Goal: Task Accomplishment & Management: Use online tool/utility

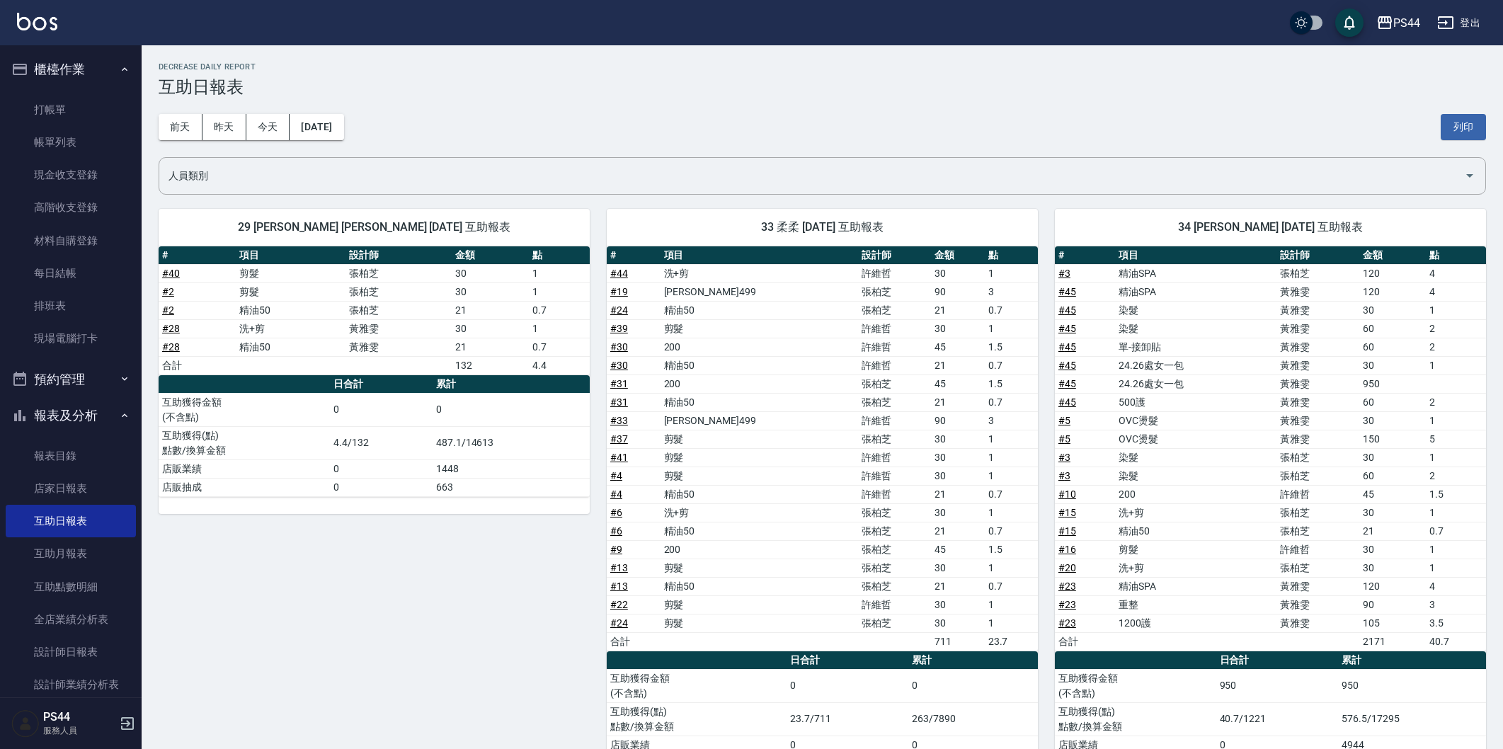
scroll to position [660, 0]
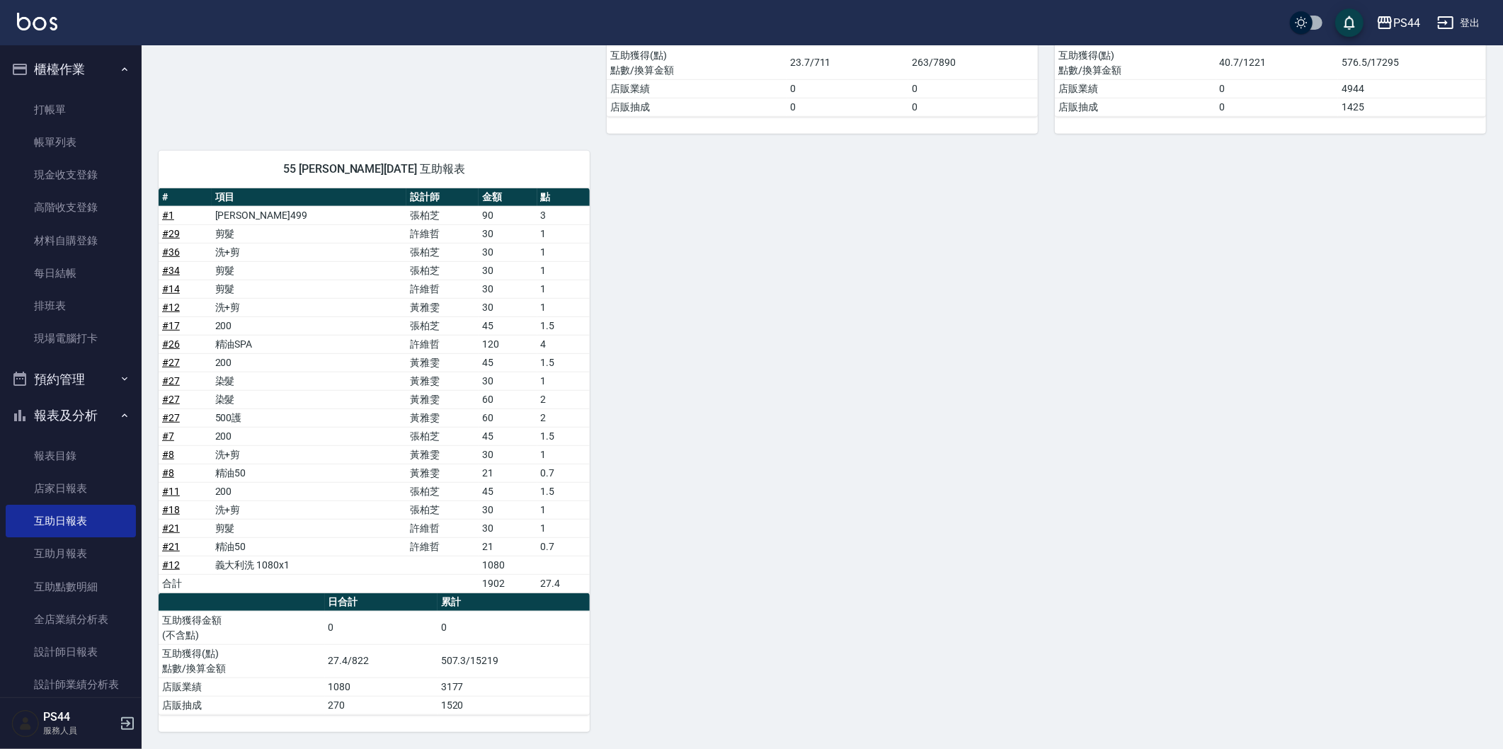
click at [38, 21] on img at bounding box center [37, 22] width 40 height 18
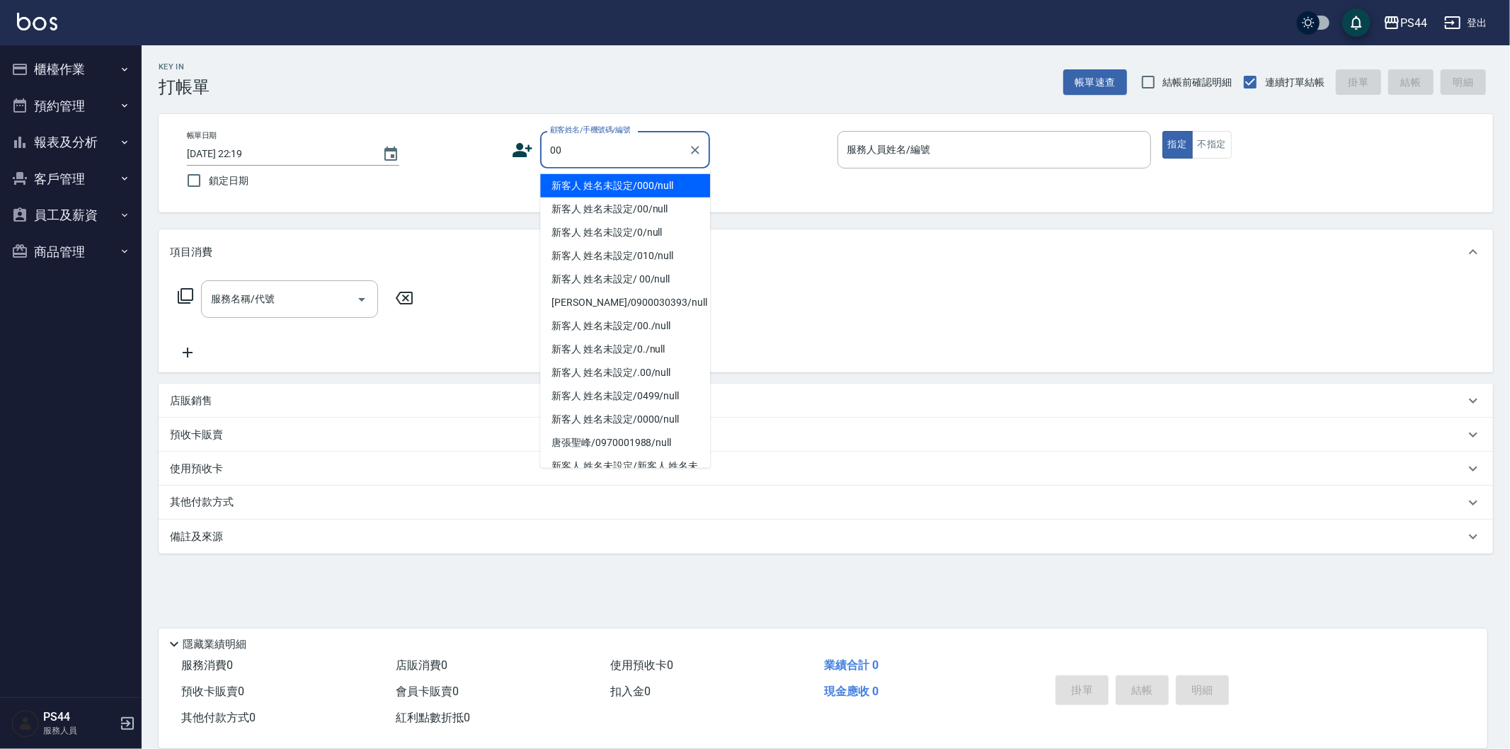
type input "新客人 姓名未設定/000/null"
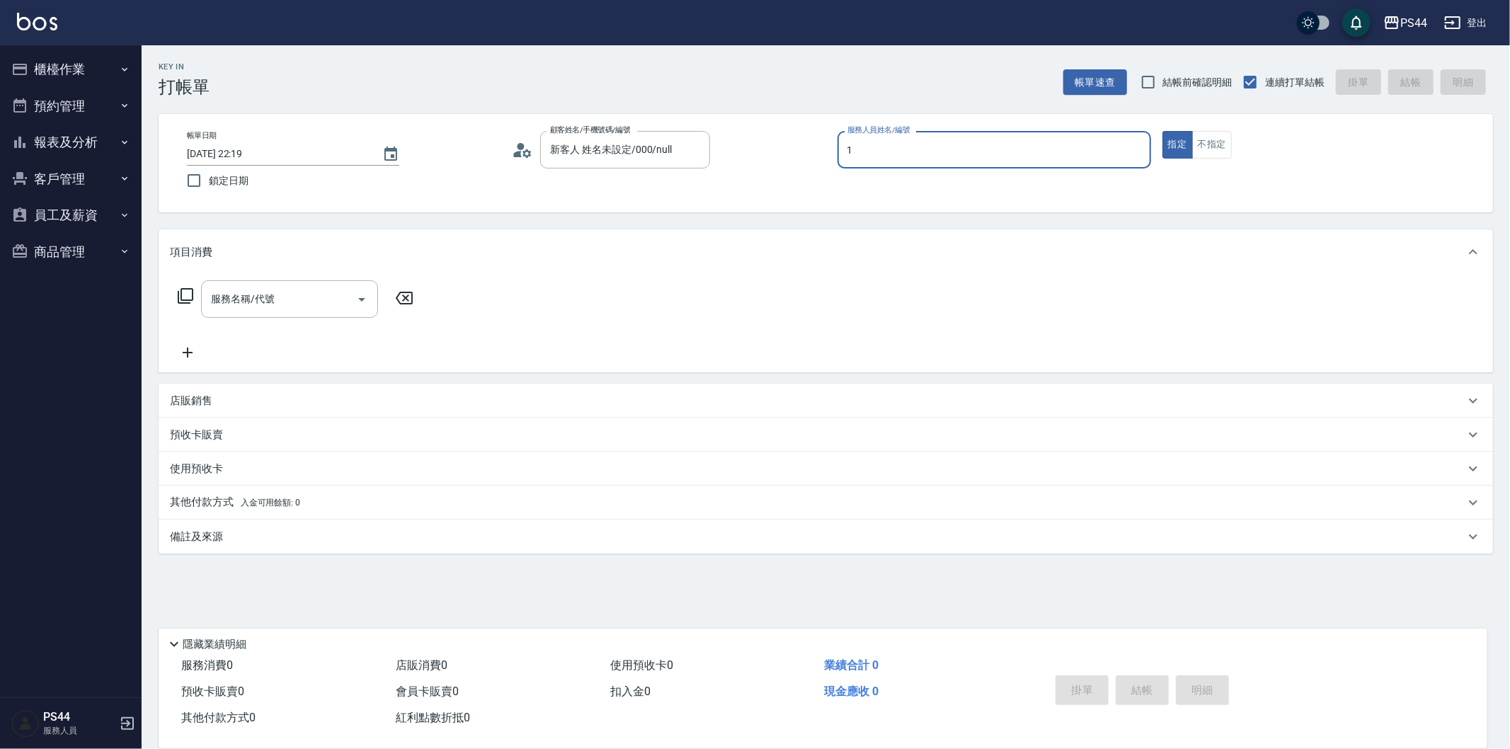
type input "黃雅雯-1"
type button "true"
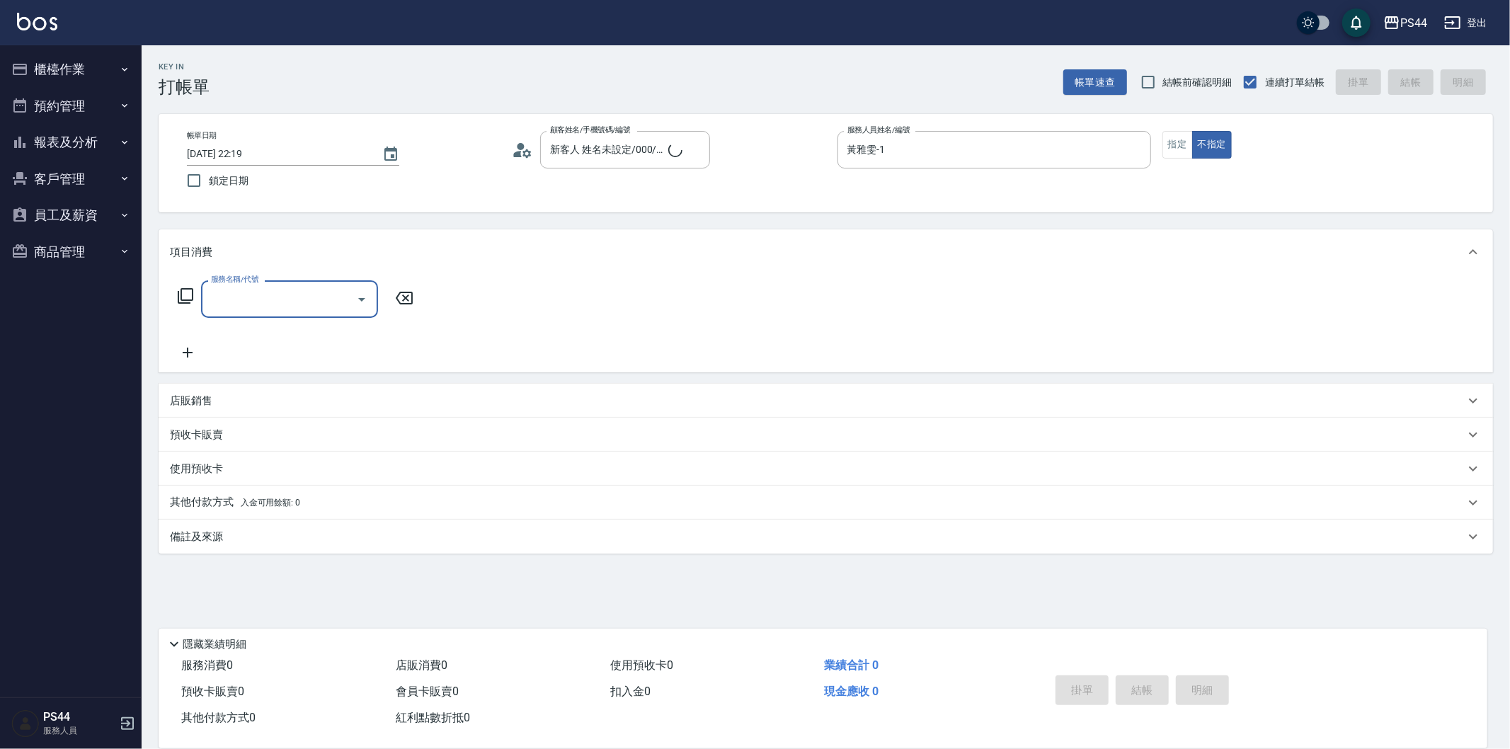
type input "0"
type input "新客人 姓名未設定/00/null"
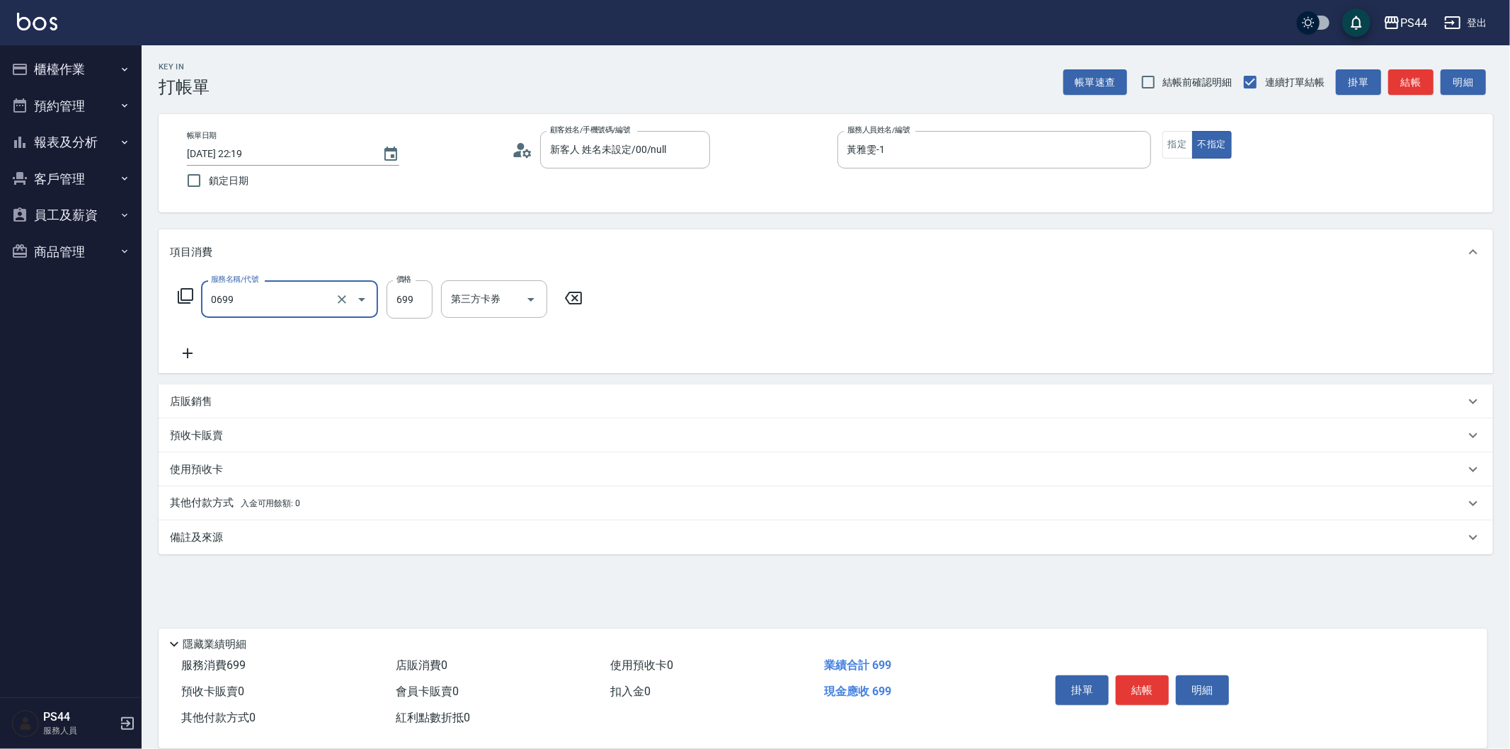
type input "精油SPA(0699)"
type input "[PERSON_NAME]-26"
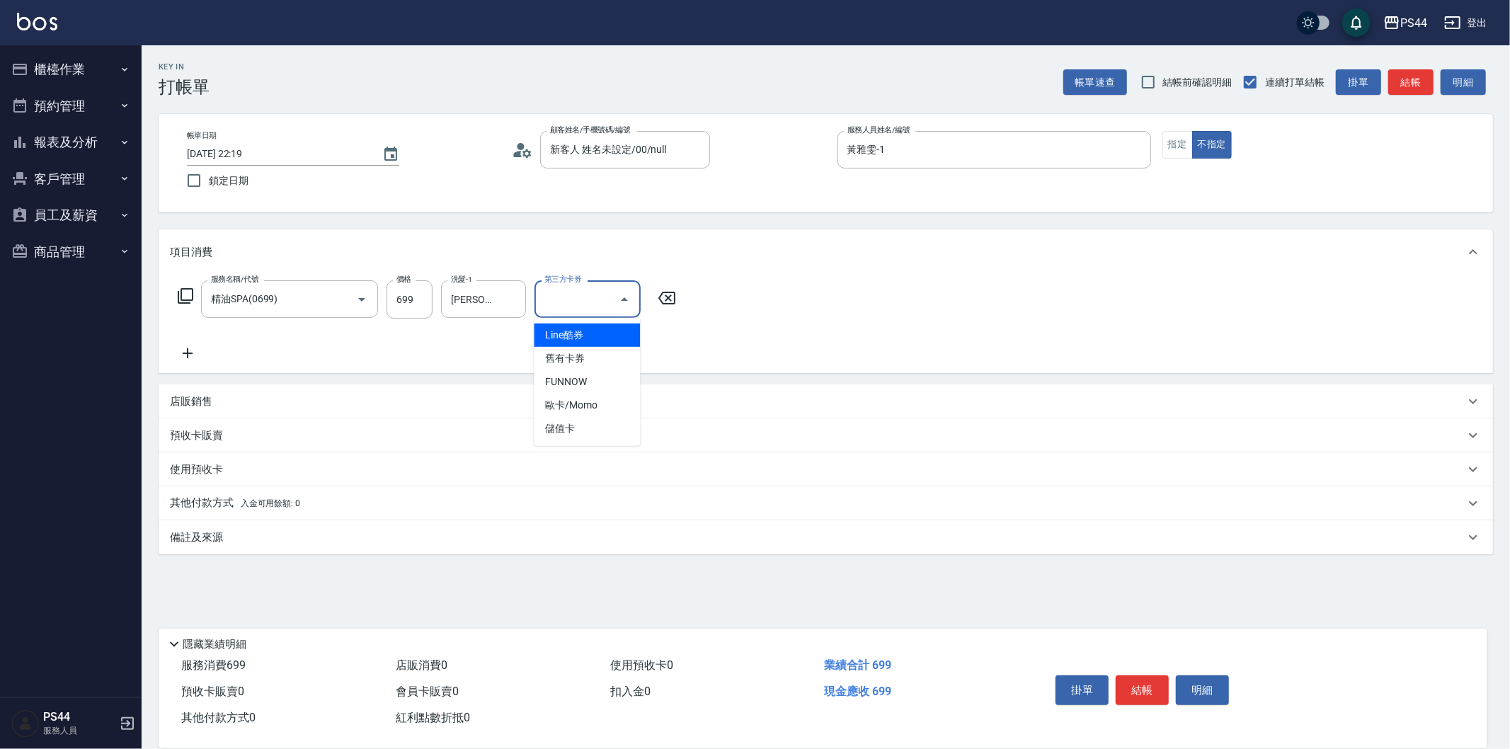
type input "儲值卡"
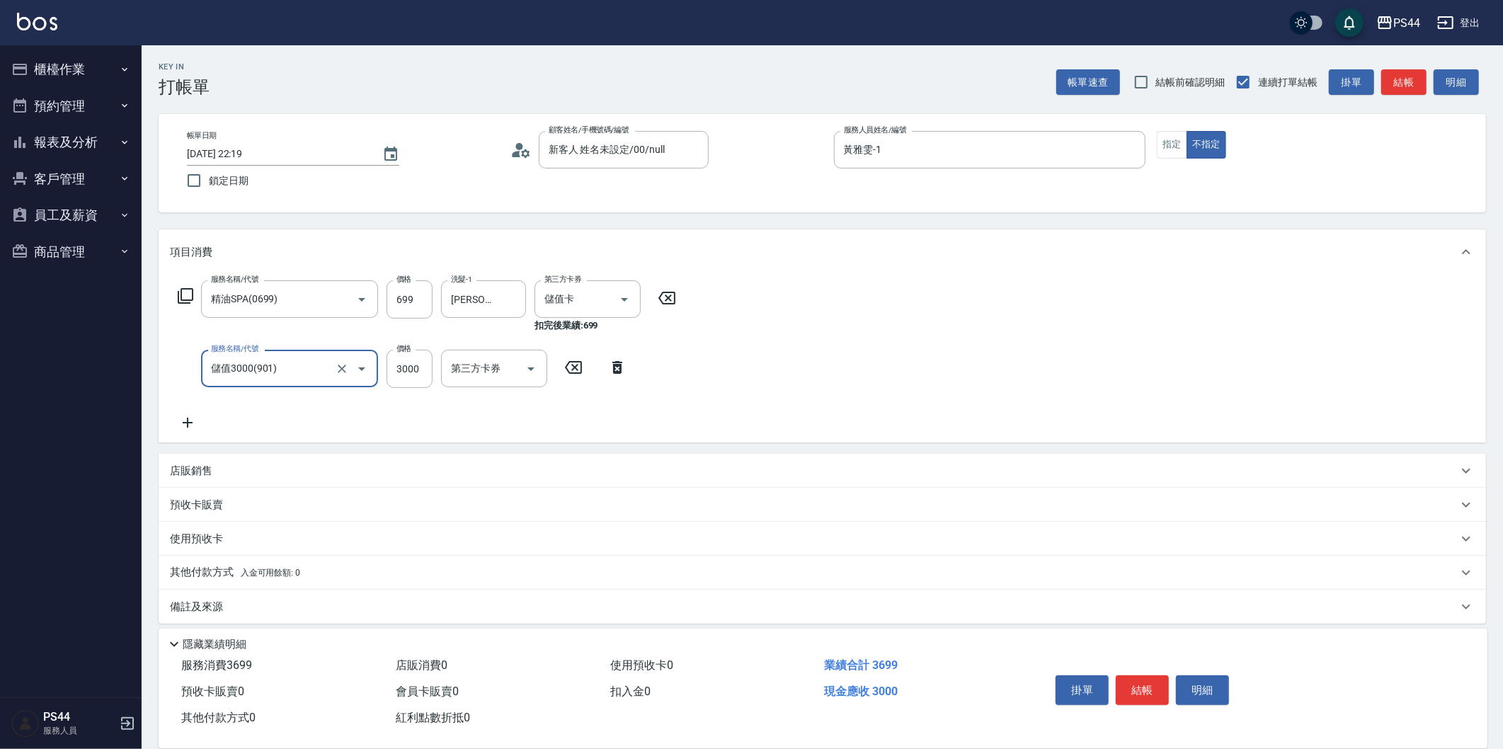
type input "儲值3000(901)"
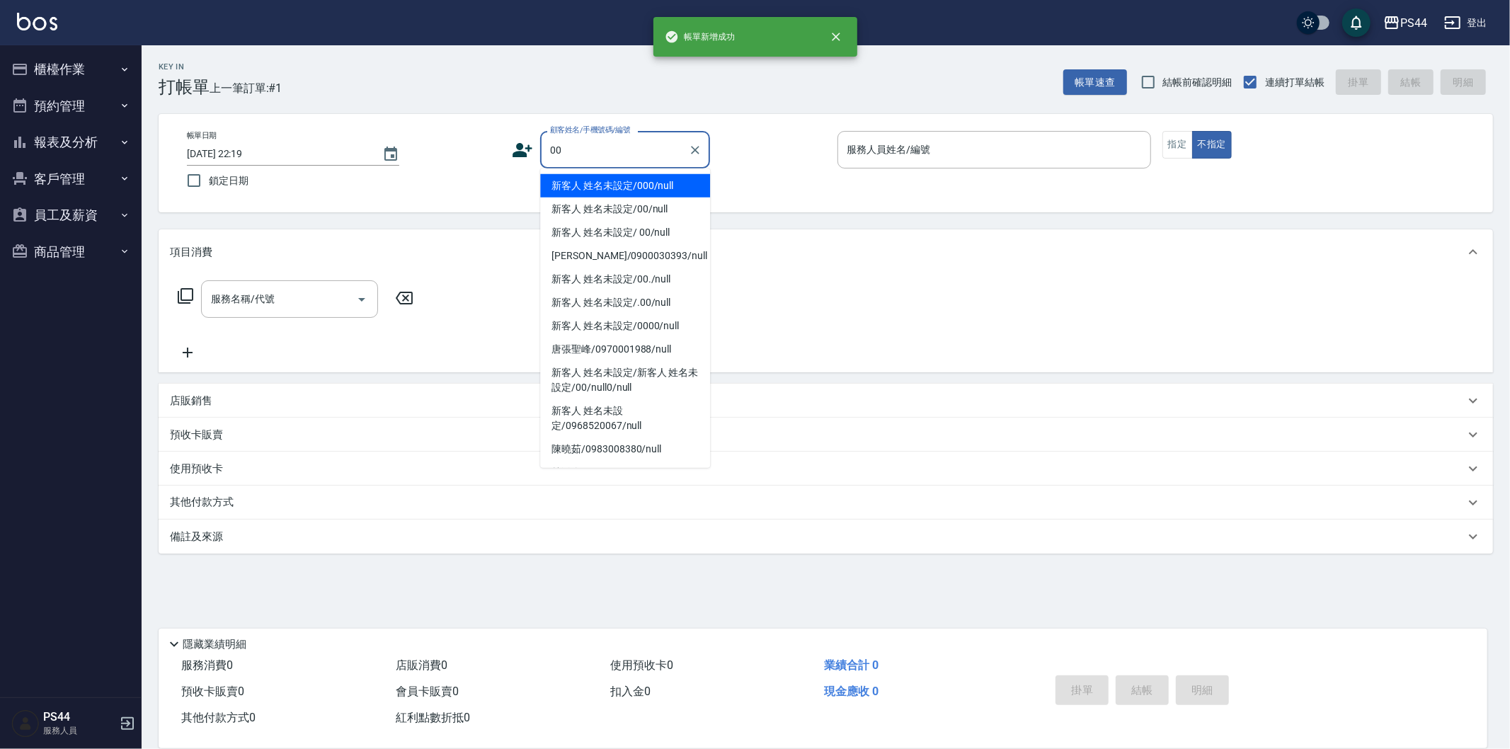
type input "新客人 姓名未設定/000/null"
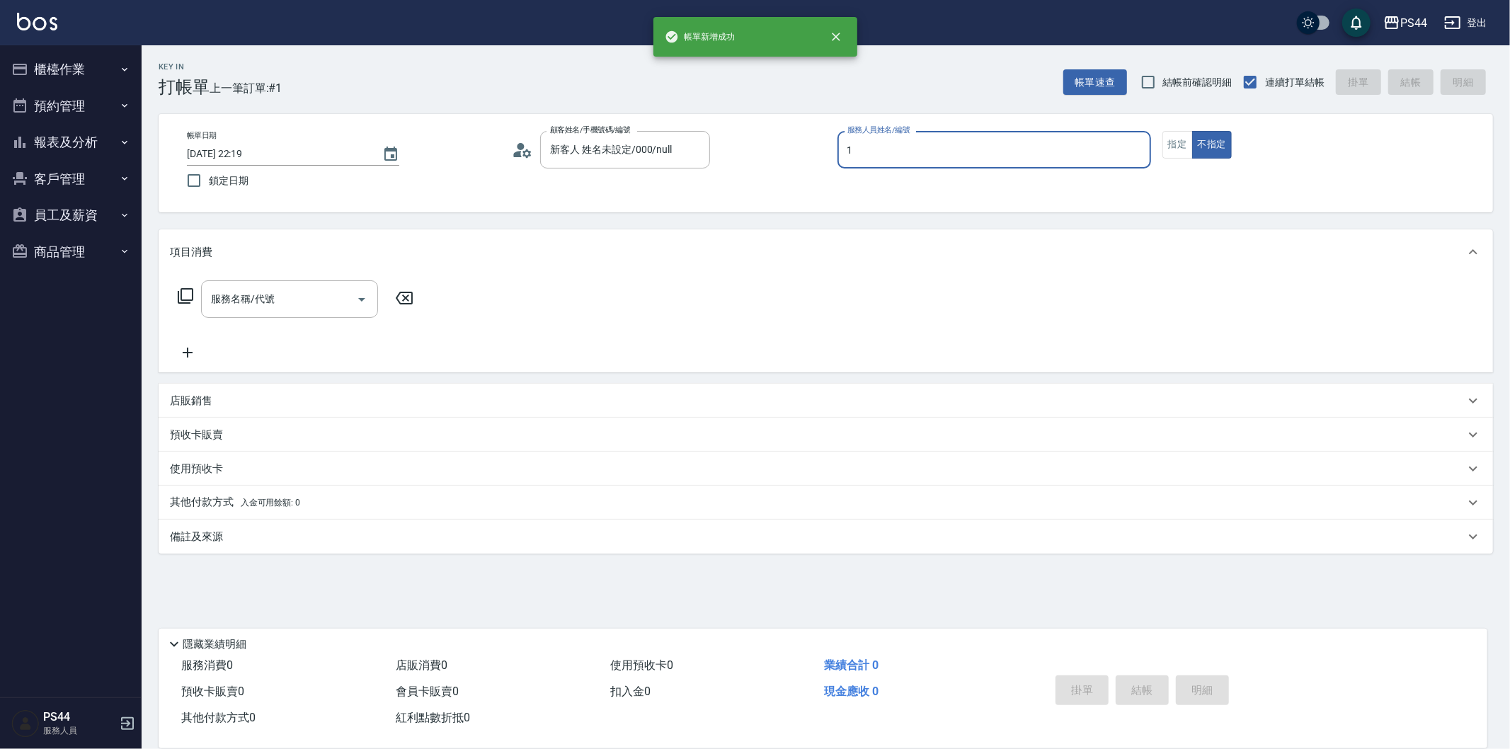
type input "黃雅雯-1"
type button "false"
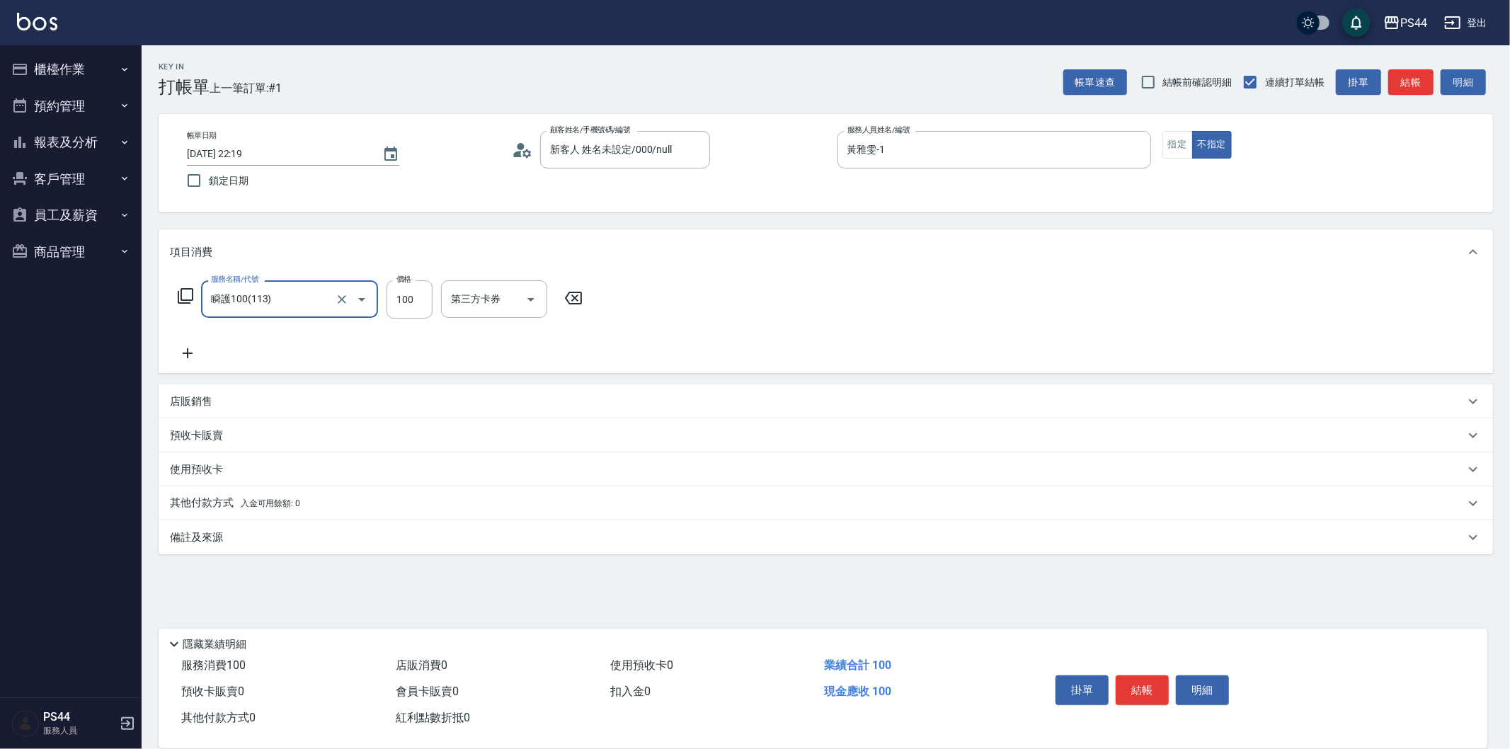
type input "瞬護100(113)"
type input "3399"
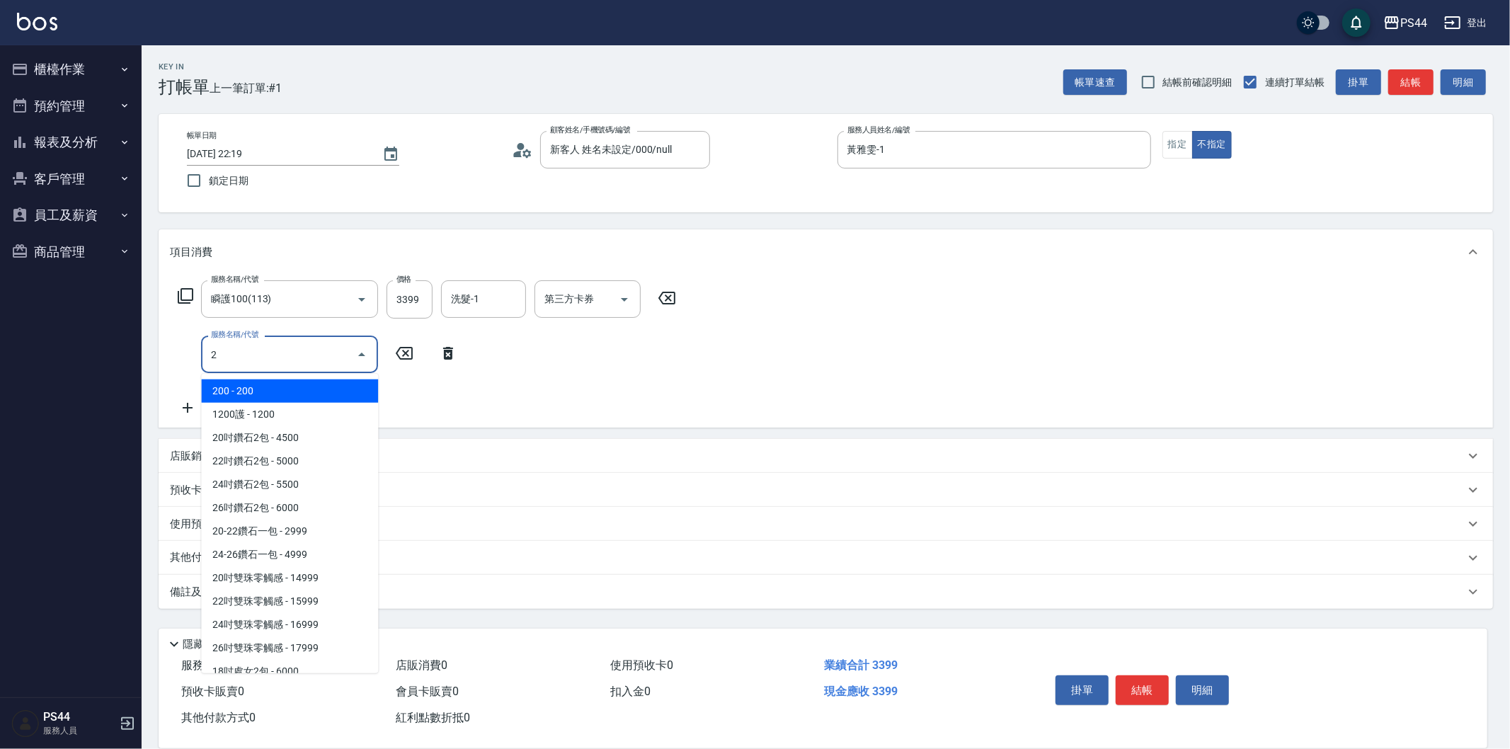
type input "2"
click at [680, 301] on icon at bounding box center [666, 298] width 35 height 17
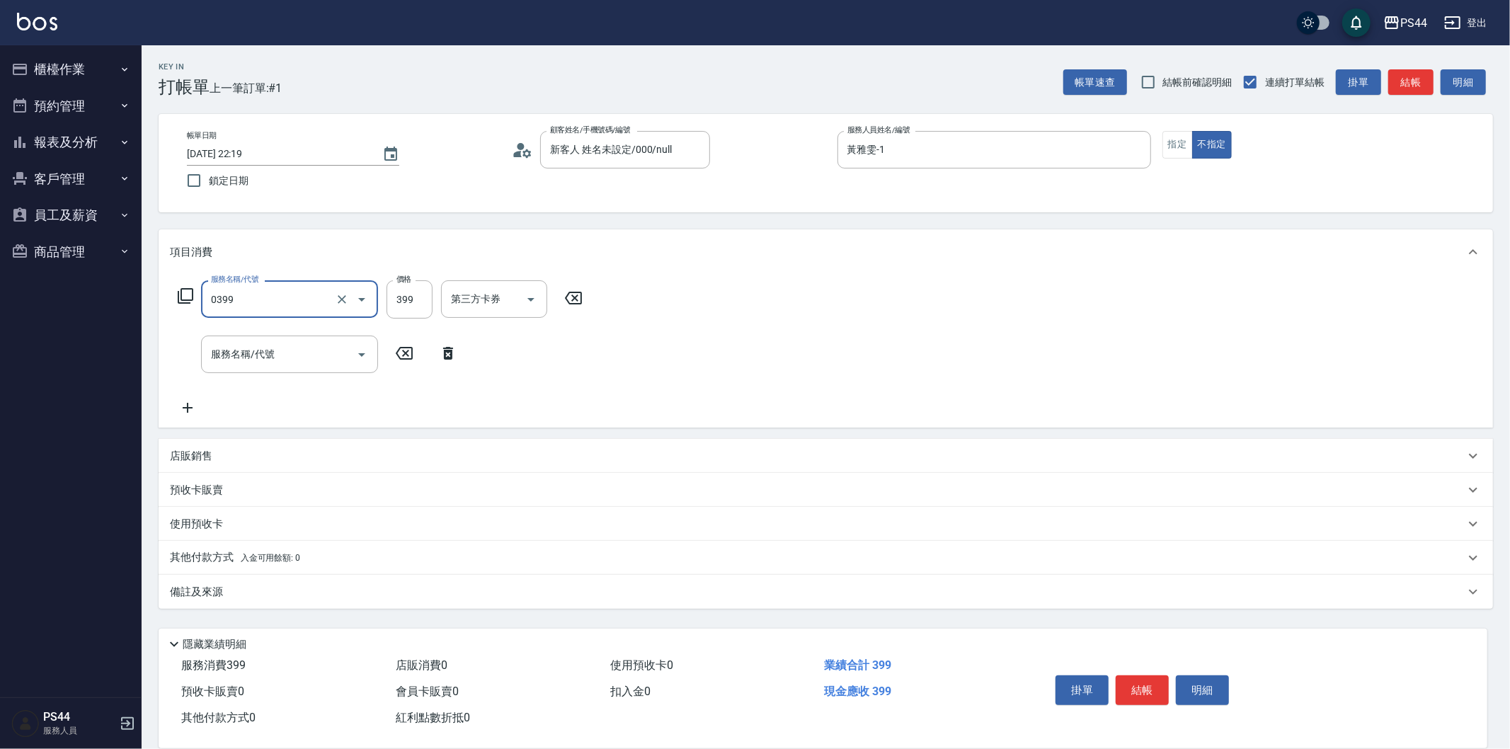
type input "海鹽399(0399)"
type input "慧星-29"
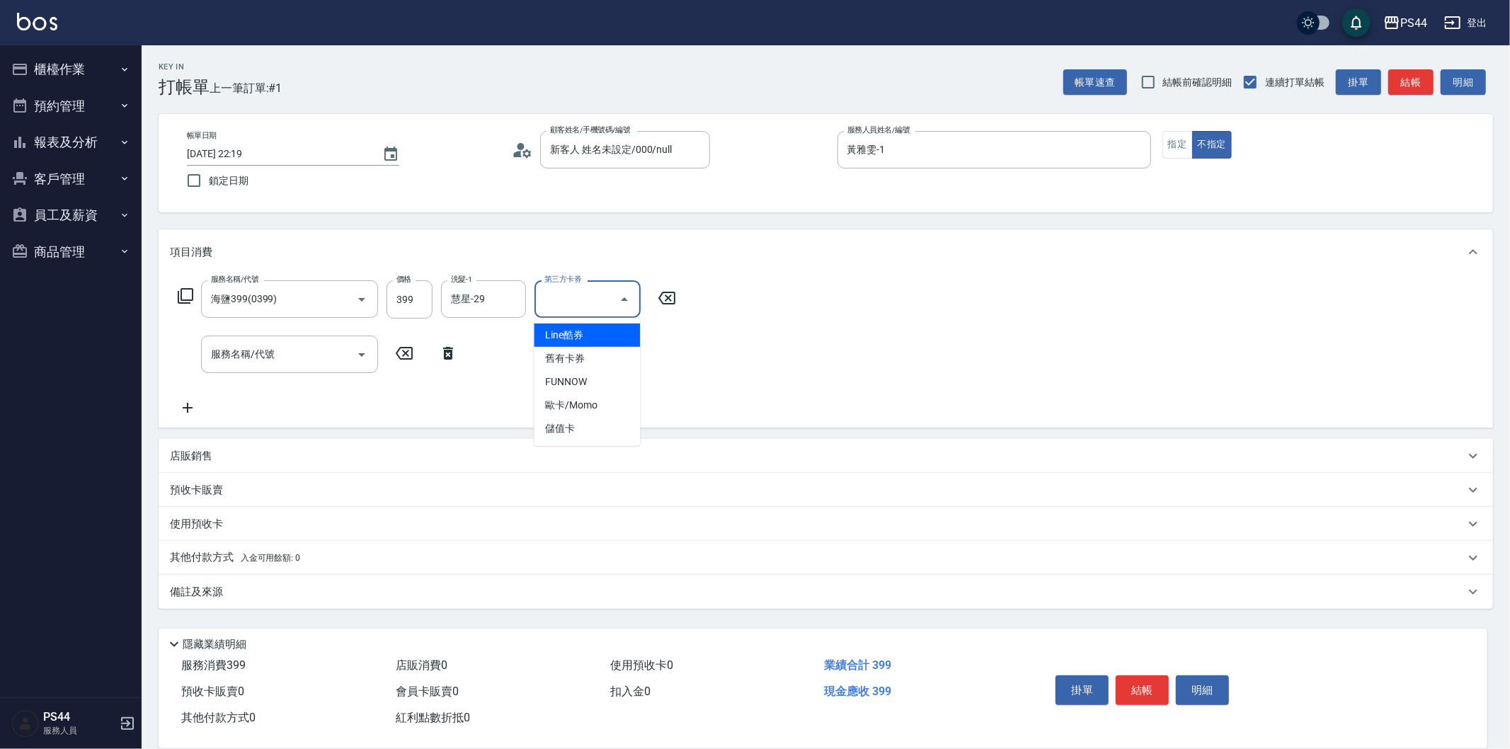
type input "儲值卡"
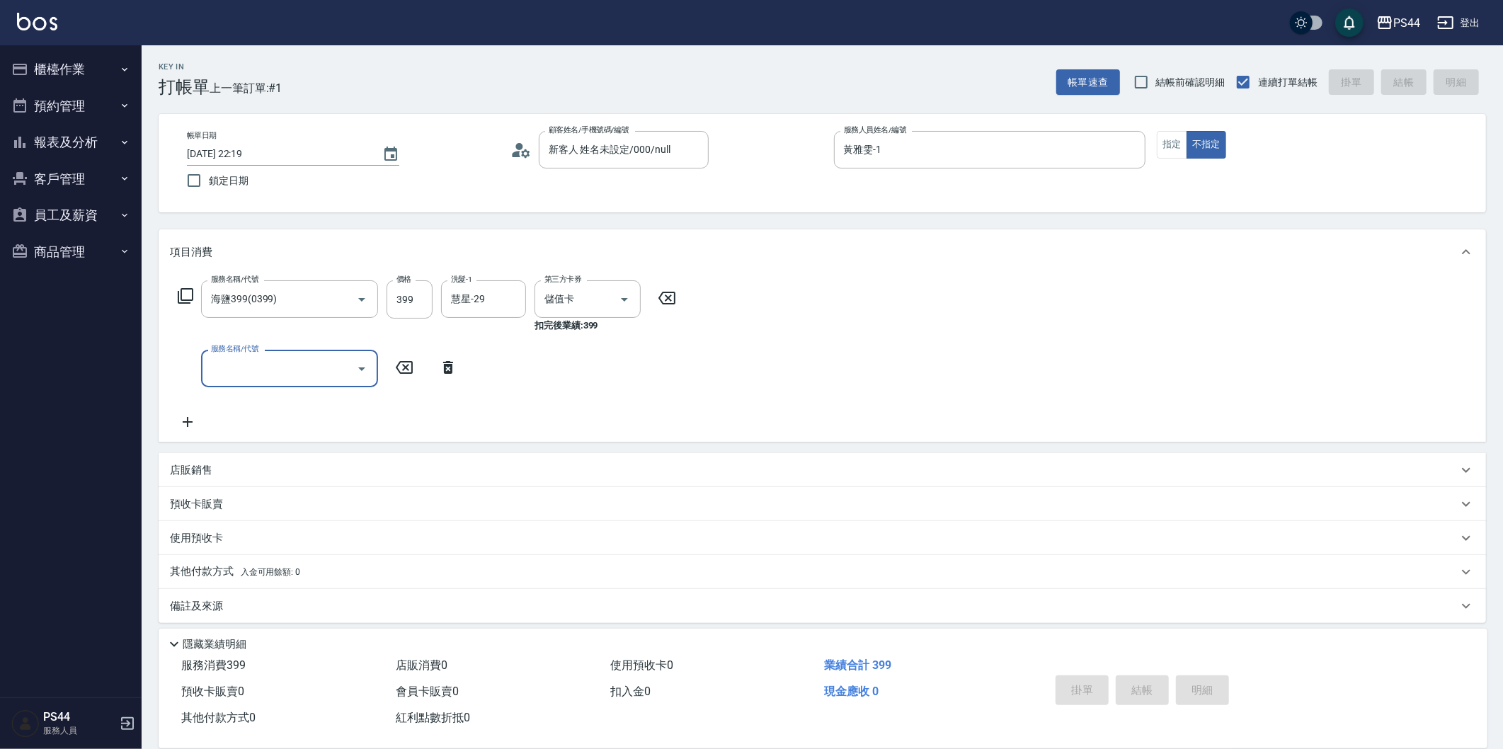
type input "[DATE] 22:20"
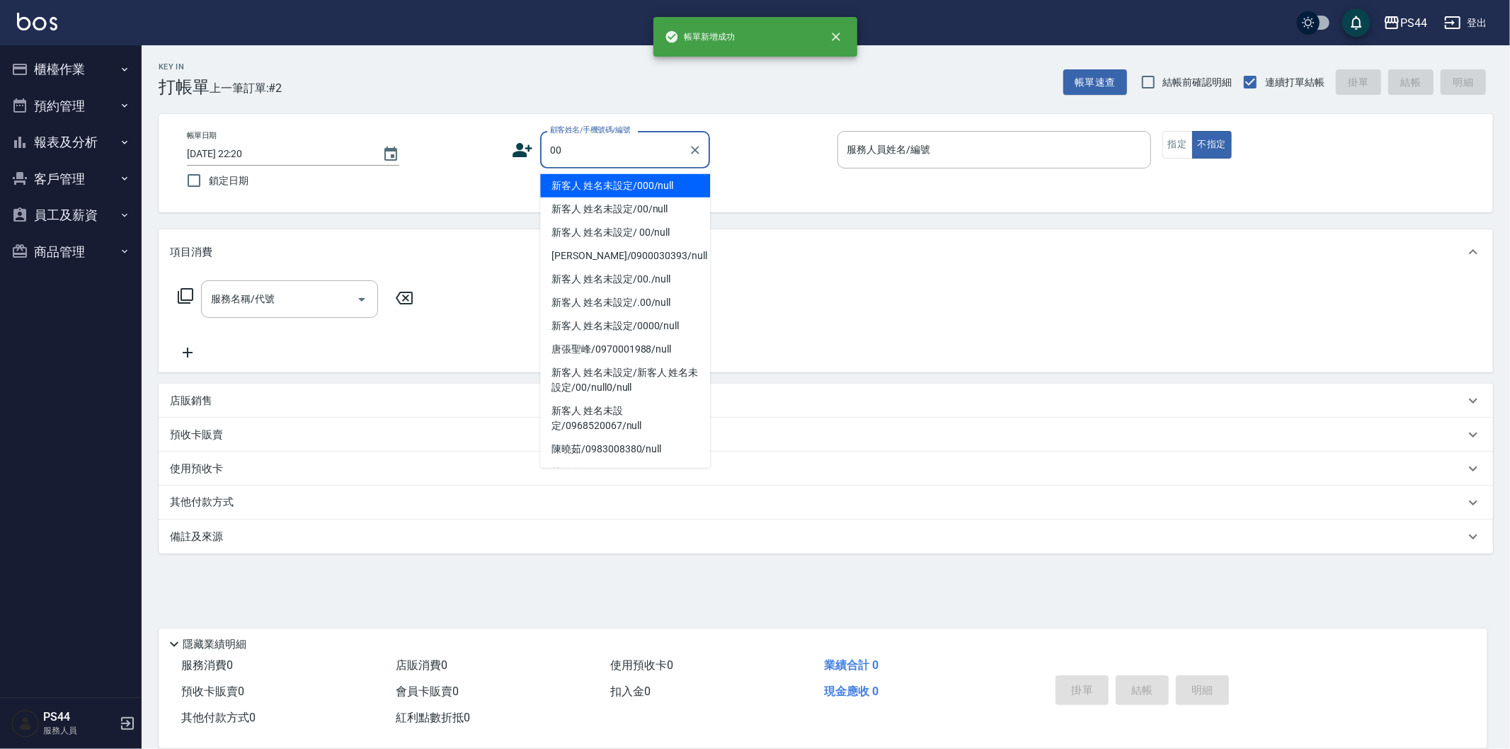
type input "新客人 姓名未設定/000/null"
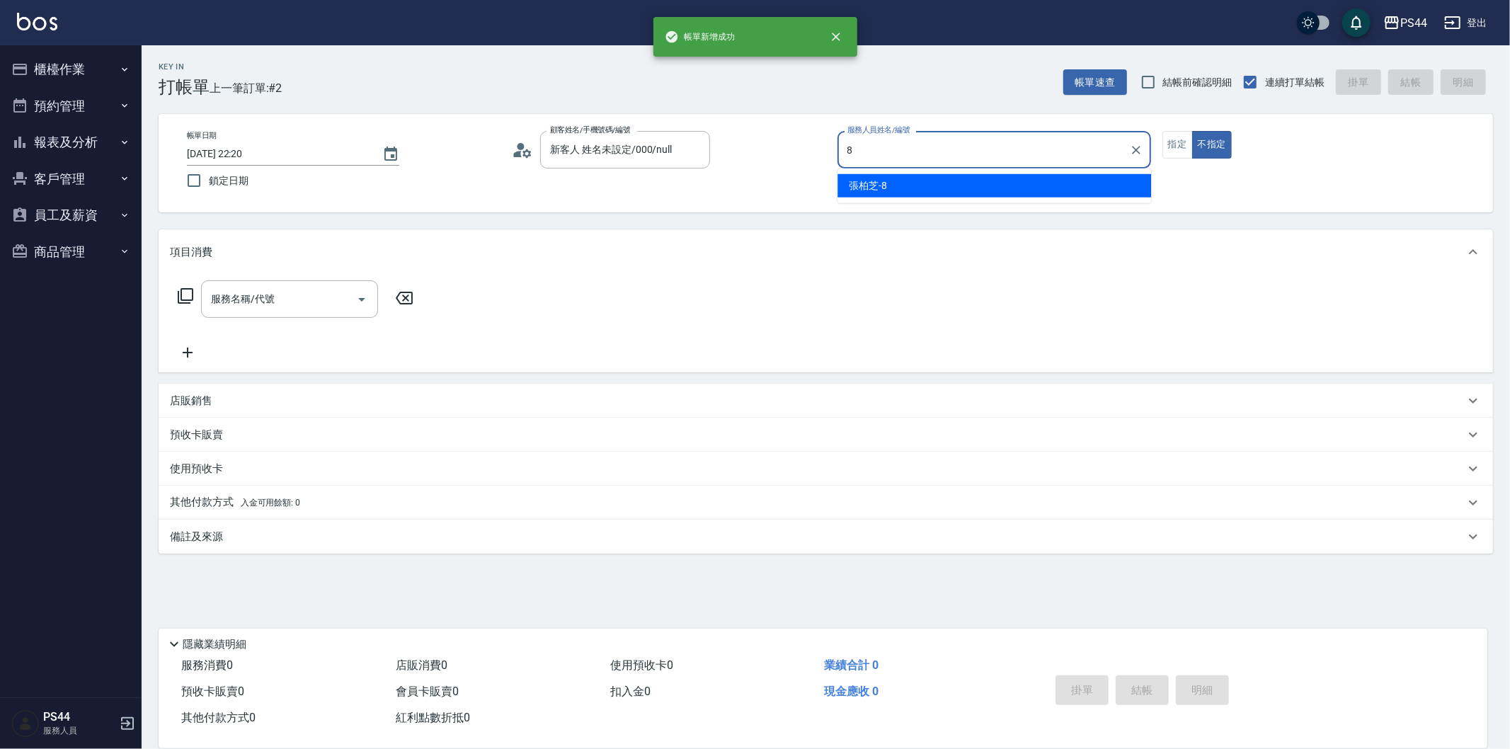
type input "張柏芝-8"
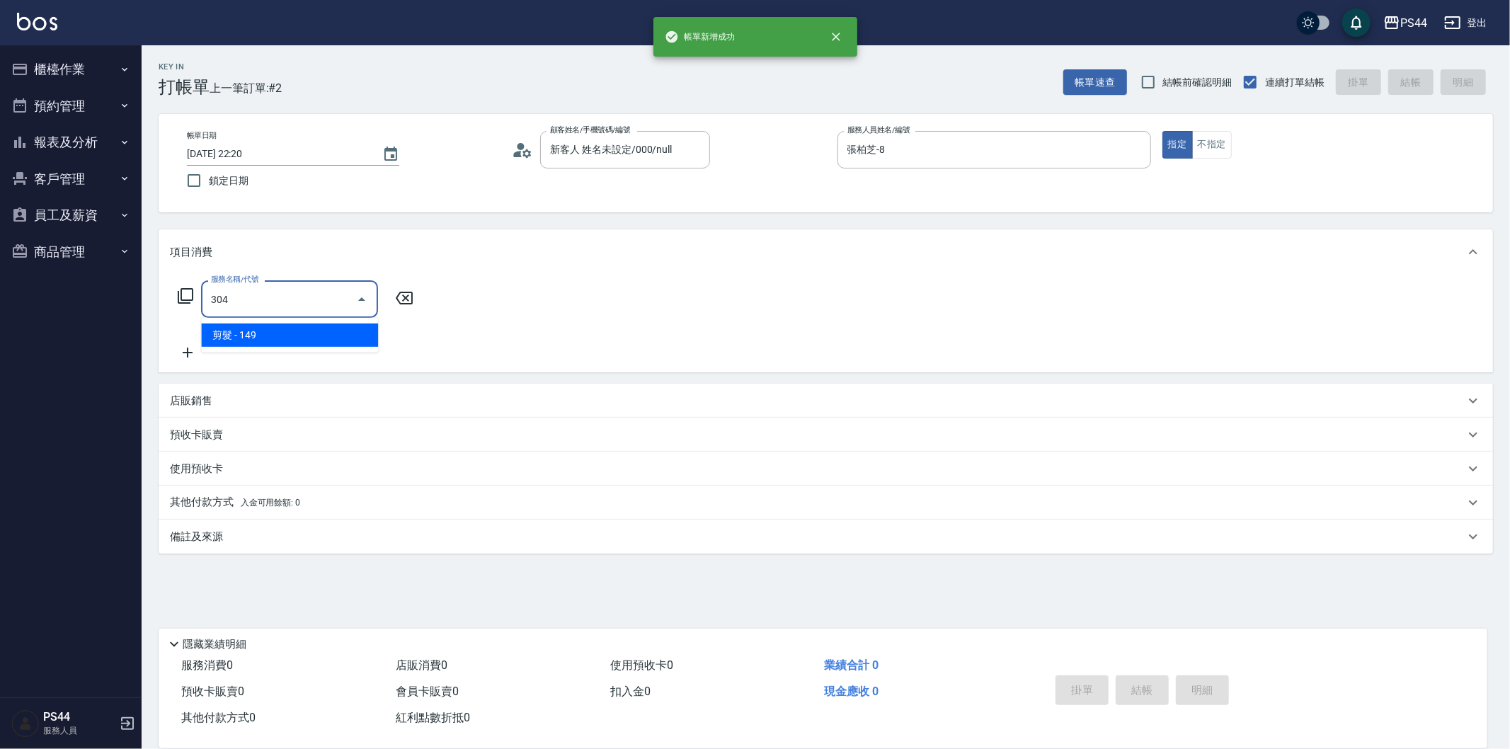
type input "剪髮(304)"
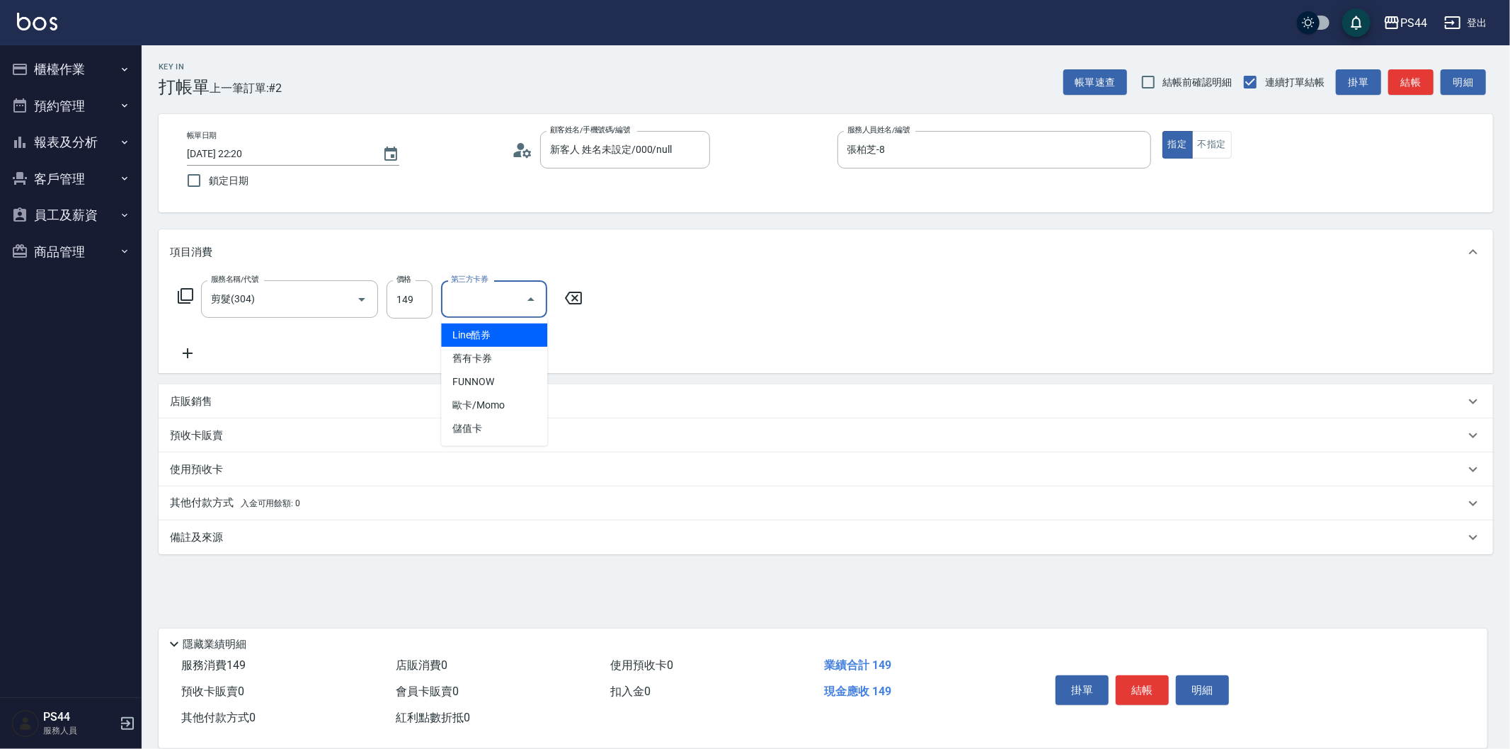
type input "儲值卡"
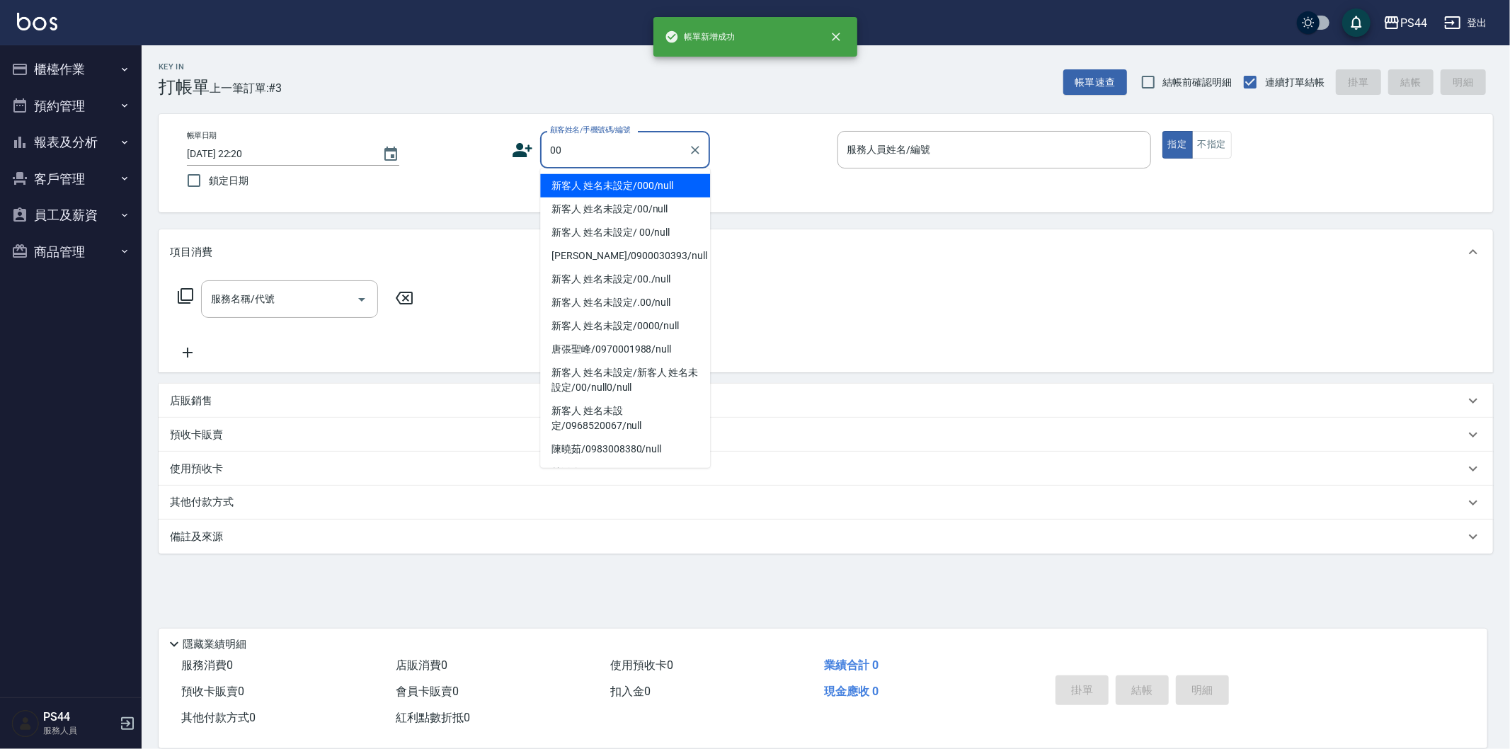
type input "新客人 姓名未設定/000/null"
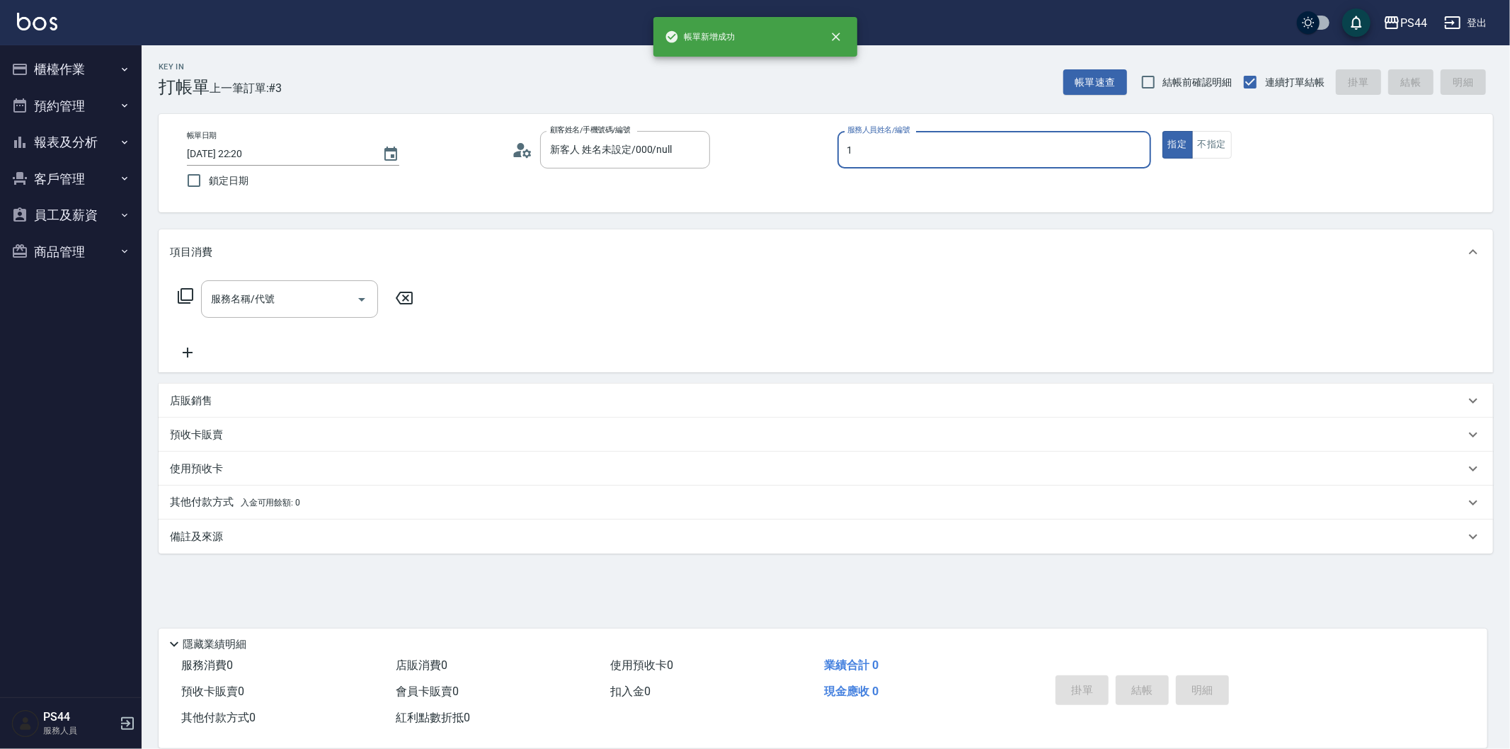
type input "黃雅雯-1"
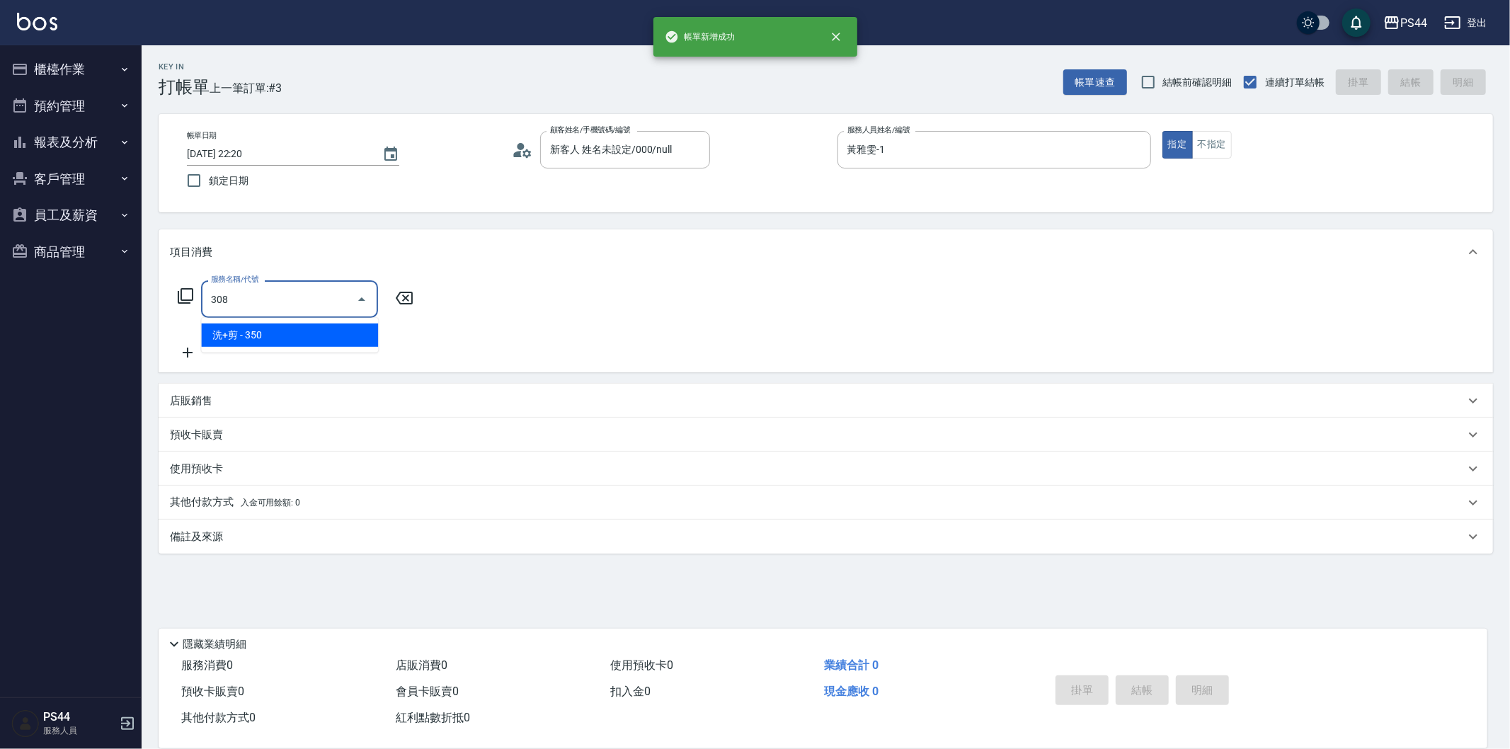
type input "洗+剪(308)"
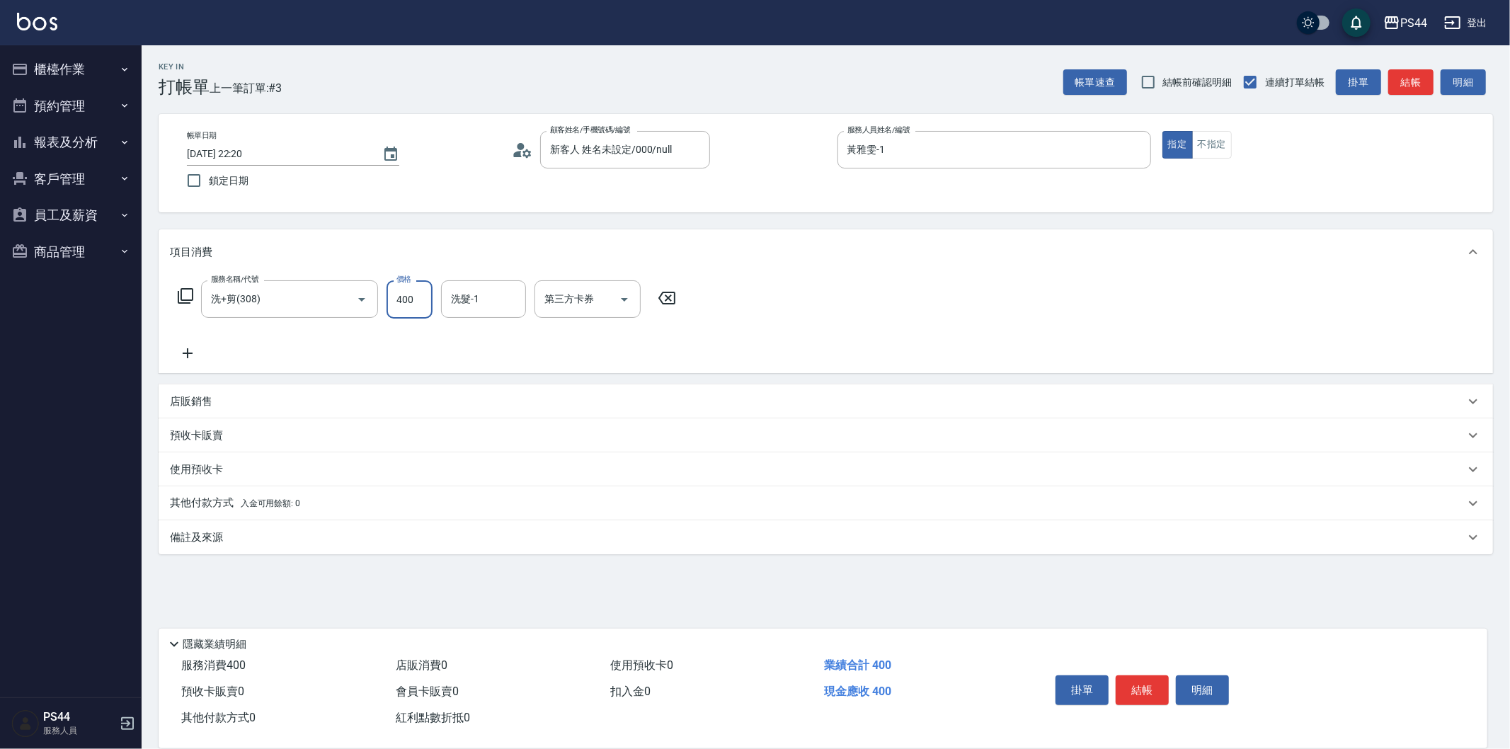
type input "400"
type input "[PERSON_NAME]-26"
type input "儲值卡"
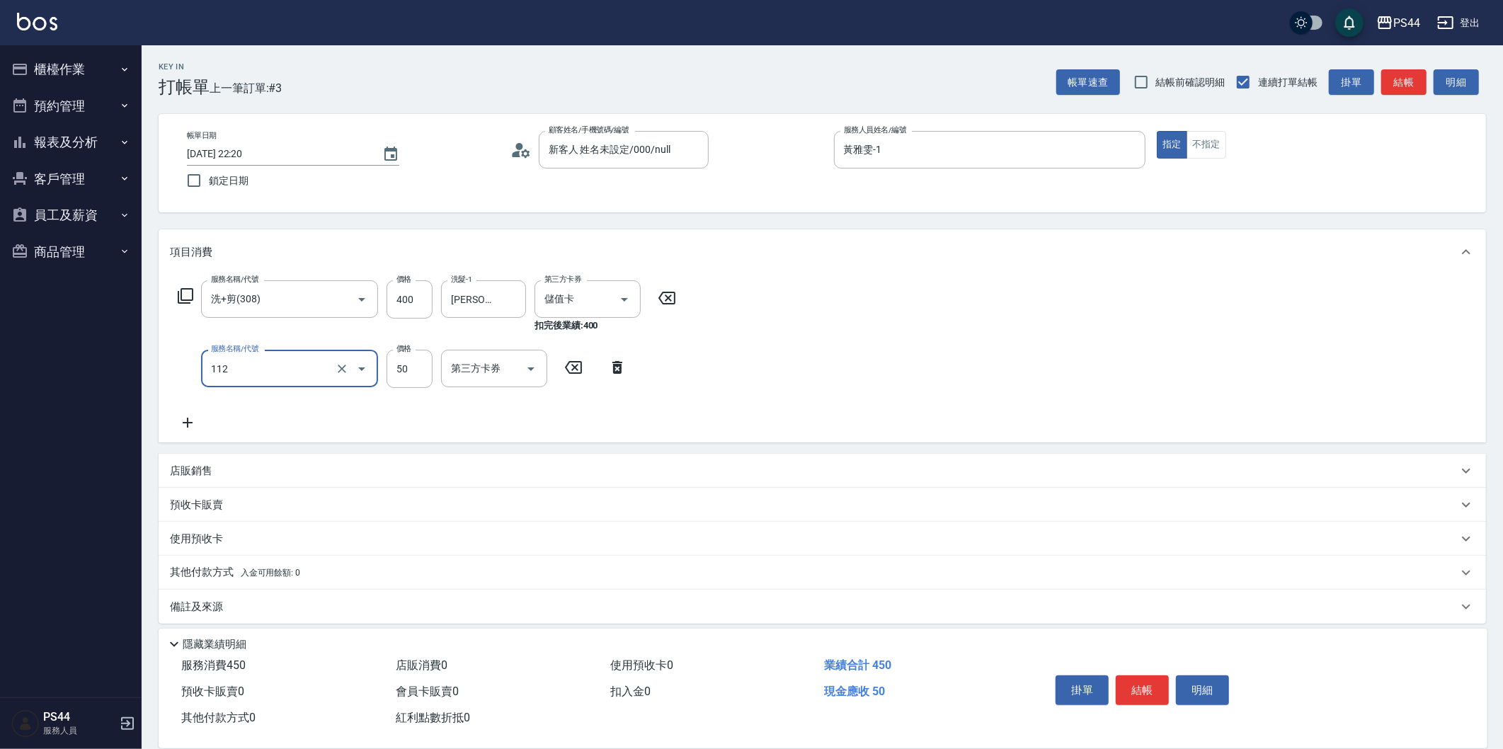
type input "精油50(112)"
type input "[PERSON_NAME]-26"
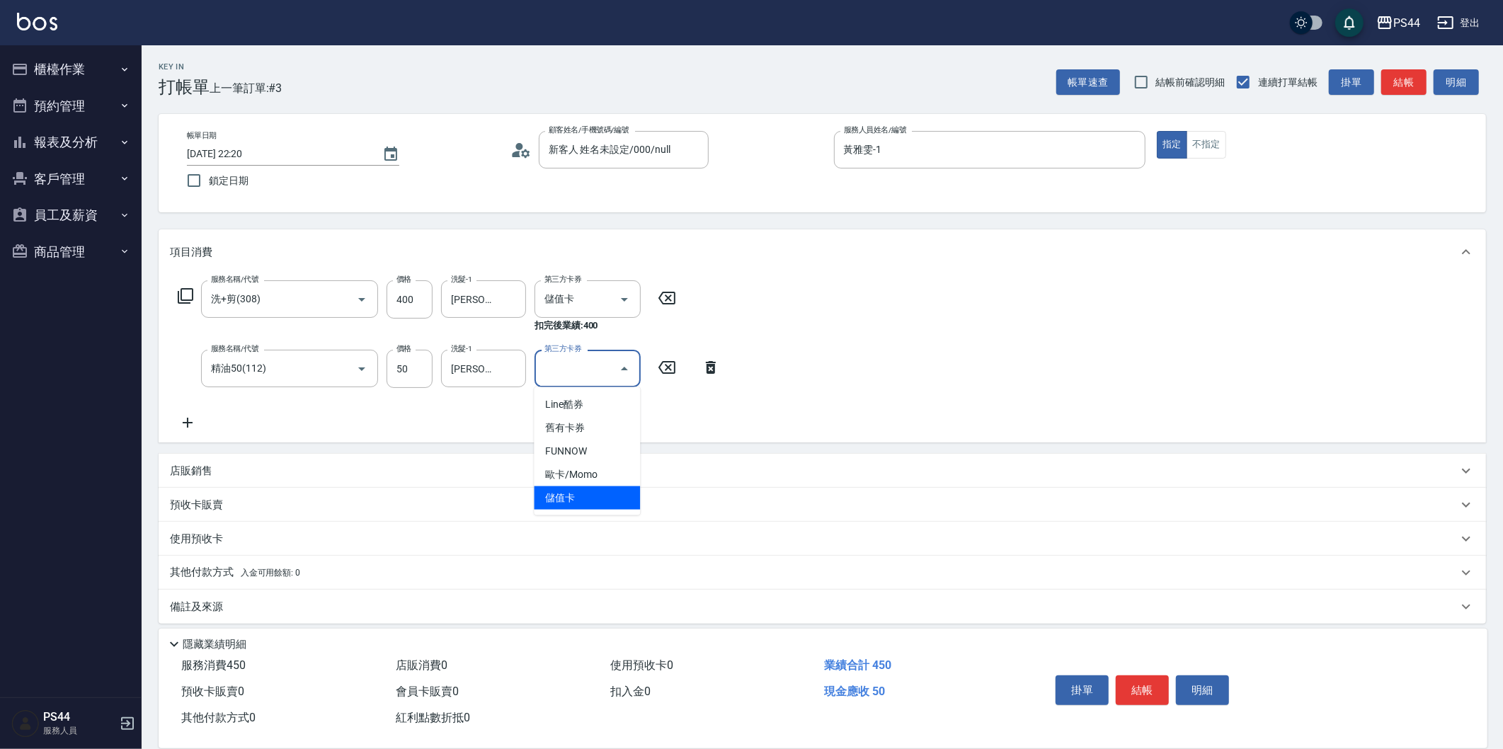
type input "儲值卡"
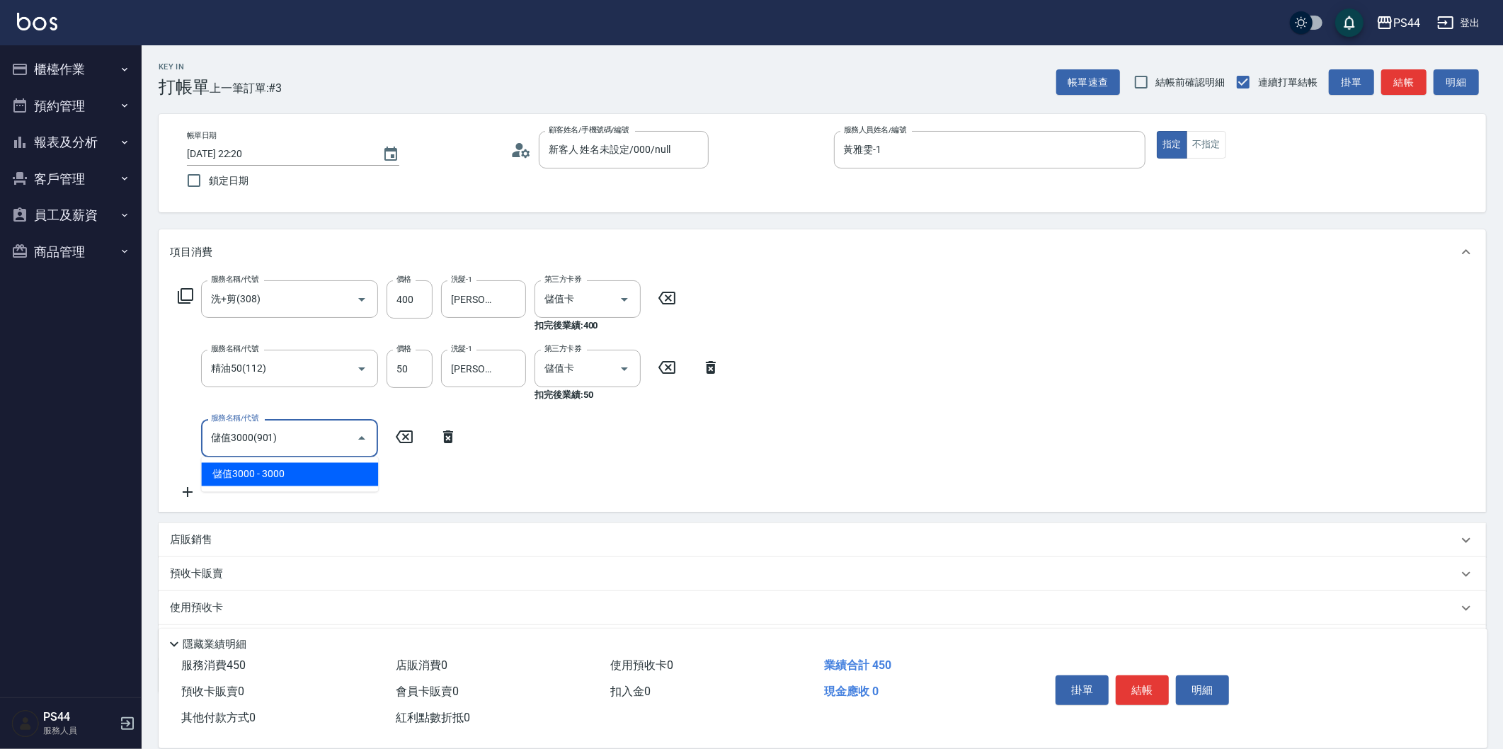
type input "儲值3000(901)"
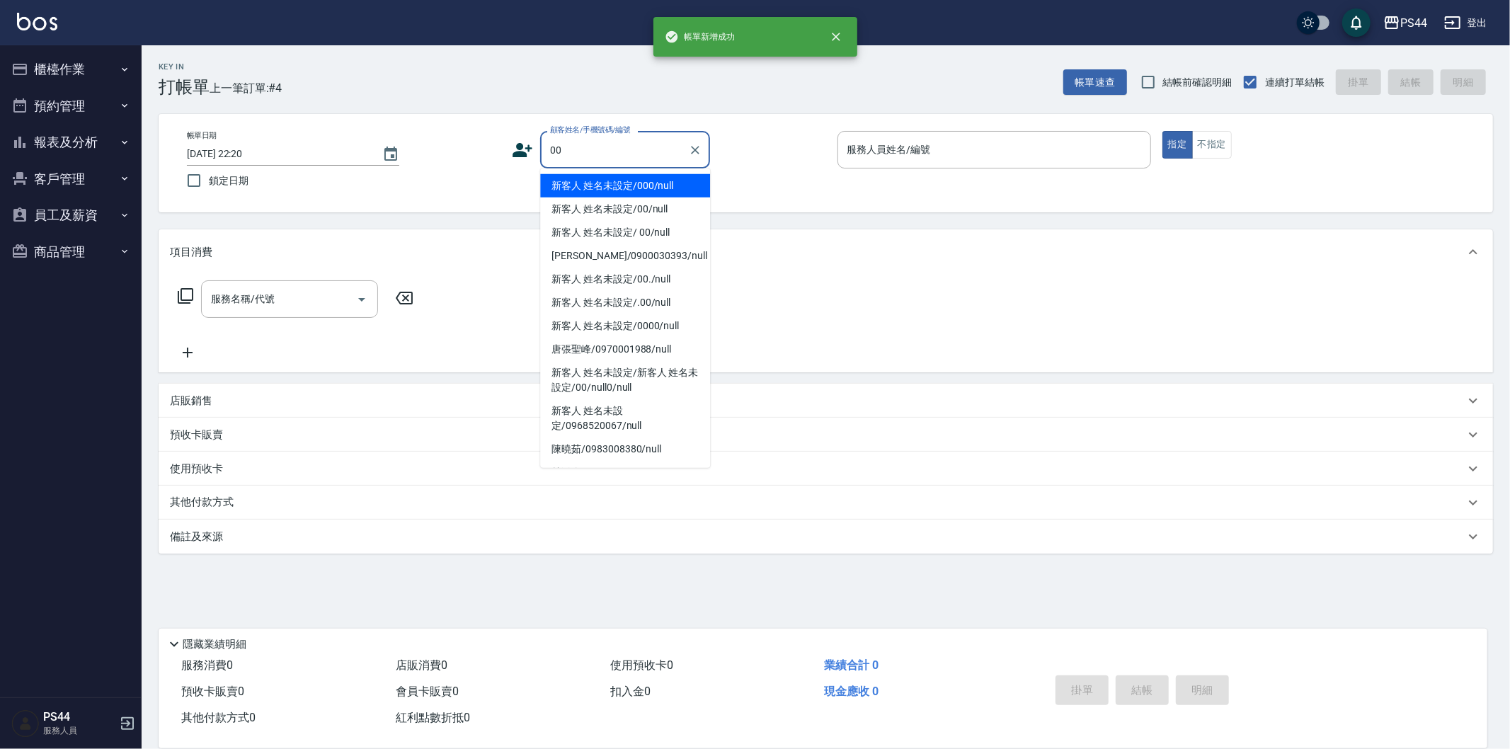
type input "新客人 姓名未設定/000/null"
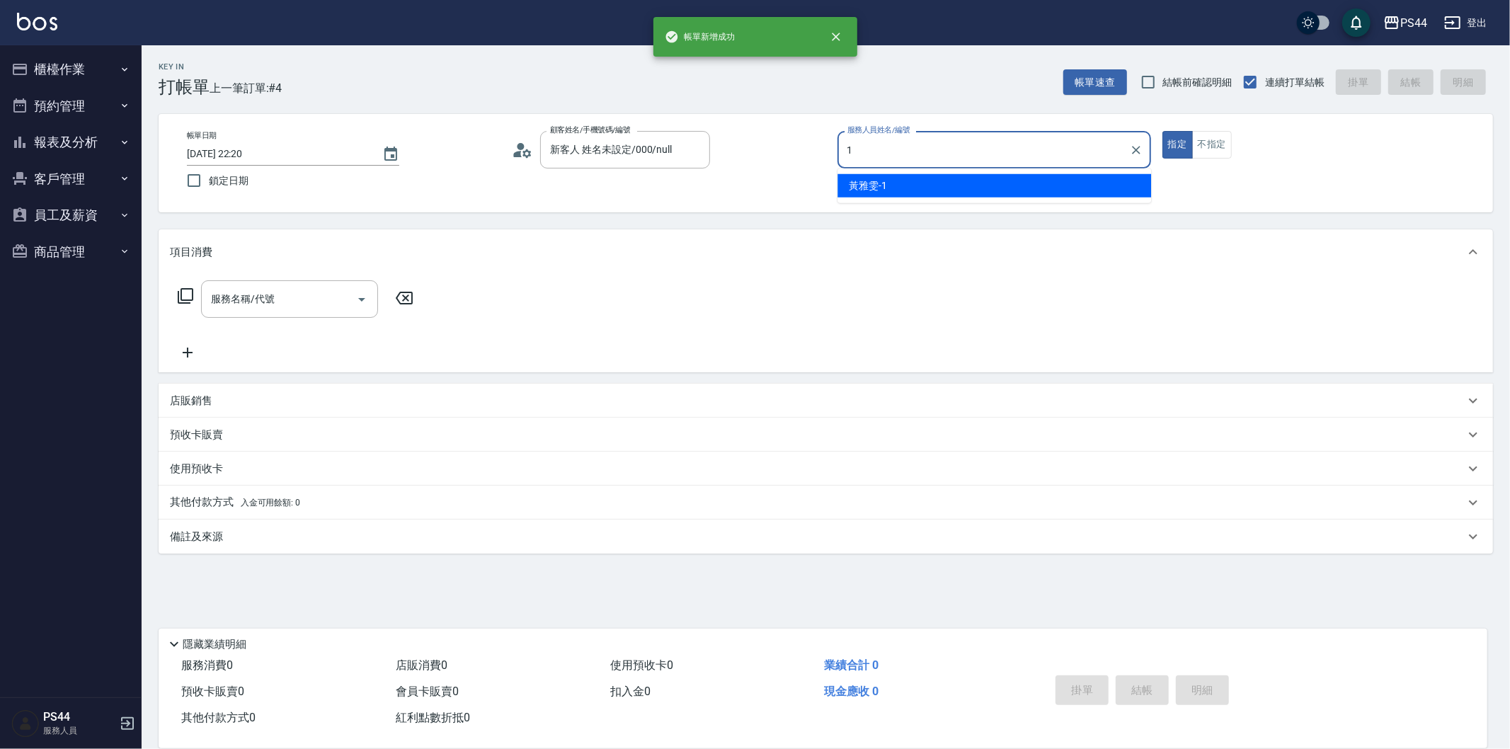
type input "黃雅雯-1"
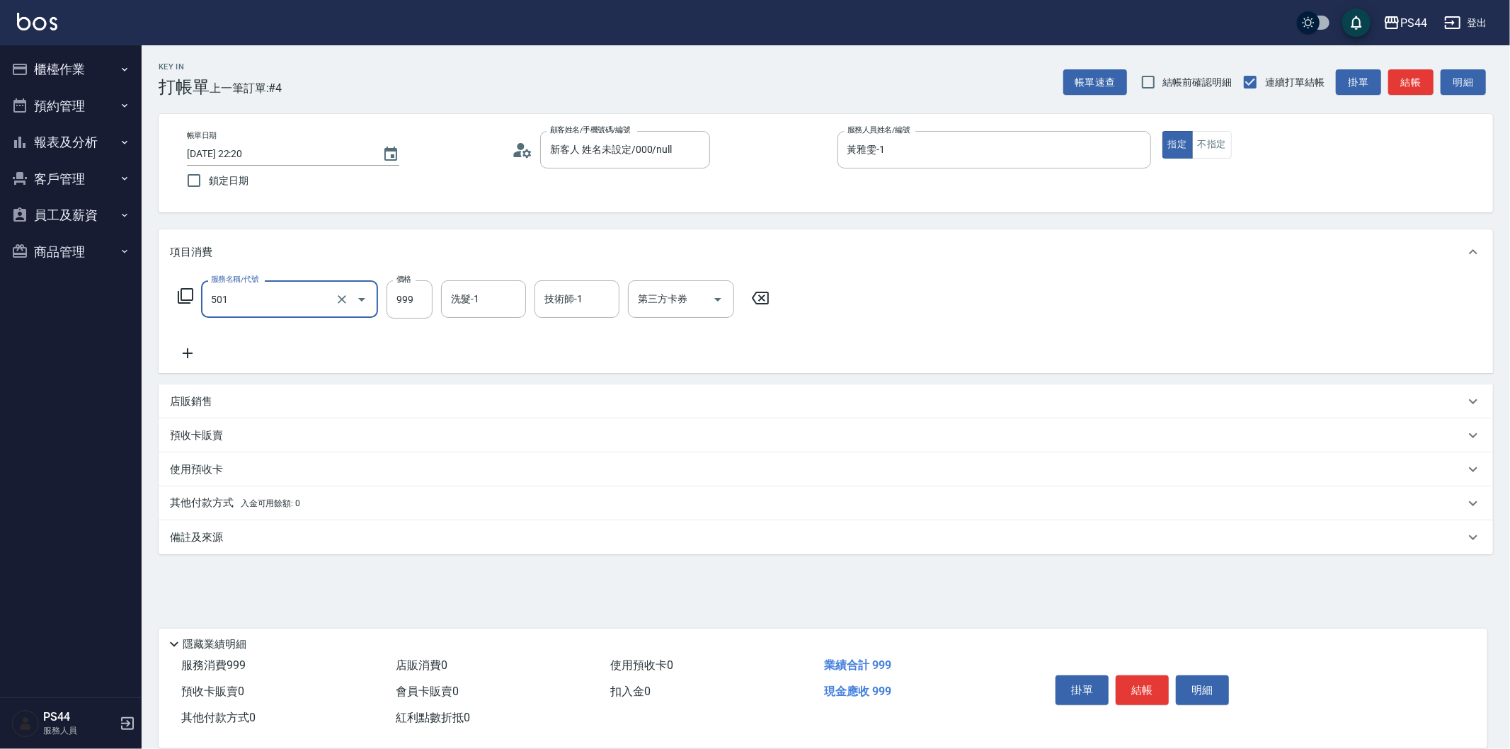
type input "染髮(501)"
type input "1200"
type input "蘇昭瑜-55"
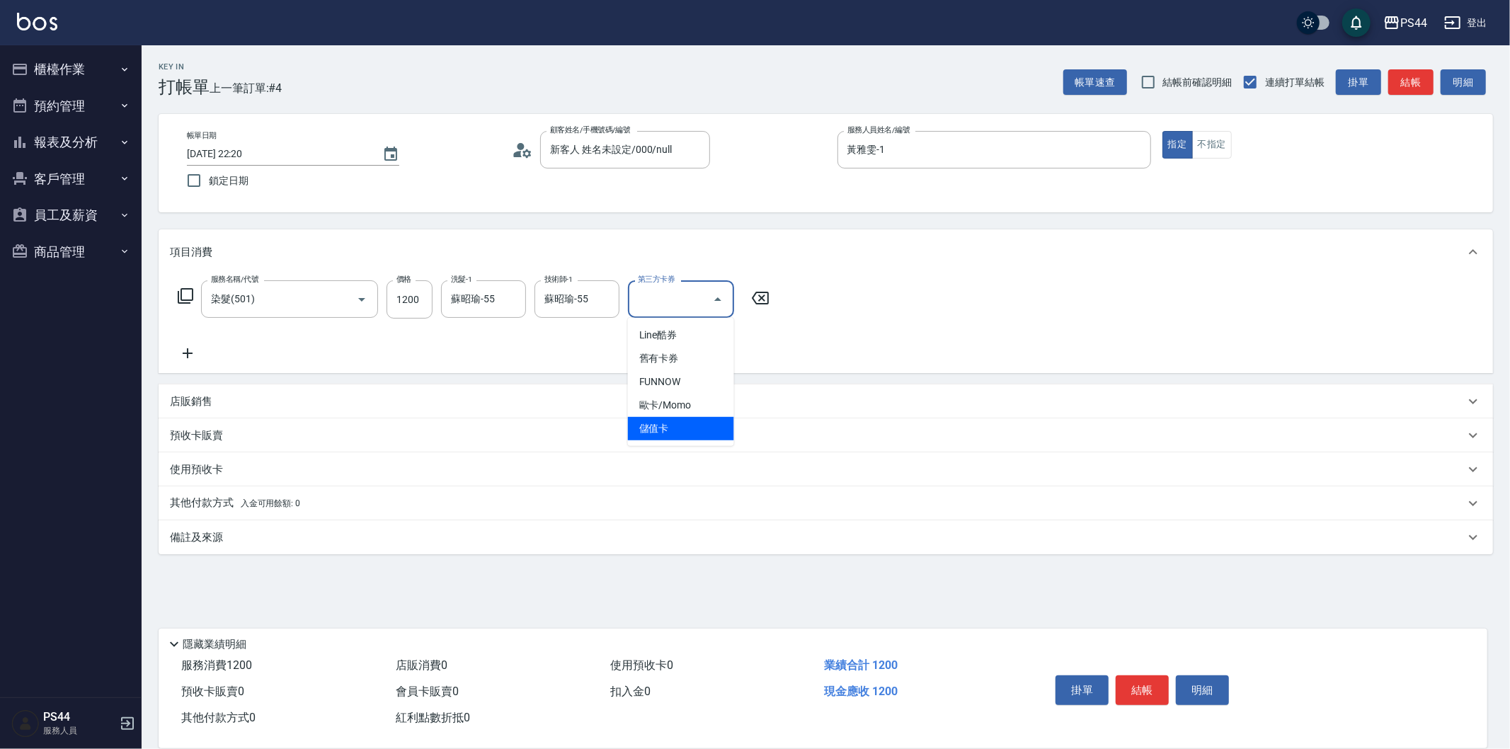
type input "儲值卡"
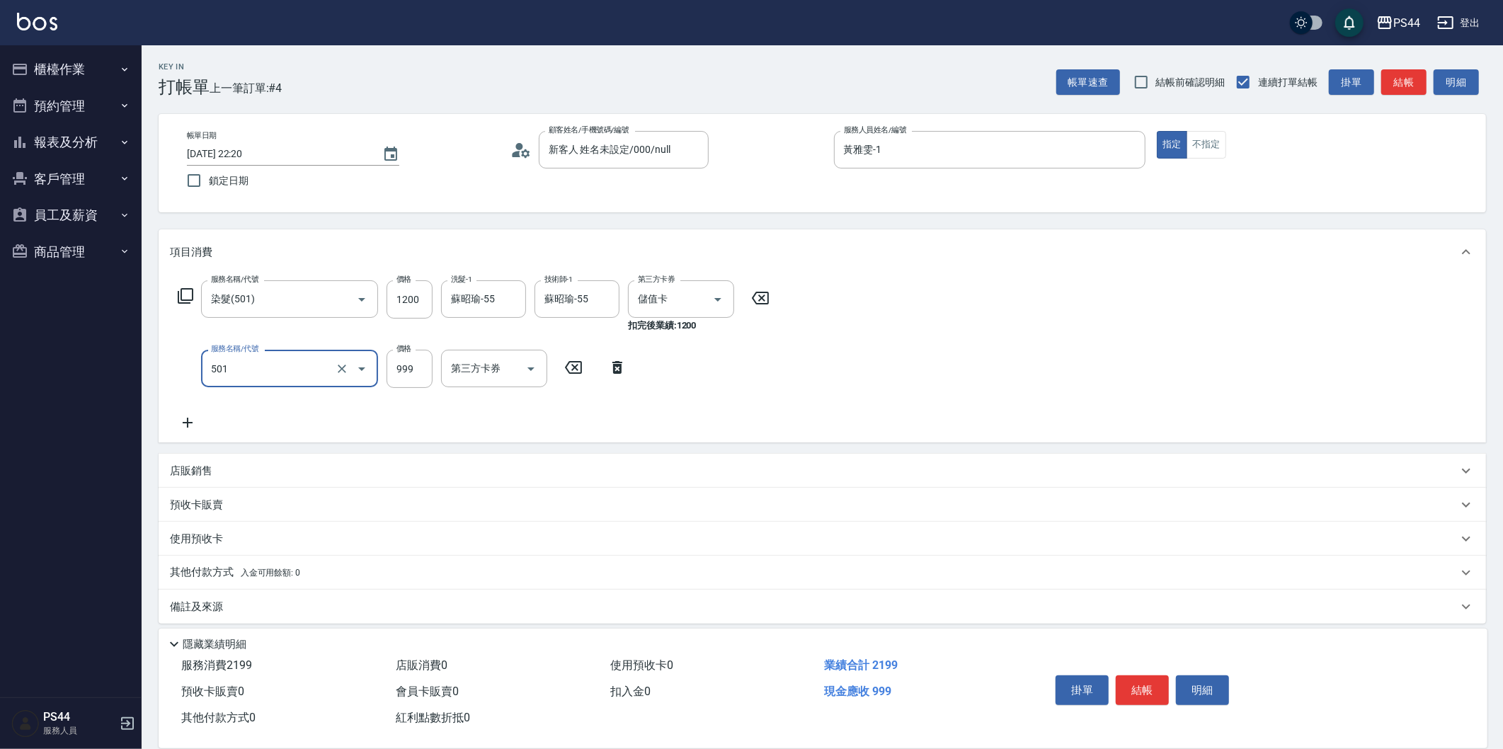
type input "染髮(501)"
type input "1800"
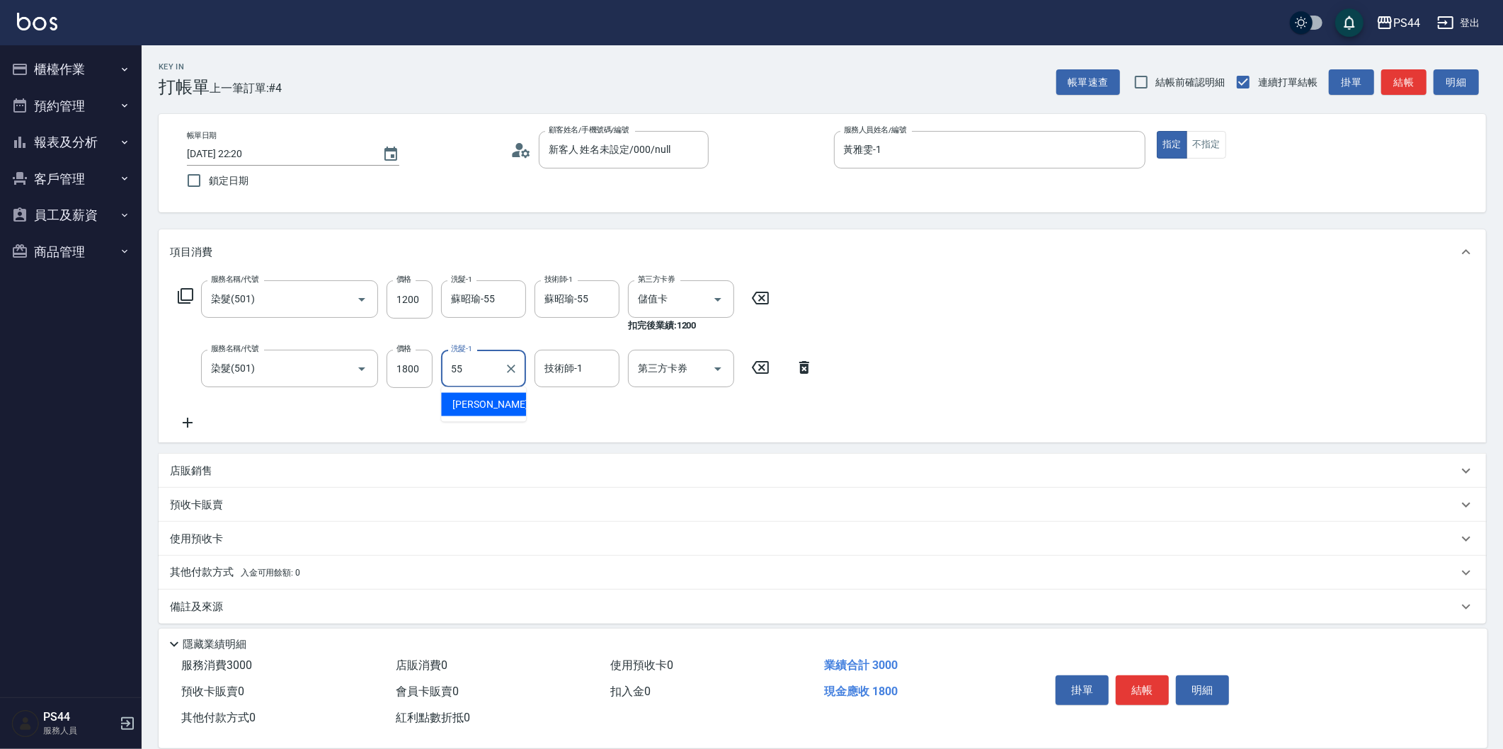
type input "蘇昭瑜-55"
type input "Line酷券"
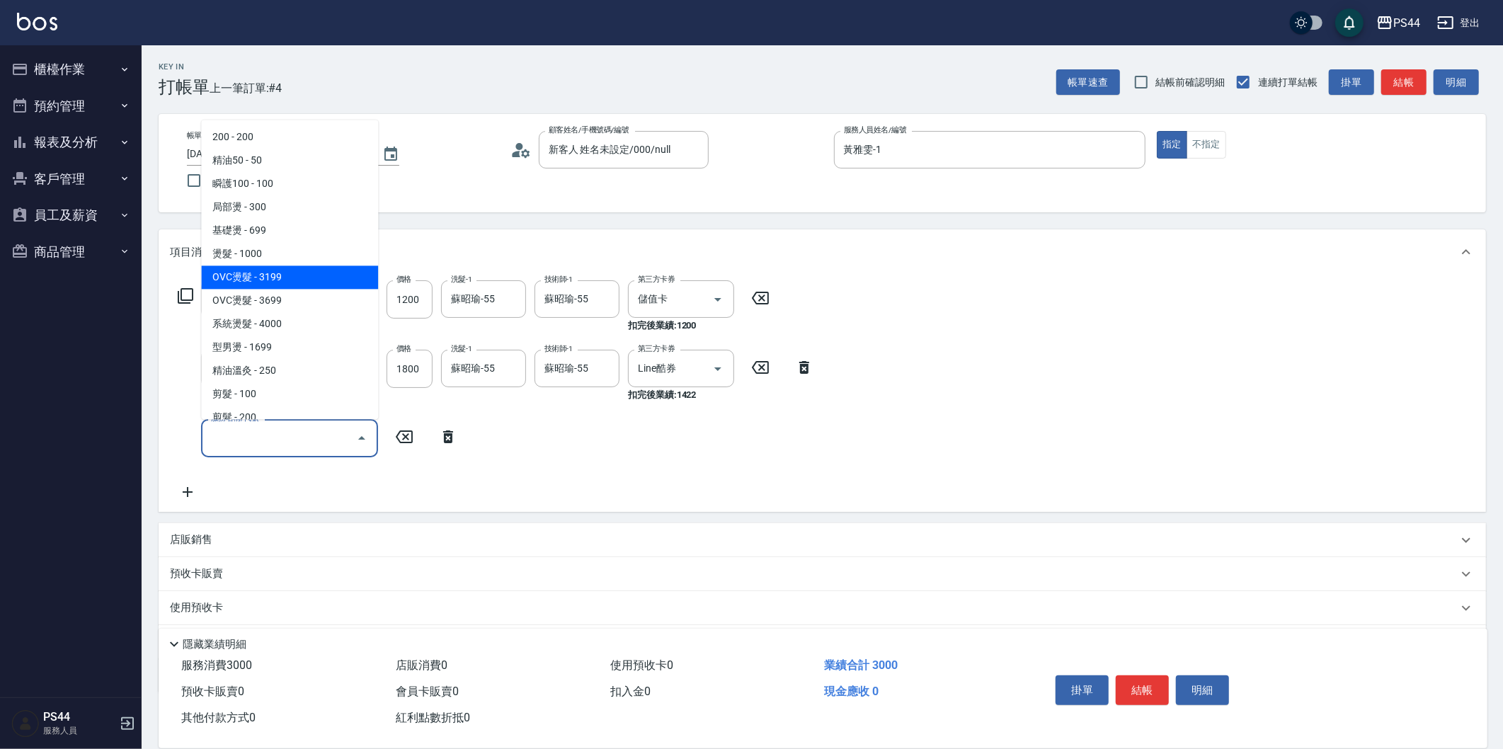
type input "OVC燙髮(203)"
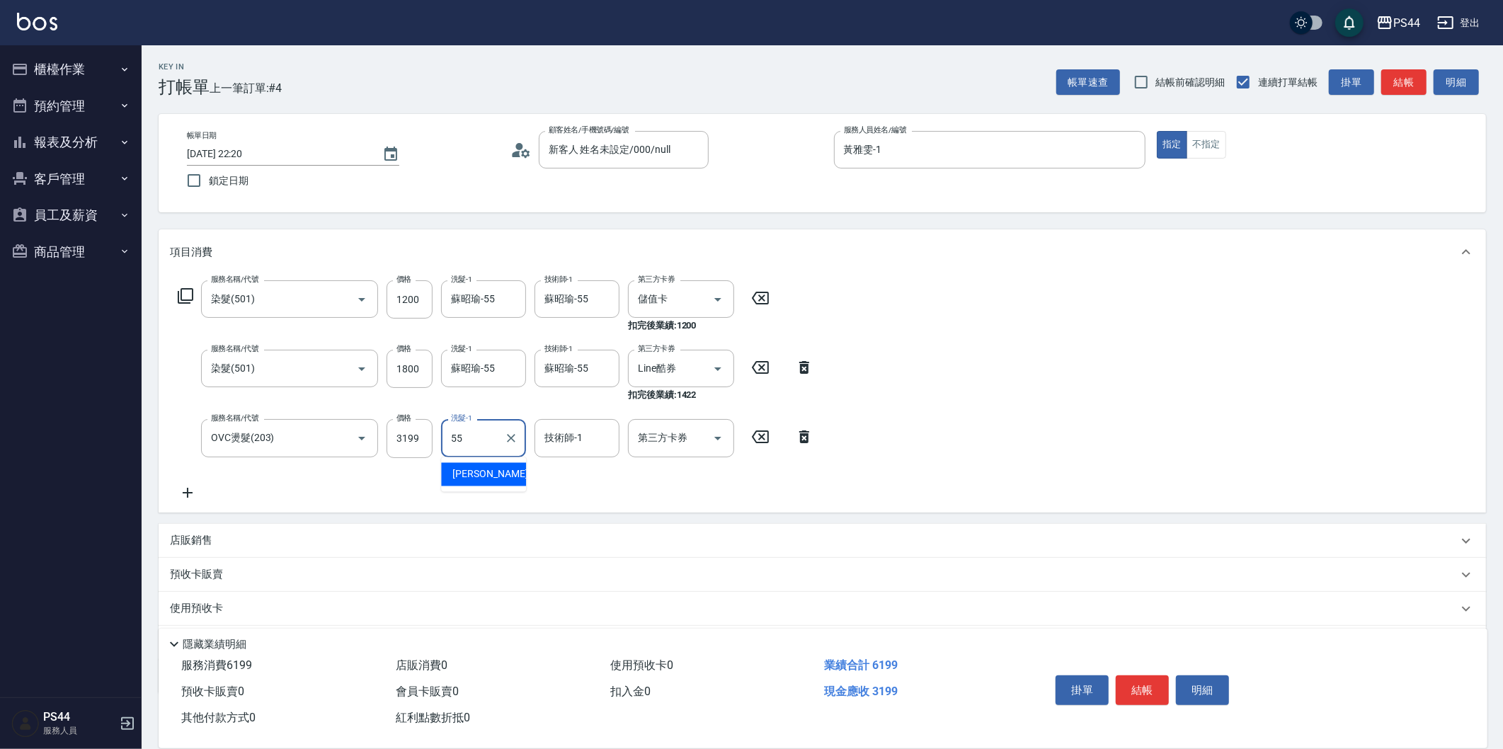
type input "蘇昭瑜-55"
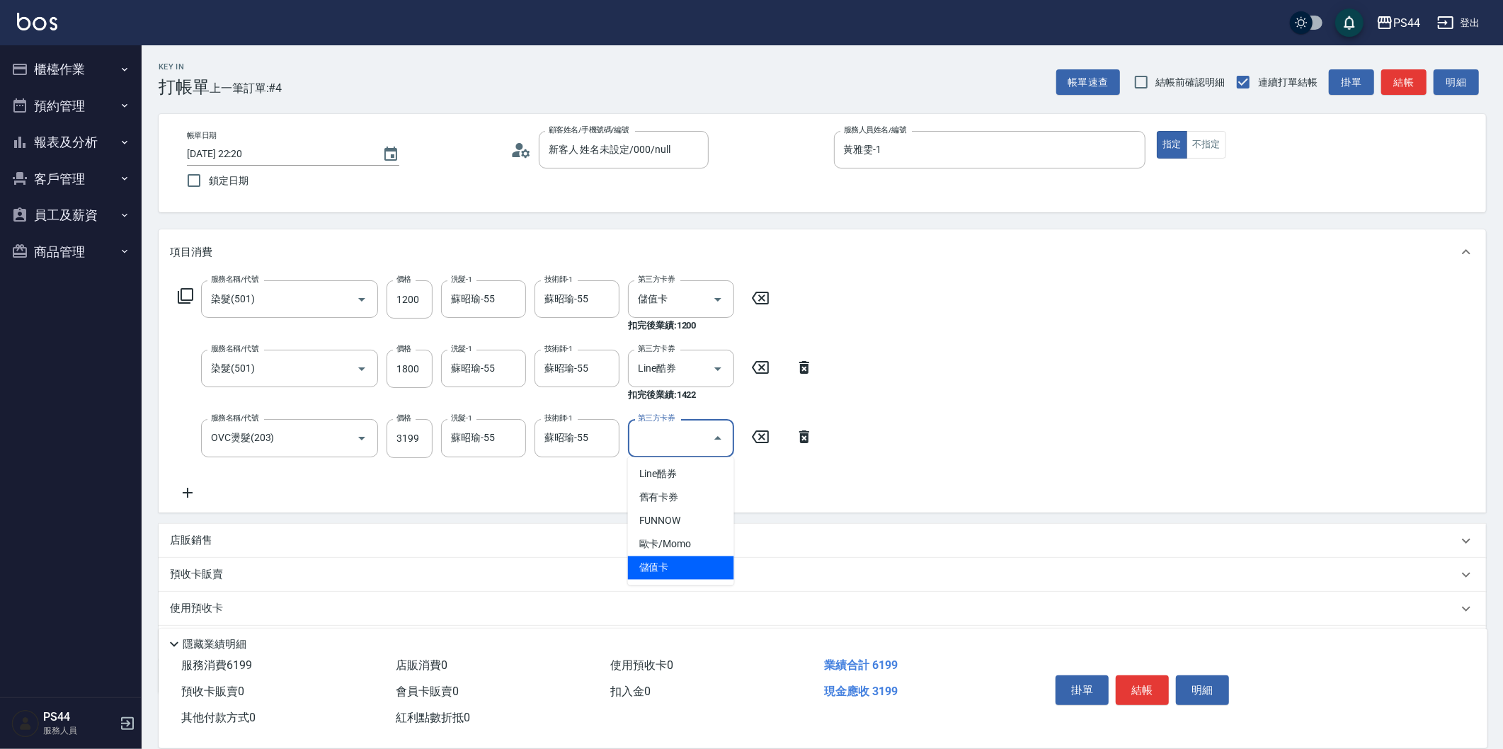
type input "儲值卡"
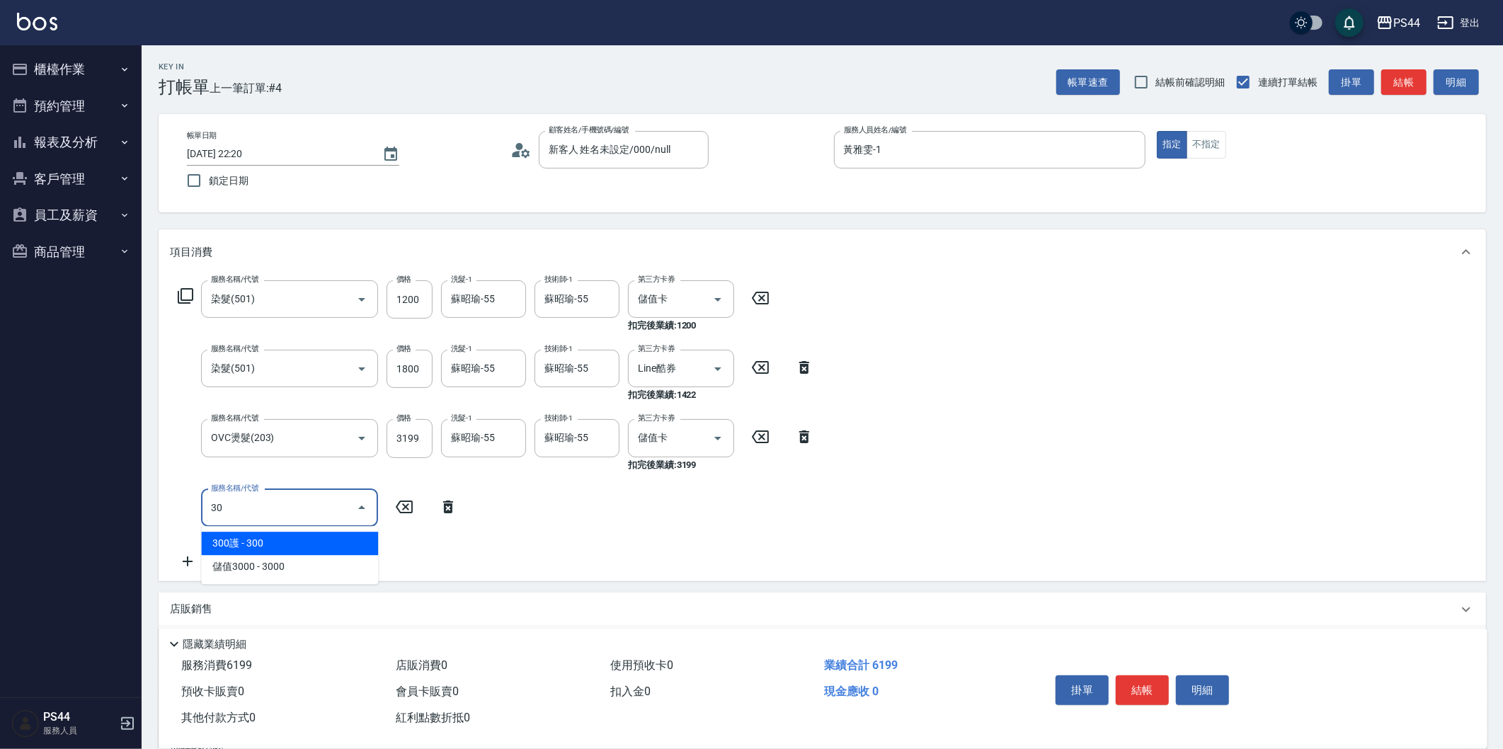
type input "3"
type input "儲值6000(902)"
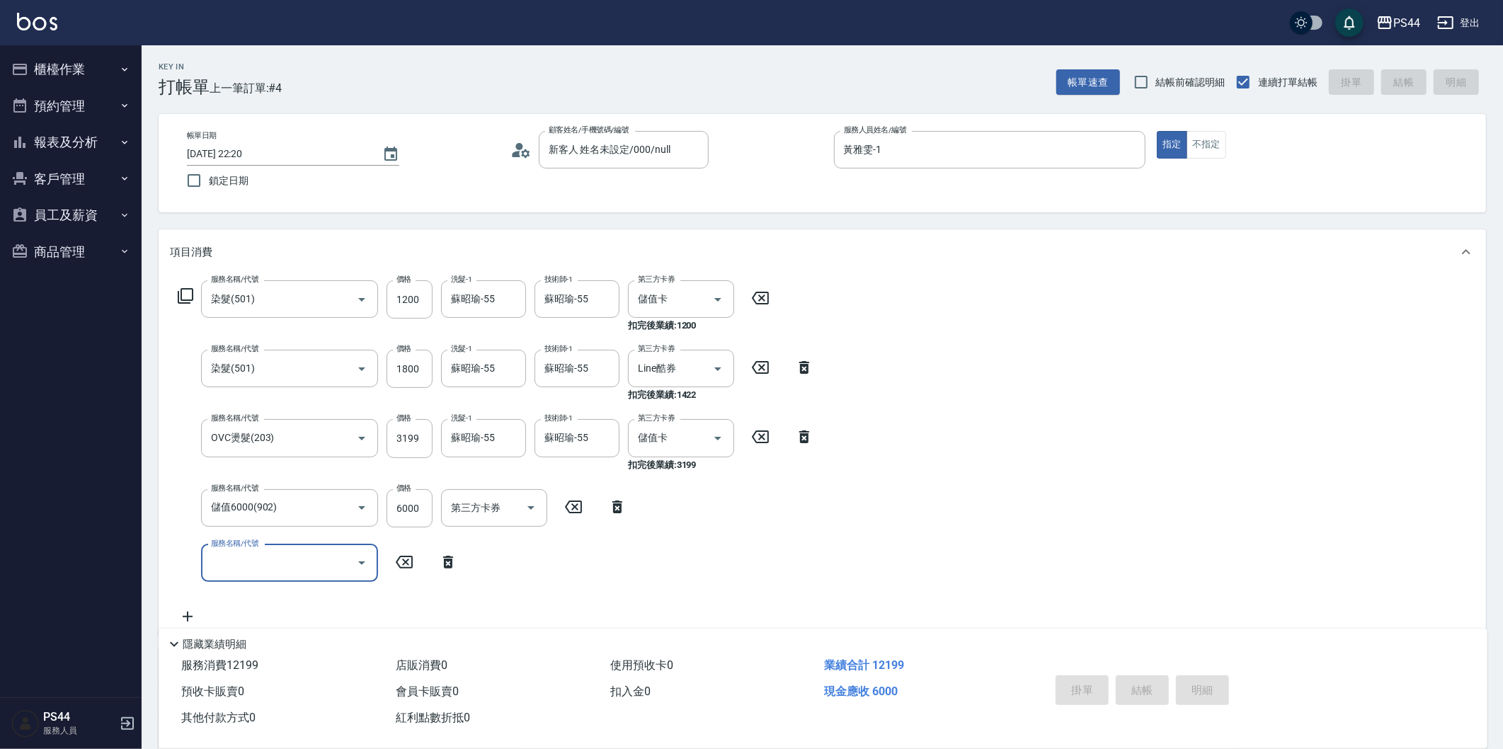
type input "[DATE] 22:21"
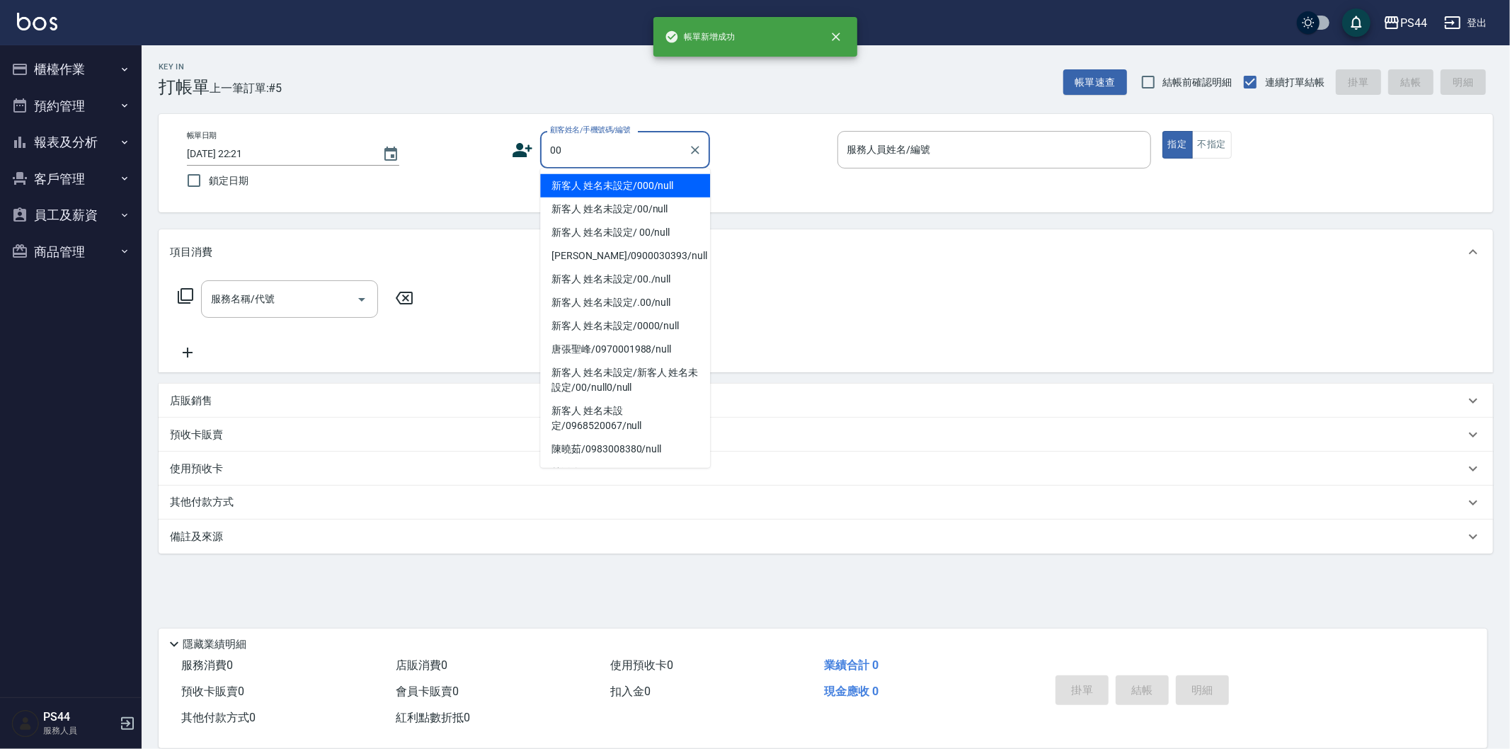
type input "新客人 姓名未設定/000/null"
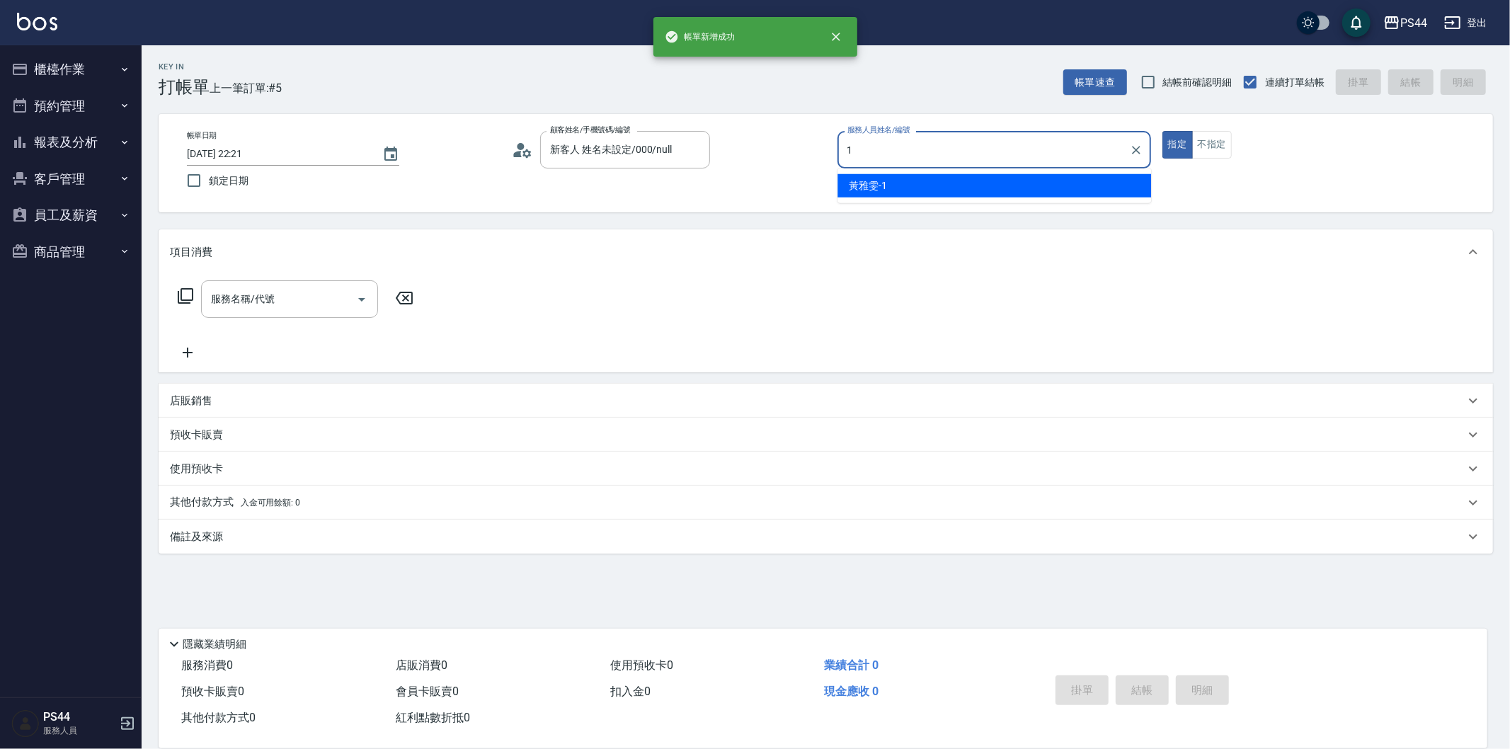
type input "黃雅雯-1"
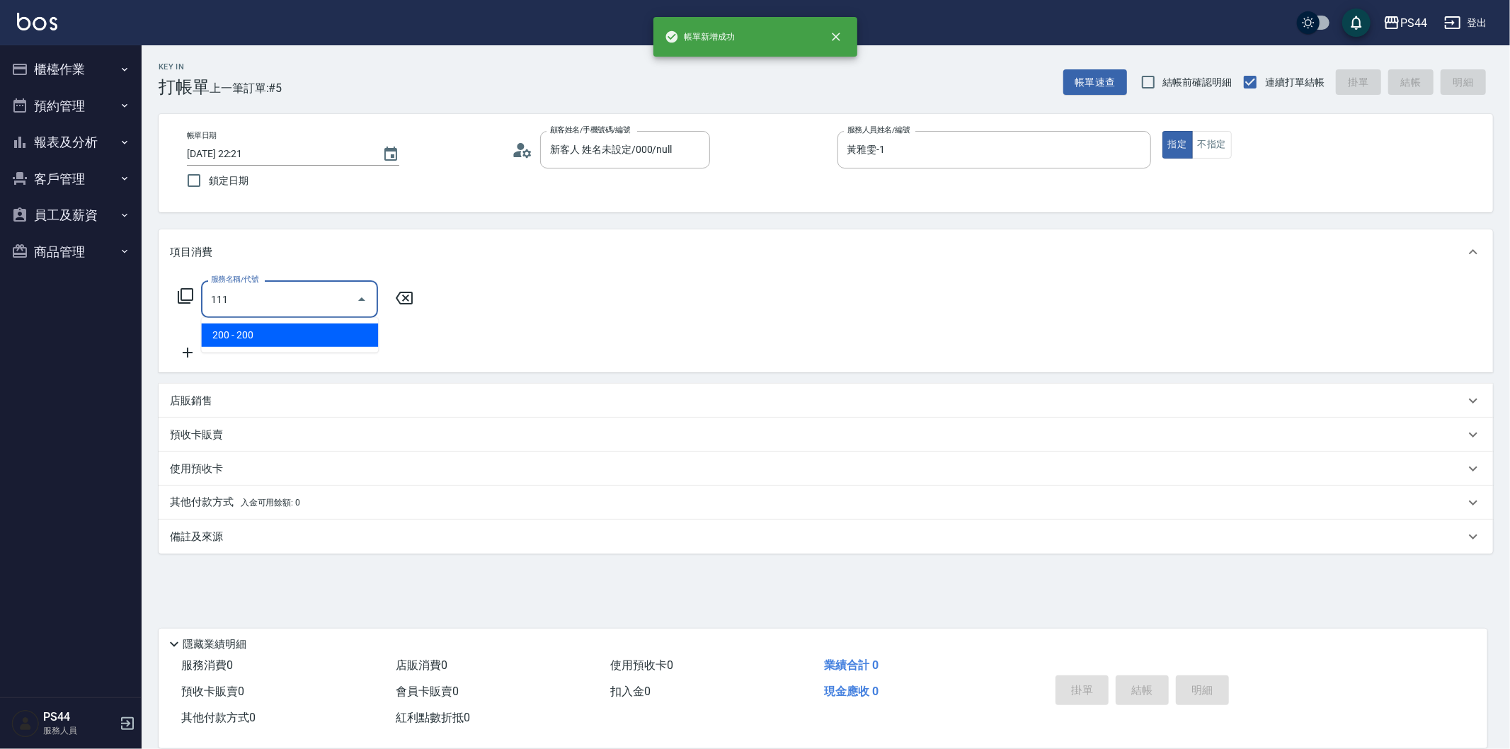
type input "200(111)"
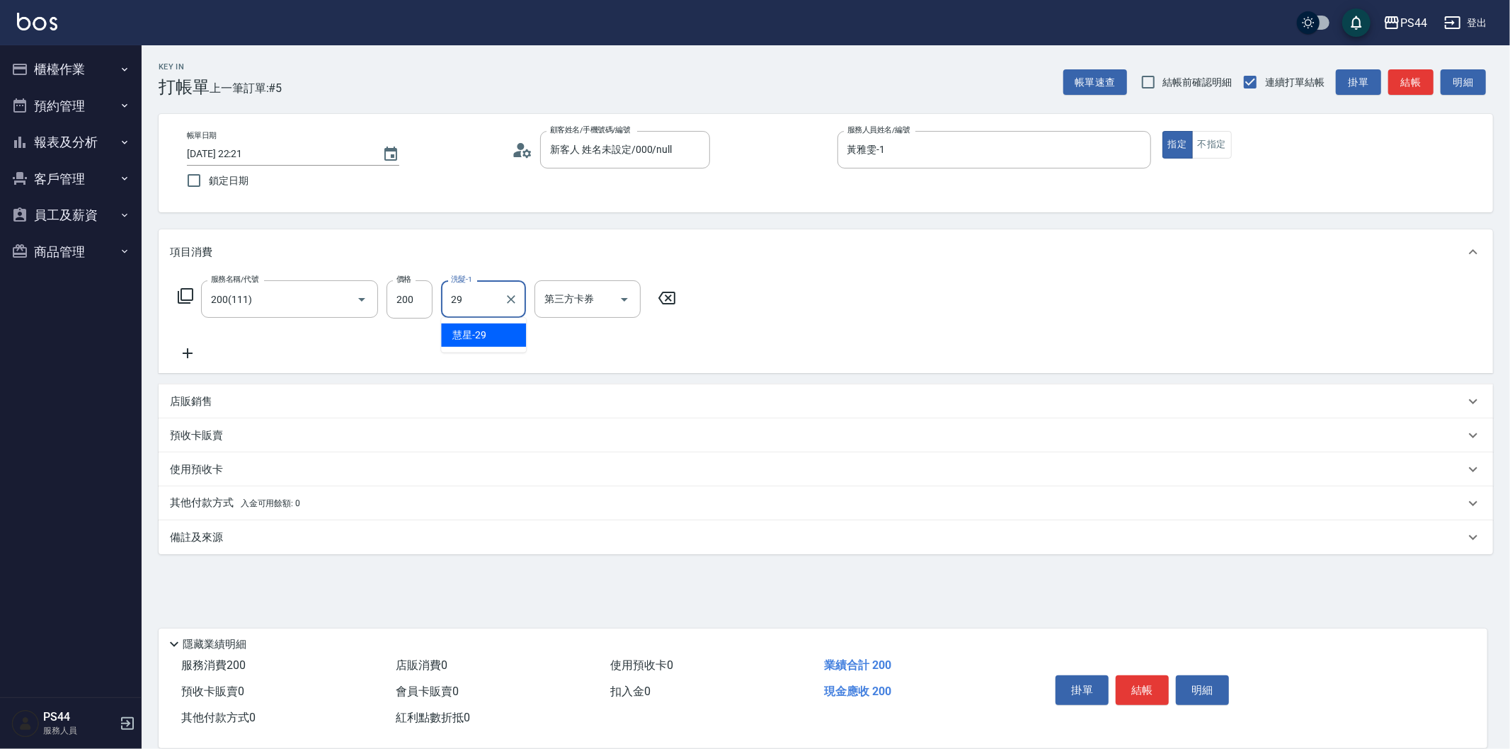
type input "慧星-29"
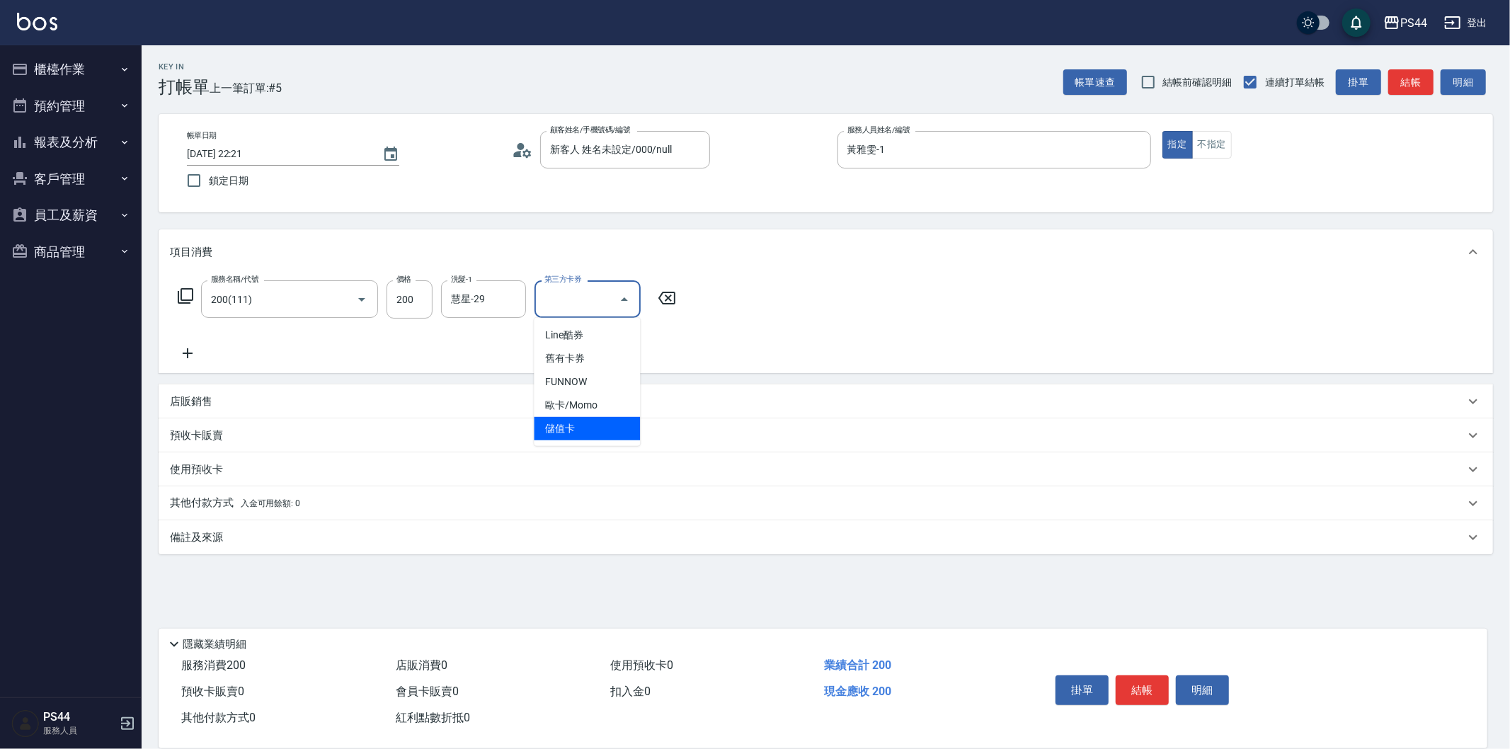
type input "儲值卡"
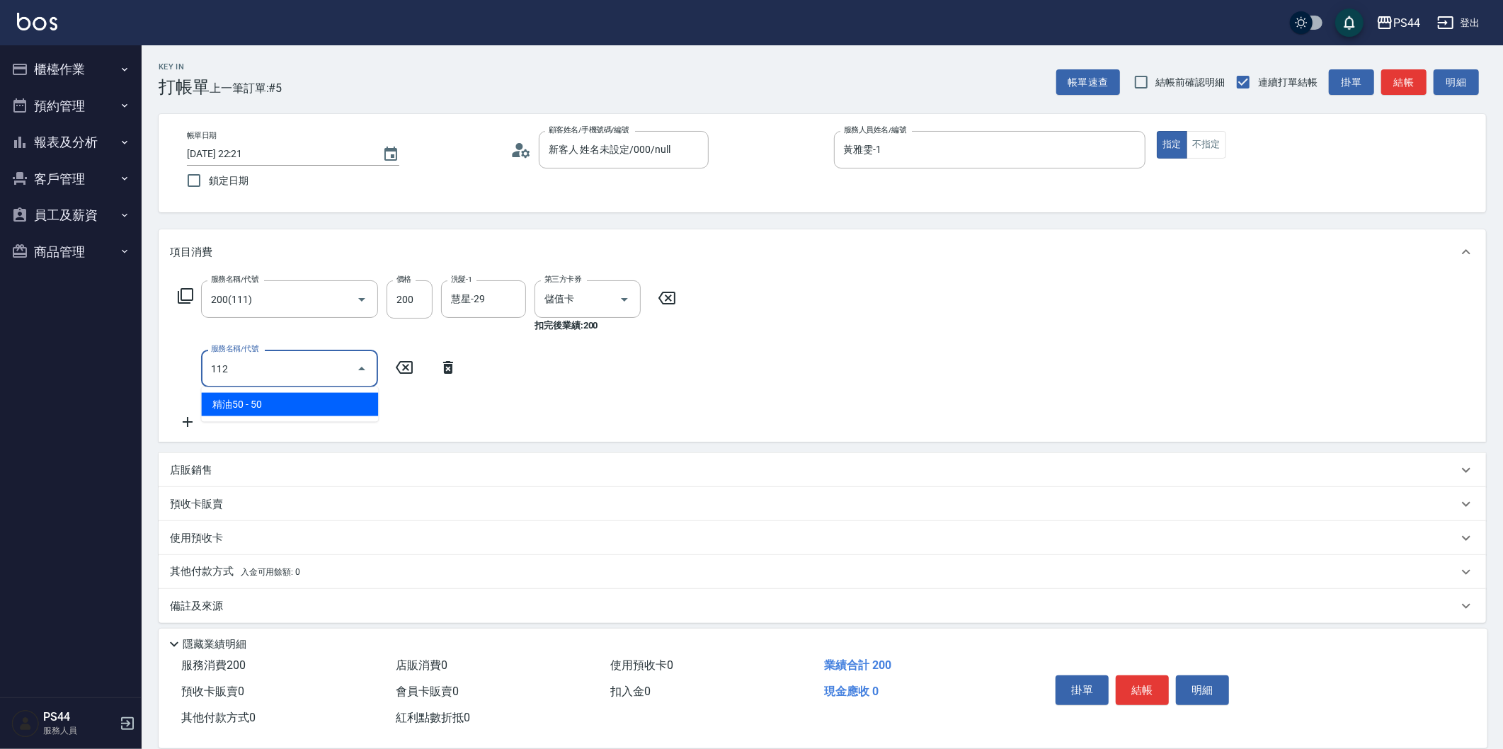
type input "精油50(112)"
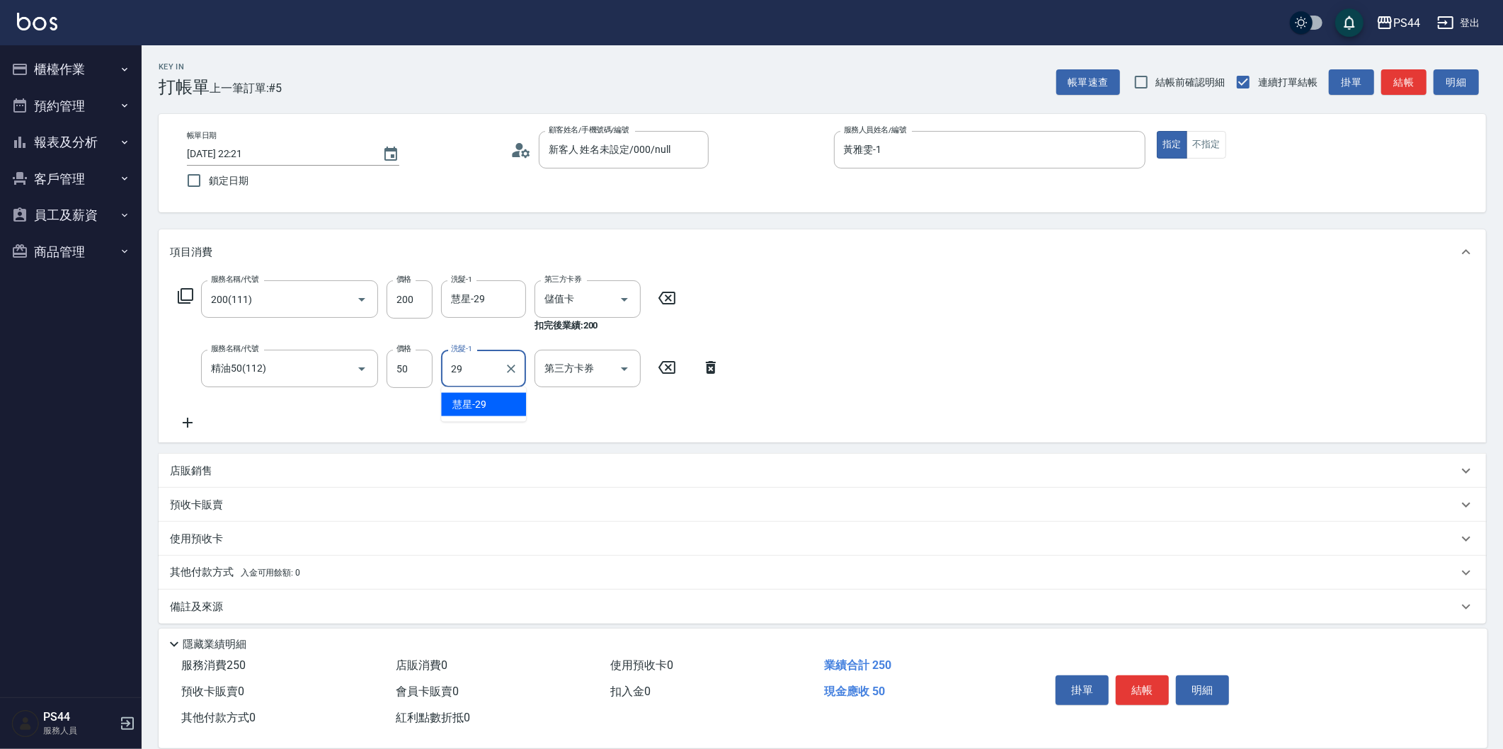
type input "慧星-29"
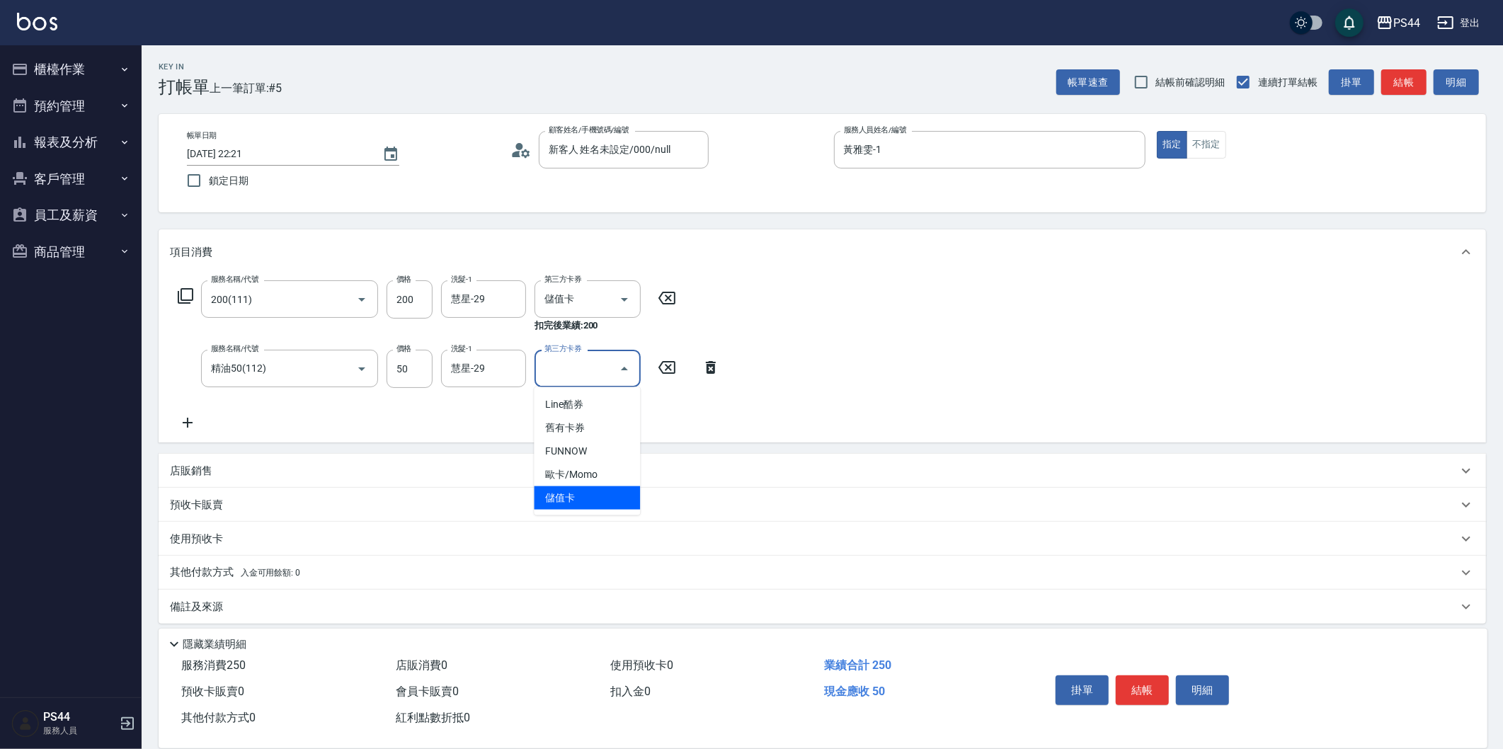
type input "儲值卡"
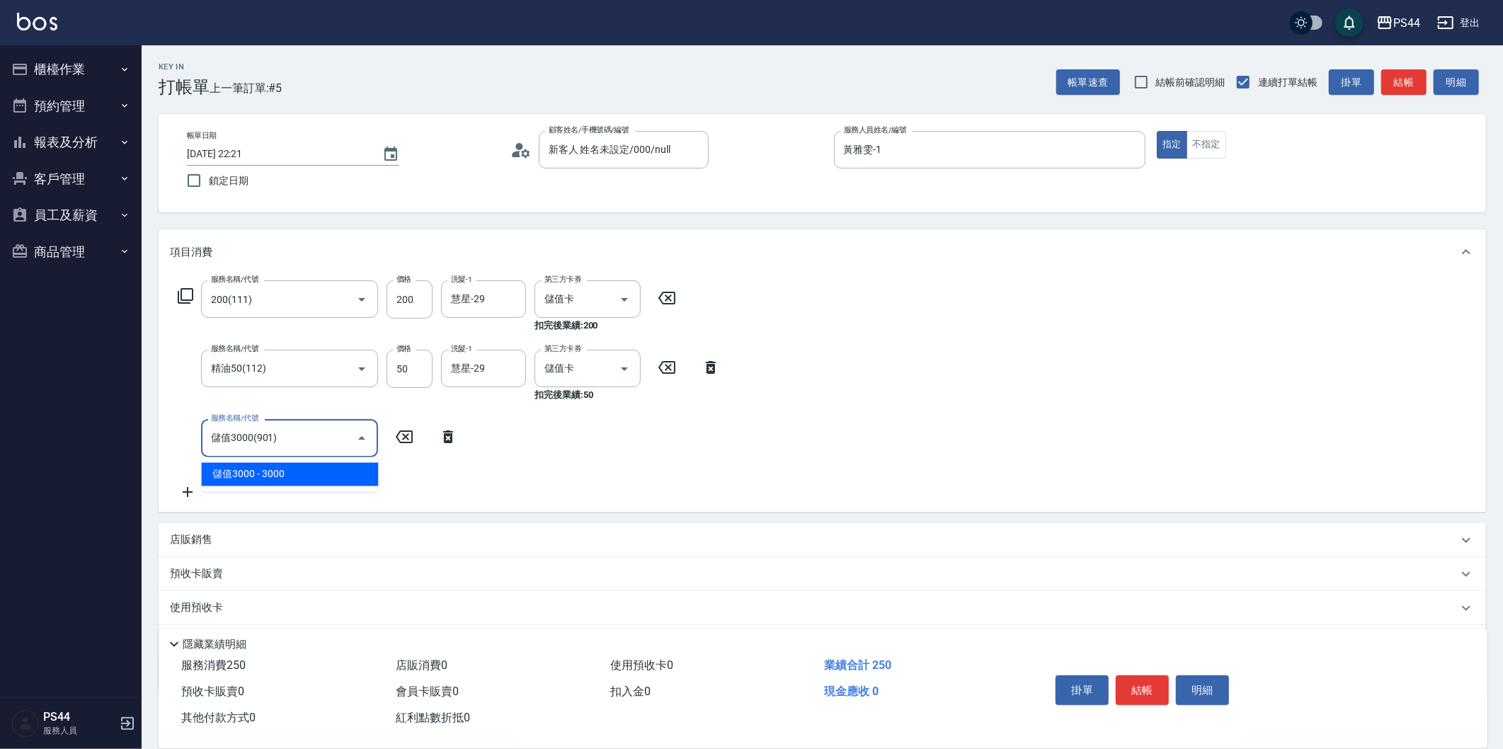
type input "儲值3000(901)"
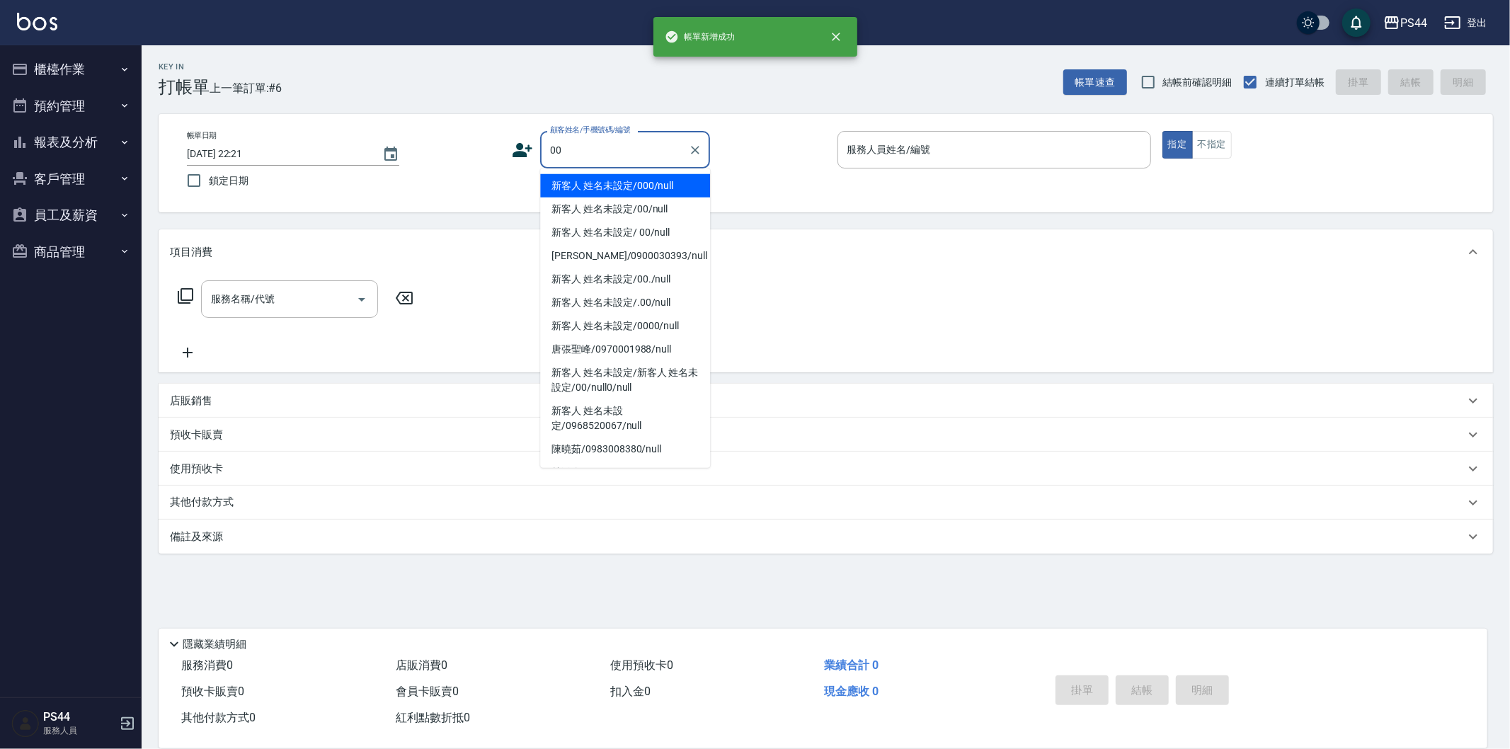
type input "新客人 姓名未設定/000/null"
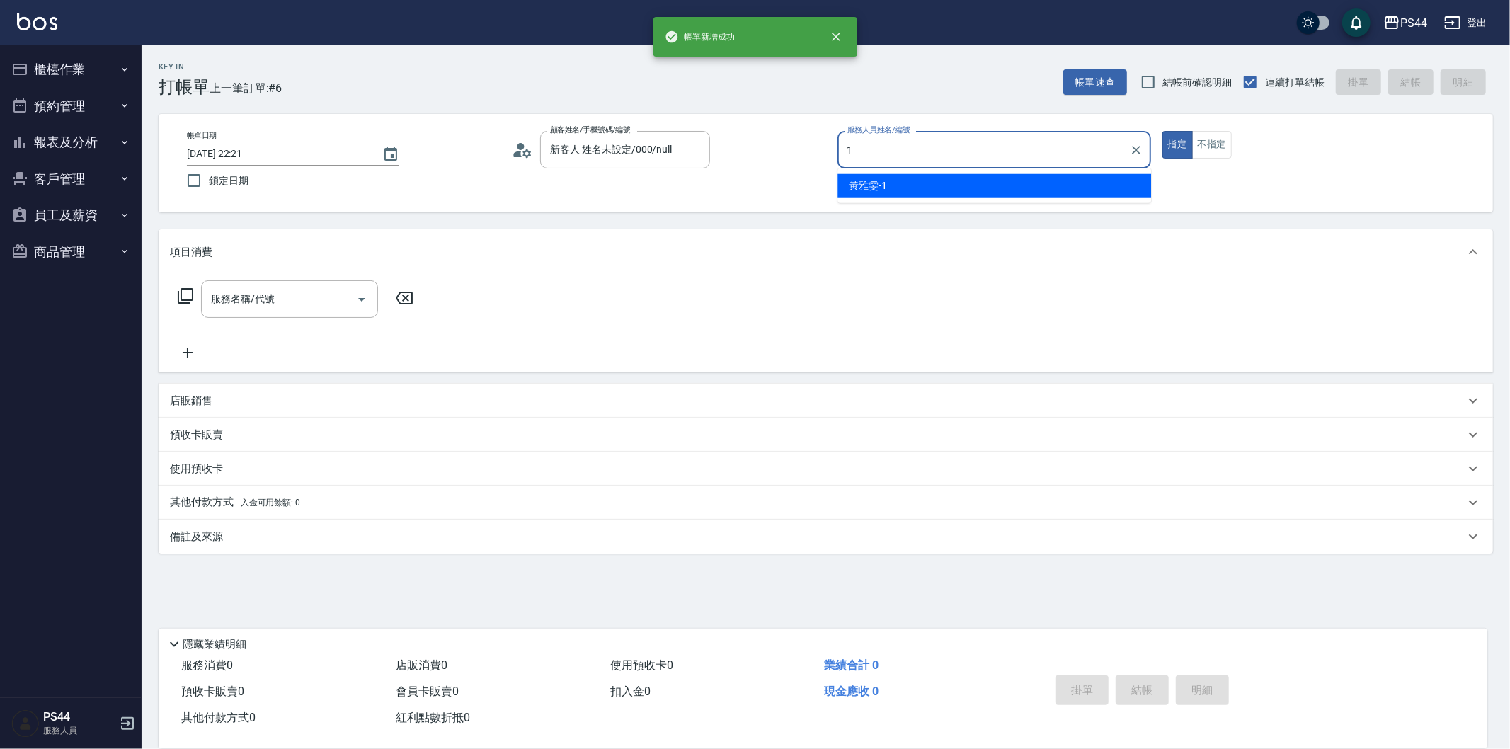
type input "黃雅雯-1"
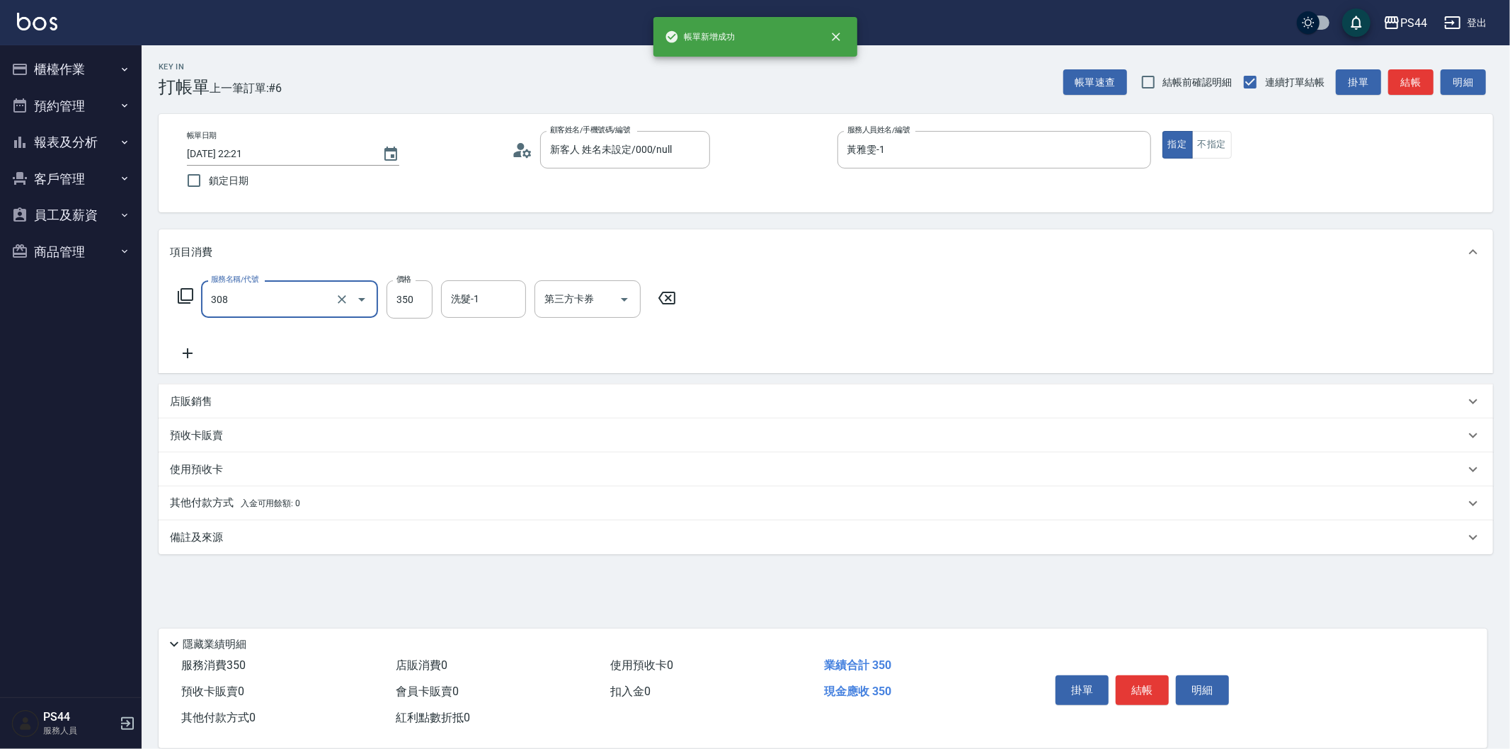
type input "洗+剪(308)"
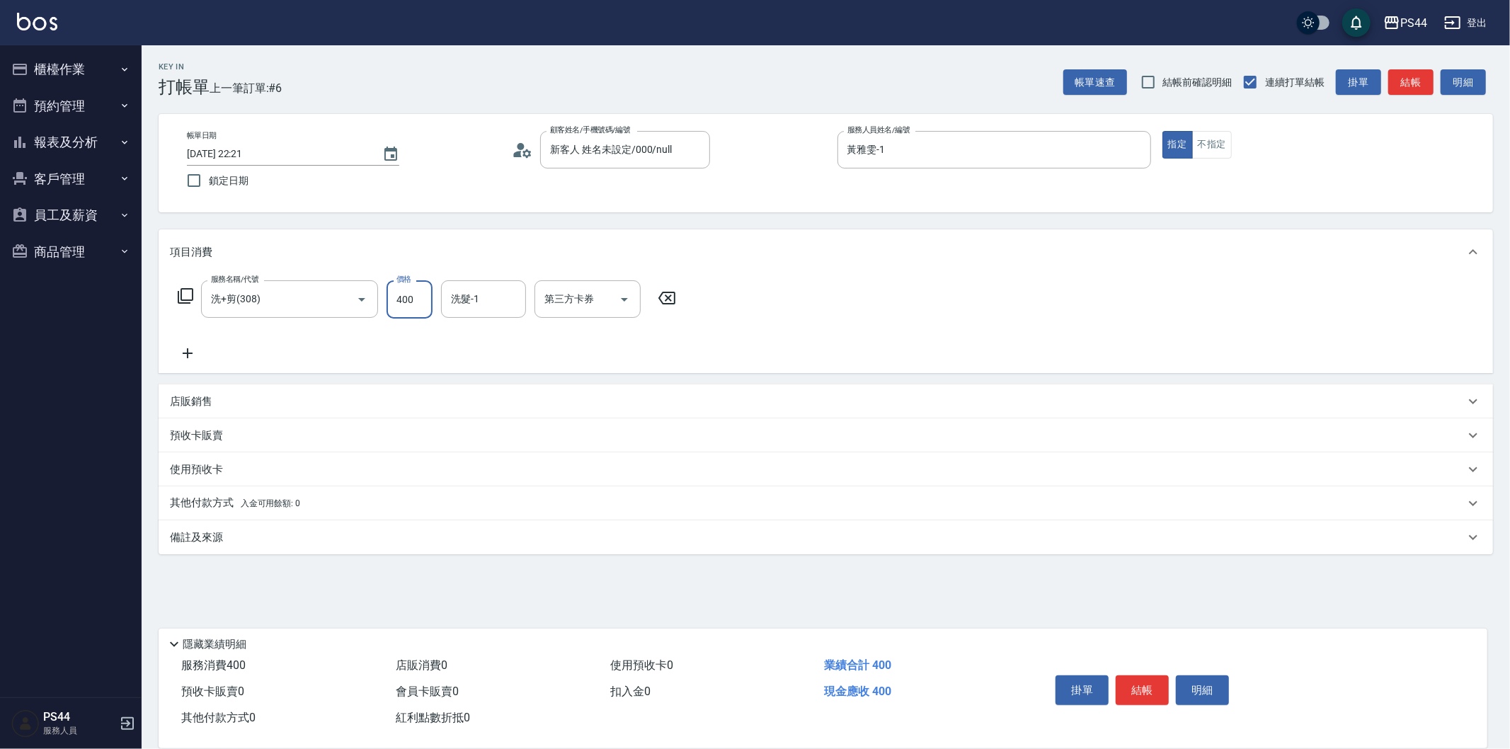
type input "400"
type input "慧星-29"
type input "儲值卡"
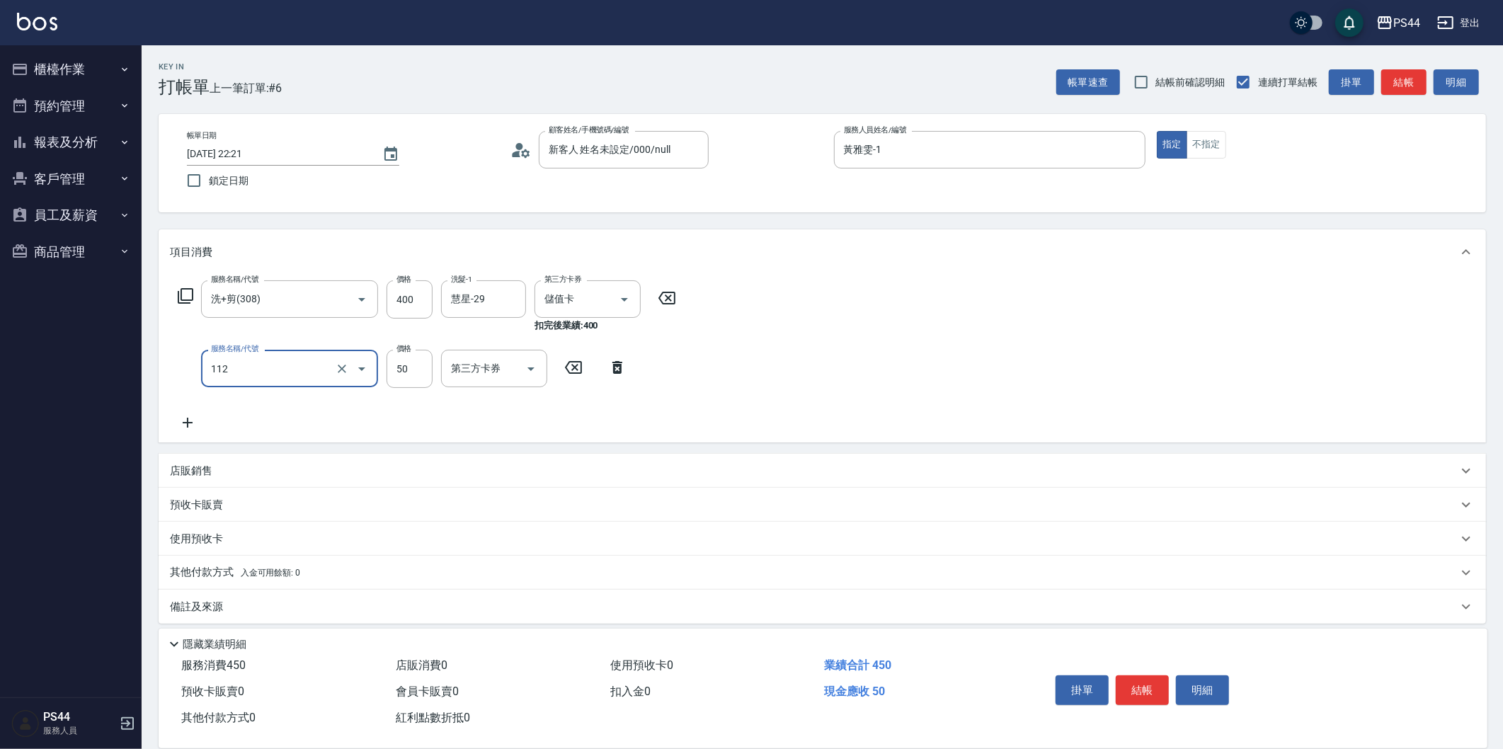
type input "精油50(112)"
type input "慧星-29"
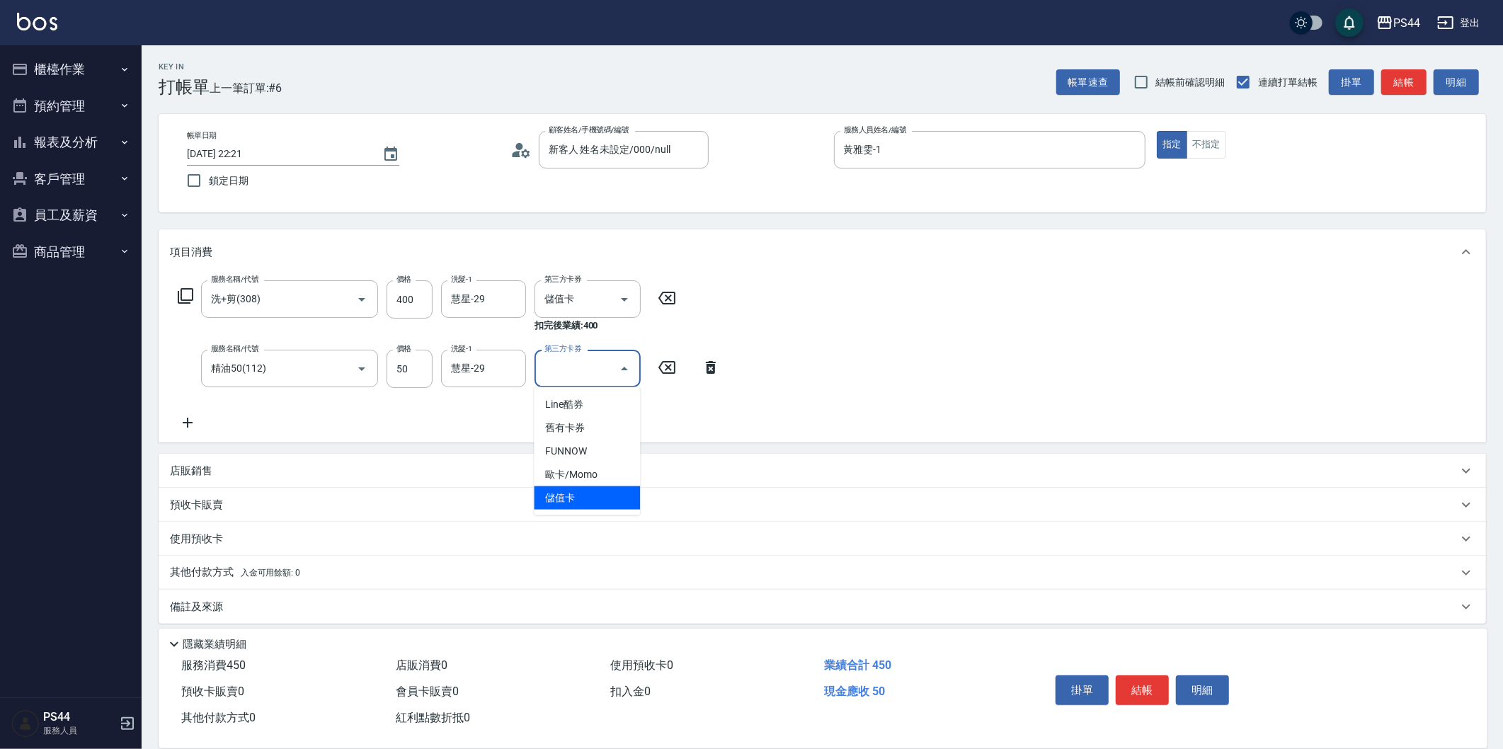
type input "儲值卡"
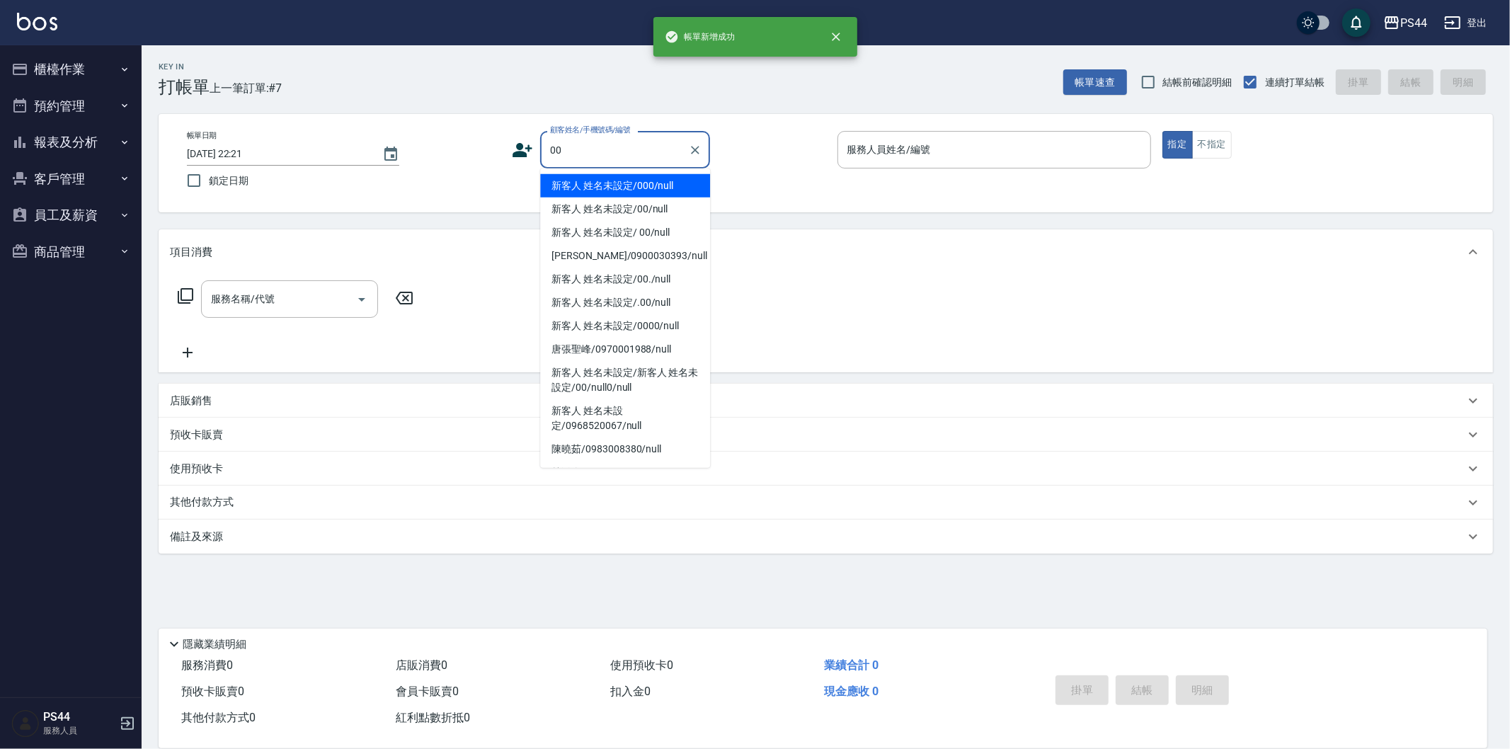
type input "新客人 姓名未設定/000/null"
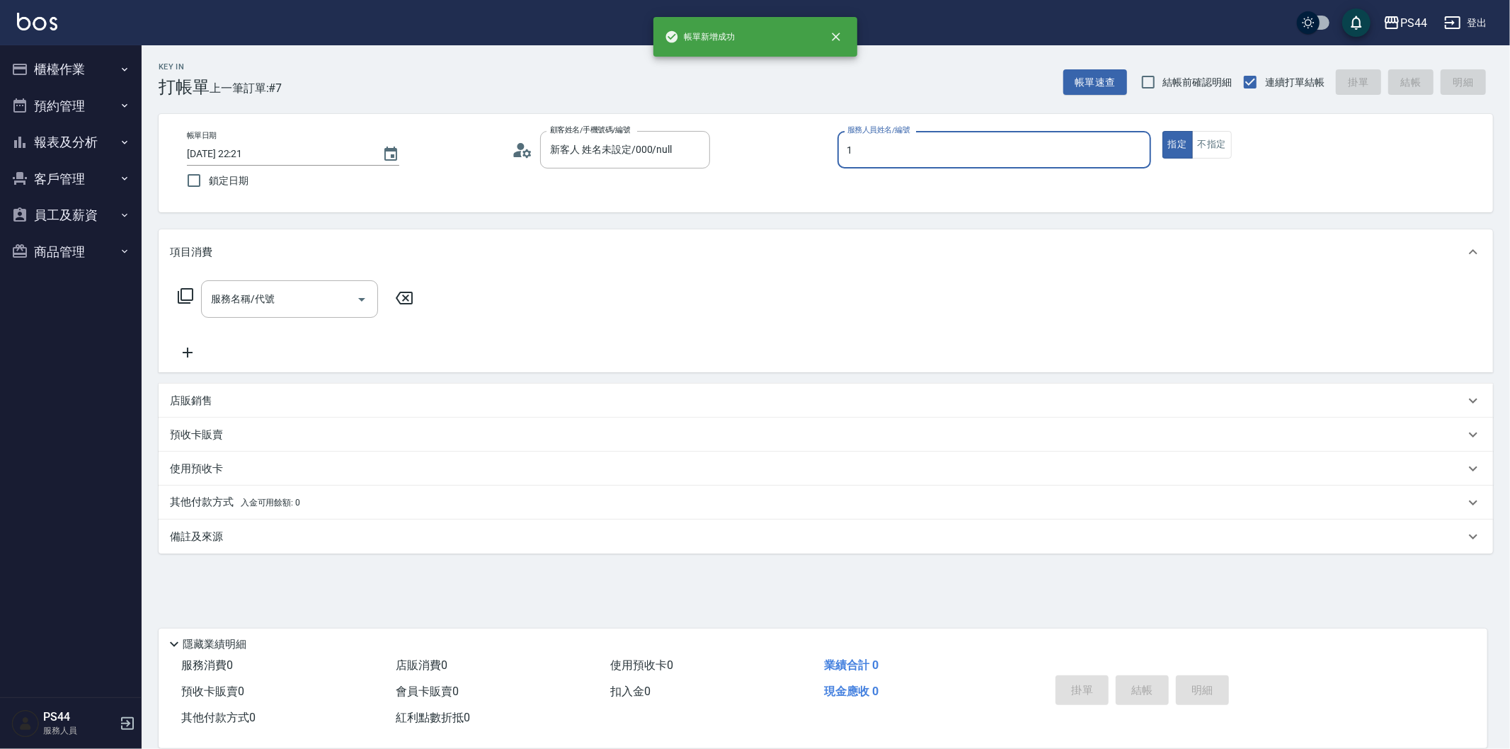
type input "黃雅雯-1"
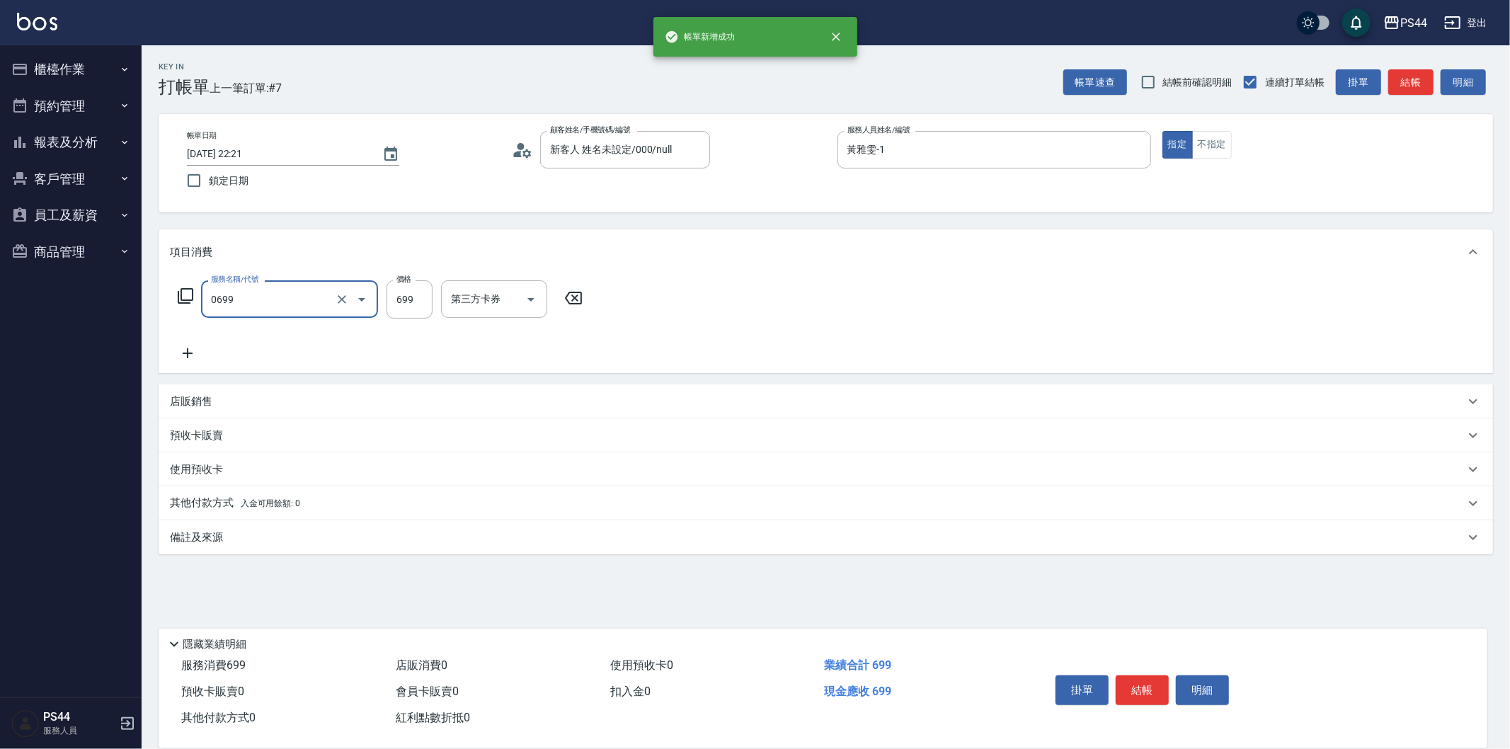
type input "精油SPA(0699)"
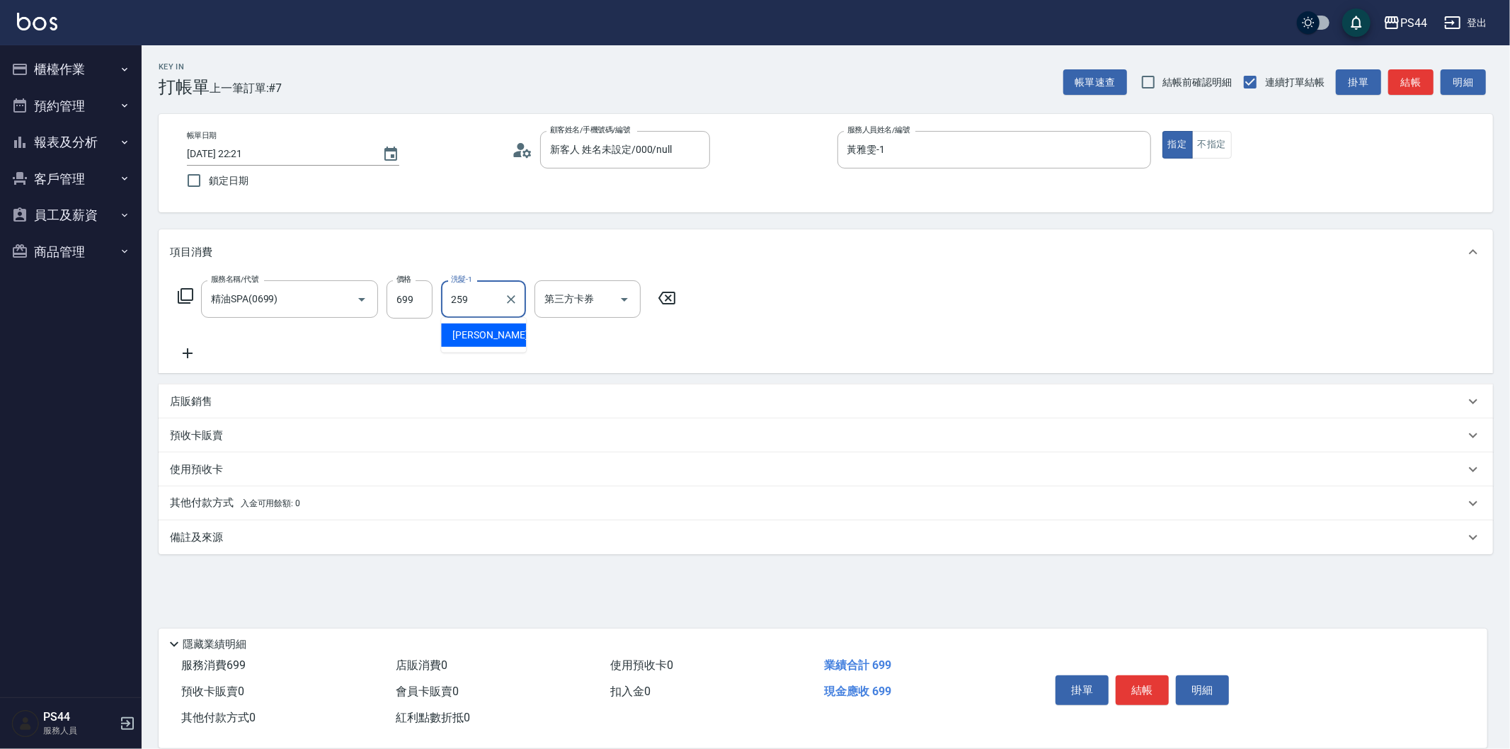
type input "259"
click at [497, 309] on input "洗髮-1" at bounding box center [483, 299] width 72 height 25
type input "慧星-29"
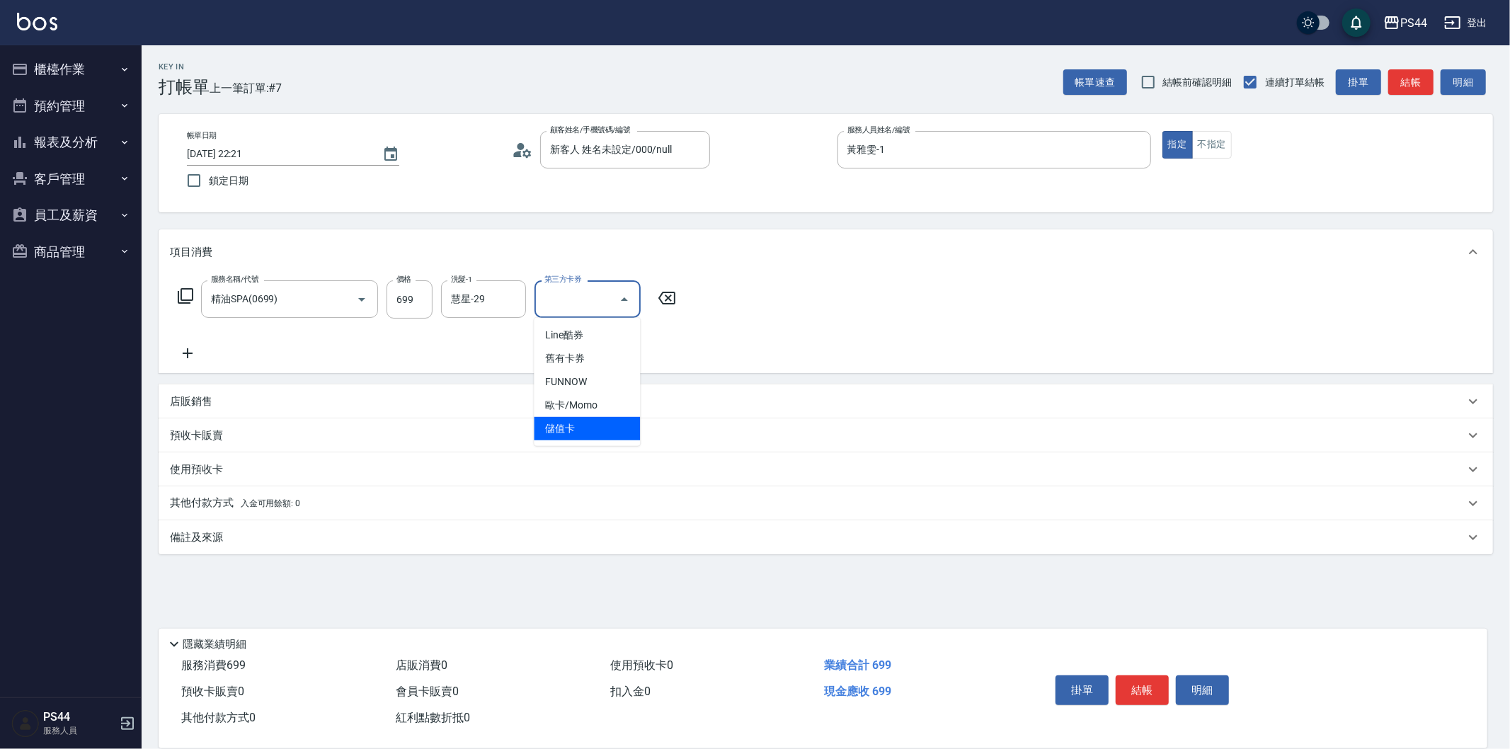
type input "儲值卡"
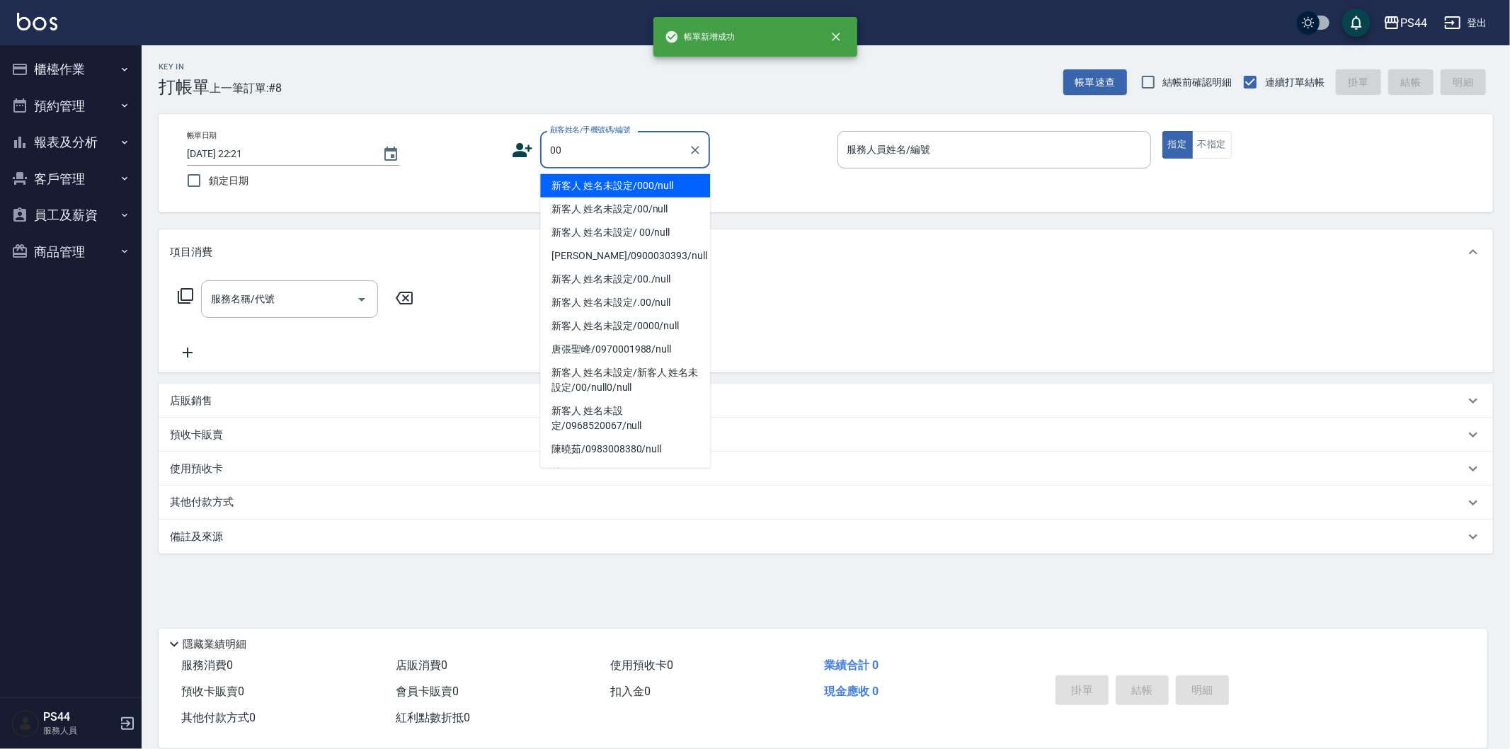
type input "新客人 姓名未設定/000/null"
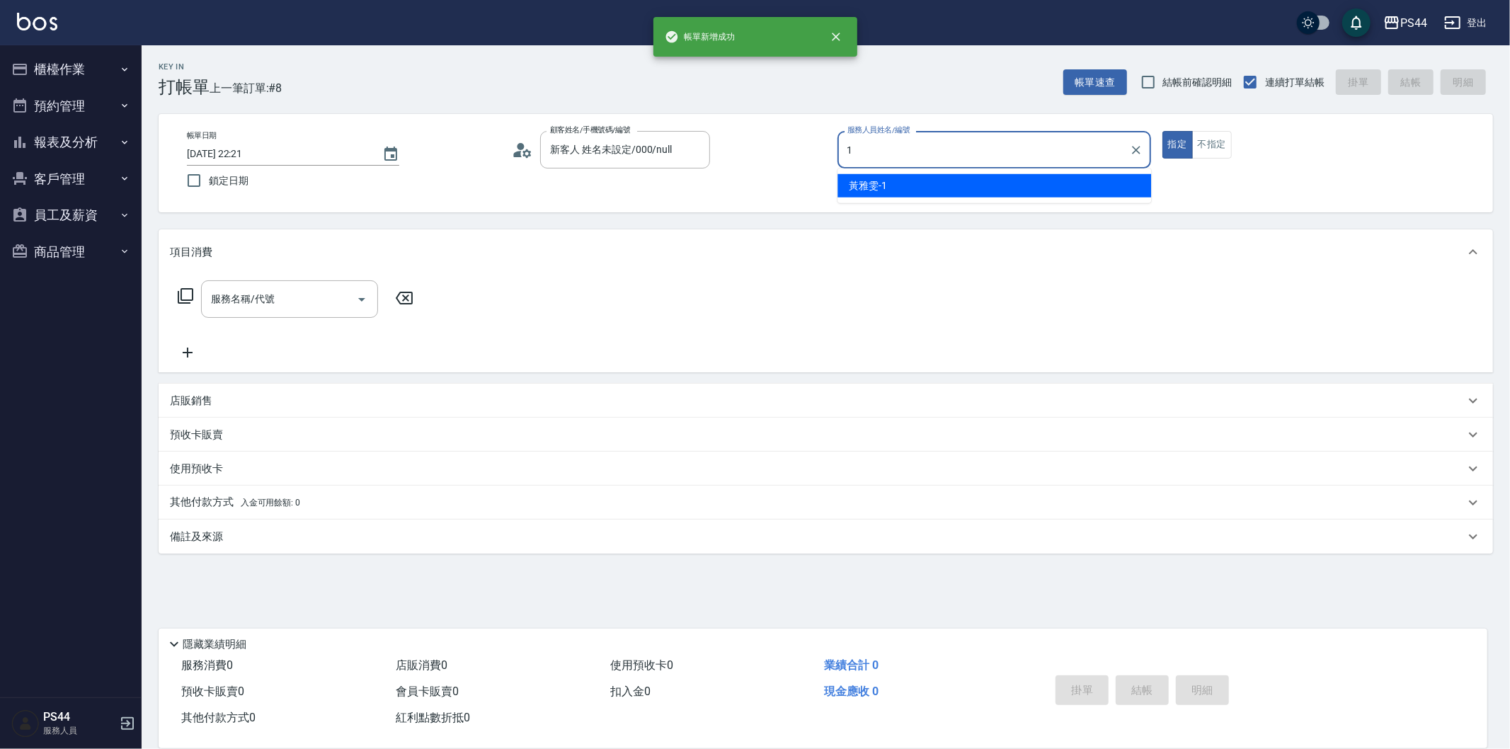
type input "黃雅雯-1"
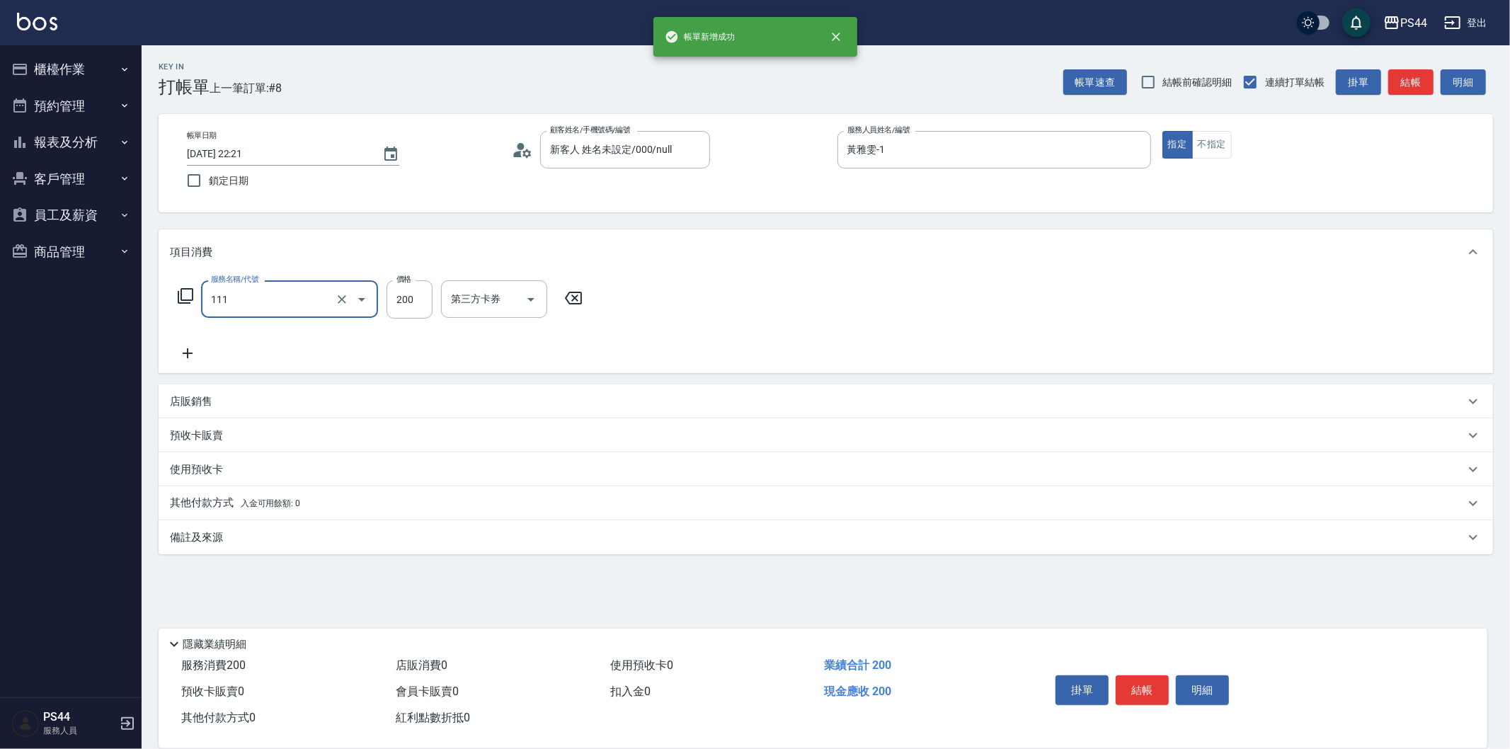
type input "200(111)"
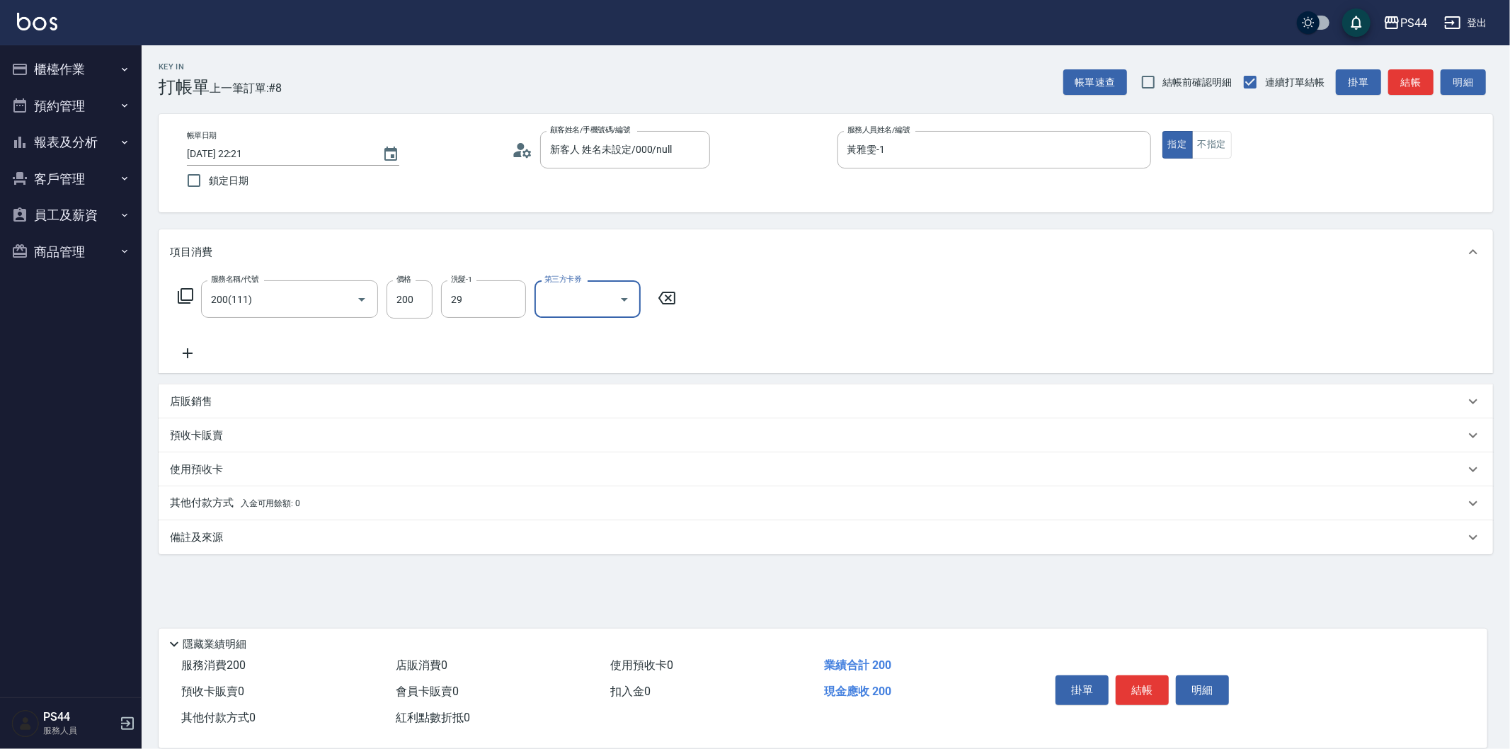
type input "慧星-29"
type input "儲值卡"
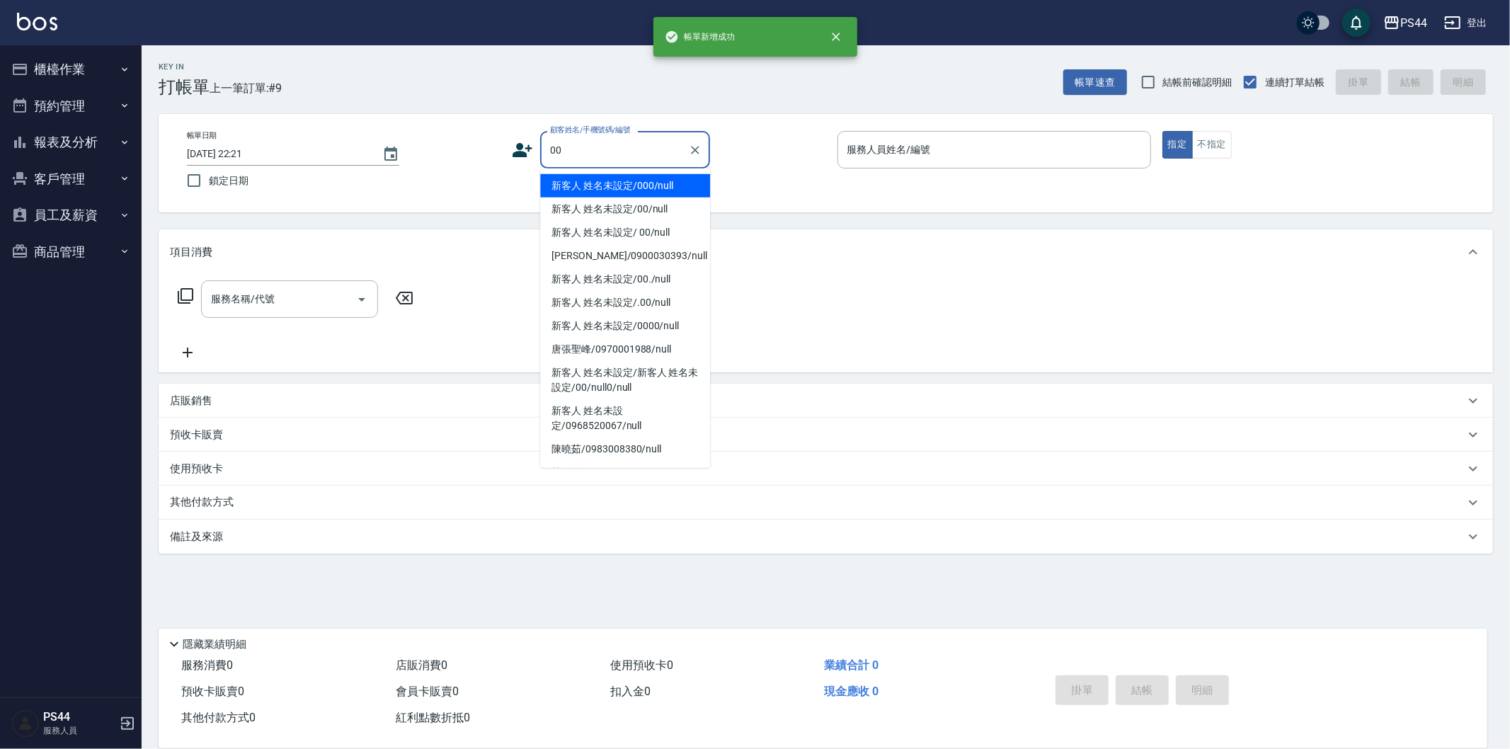
type input "新客人 姓名未設定/000/null"
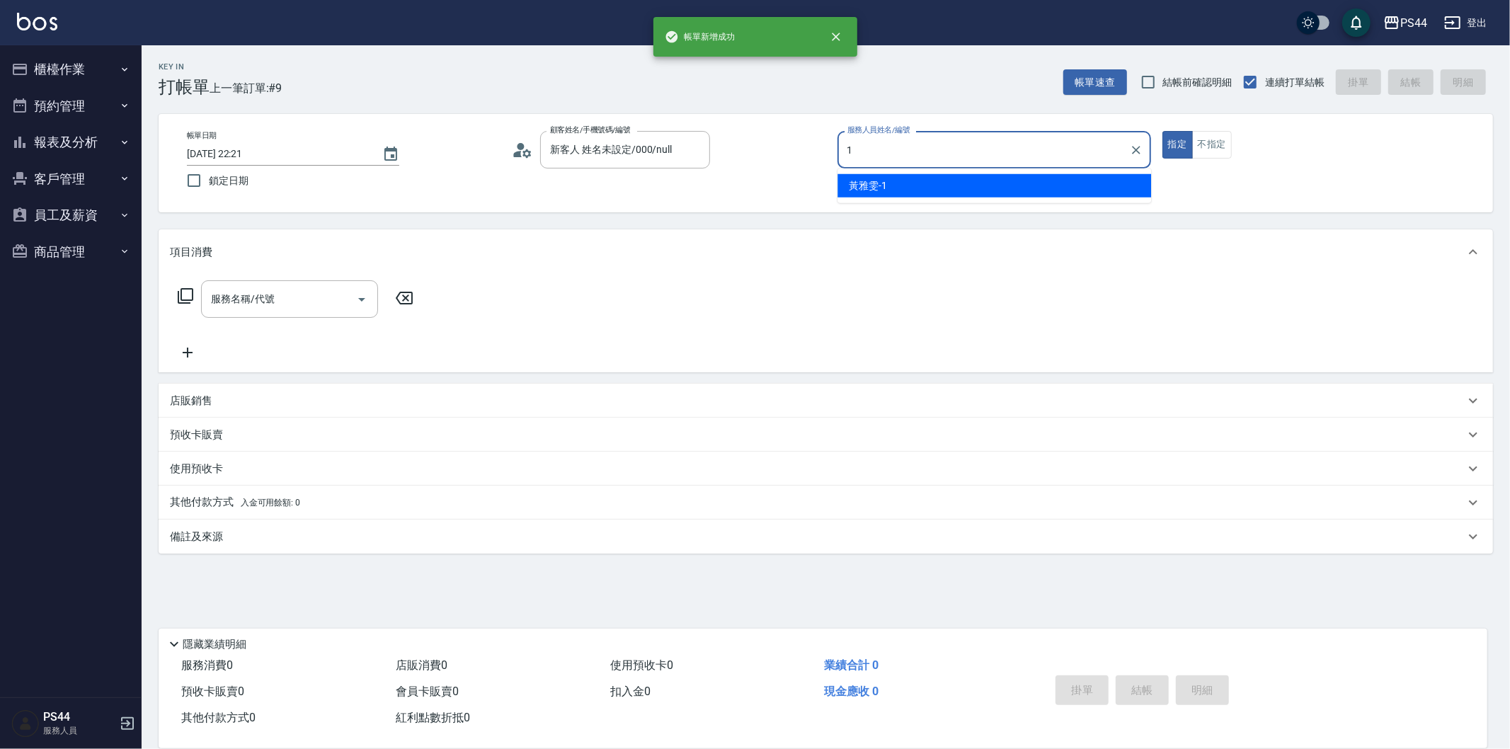
type input "黃雅雯-1"
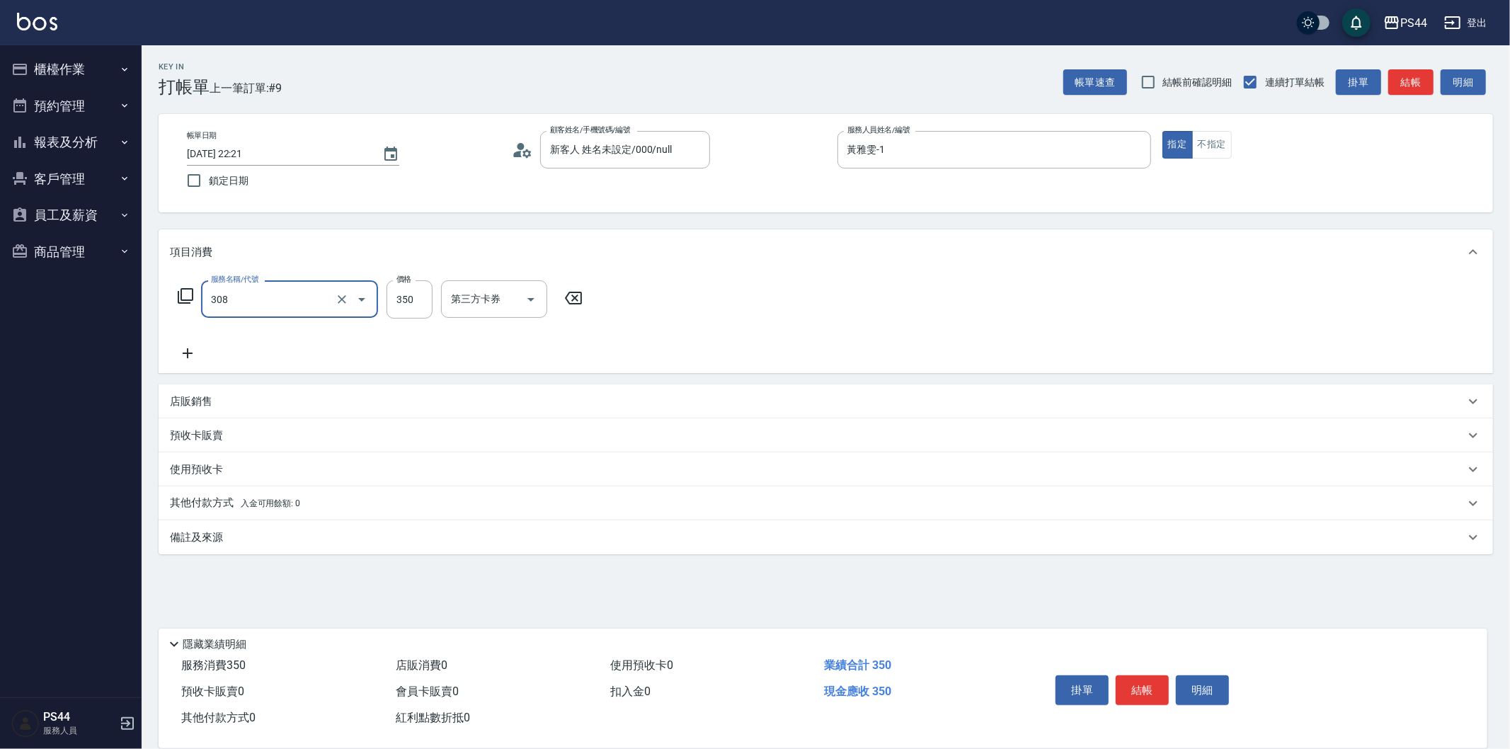
type input "洗+剪(308)"
type input "400"
type input "王姵眙-37"
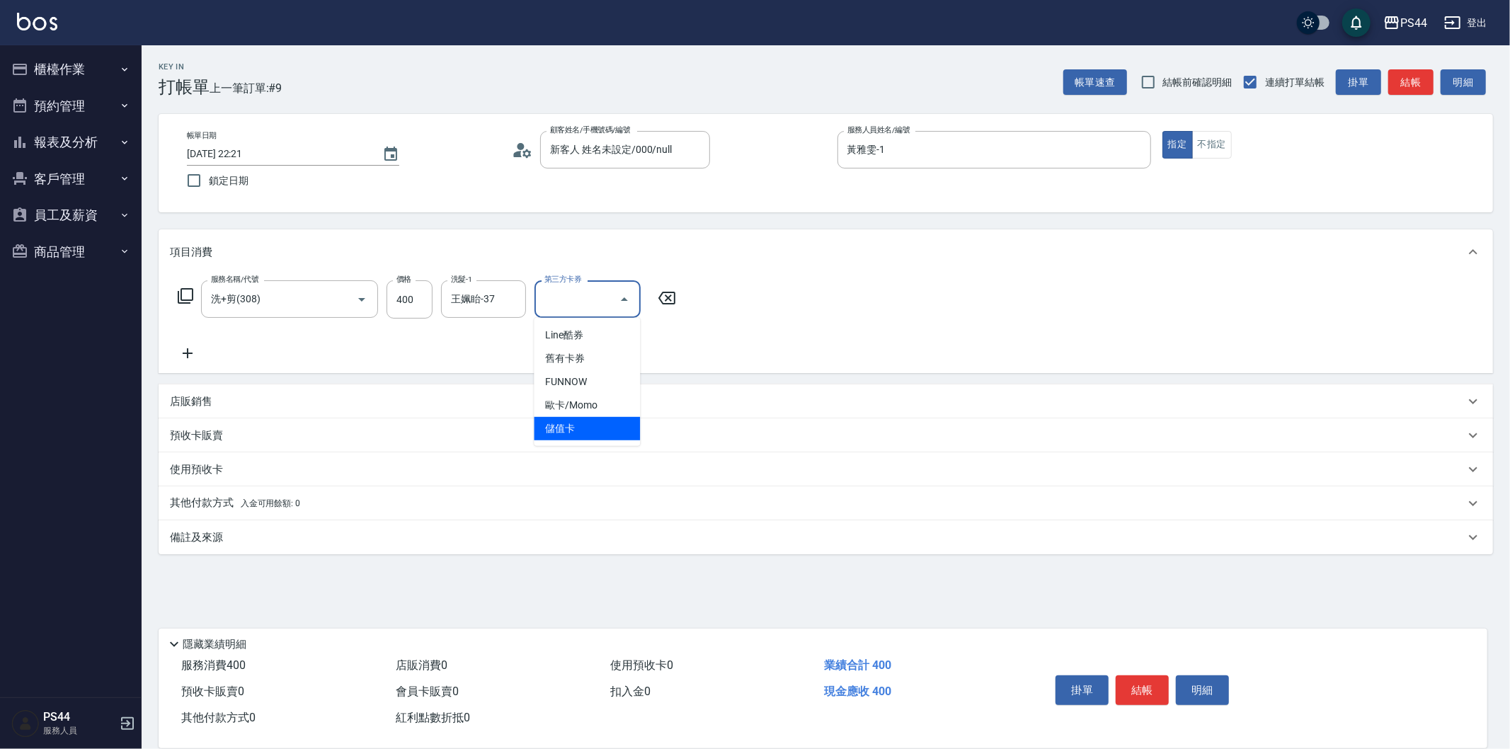
type input "儲值卡"
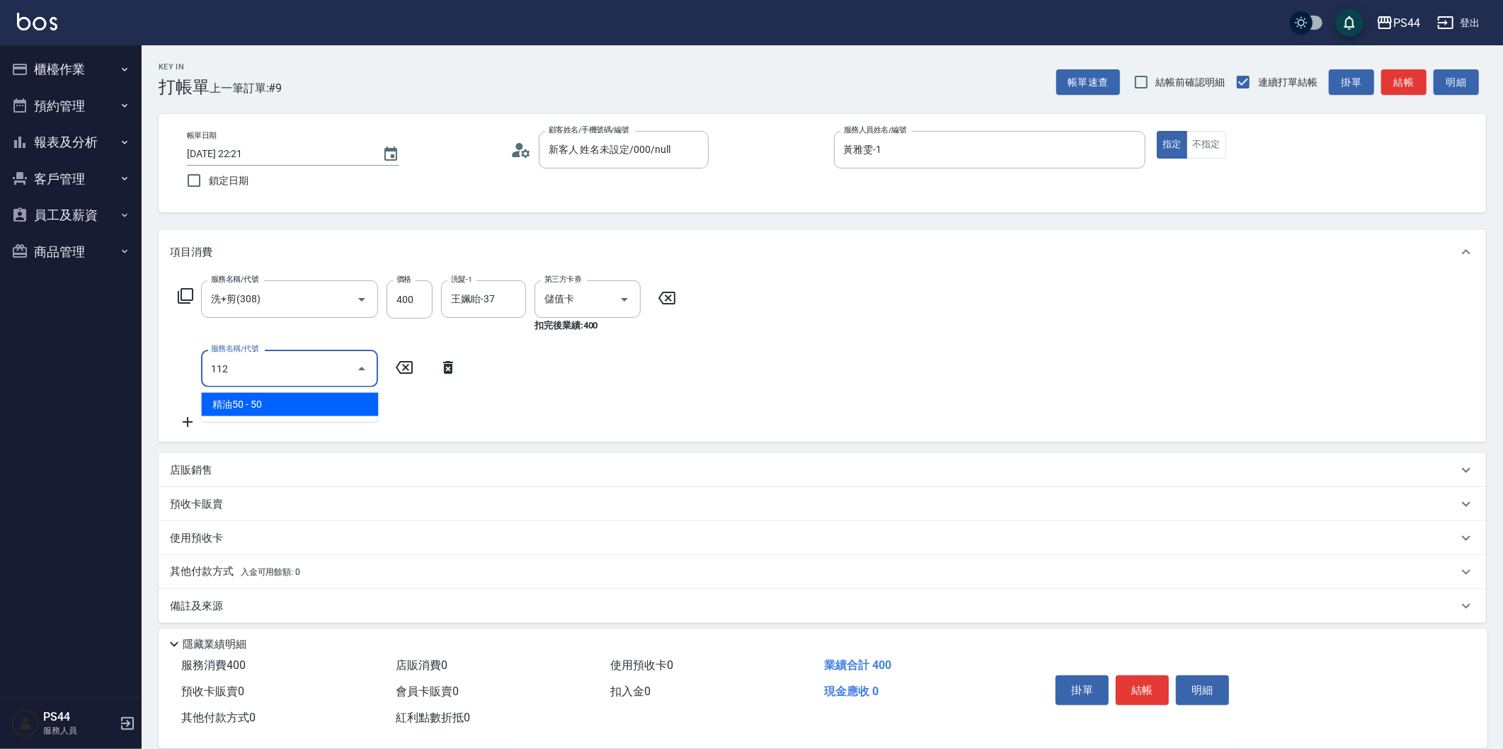
type input "精油50(112)"
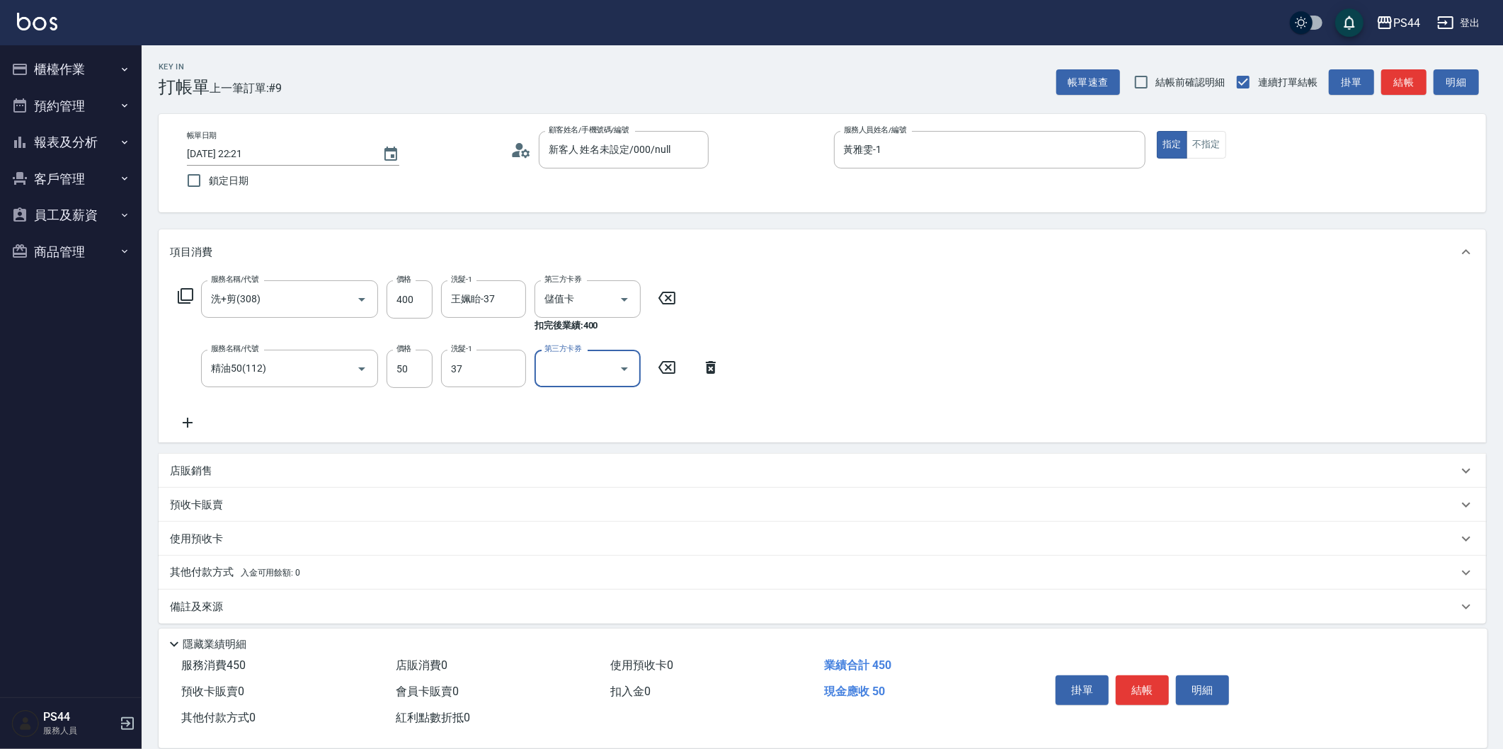
type input "王姵眙-37"
type input "儲值卡"
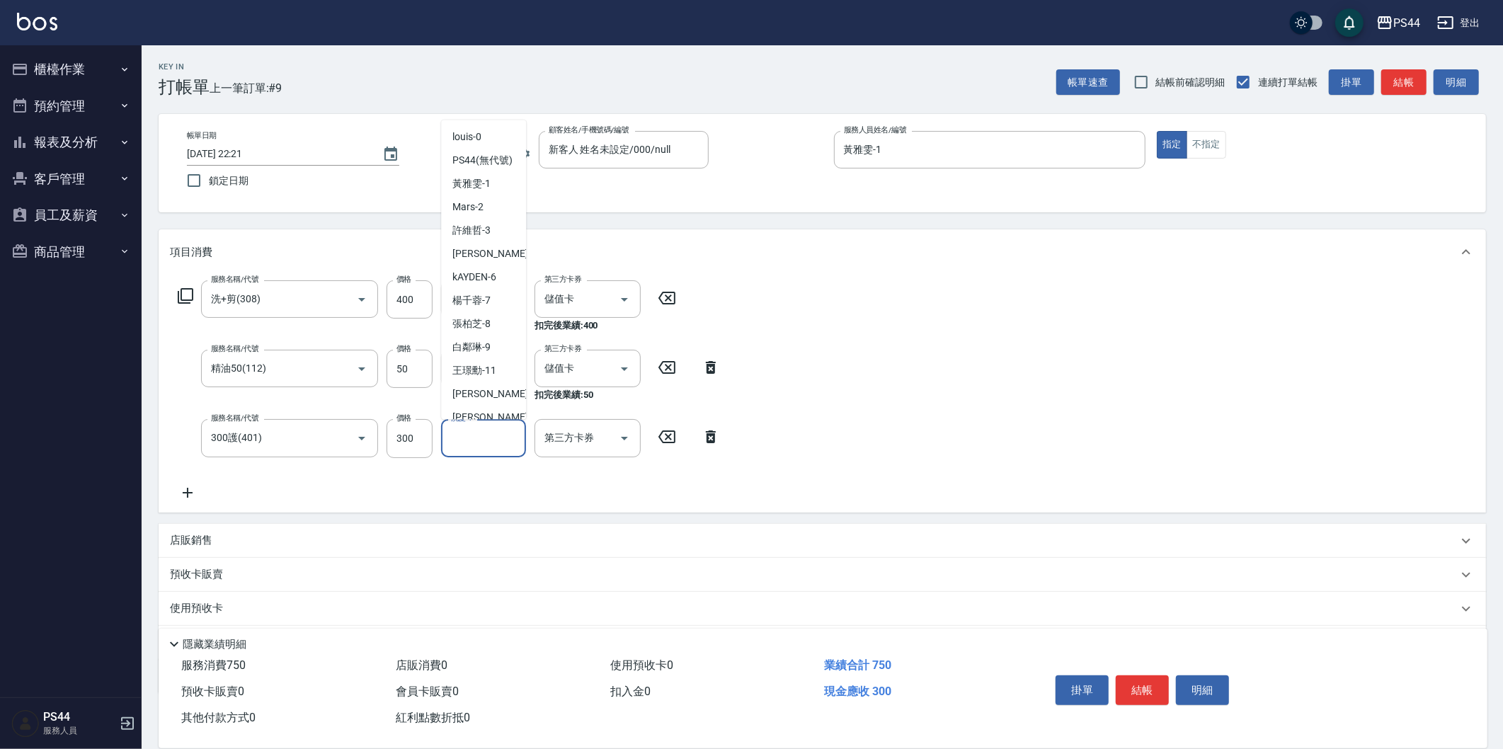
scroll to position [350, 0]
click at [343, 435] on icon "Clear" at bounding box center [342, 438] width 14 height 14
type input "300護(401)"
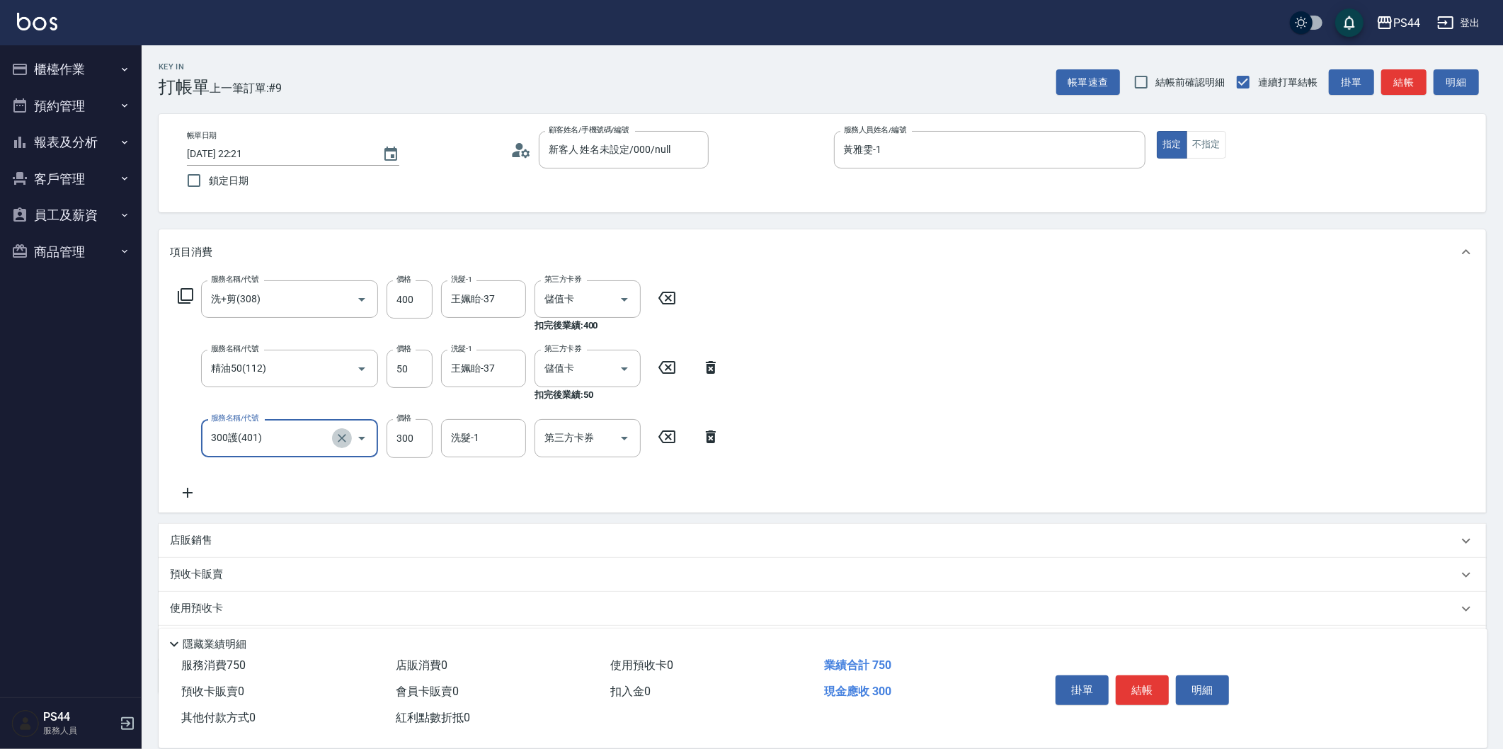
click at [343, 435] on icon "Clear" at bounding box center [342, 438] width 14 height 14
type input "剪瀏海(310)"
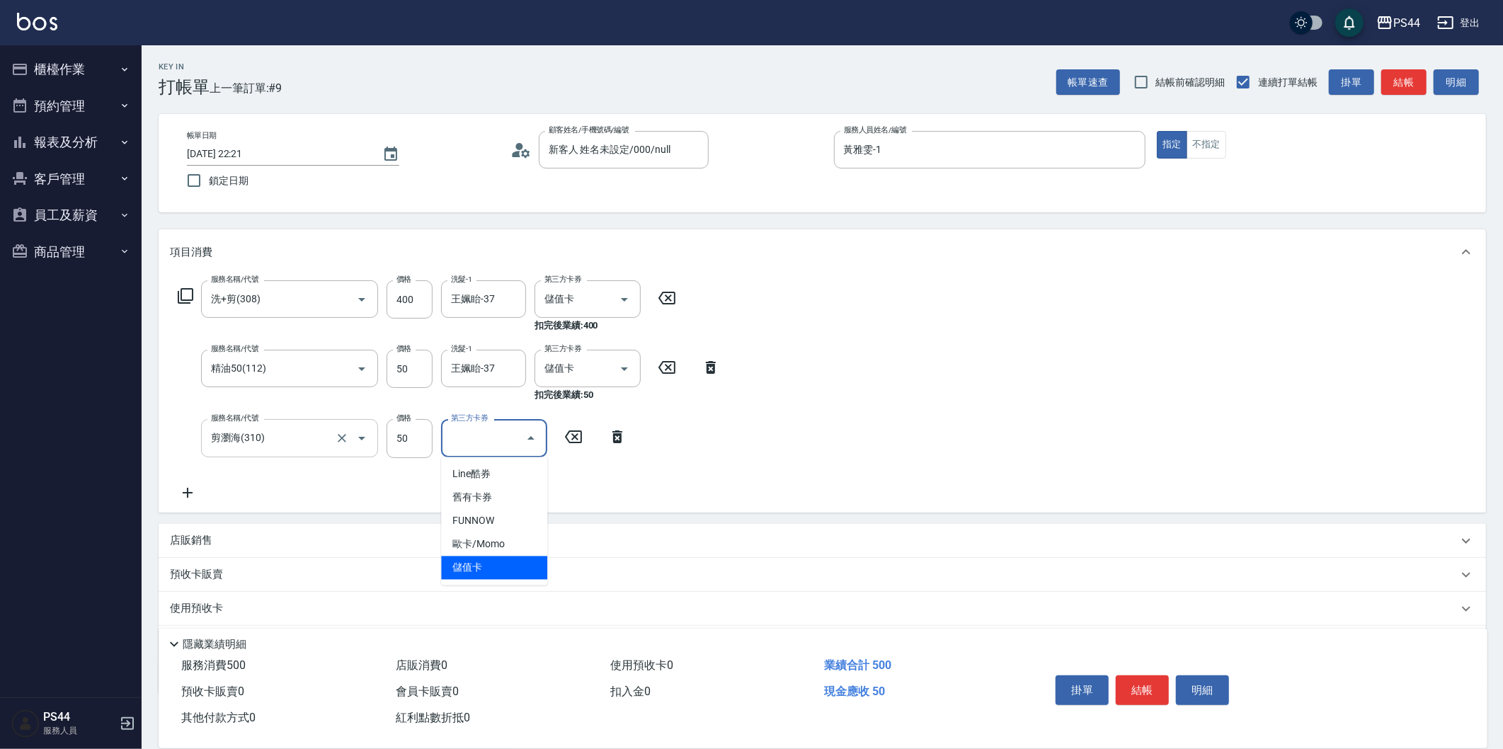
type input "儲值卡"
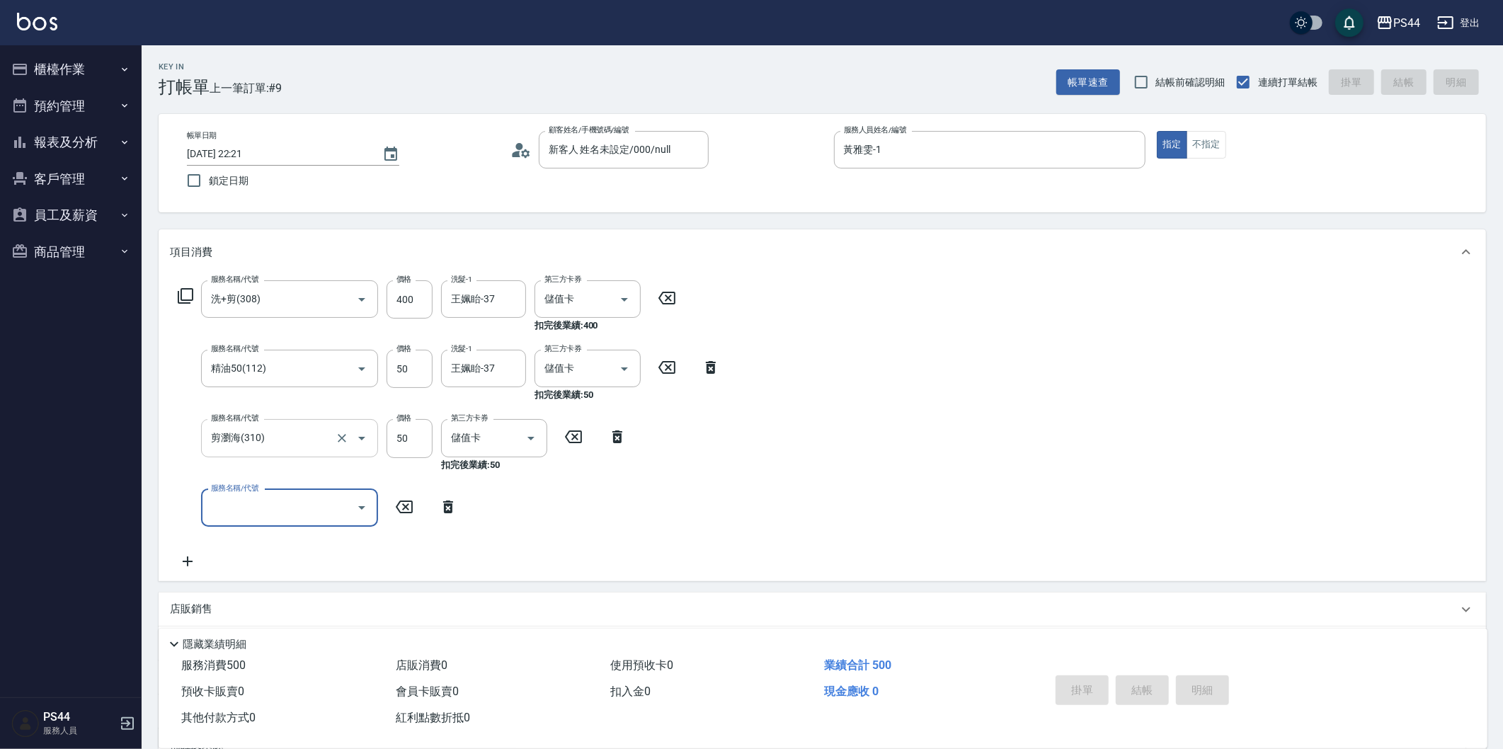
type input "[DATE] 22:22"
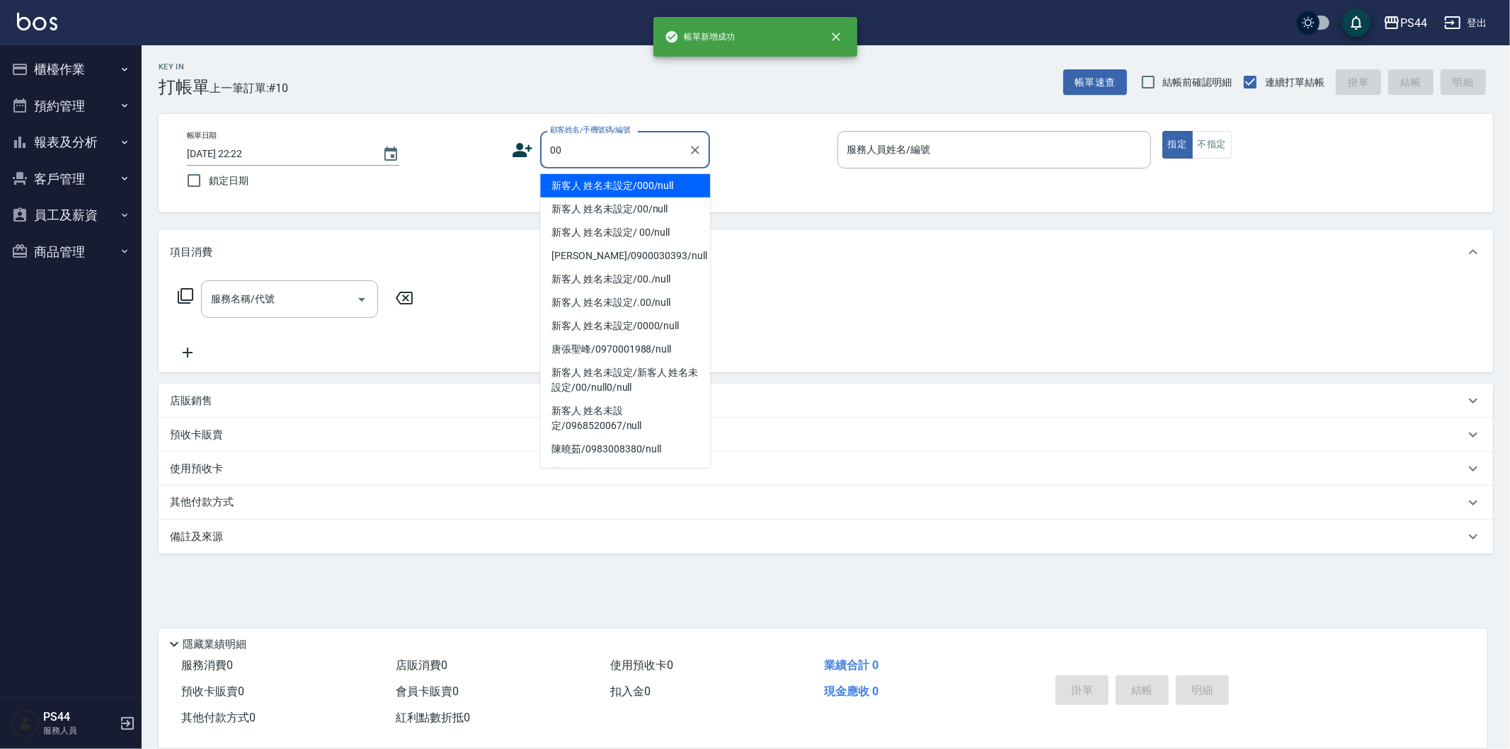
type input "新客人 姓名未設定/000/null"
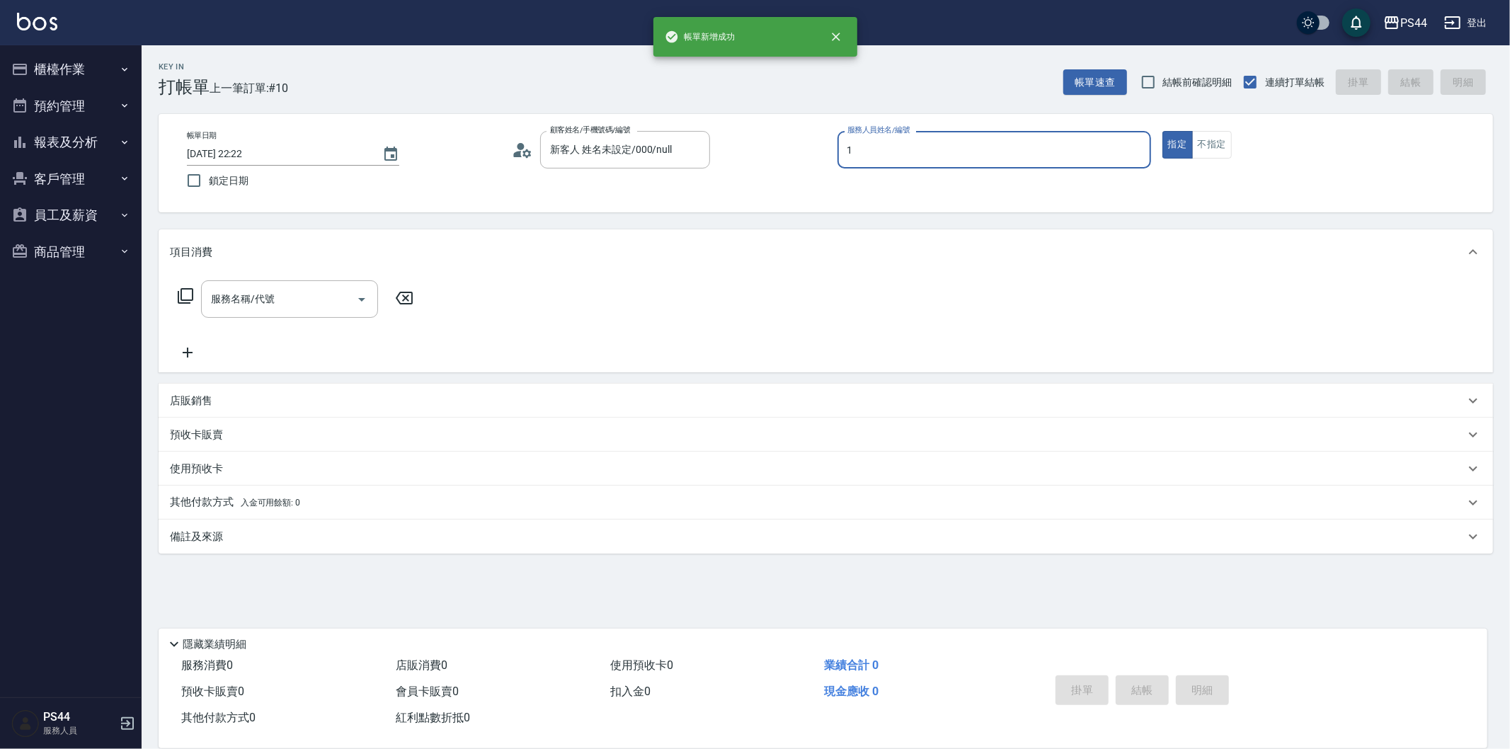
type input "黃雅雯-1"
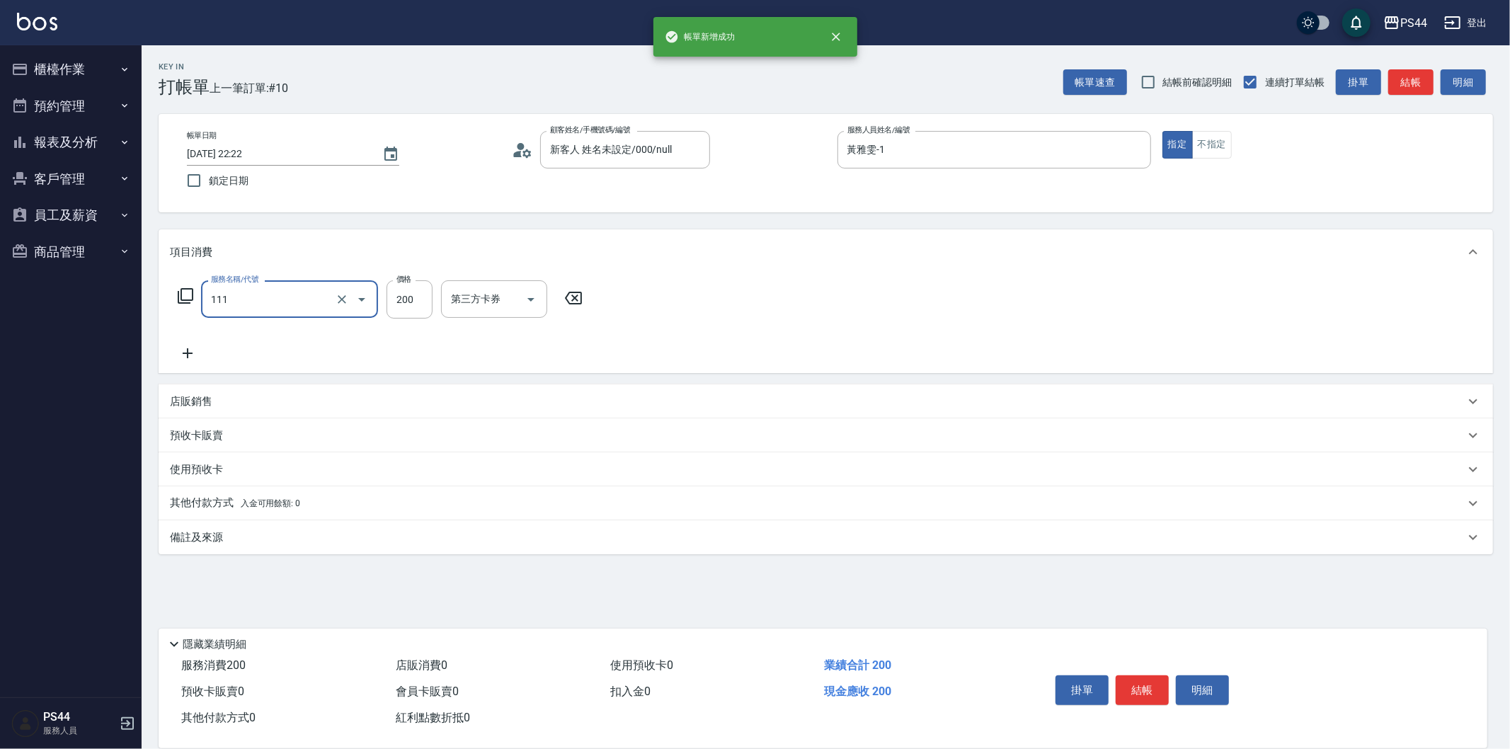
type input "200(111)"
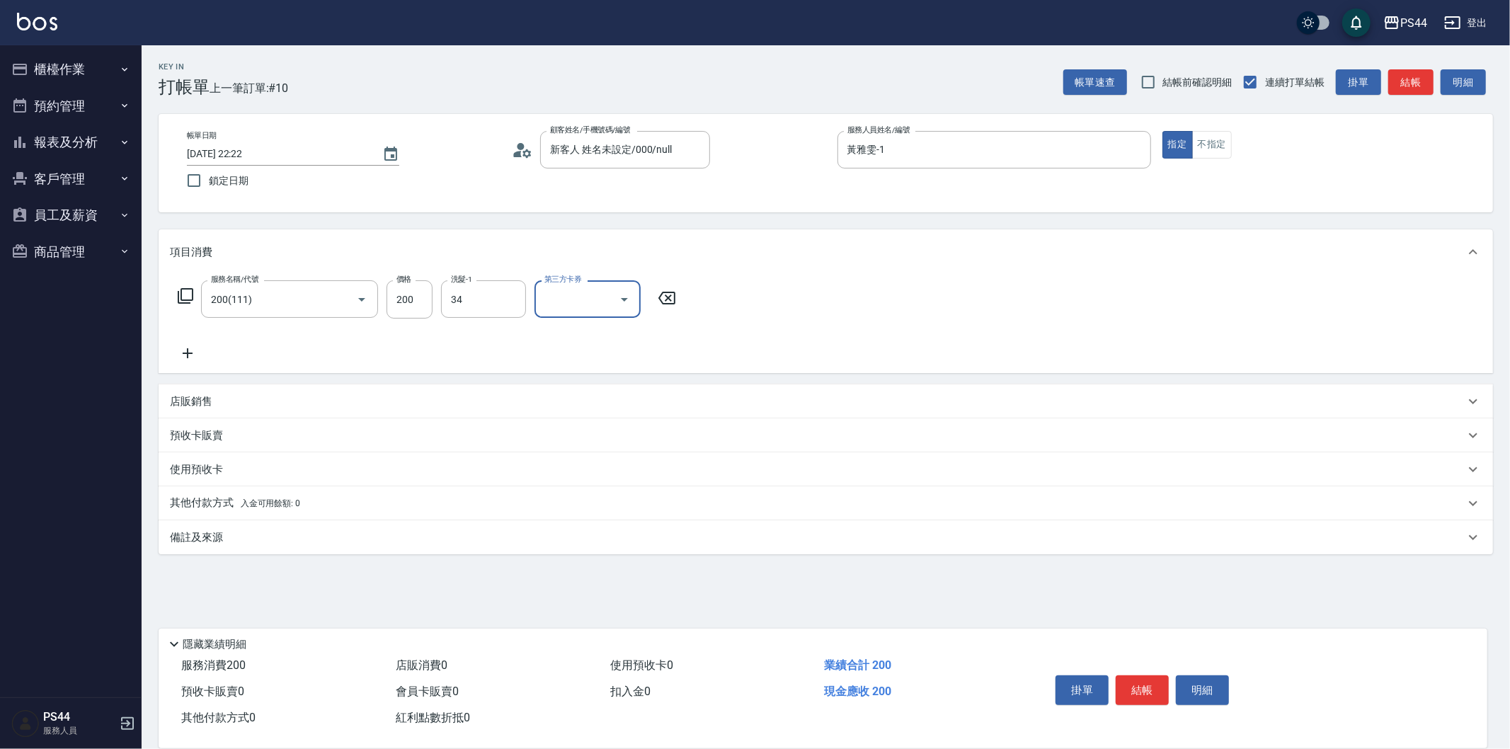
type input "[PERSON_NAME]-34"
type input "儲值卡"
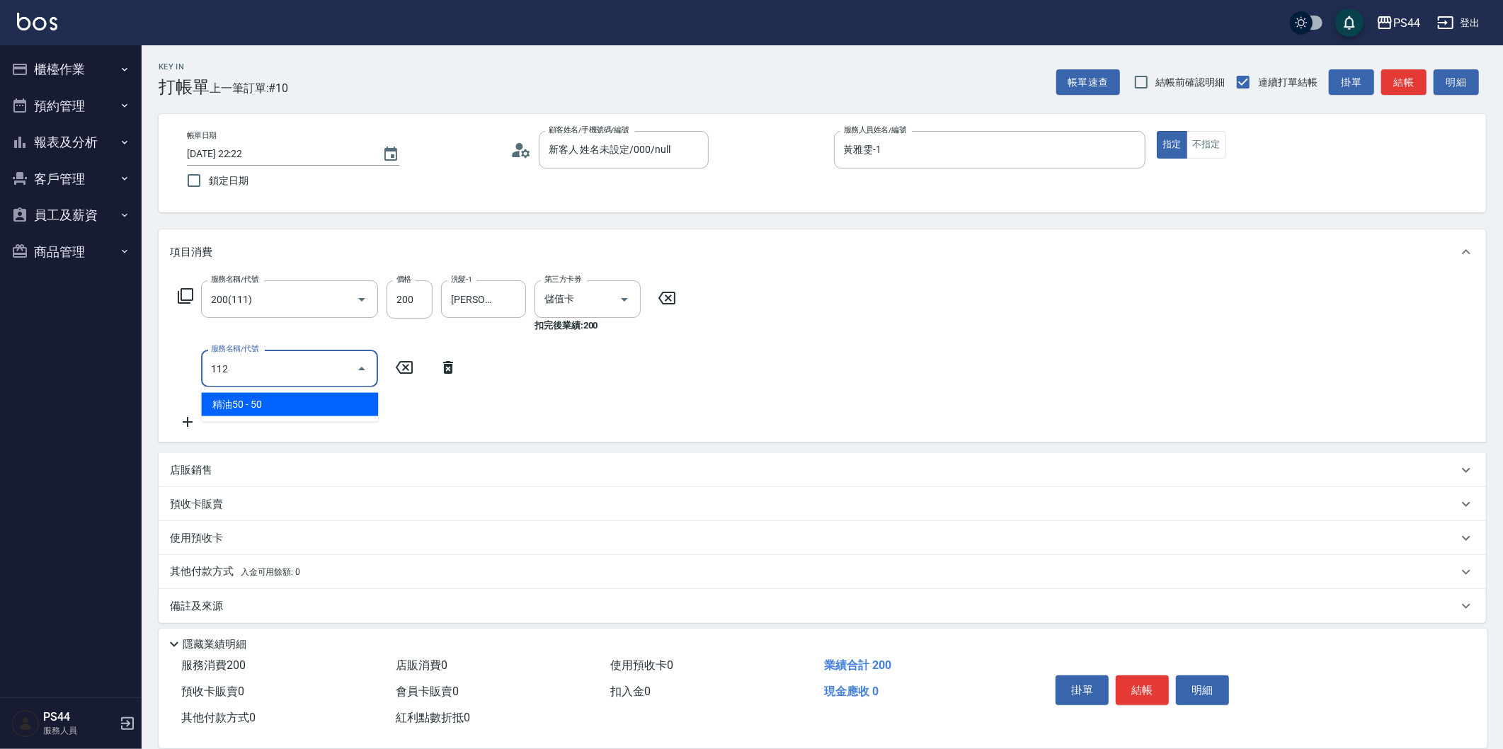
type input "精油50(112)"
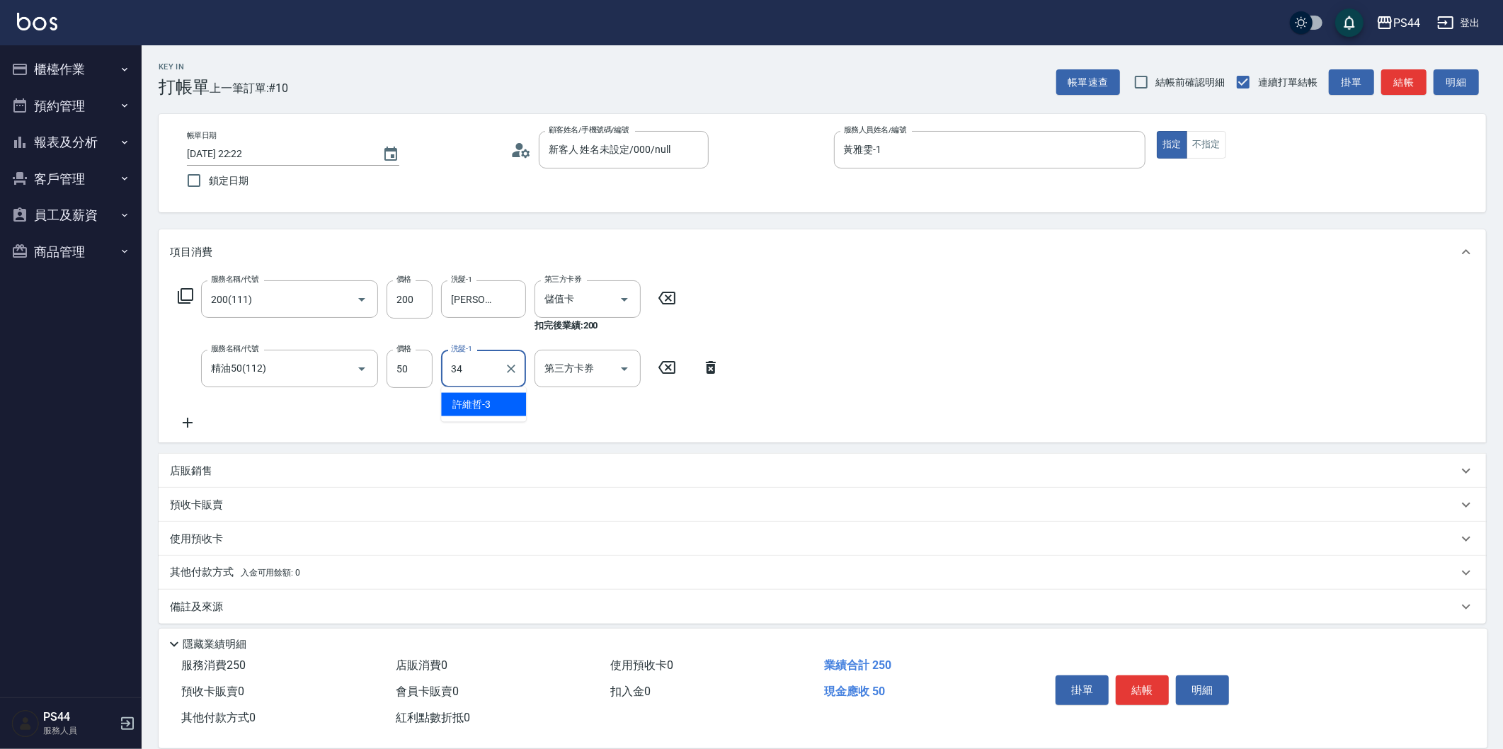
type input "[PERSON_NAME]-34"
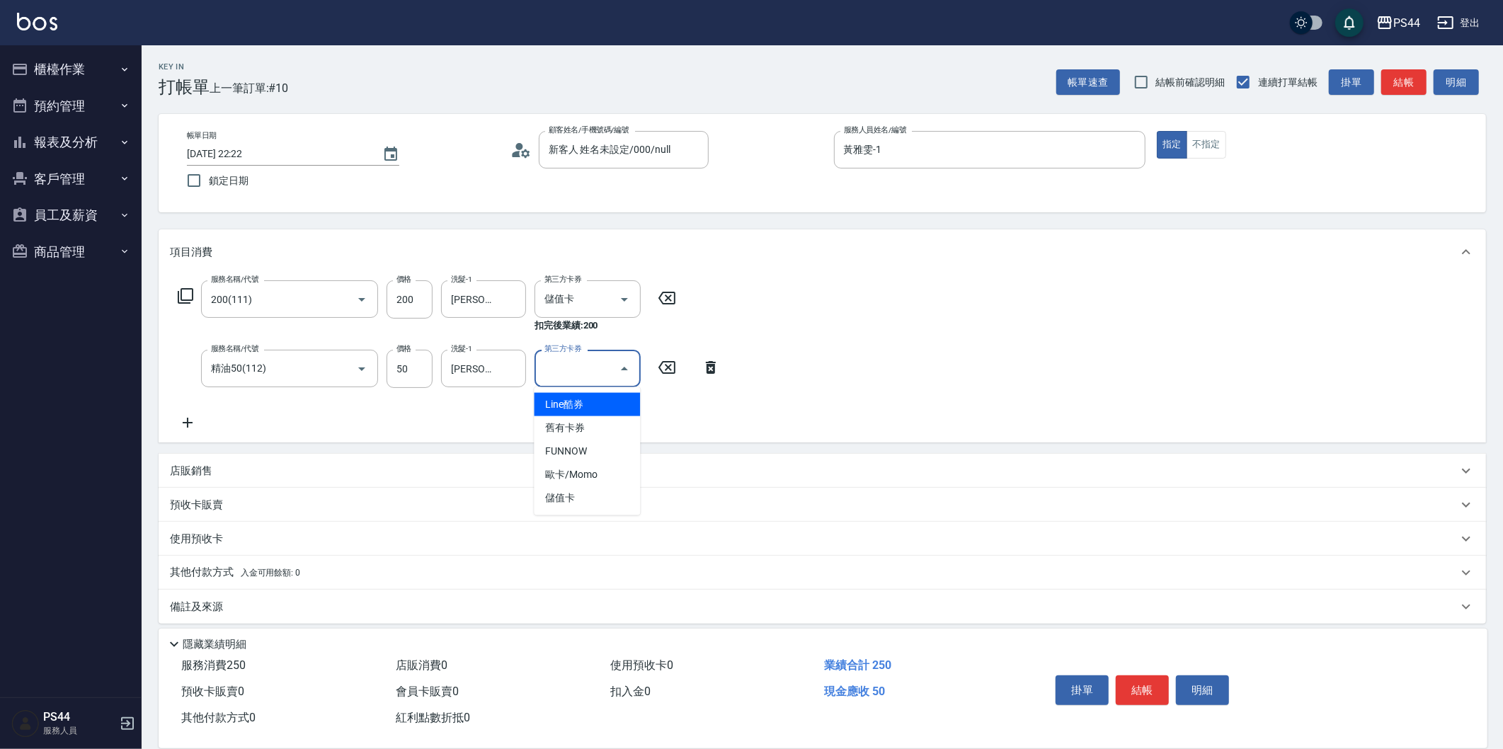
type input "儲值卡"
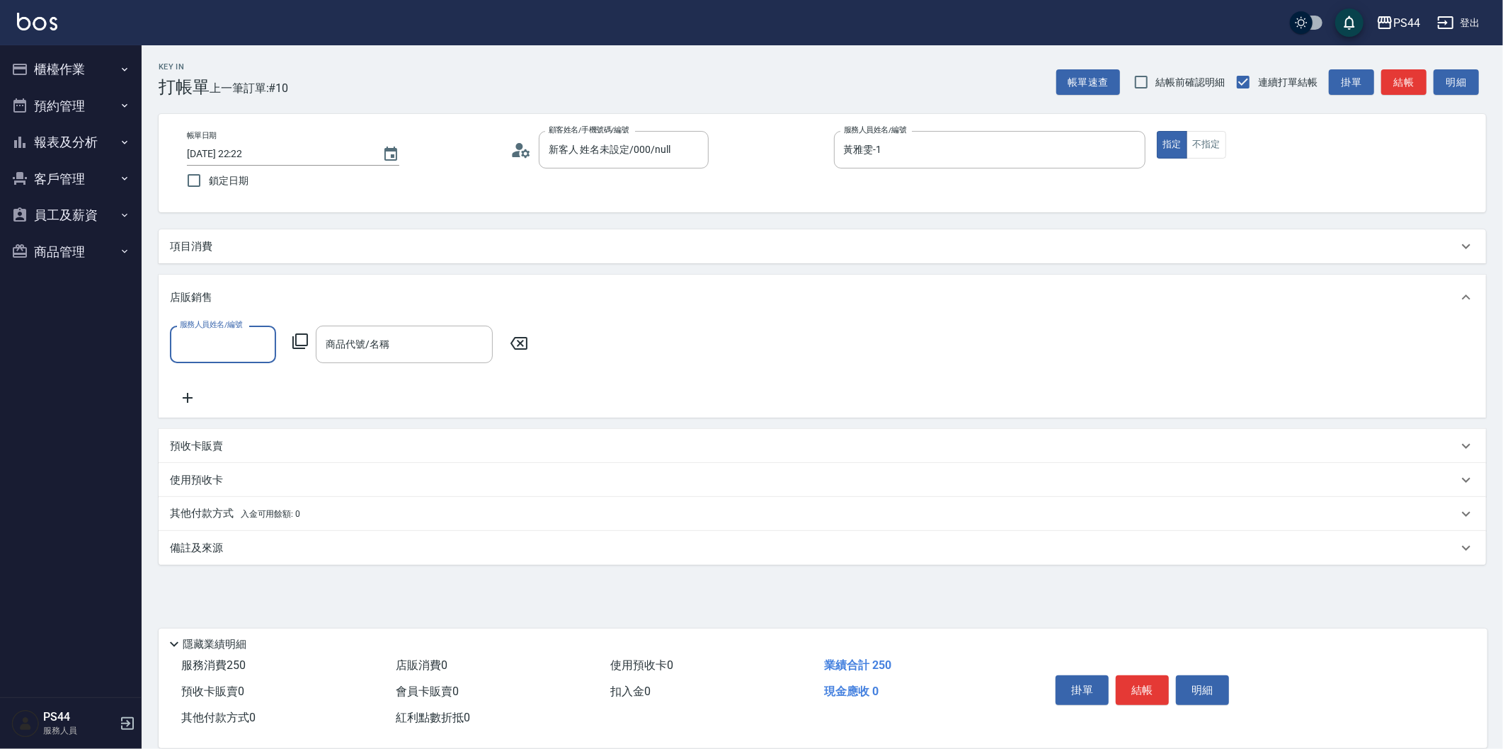
scroll to position [0, 0]
type input "[PERSON_NAME]-34"
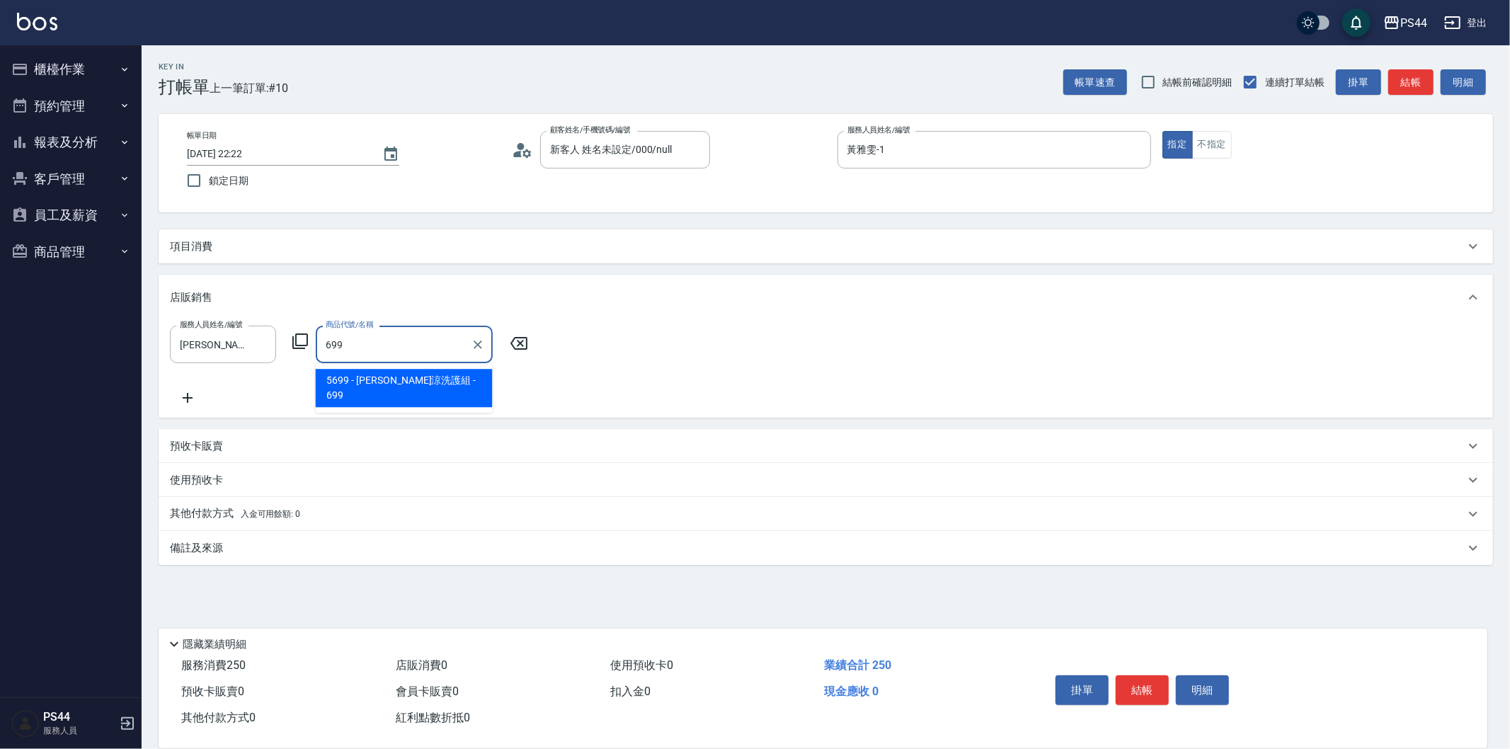
type input "水水沁涼洗護組"
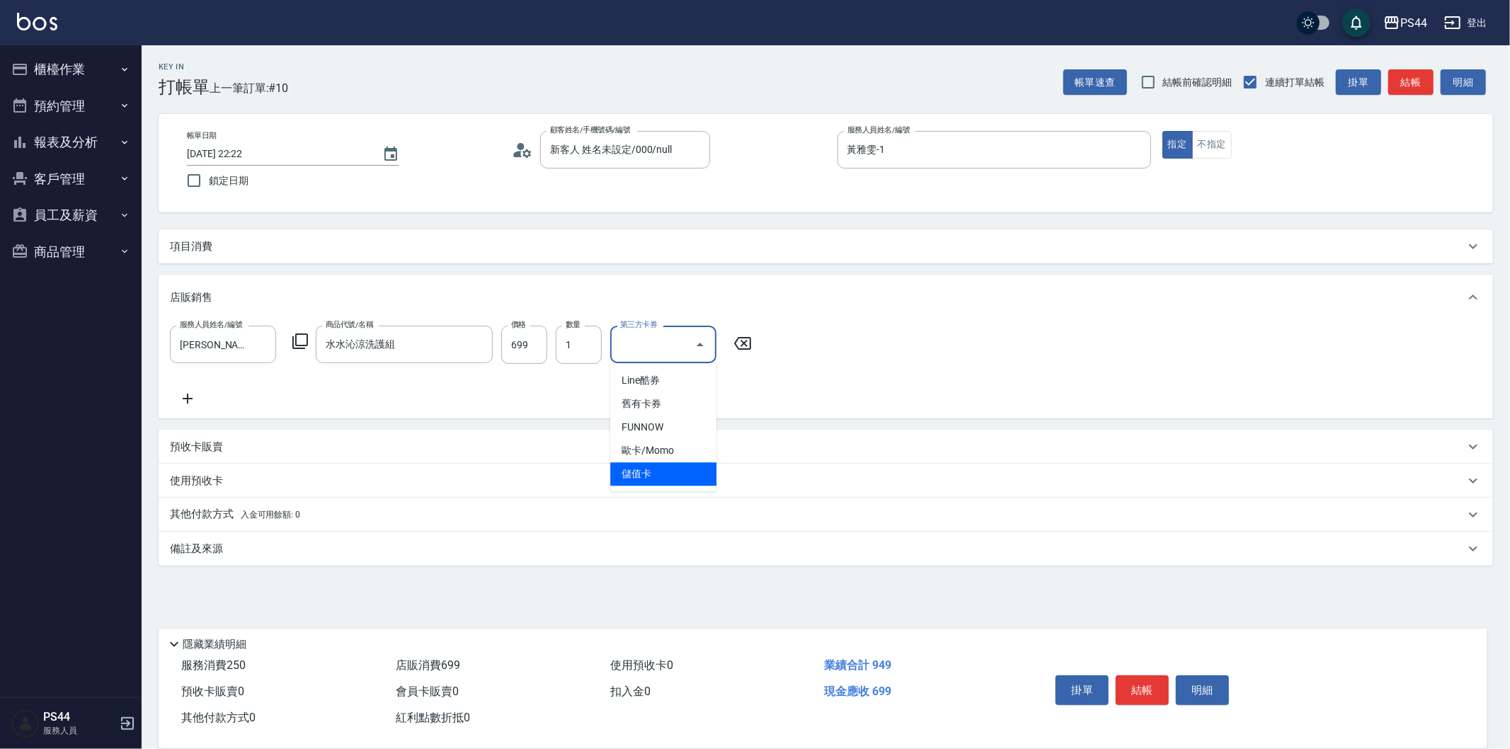
type input "儲值卡"
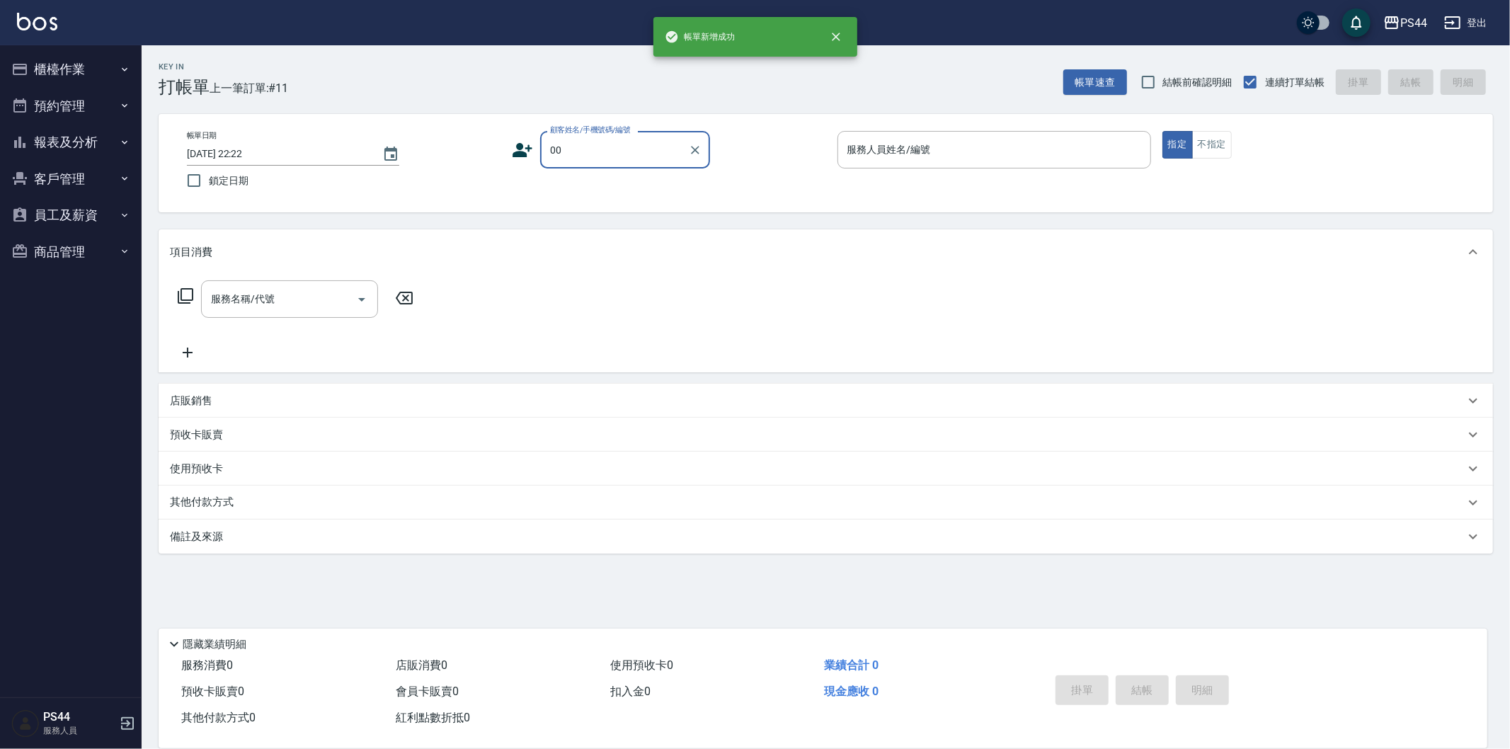
type input "新客人 姓名未設定/000/null"
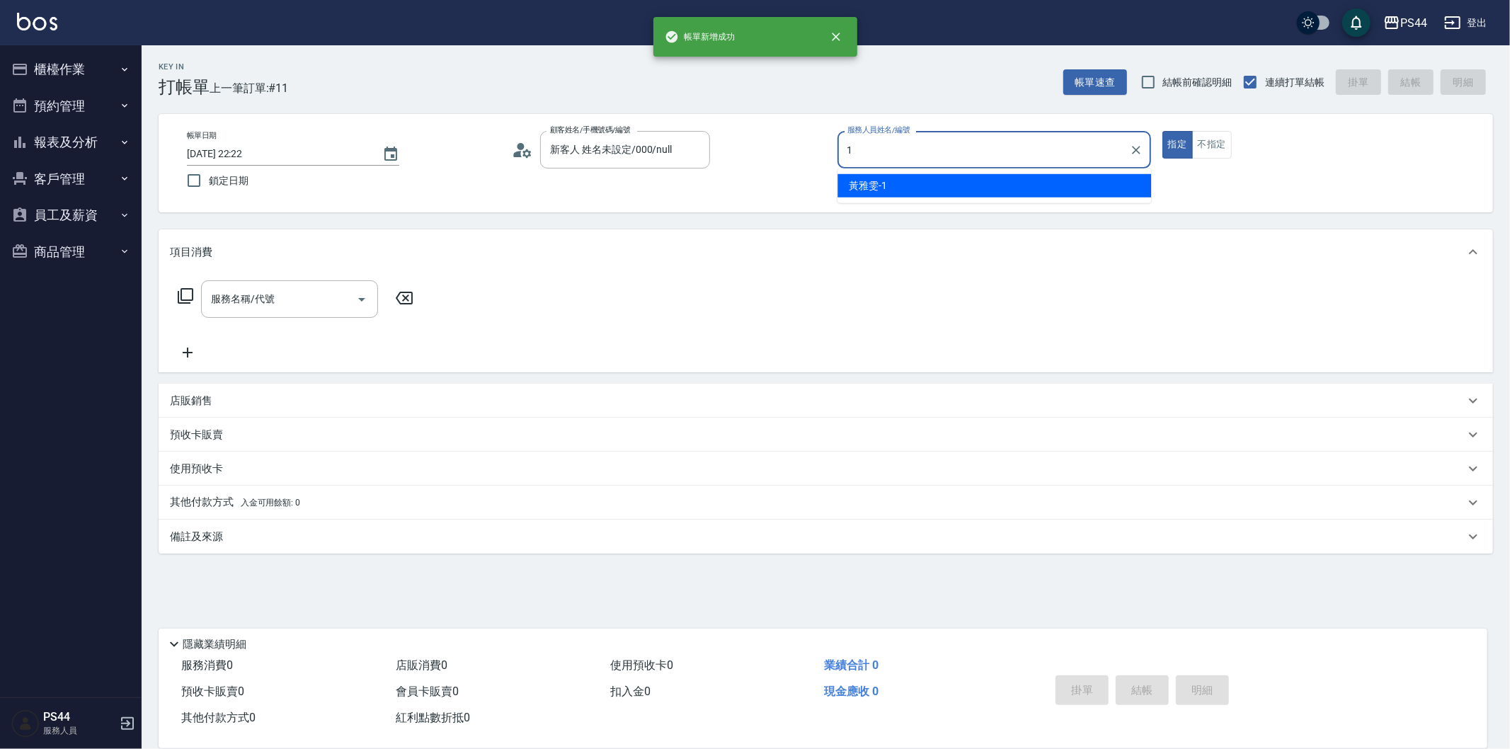
type input "黃雅雯-1"
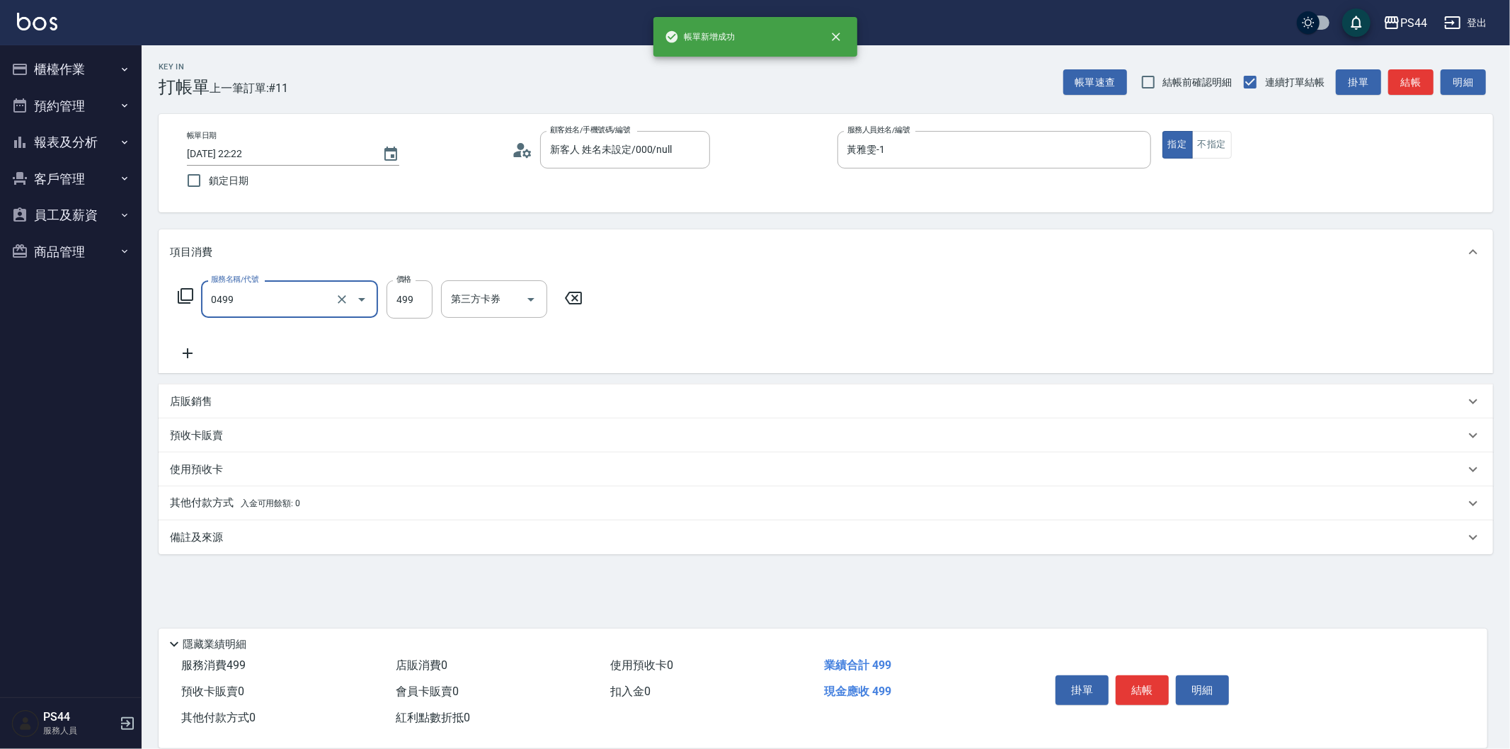
type input "[PERSON_NAME]499(0499)"
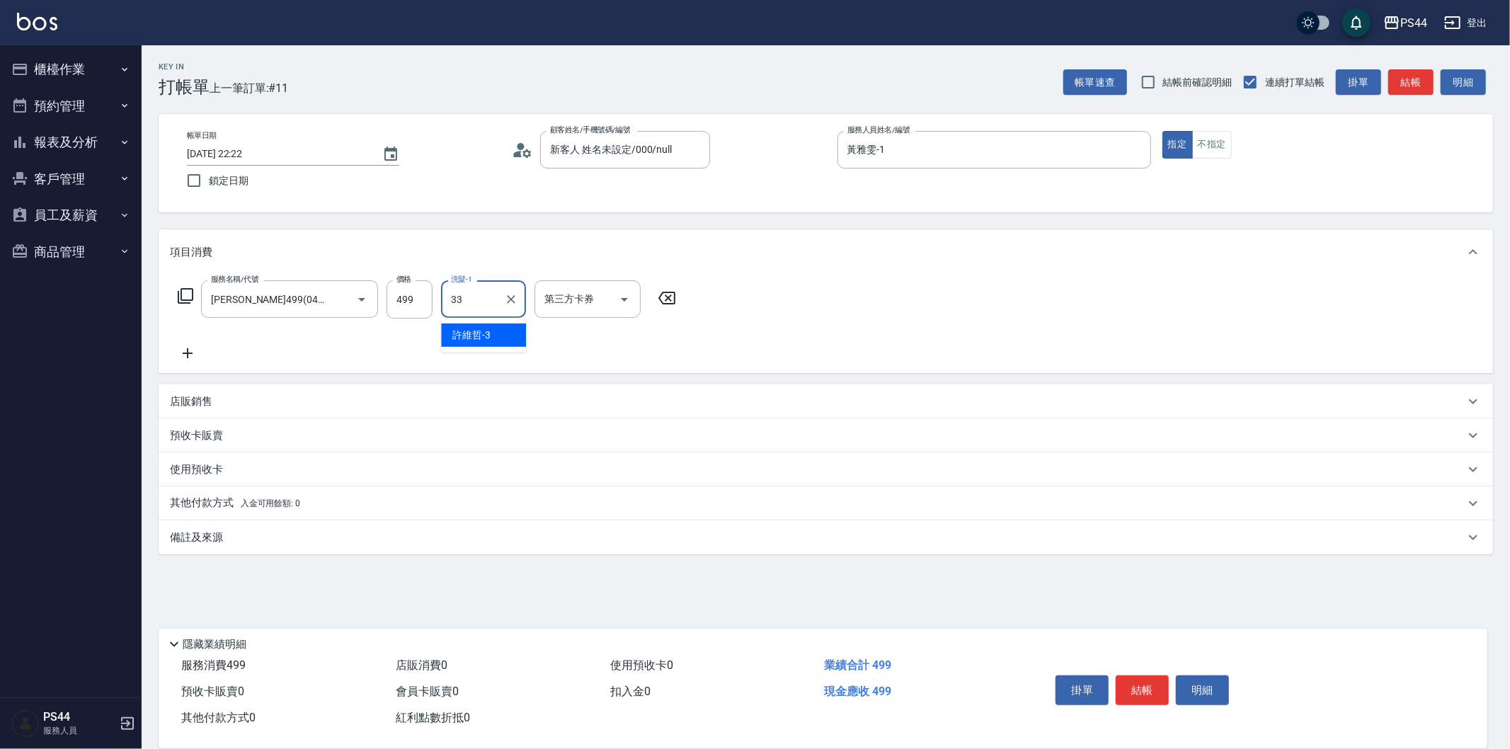
type input "柔柔-33"
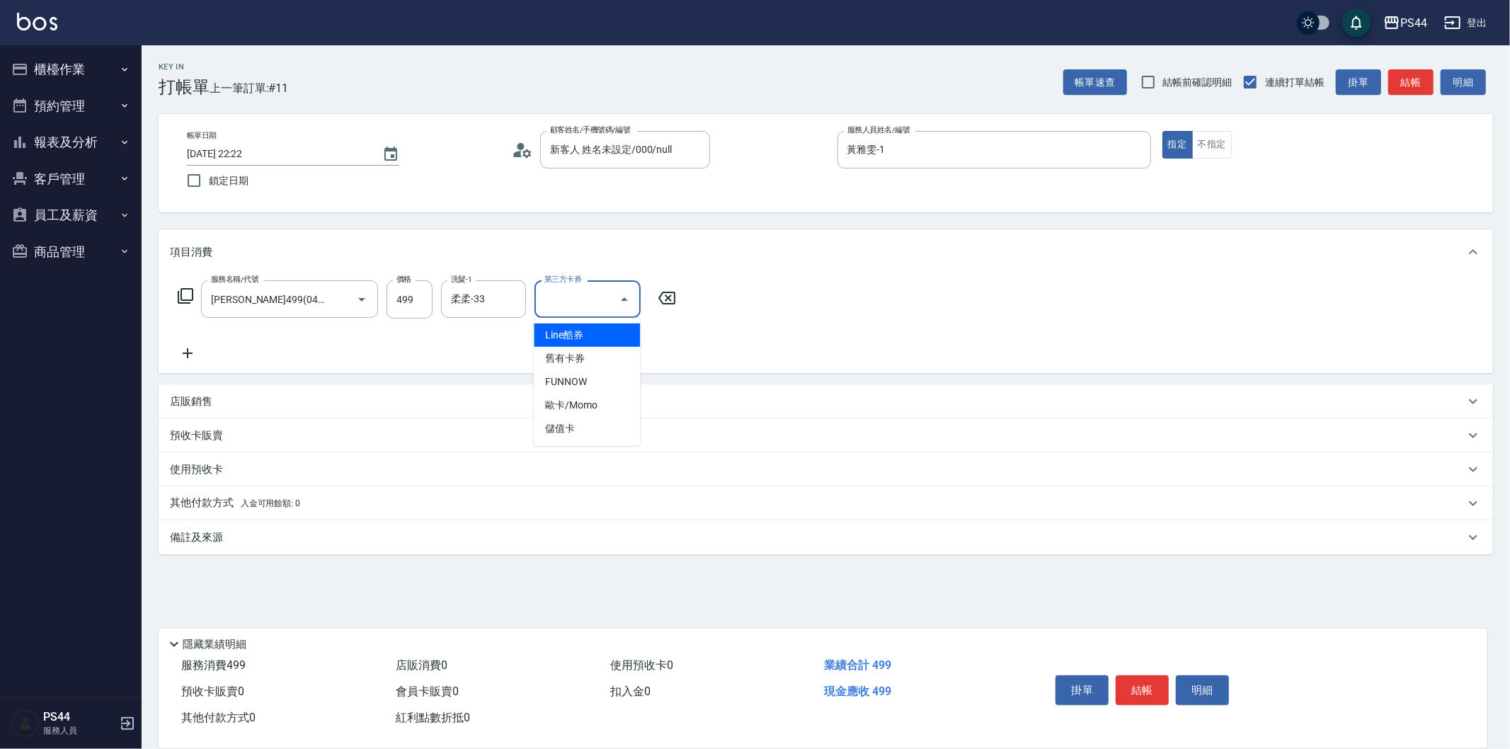
type input "儲值卡"
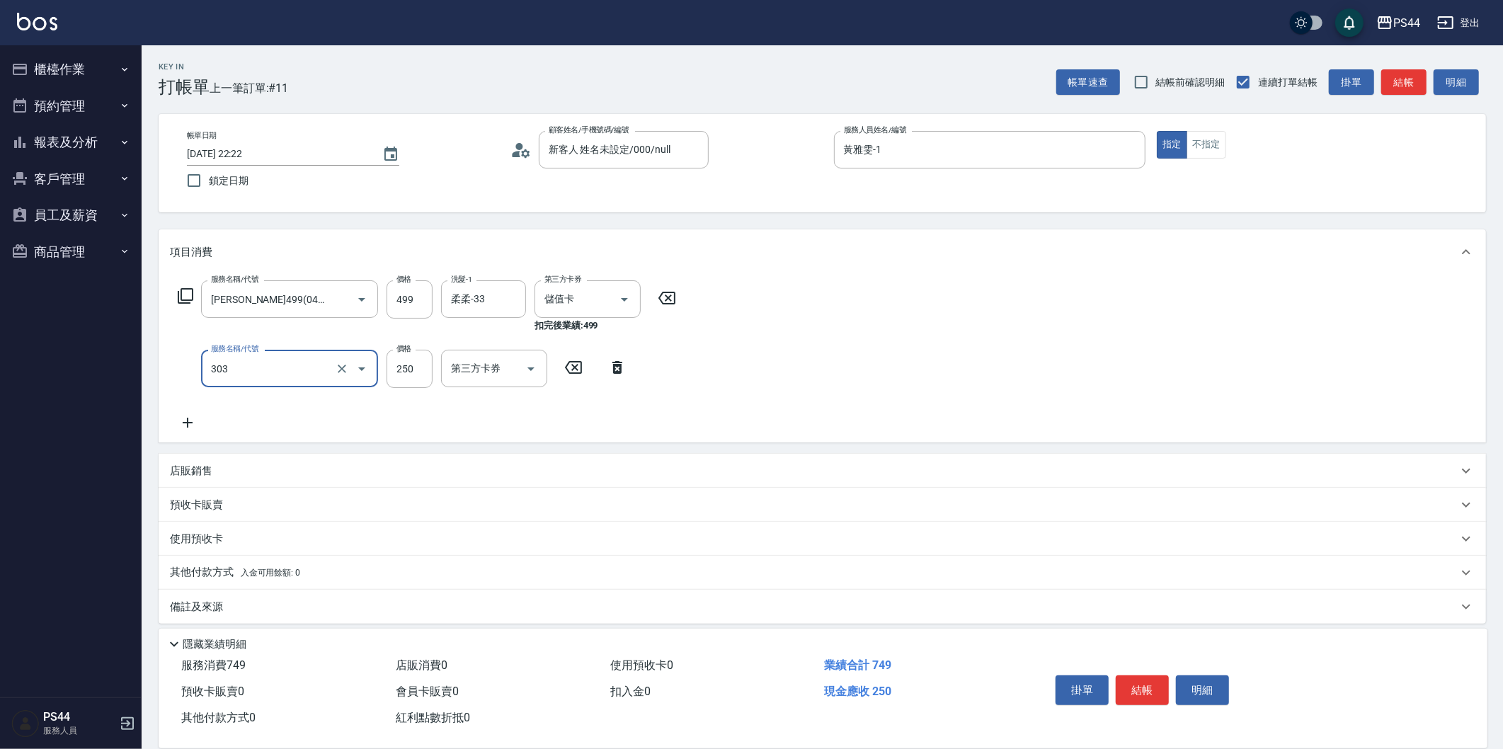
type input "剪髮(303)"
type input "300"
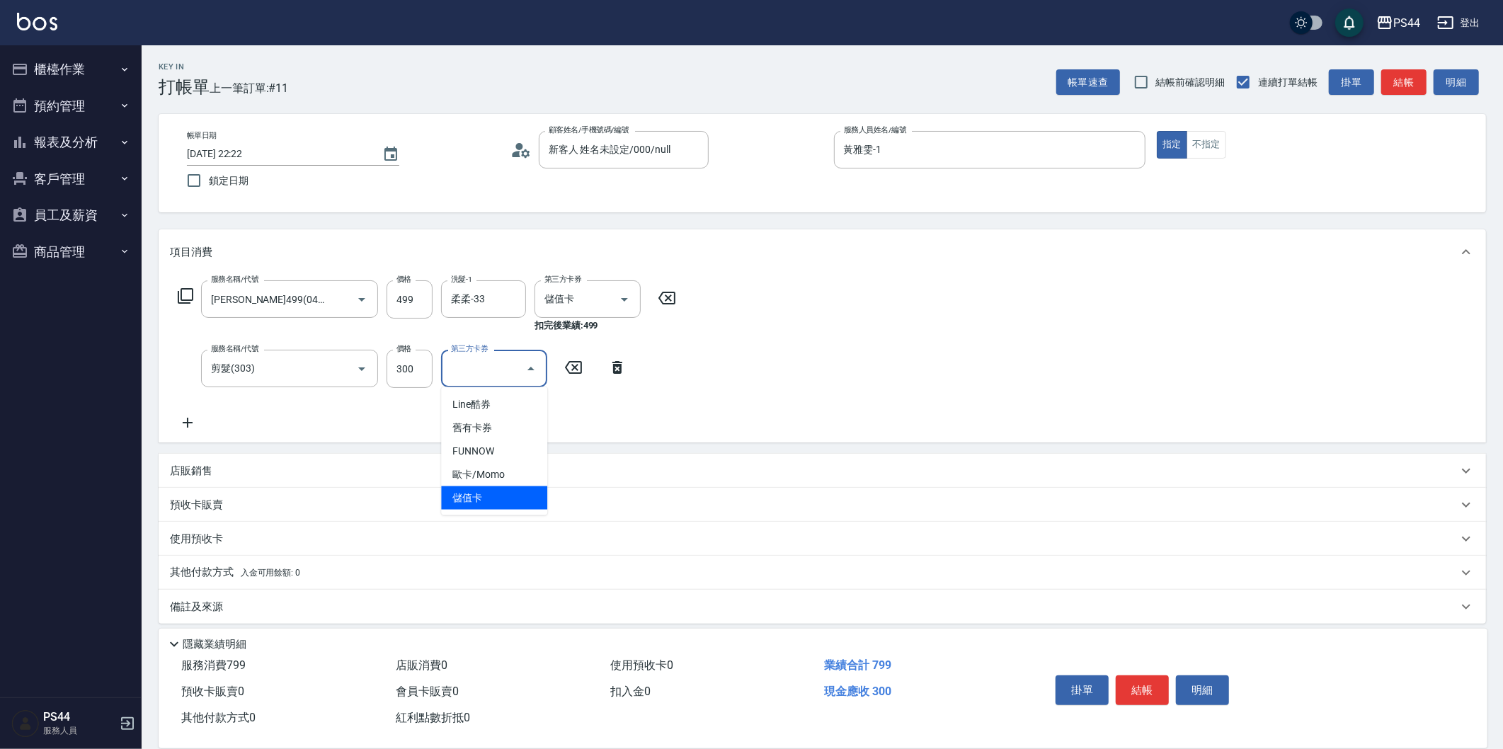
type input "儲值卡"
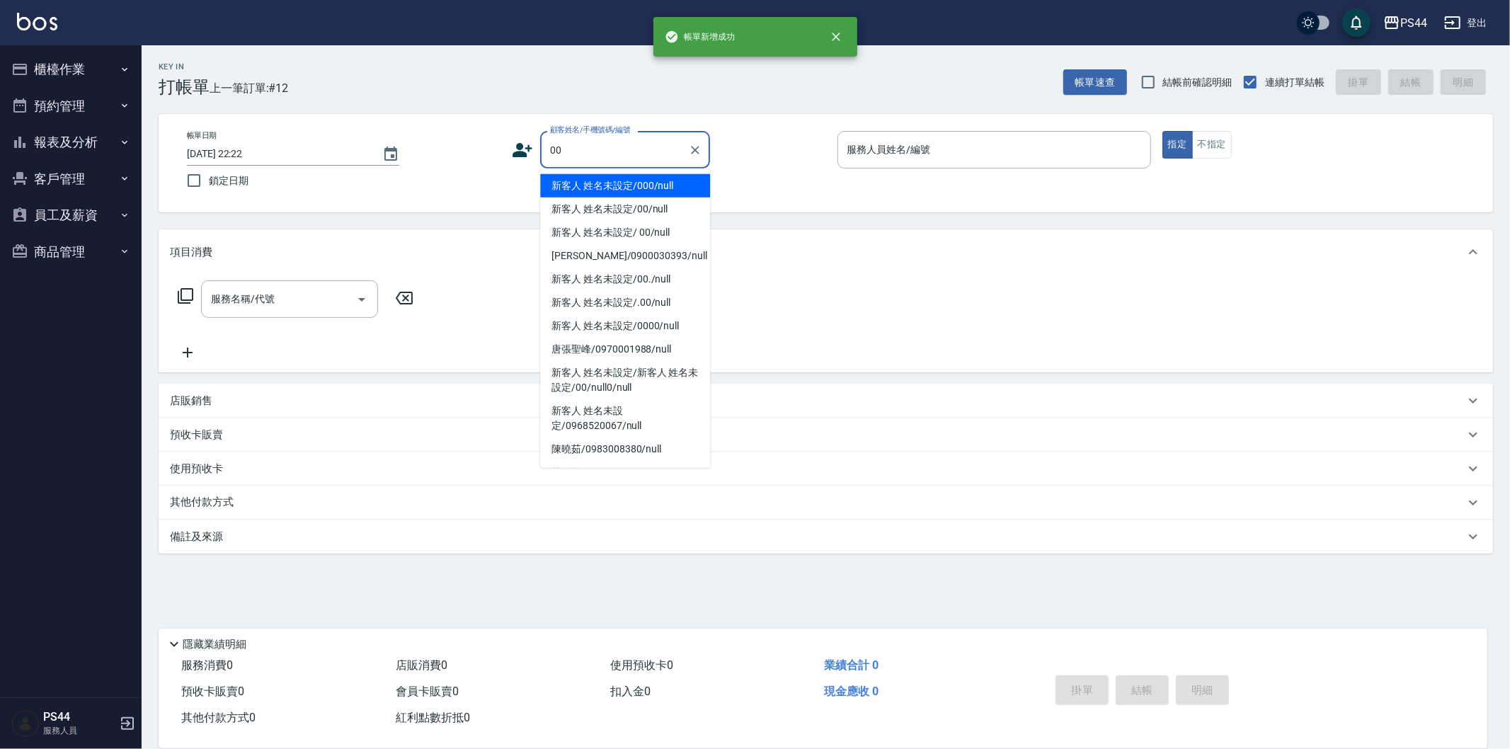
type input "新客人 姓名未設定/000/null"
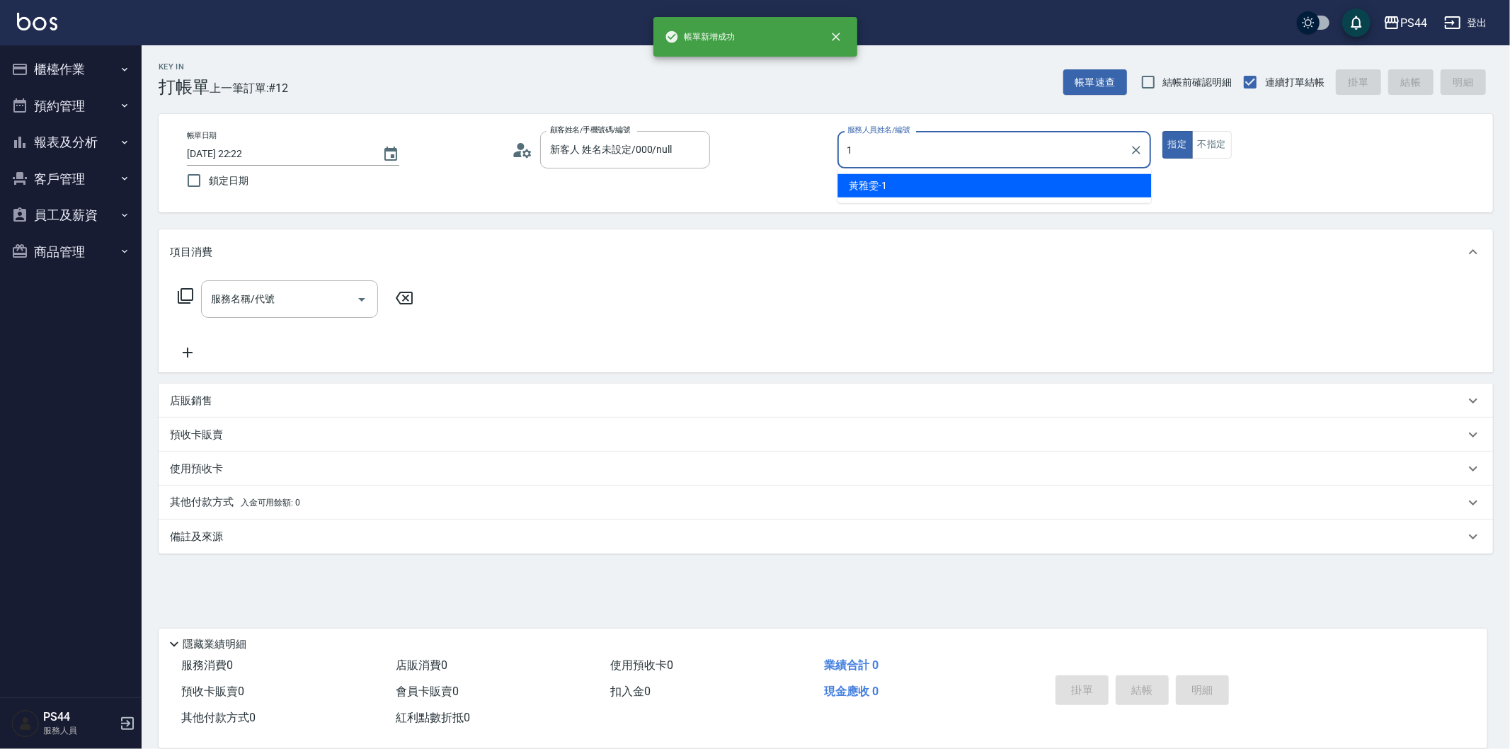
type input "黃雅雯-1"
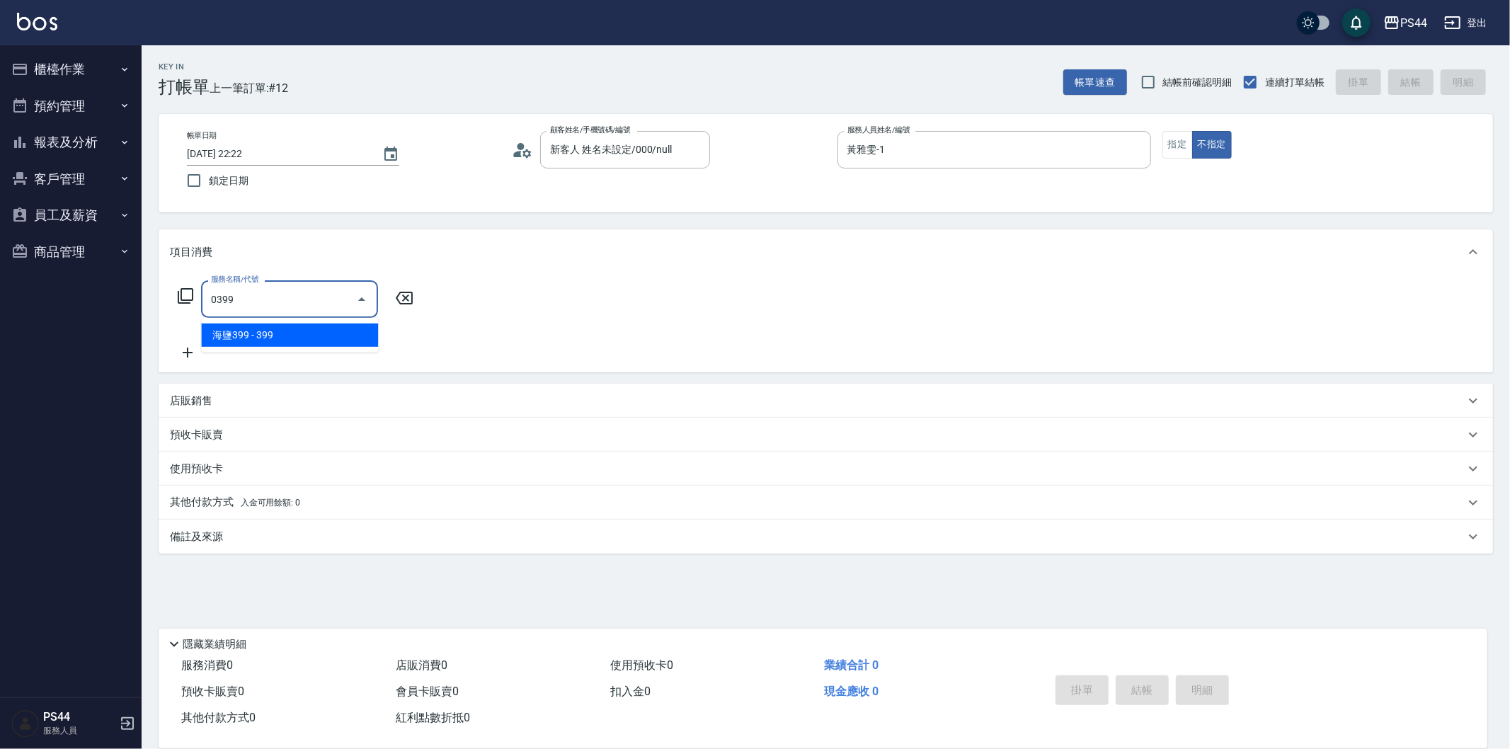
type input "海鹽399(0399)"
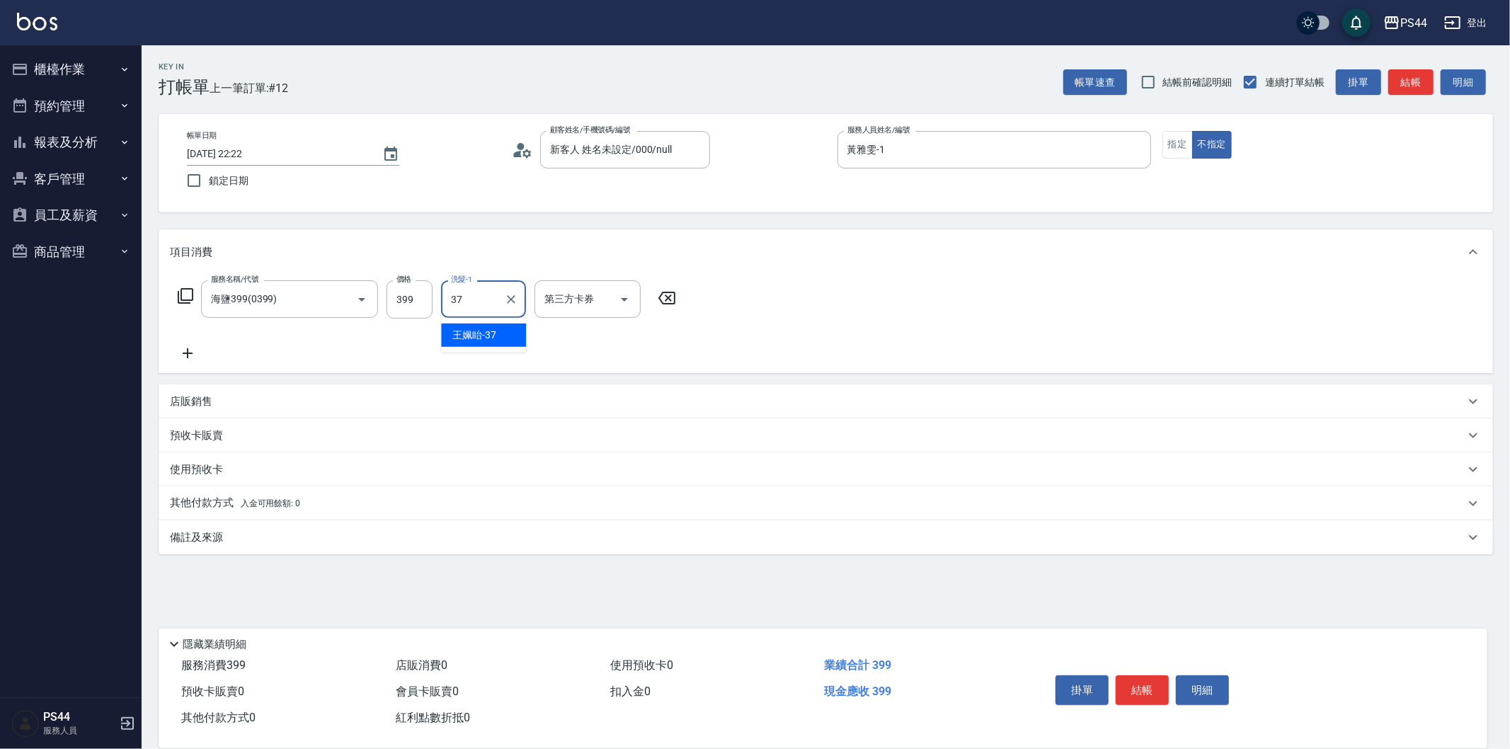
type input "王姵眙-37"
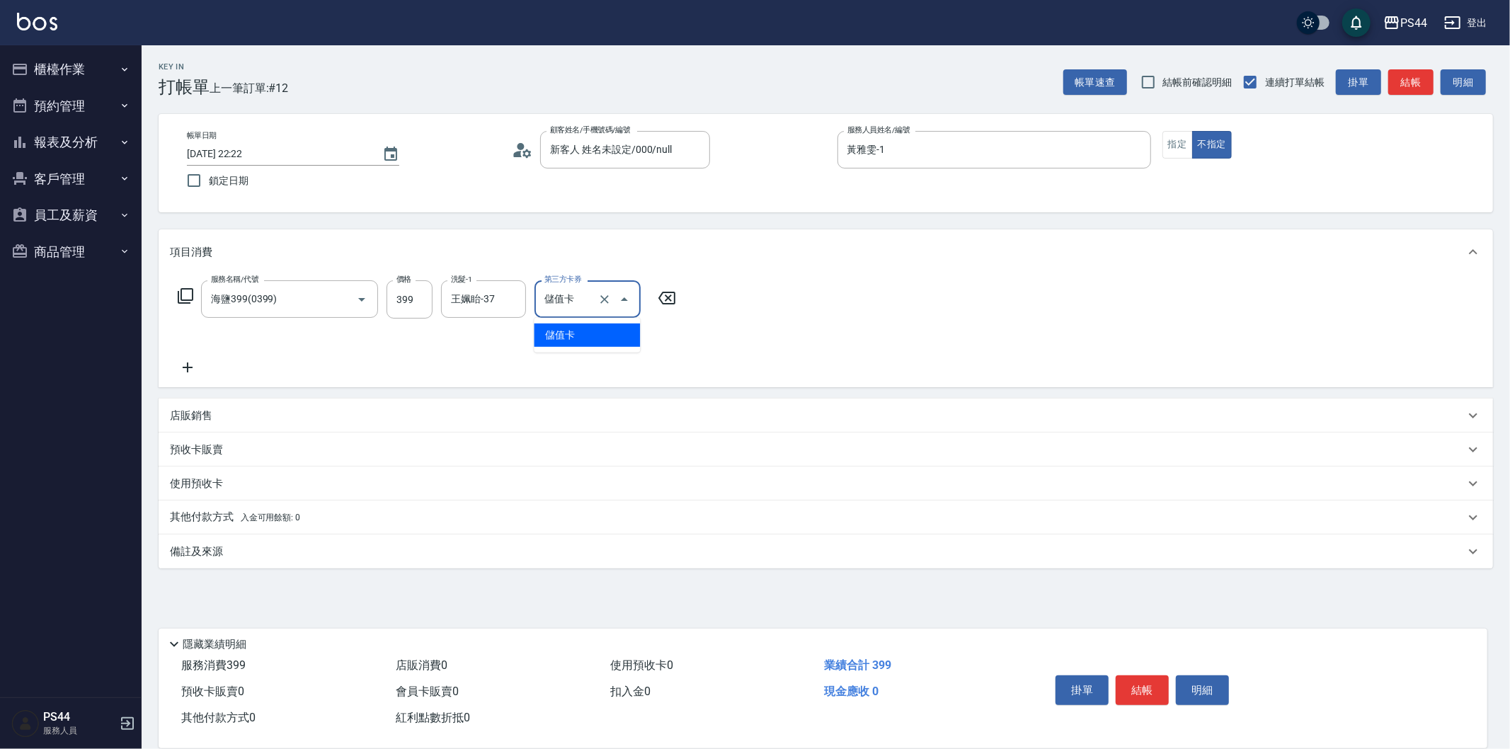
type input "儲值卡"
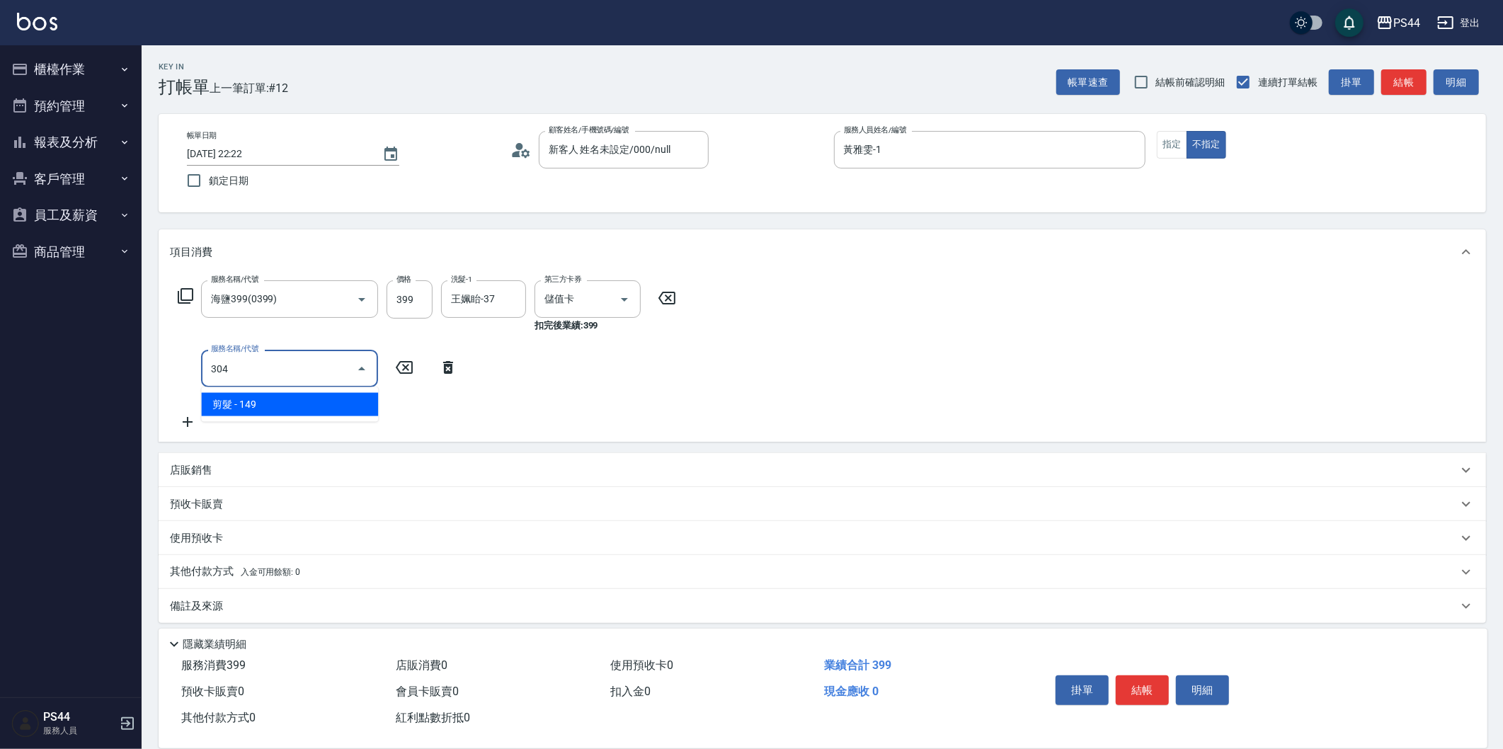
type input "剪髮(304)"
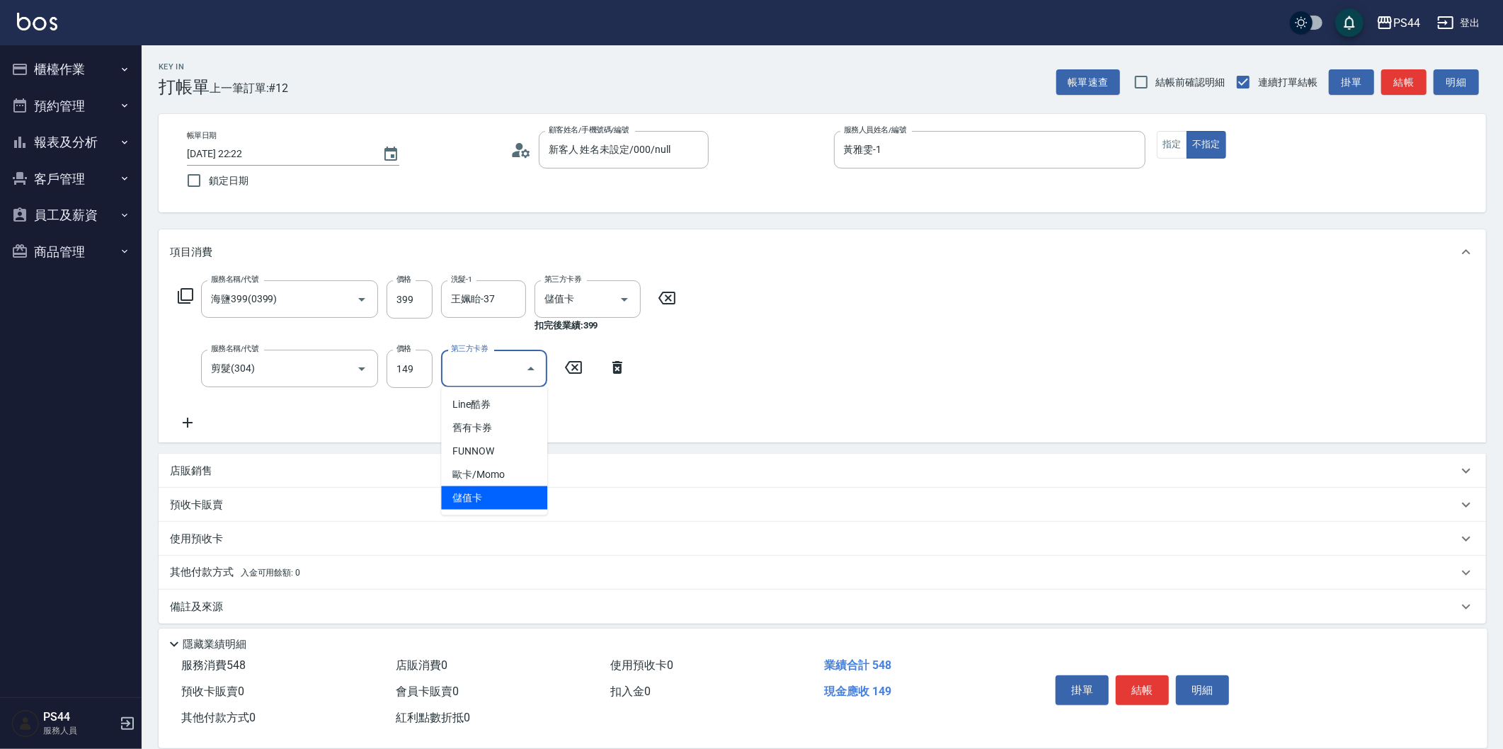
type input "儲值卡"
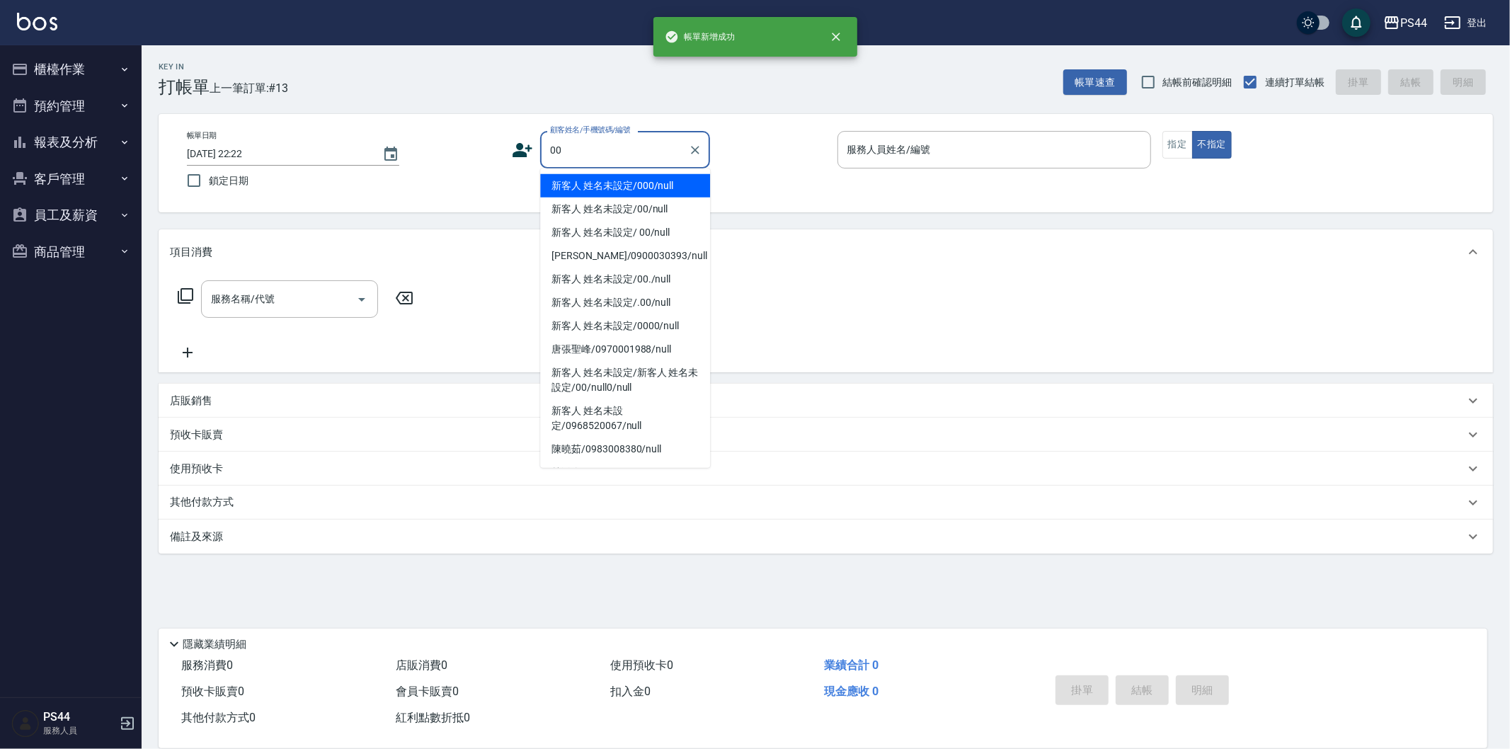
type input "新客人 姓名未設定/000/null"
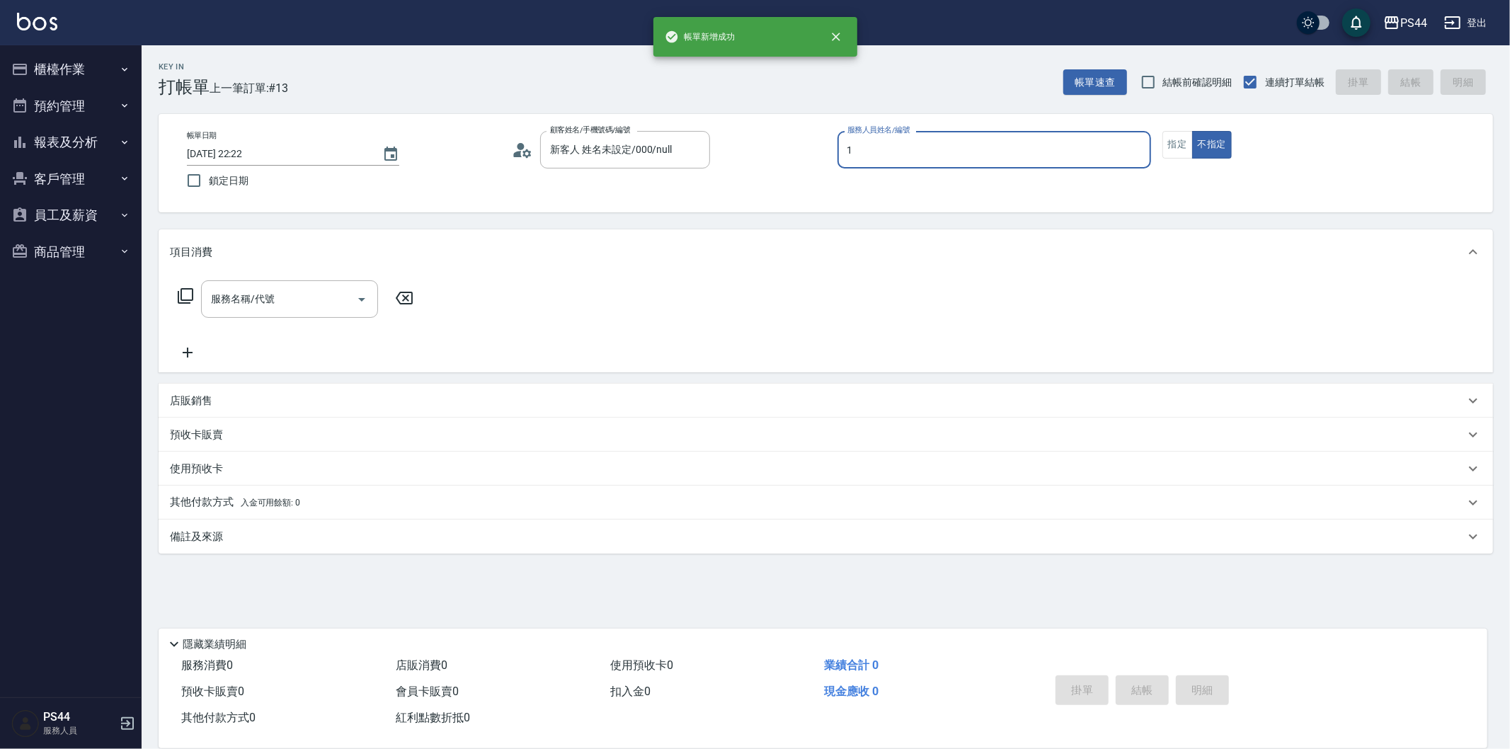
type input "黃雅雯-1"
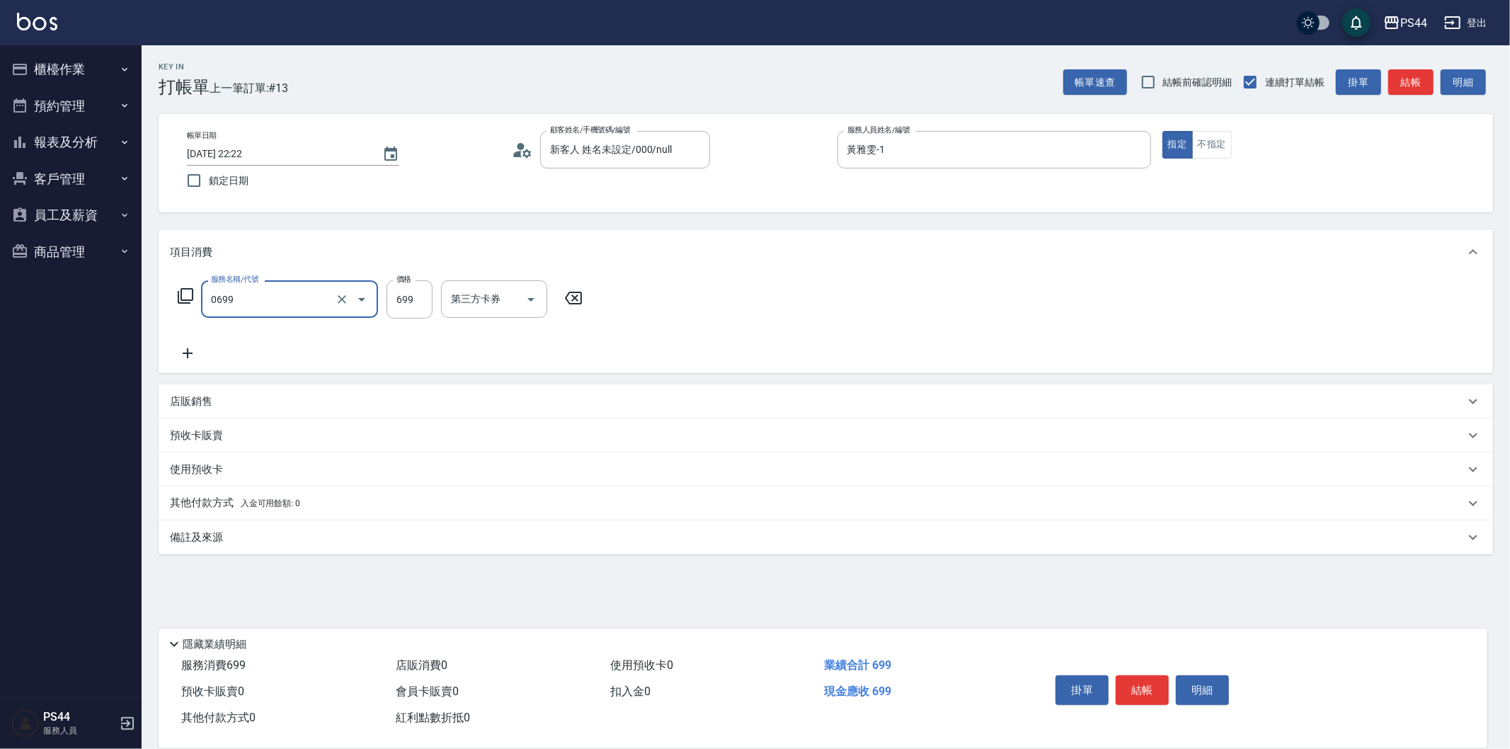
type input "精油SPA(0699)"
type input "[PERSON_NAME]-34"
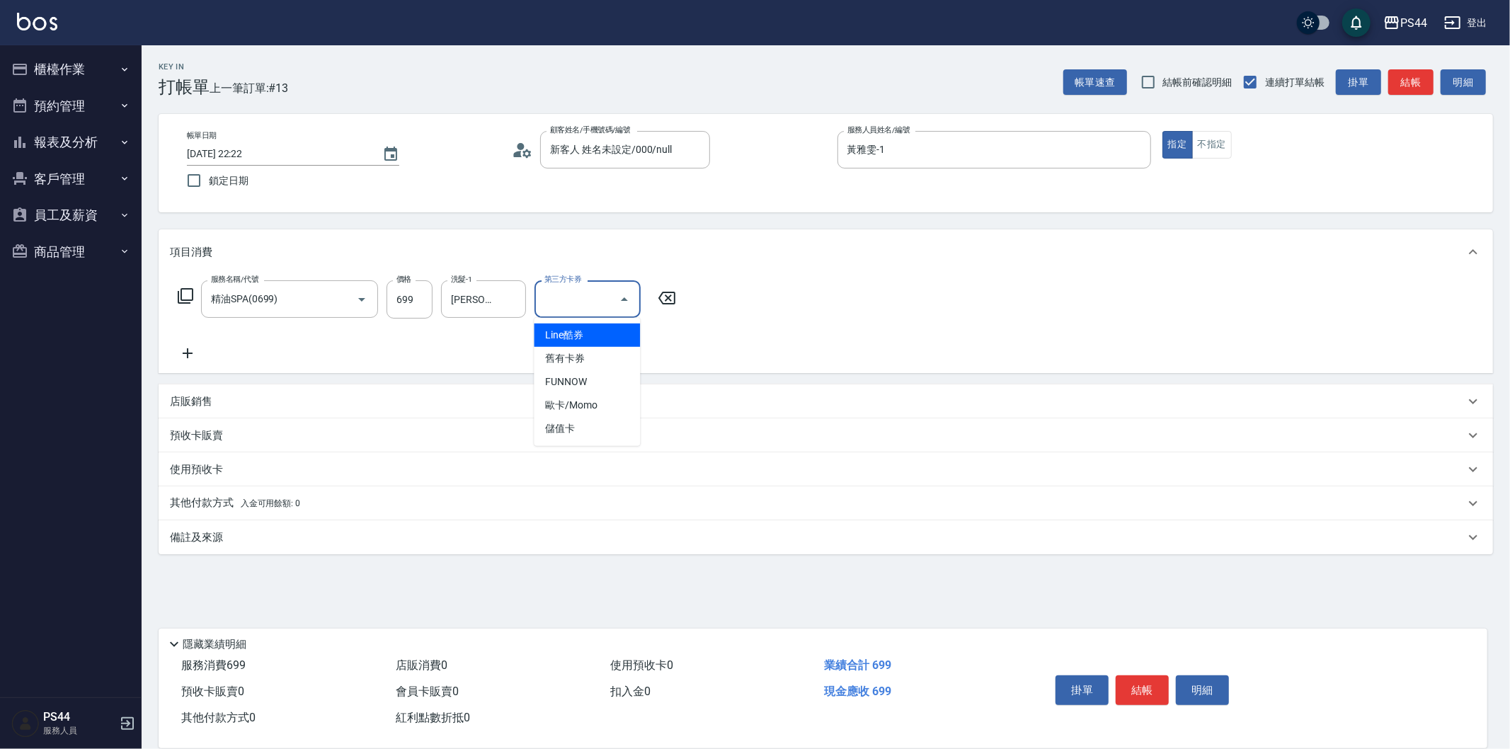
type input "儲值卡"
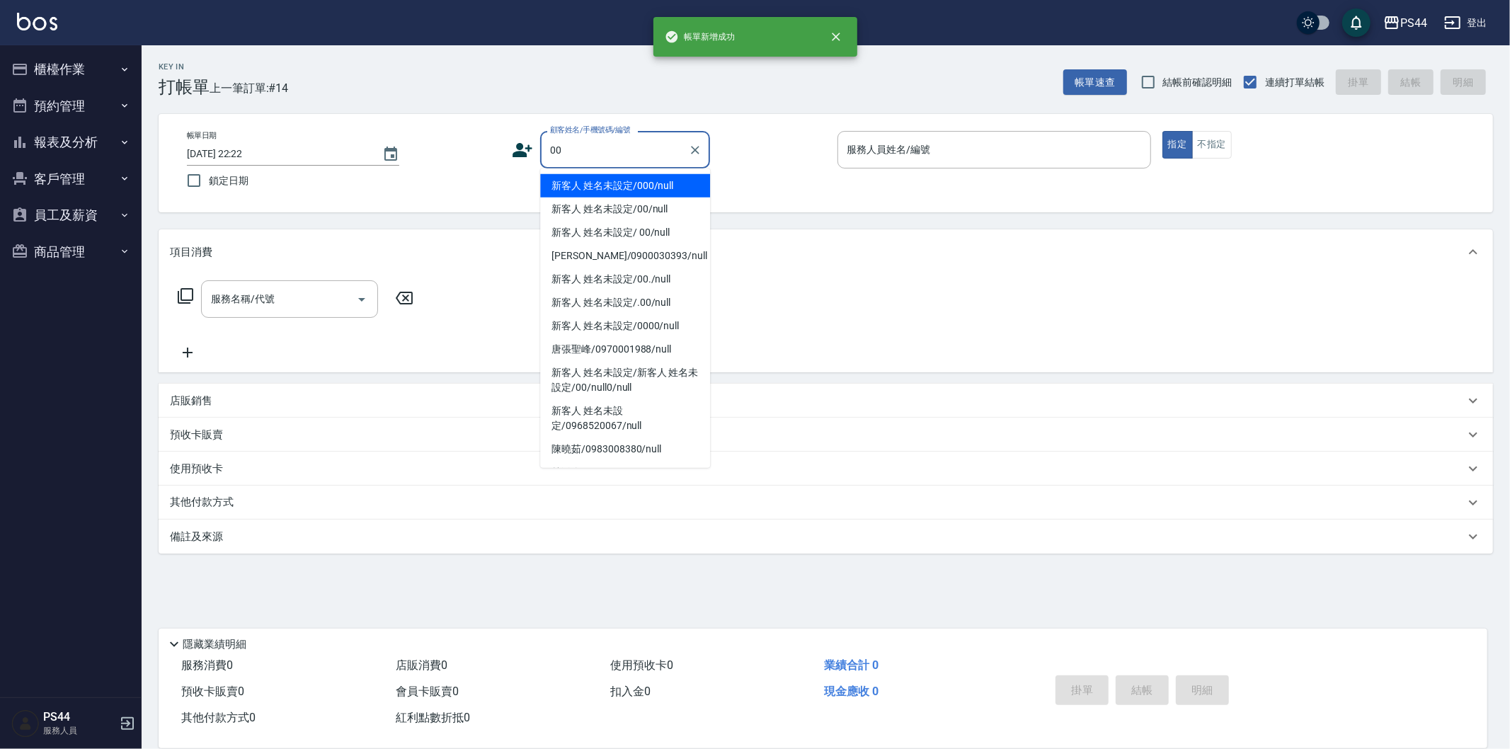
type input "新客人 姓名未設定/000/null"
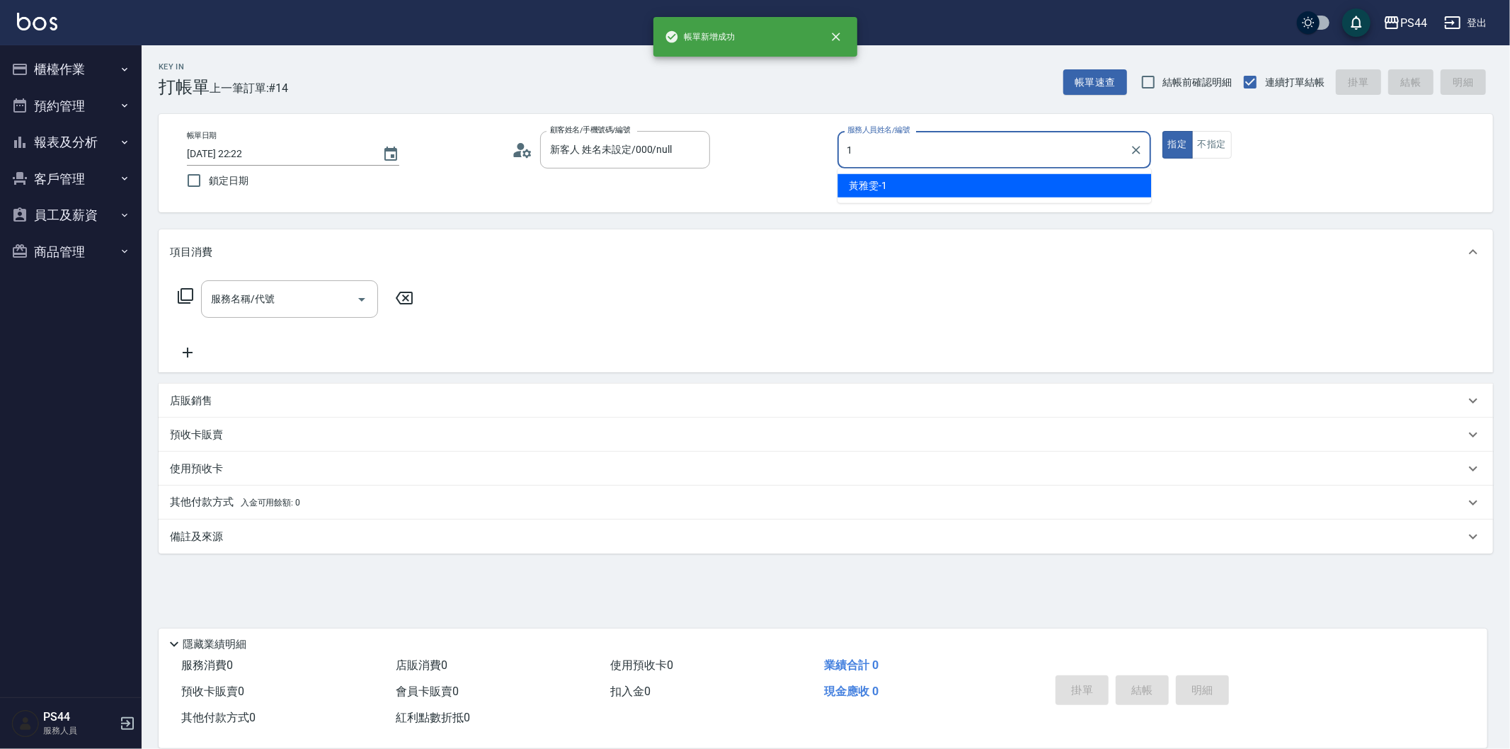
type input "黃雅雯-1"
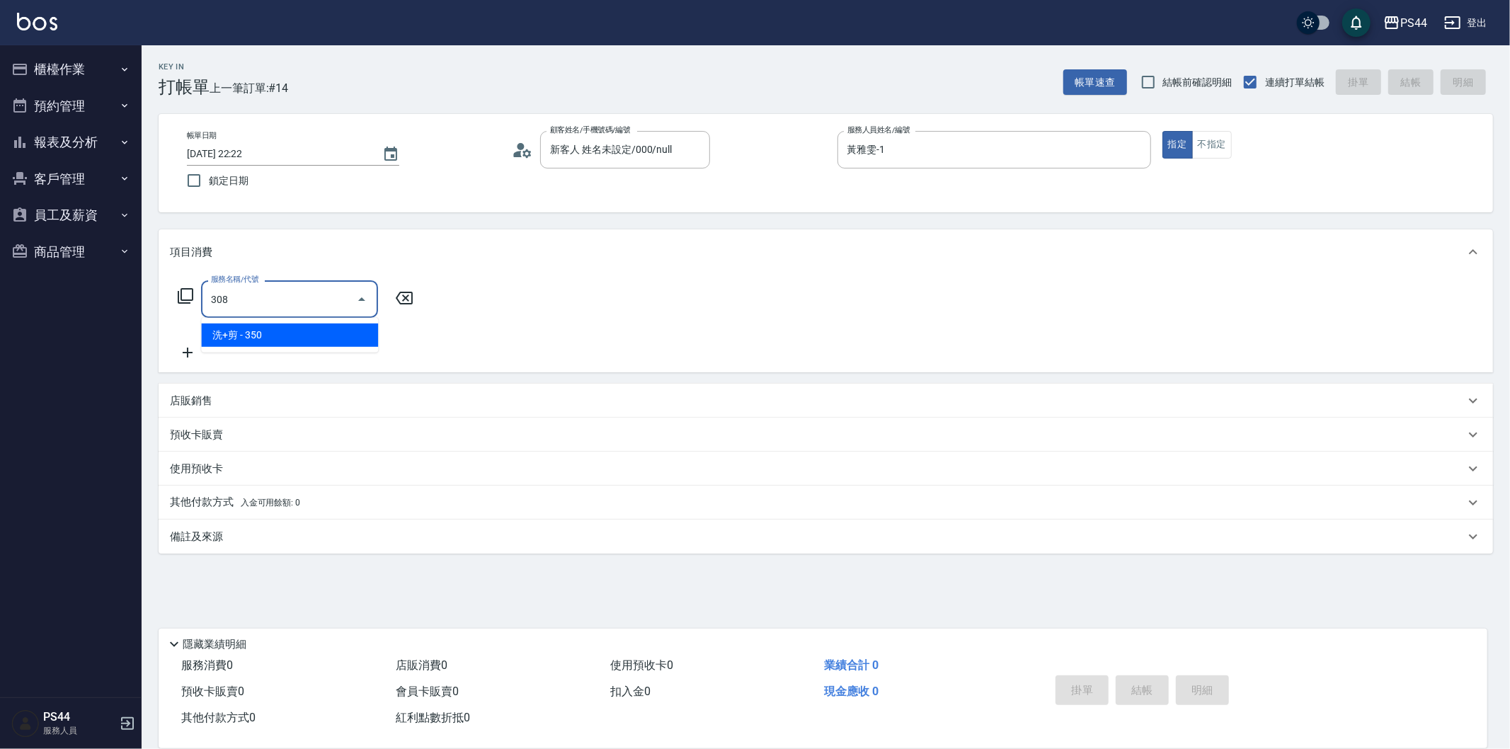
type input "洗+剪(308)"
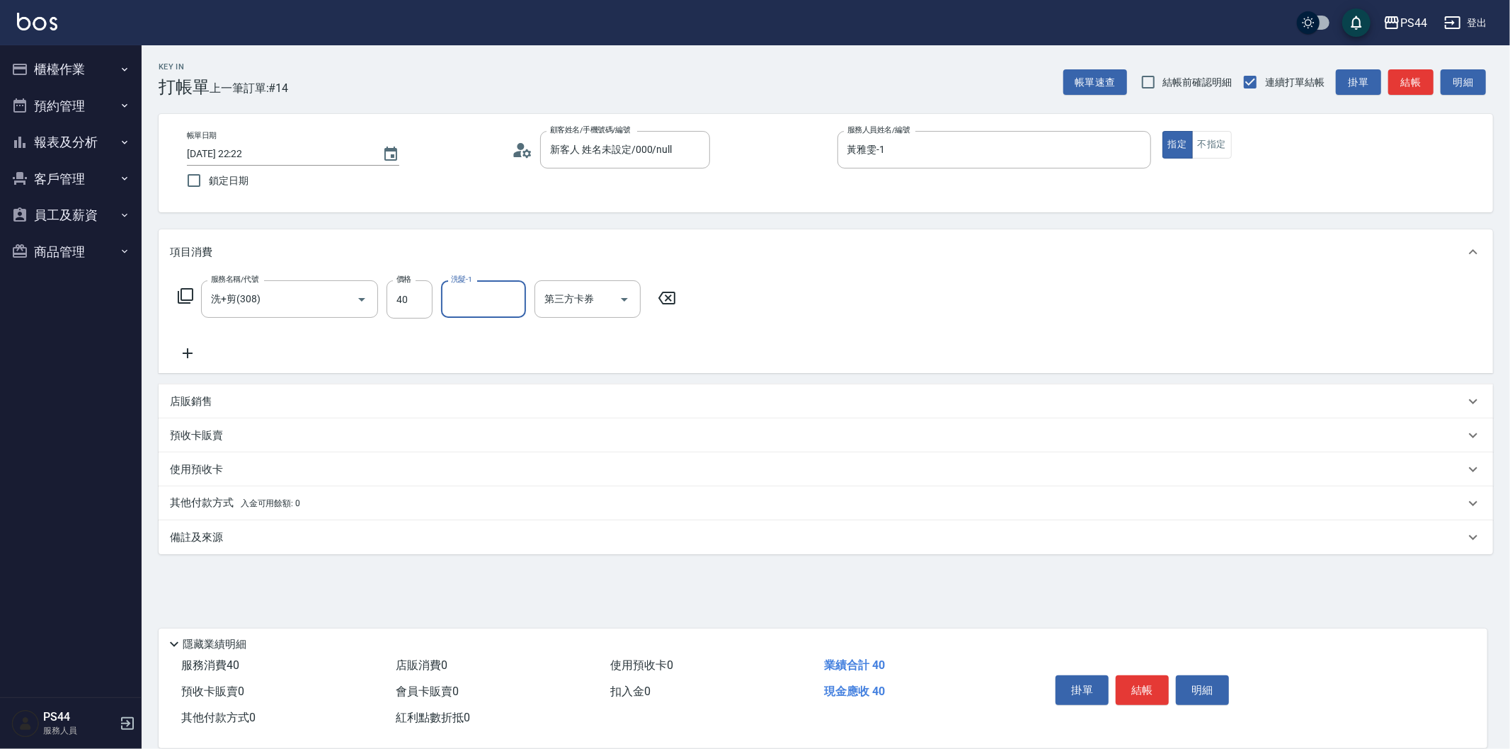
drag, startPoint x: 404, startPoint y: 312, endPoint x: 457, endPoint y: 289, distance: 57.7
click at [406, 309] on input "40" at bounding box center [410, 299] width 46 height 38
type input "400"
type input "[PERSON_NAME]-34"
type input "儲值卡"
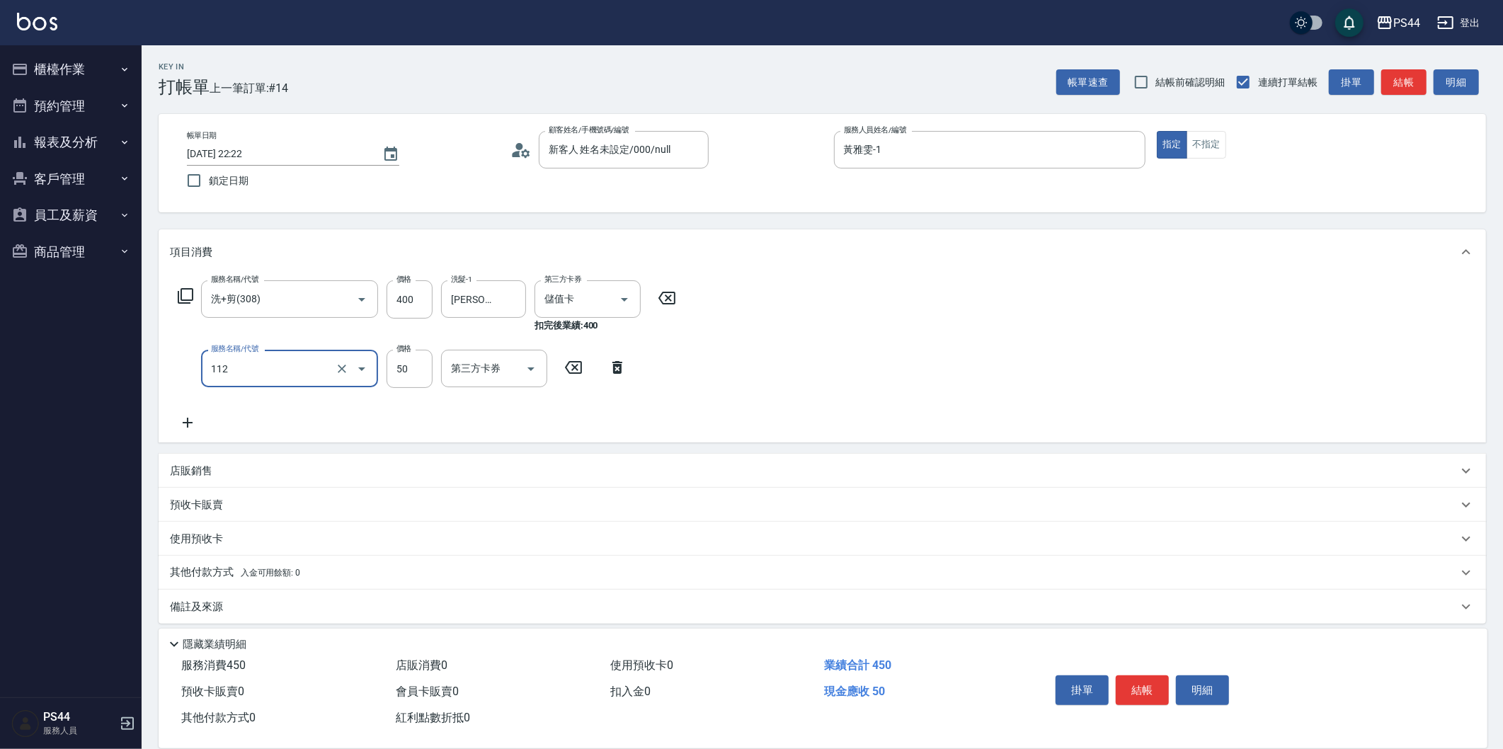
type input "精油50(112)"
type input "[PERSON_NAME]-34"
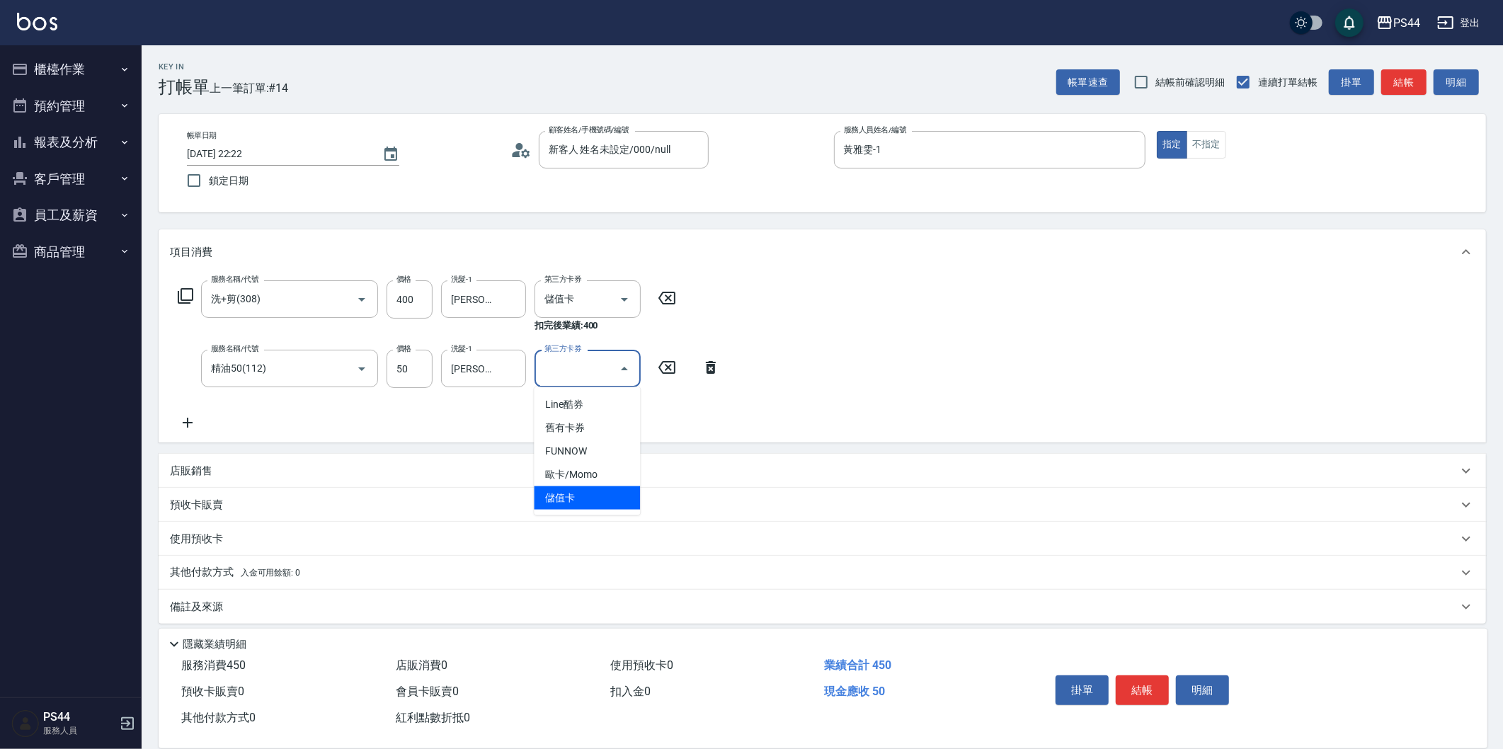
type input "儲值卡"
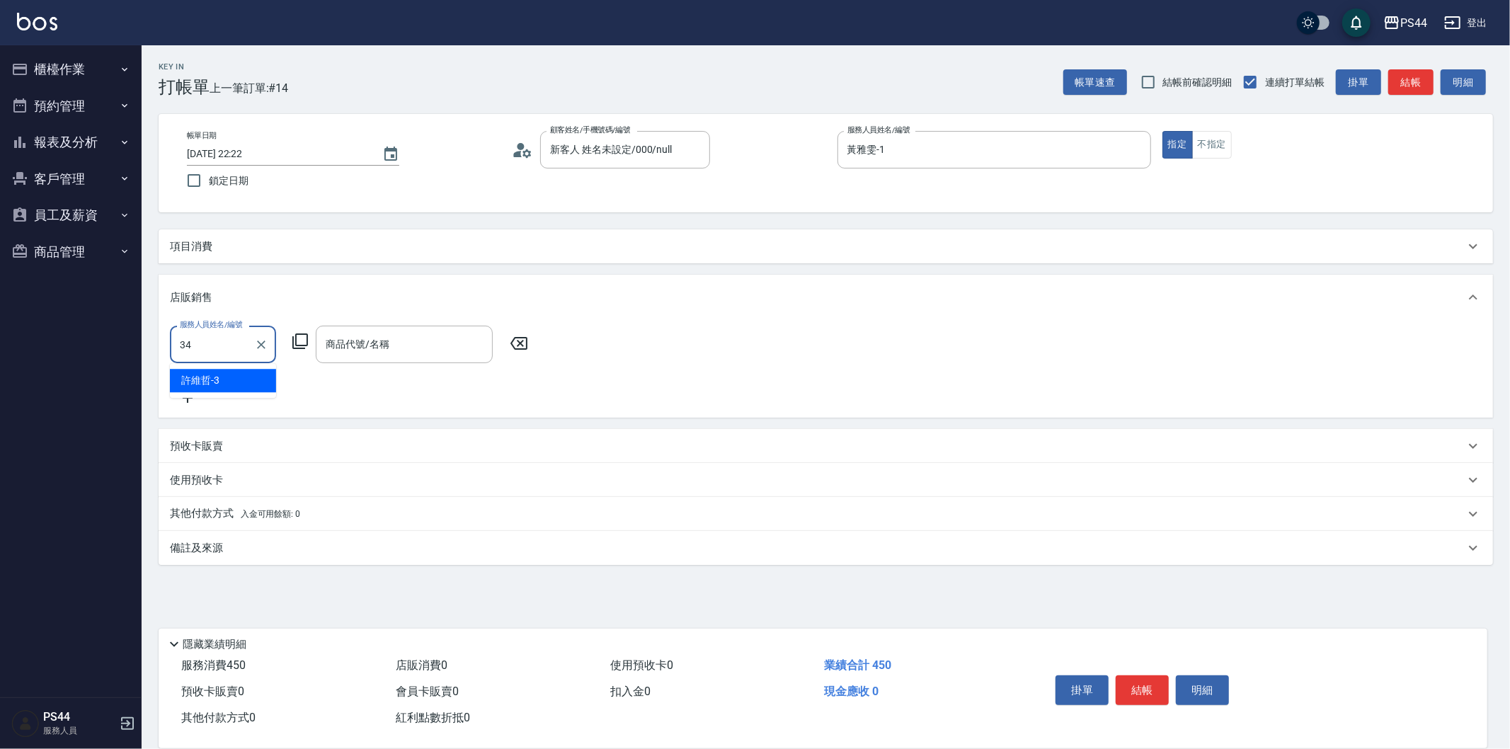
type input "[PERSON_NAME]-34"
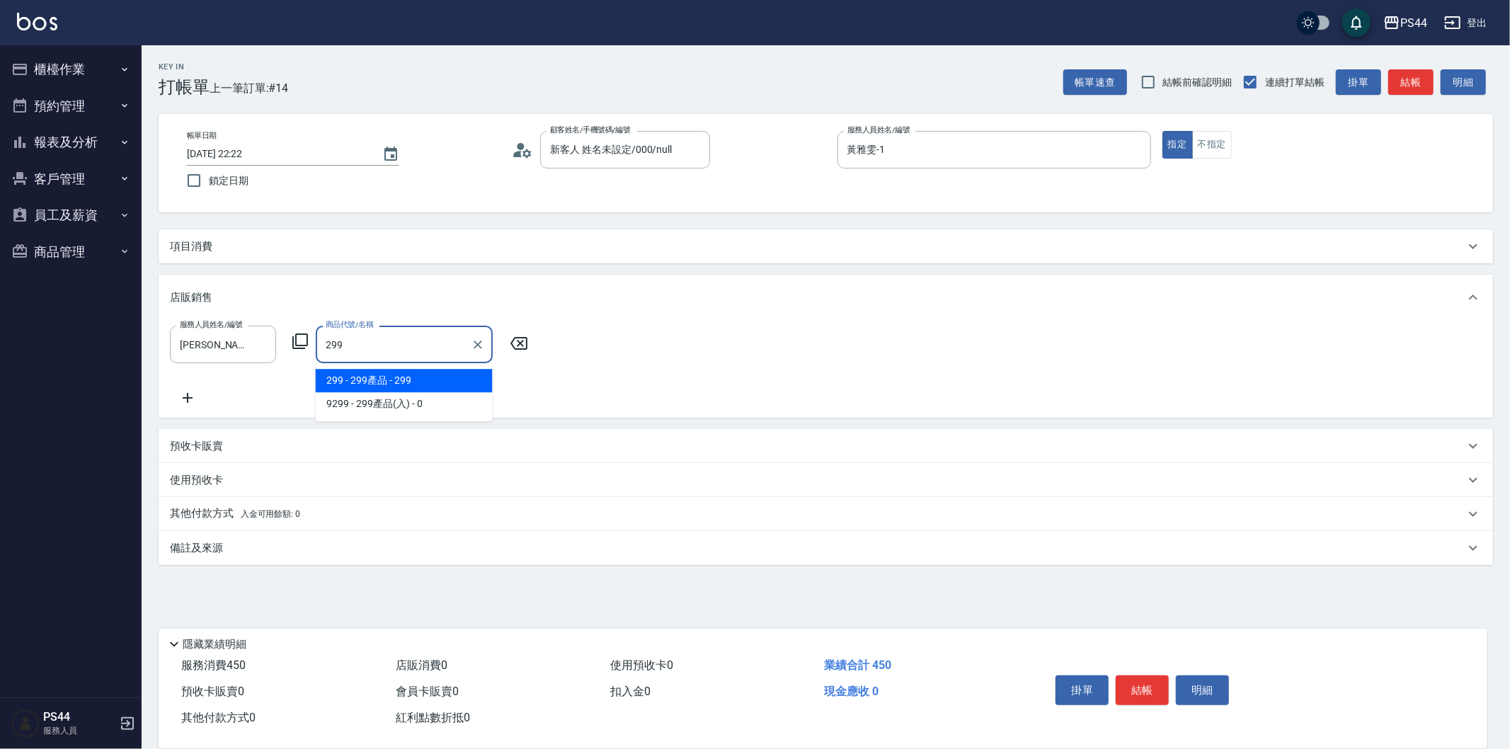
type input "299產品"
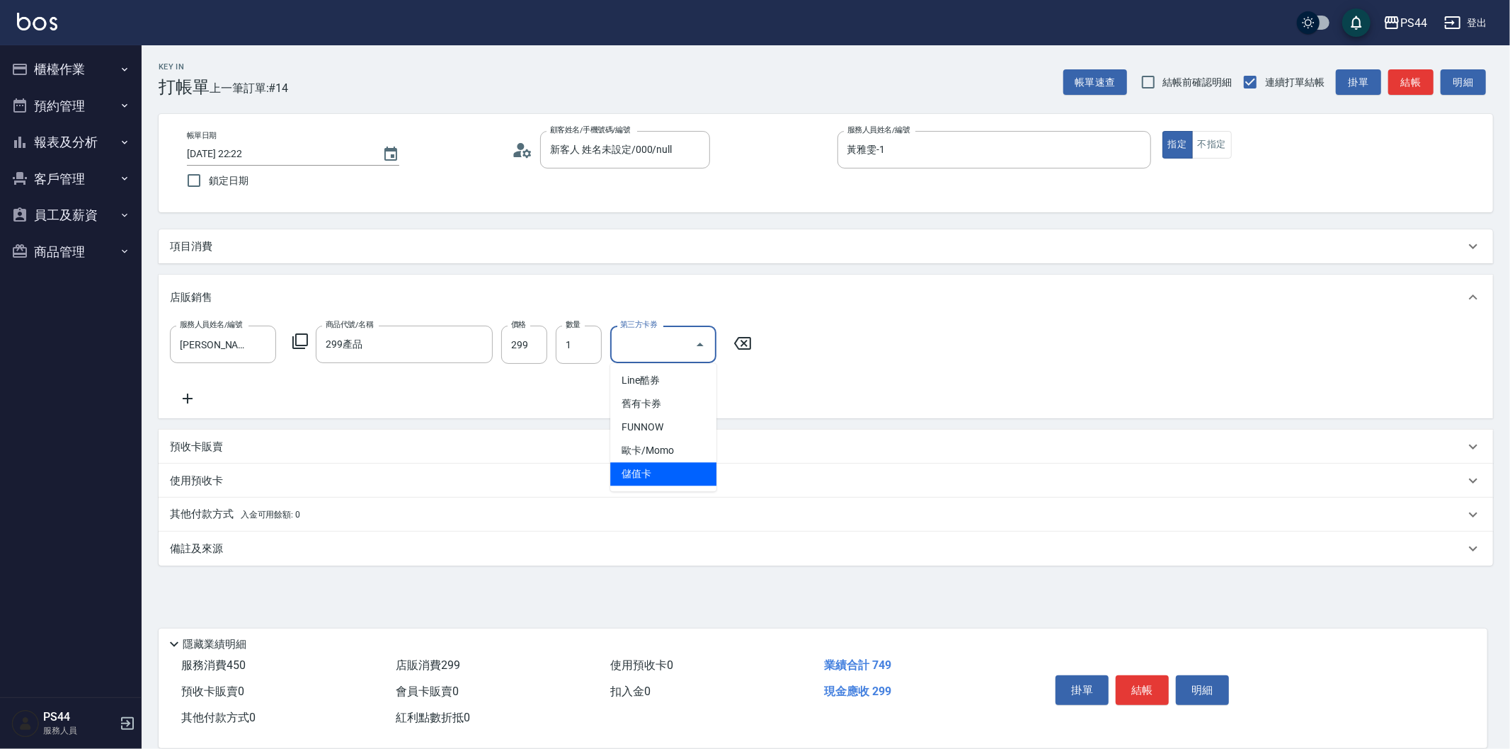
type input "儲值卡"
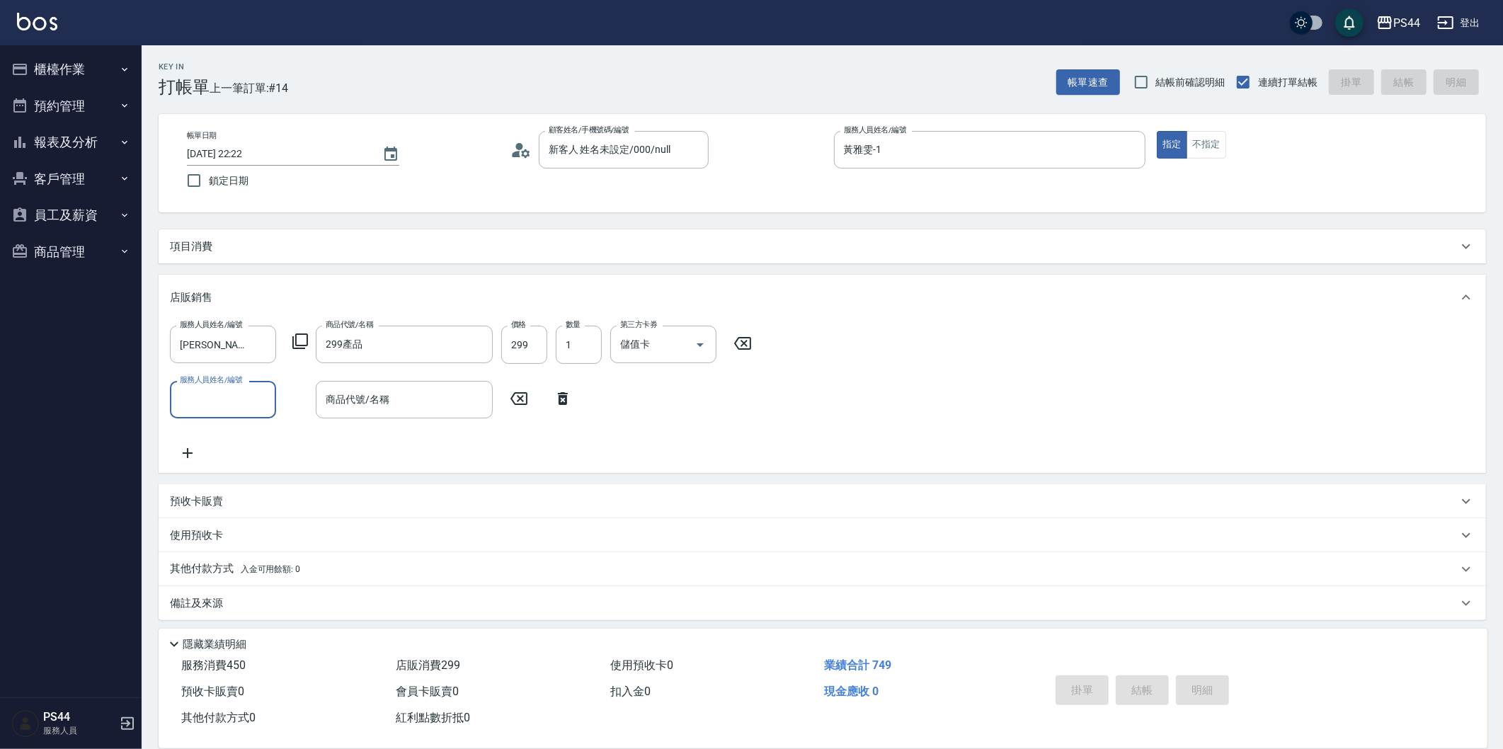
type input "[DATE] 22:23"
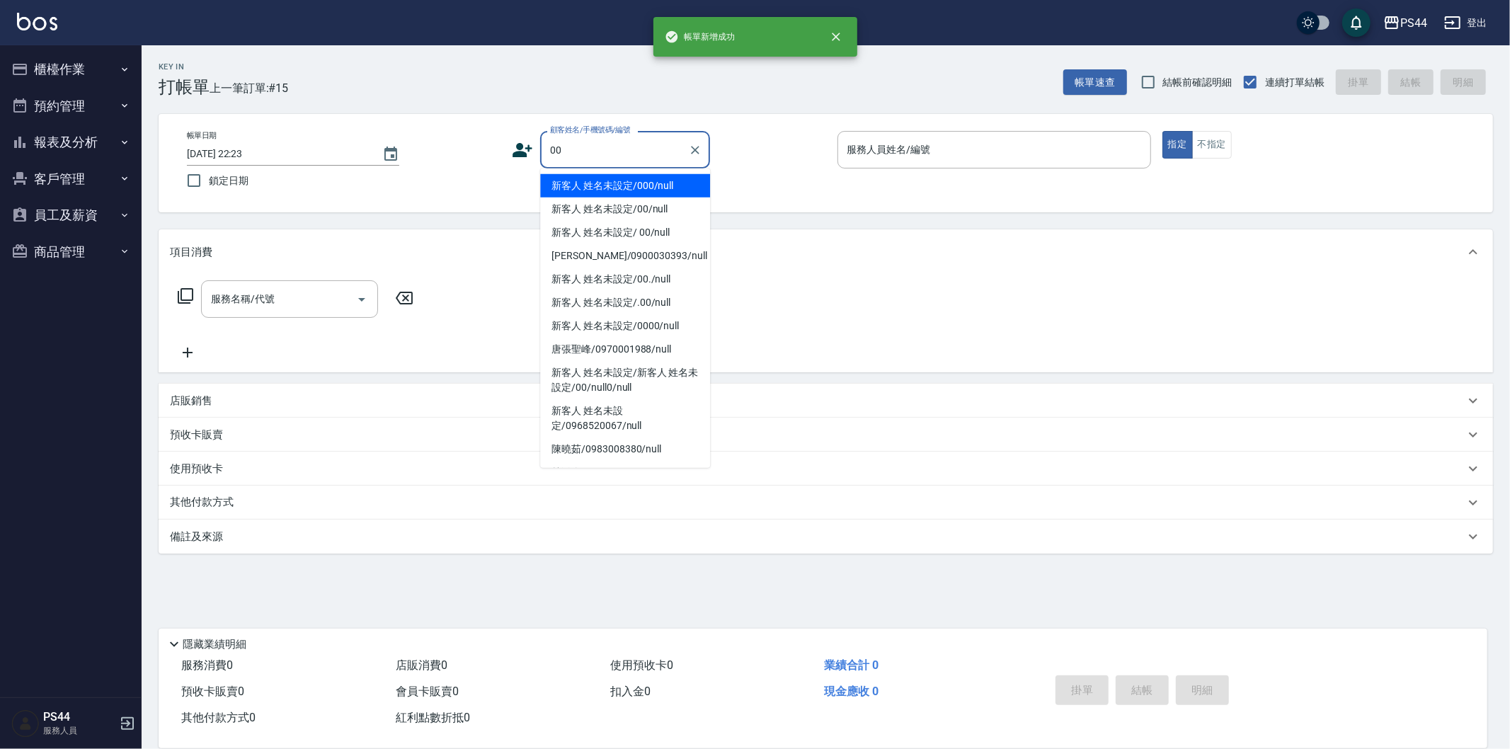
type input "新客人 姓名未設定/000/null"
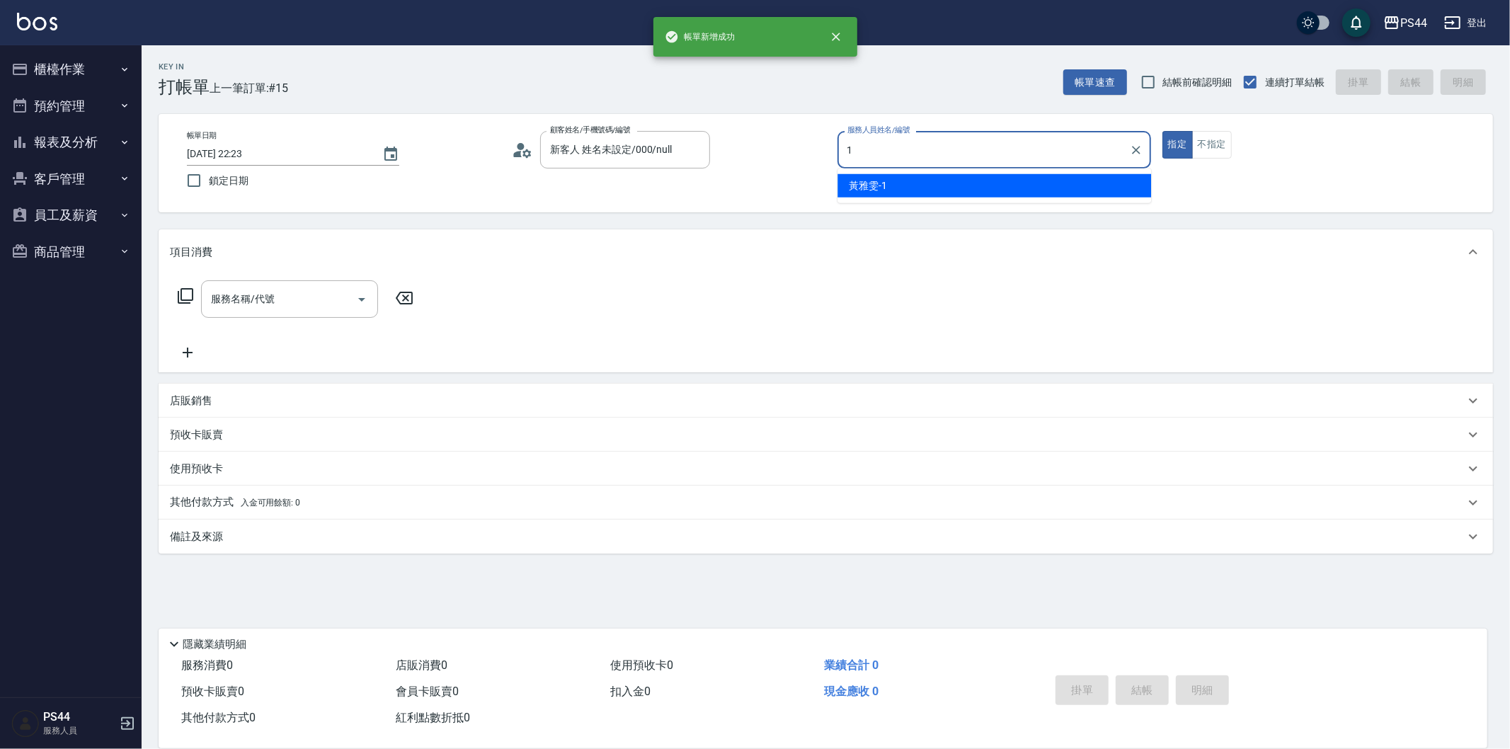
type input "黃雅雯-1"
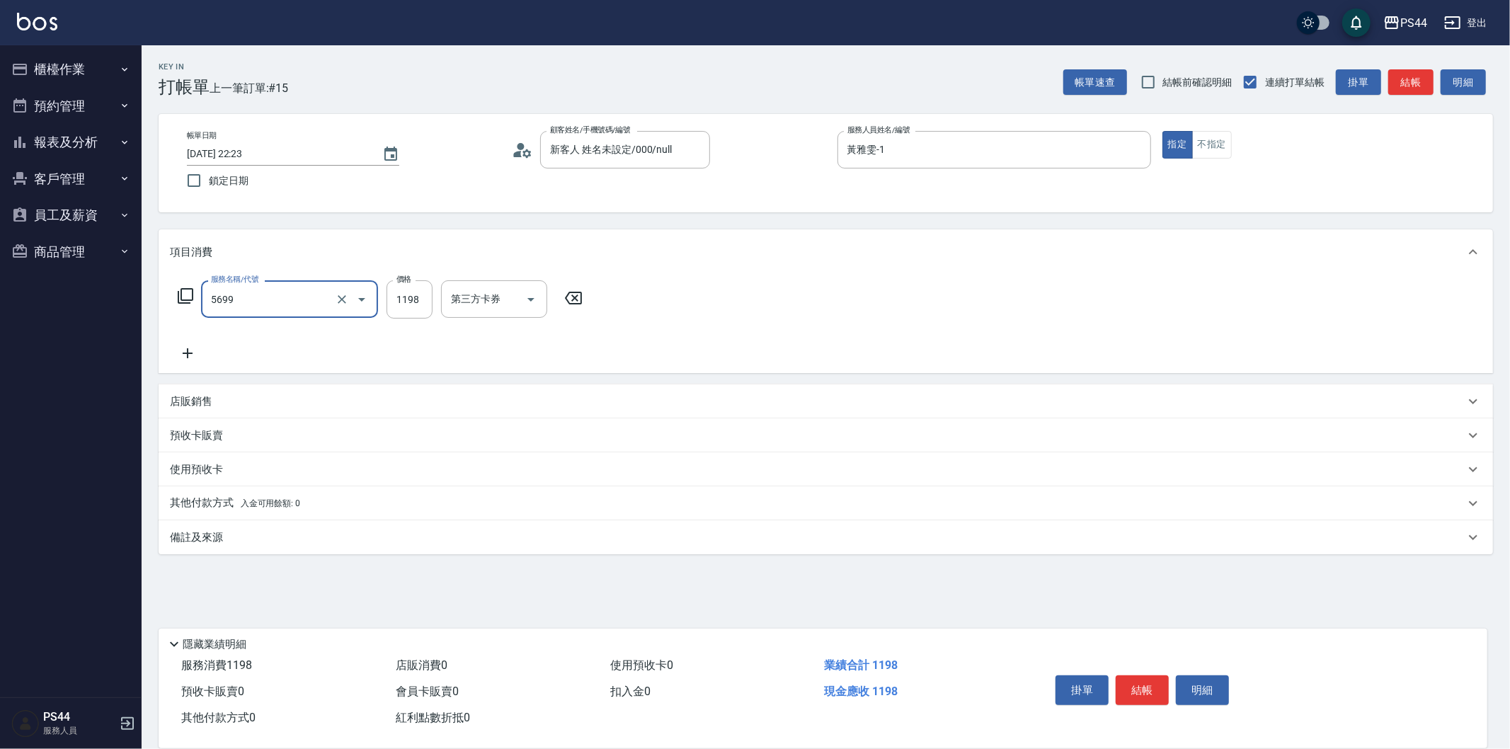
type input "水沁涼套餐(5699)"
type input "1098"
type input "柔柔-33"
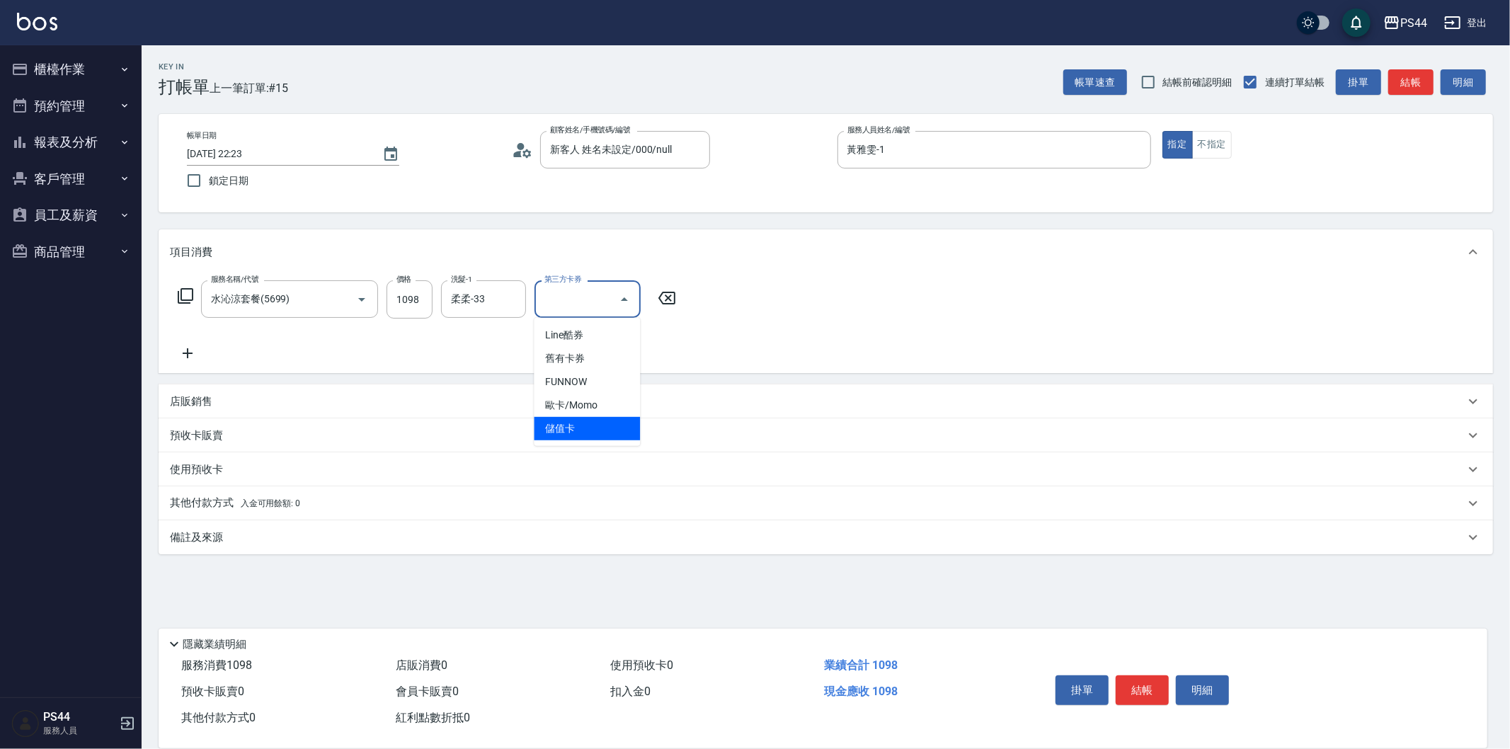
type input "儲值卡"
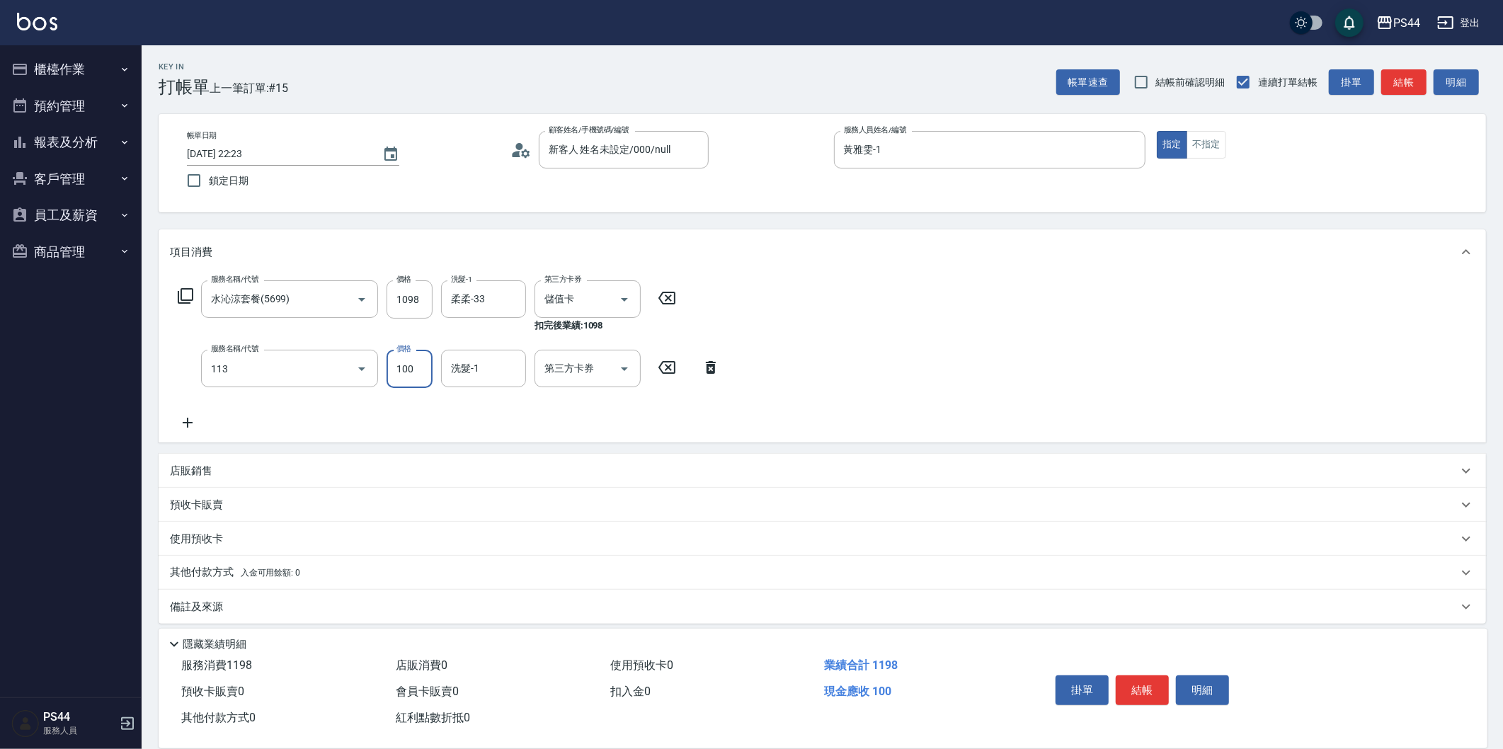
type input "瞬護100(113)"
type input "柔柔-33"
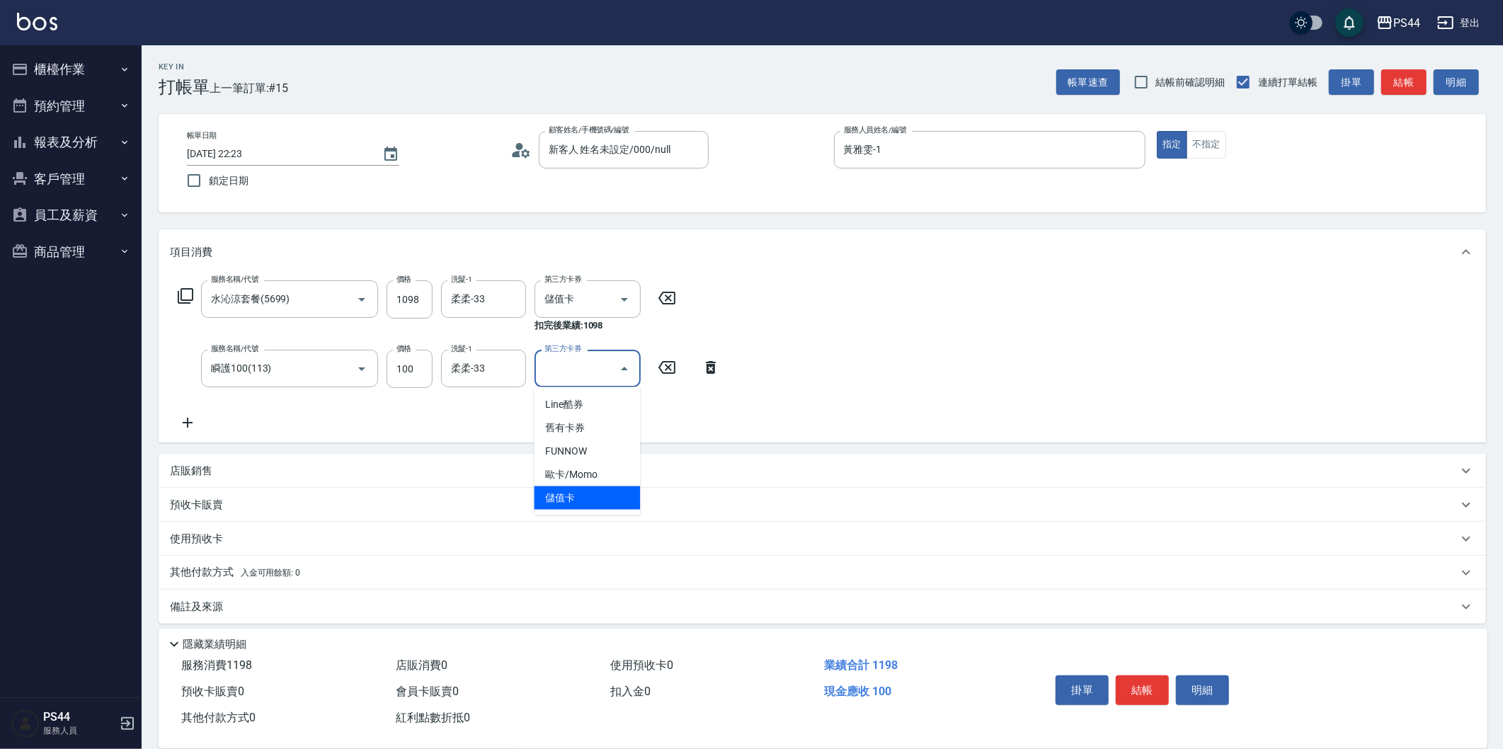
type input "儲值卡"
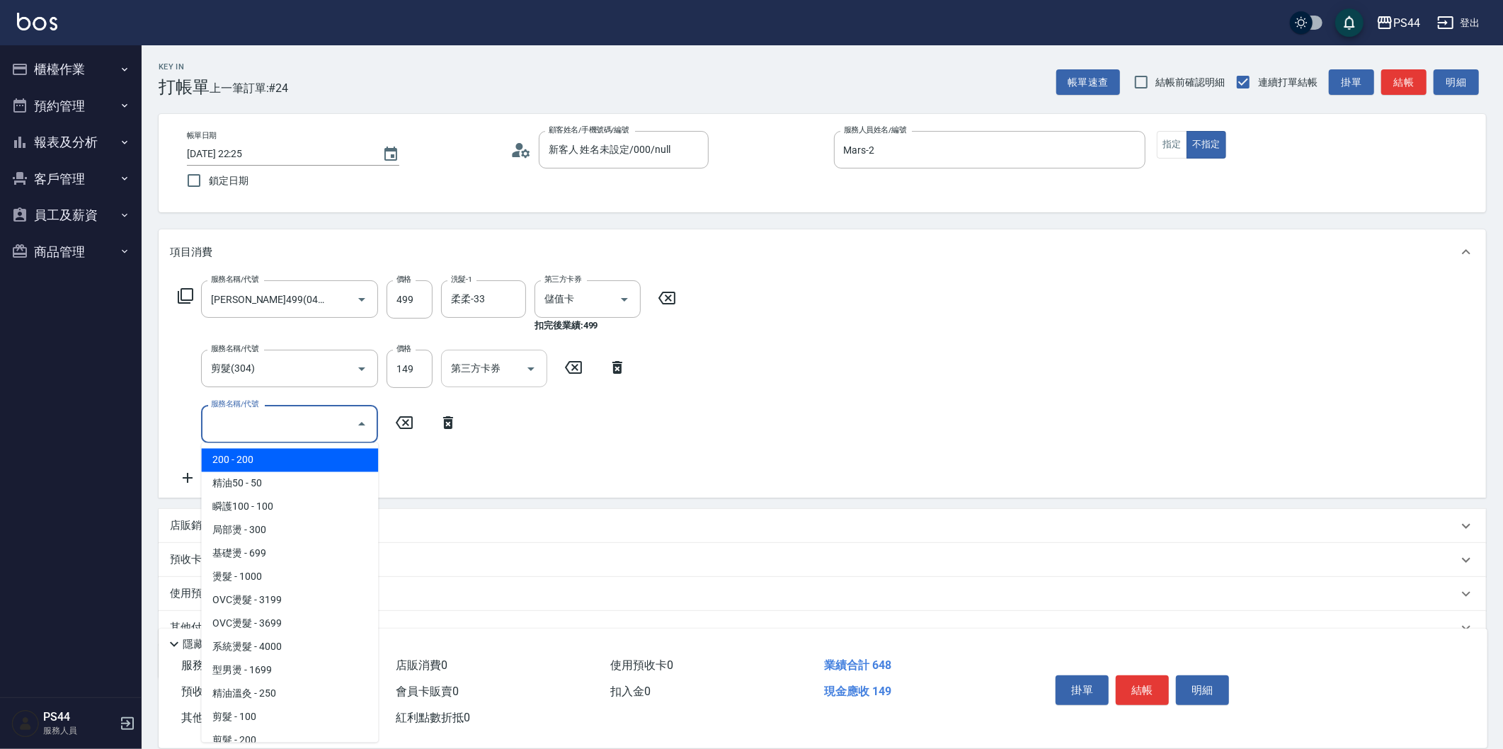
drag, startPoint x: 440, startPoint y: 364, endPoint x: 454, endPoint y: 365, distance: 14.2
click at [447, 365] on div "服務名稱/代號 剪髮(304) 服務名稱/代號 價格 149 價格 第三方卡券 第三方卡券" at bounding box center [402, 369] width 465 height 38
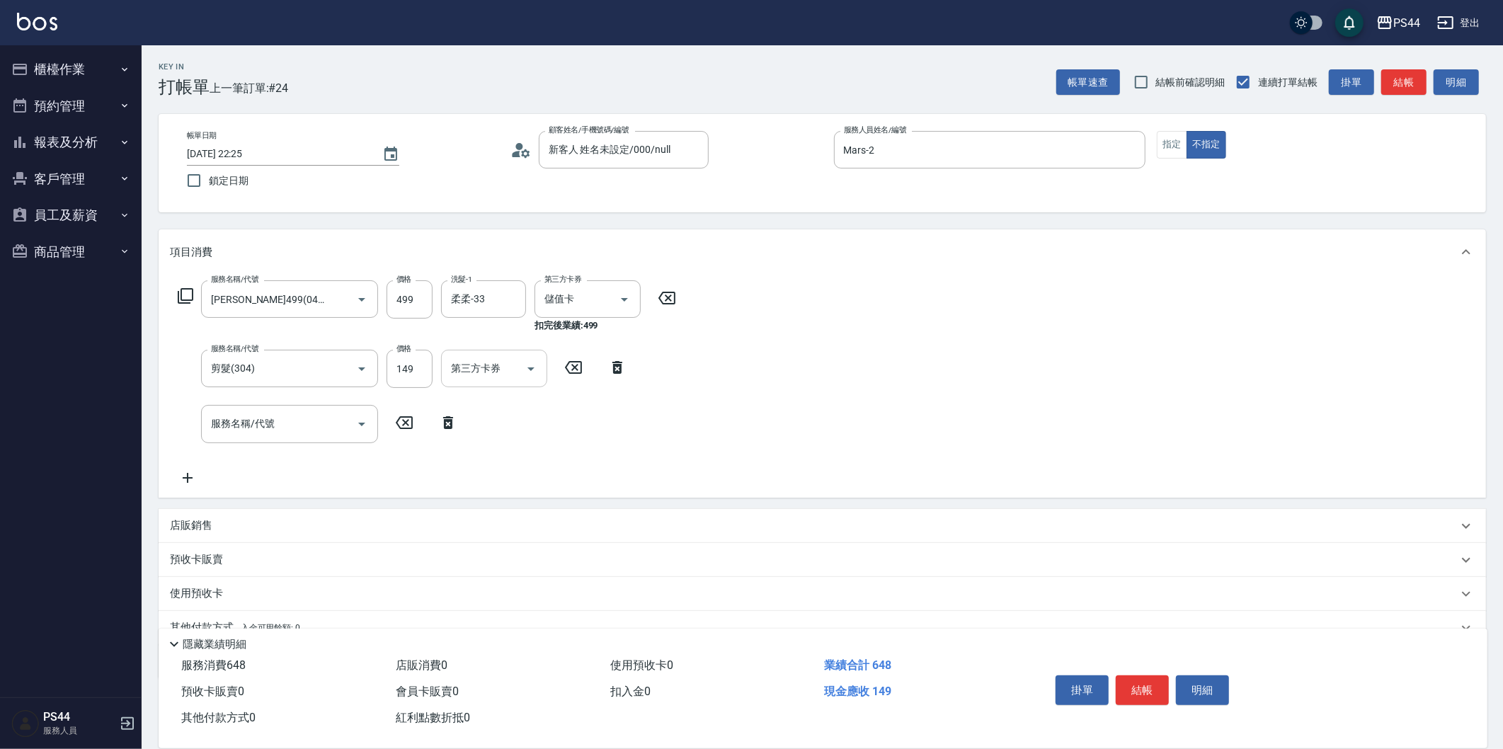
drag, startPoint x: 455, startPoint y: 365, endPoint x: 466, endPoint y: 365, distance: 11.3
click at [459, 365] on div "第三方卡券 第三方卡券" at bounding box center [494, 369] width 106 height 38
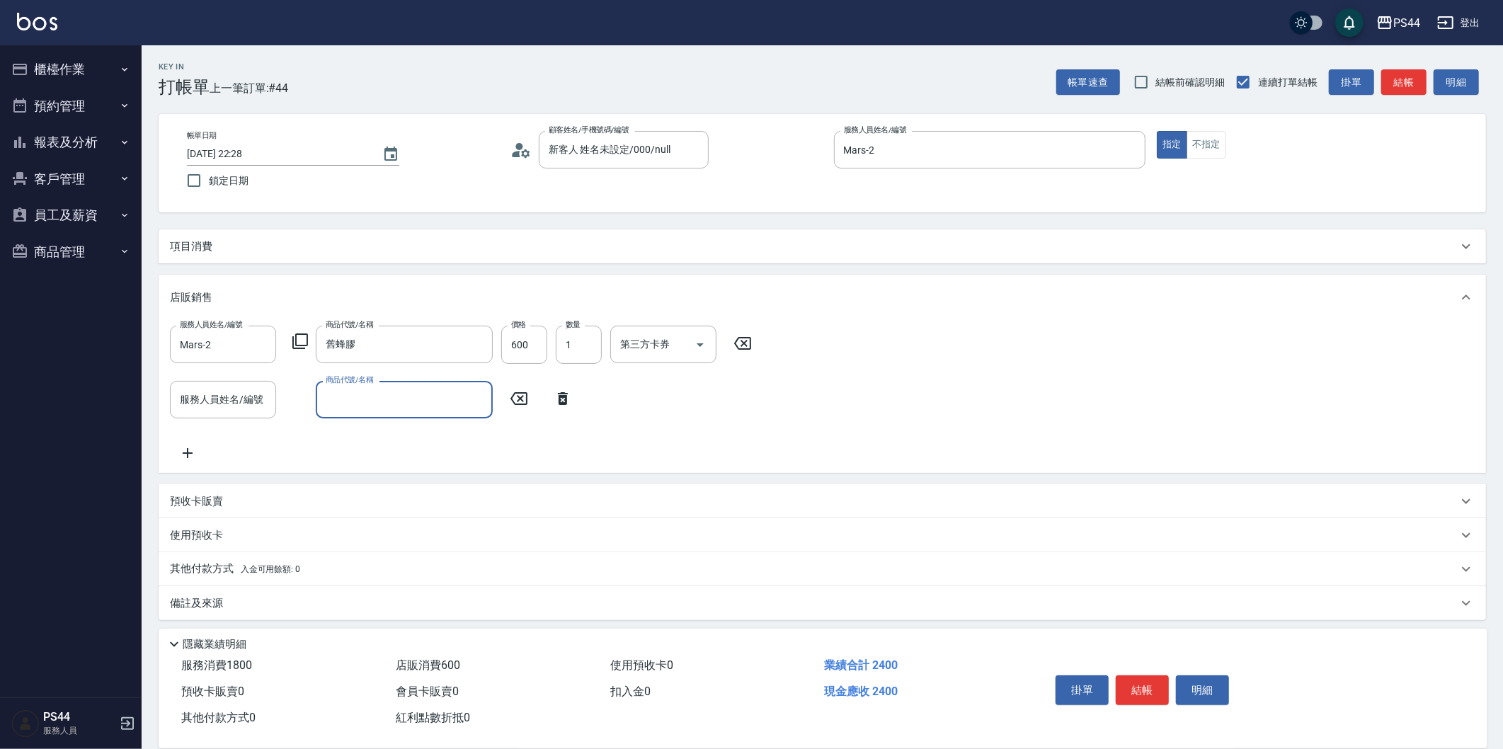
click at [259, 248] on div "項目消費" at bounding box center [814, 246] width 1288 height 15
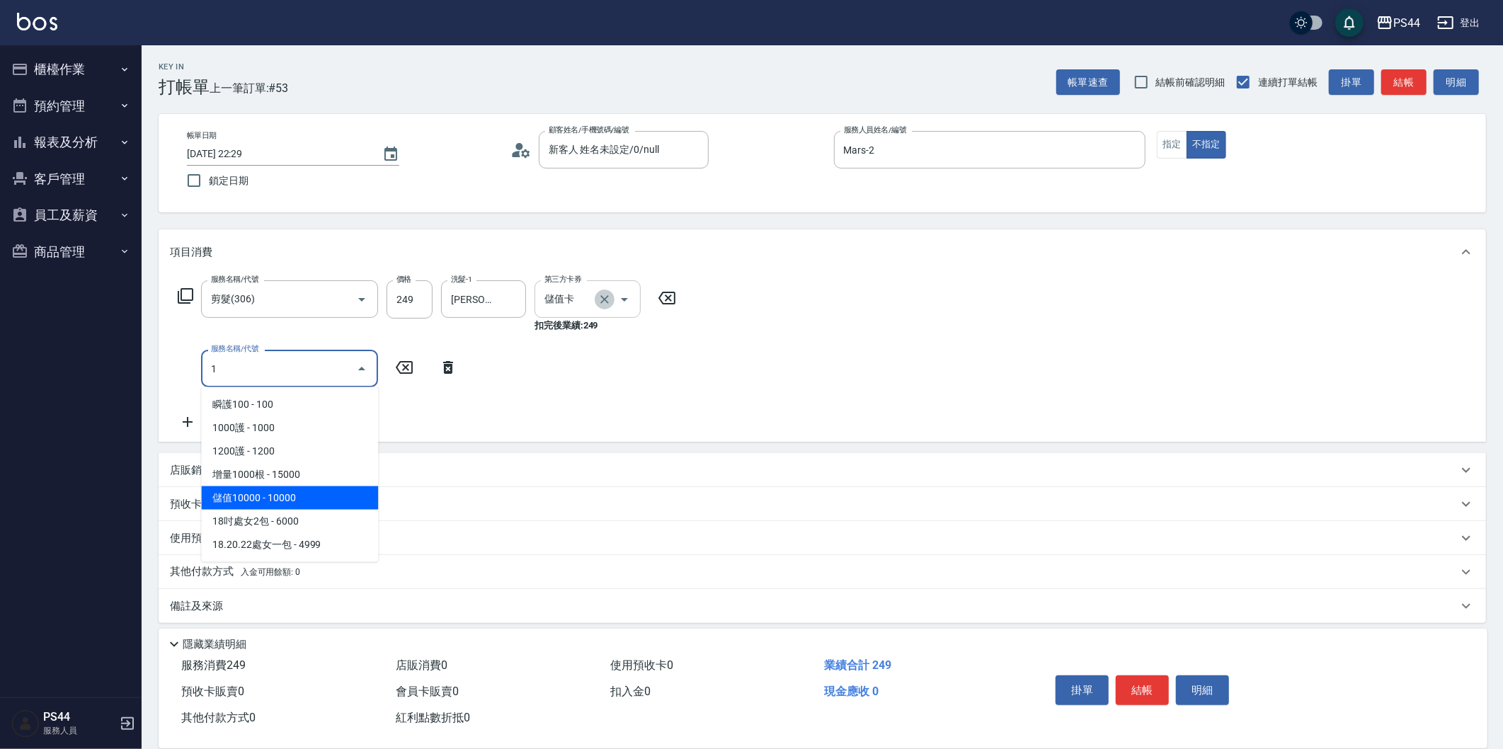
click at [598, 297] on icon "Clear" at bounding box center [605, 299] width 14 height 14
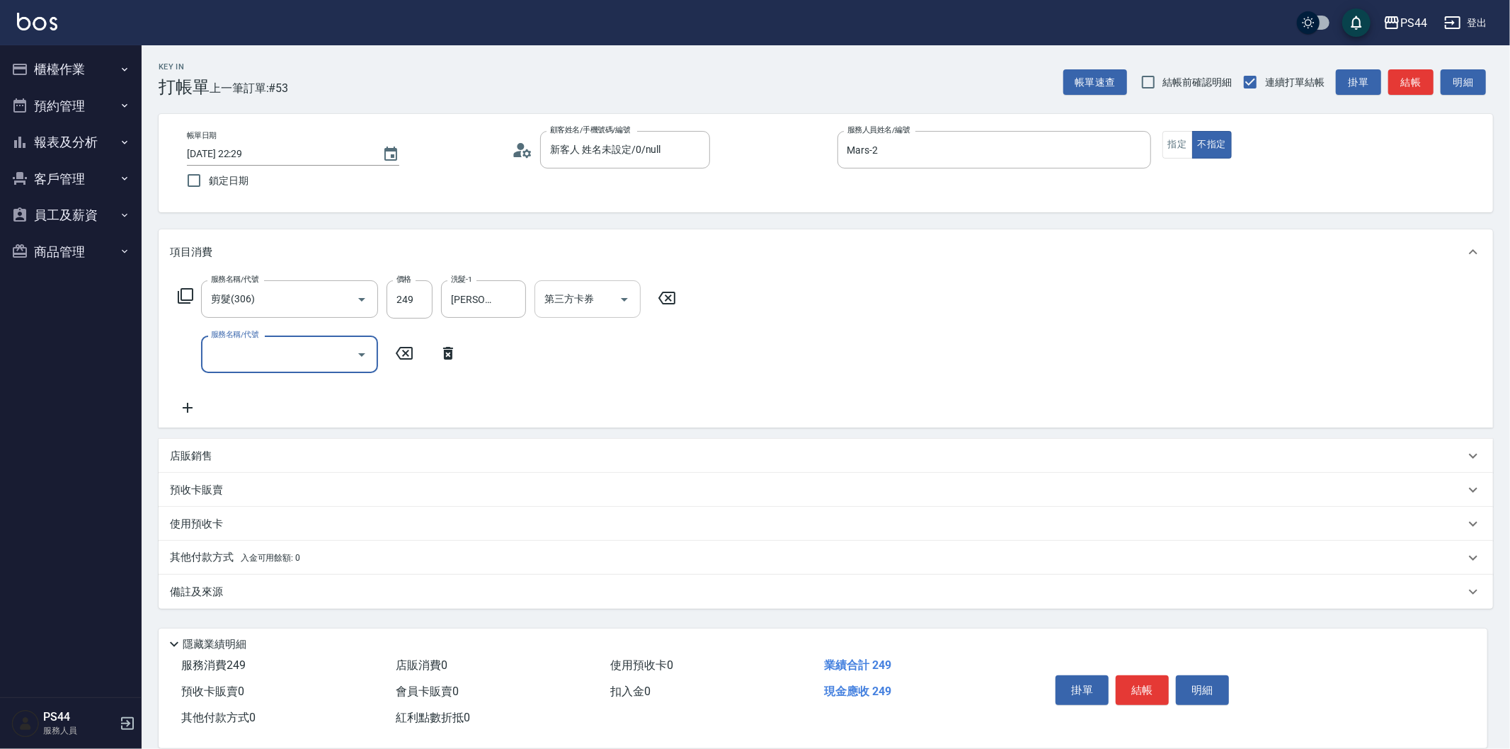
click at [291, 348] on input "服務名稱/代號" at bounding box center [278, 354] width 143 height 25
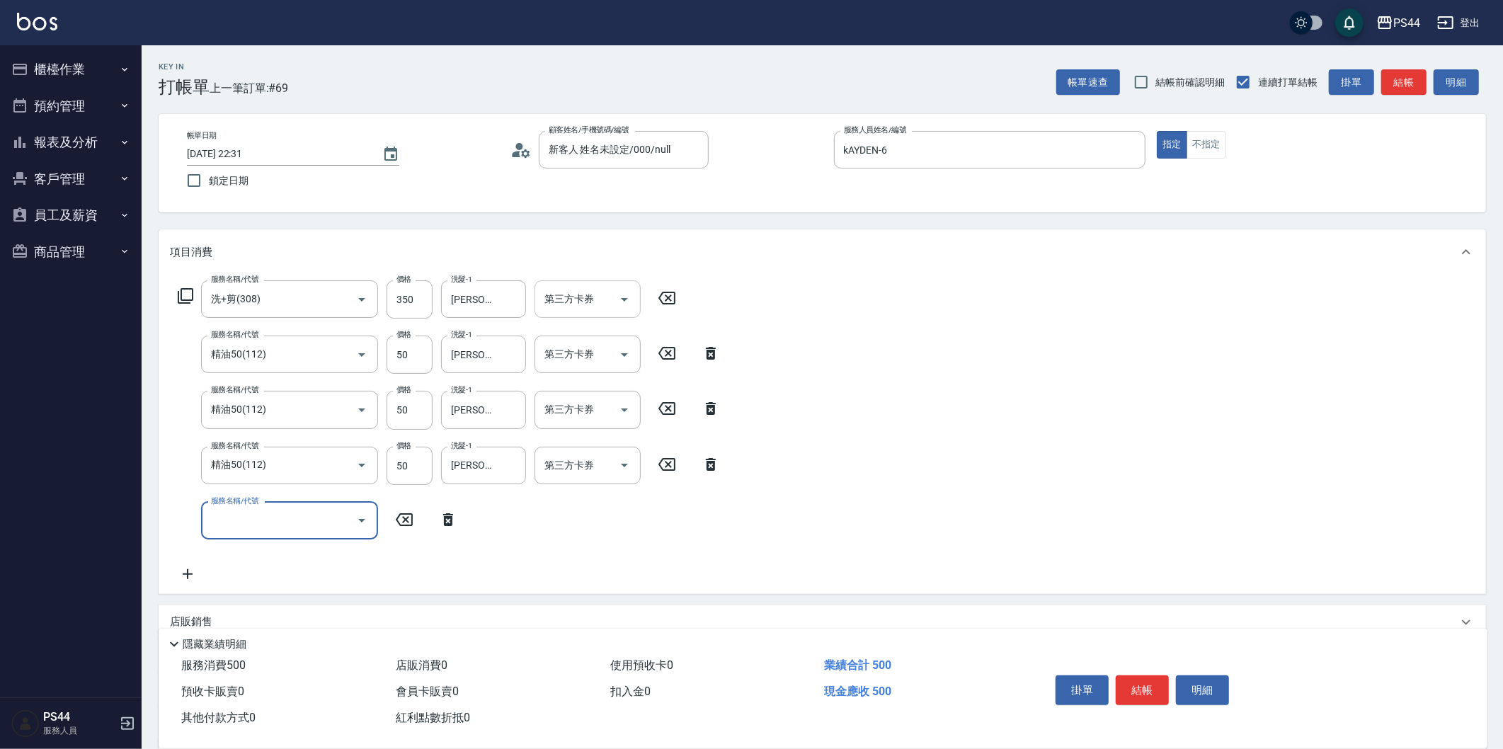
click at [627, 304] on icon "Open" at bounding box center [624, 299] width 17 height 17
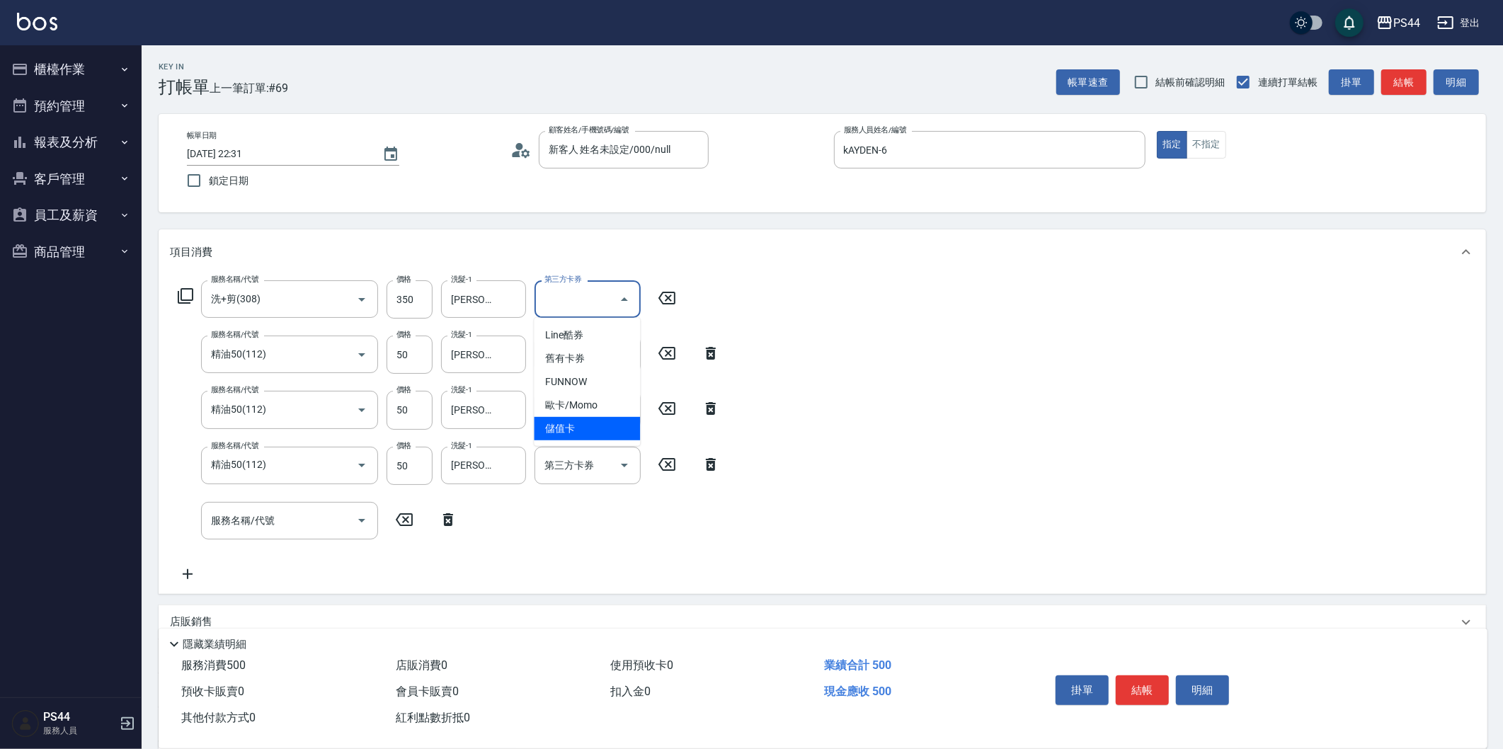
click at [596, 426] on span "儲值卡" at bounding box center [587, 428] width 106 height 23
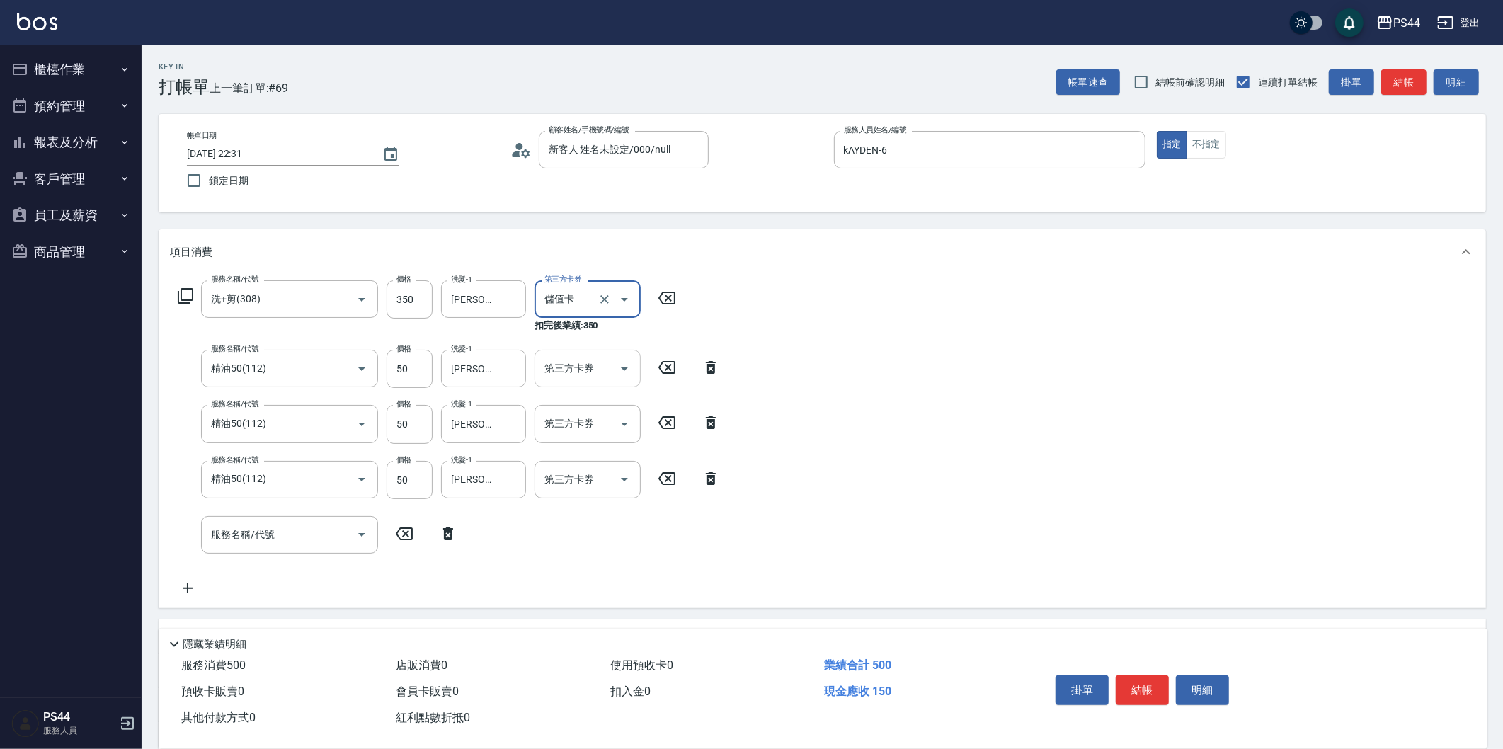
click at [603, 371] on input "第三方卡券" at bounding box center [577, 368] width 72 height 25
drag, startPoint x: 602, startPoint y: 493, endPoint x: 605, endPoint y: 471, distance: 22.8
click at [603, 492] on span "儲值卡" at bounding box center [587, 497] width 106 height 23
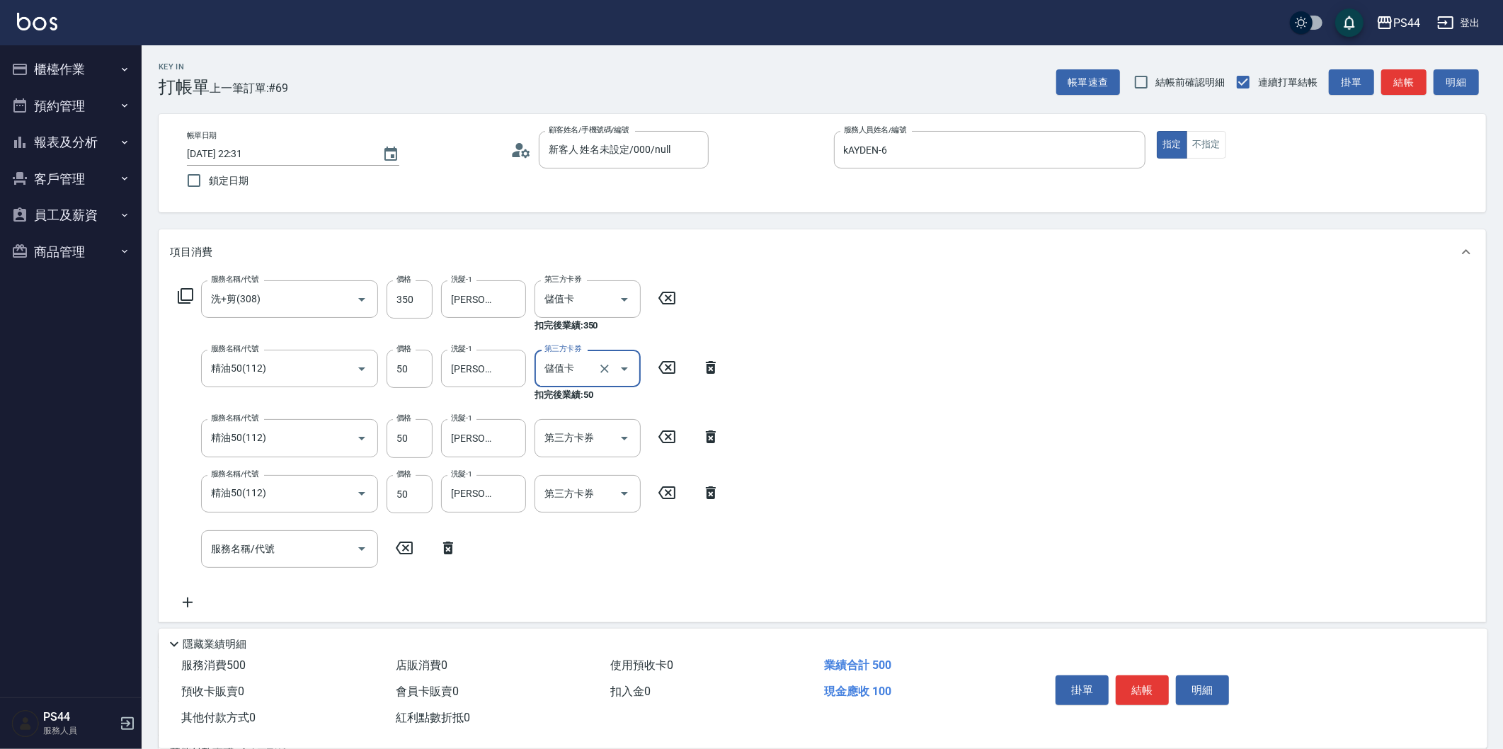
click at [606, 416] on div "服務名稱/代號 洗+剪(308) 服務名稱/代號 價格 350 價格 洗髮-1 [PERSON_NAME]程-12 洗髮-1 第三方卡券 儲值卡 第三方卡券 …" at bounding box center [449, 445] width 559 height 331
click at [606, 437] on input "第三方卡券" at bounding box center [577, 437] width 72 height 25
click at [549, 557] on span "儲值卡" at bounding box center [587, 567] width 106 height 23
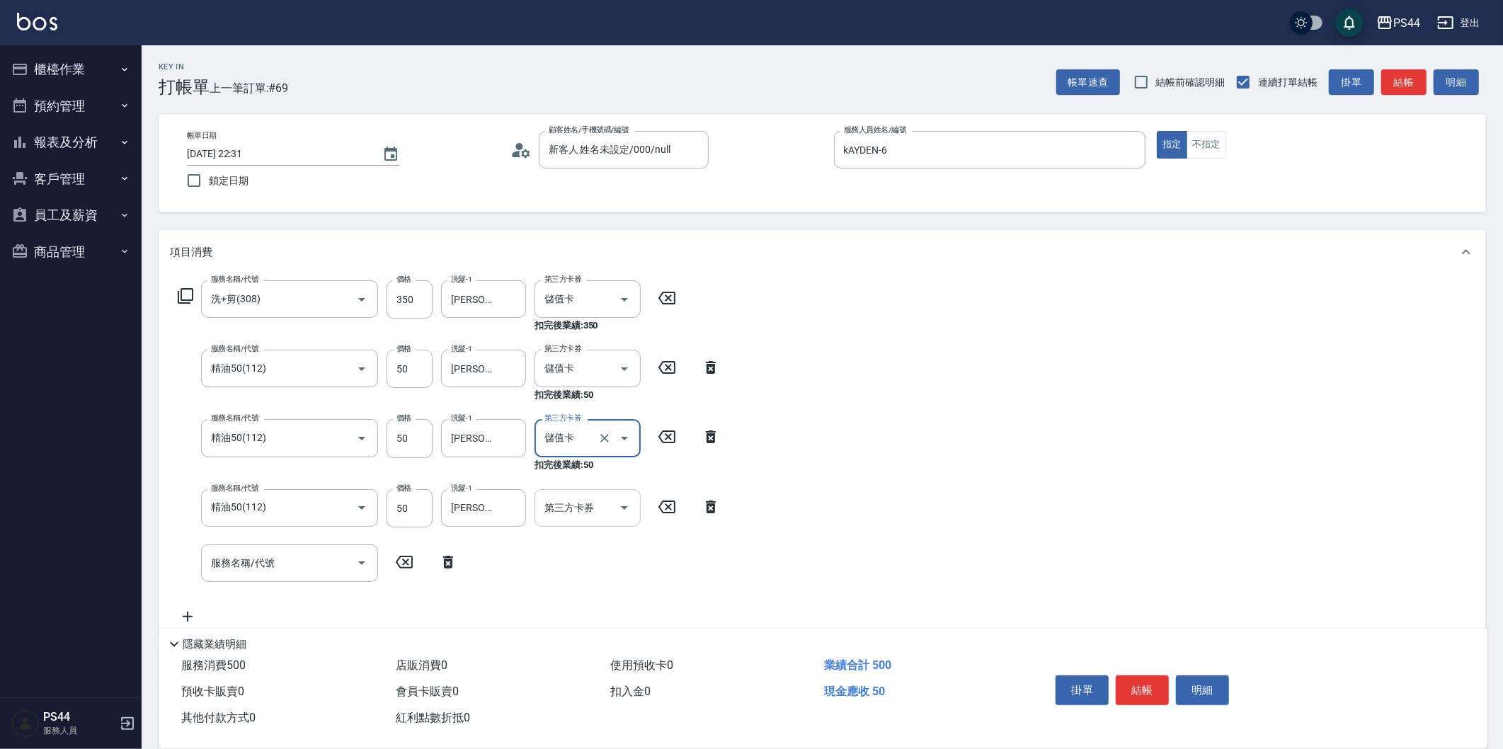
click at [570, 515] on input "第三方卡券" at bounding box center [577, 508] width 72 height 25
drag, startPoint x: 571, startPoint y: 633, endPoint x: 663, endPoint y: 595, distance: 99.4
click at [573, 632] on span "儲值卡" at bounding box center [587, 636] width 106 height 23
drag, startPoint x: 939, startPoint y: 480, endPoint x: 900, endPoint y: 472, distance: 40.5
click at [944, 477] on div "服務名稱/代號 洗+剪(308) 服務名稱/代號 價格 350 價格 洗髮-1 [PERSON_NAME]程-12 洗髮-1 第三方卡券 儲值卡 第三方卡券 …" at bounding box center [822, 463] width 1327 height 376
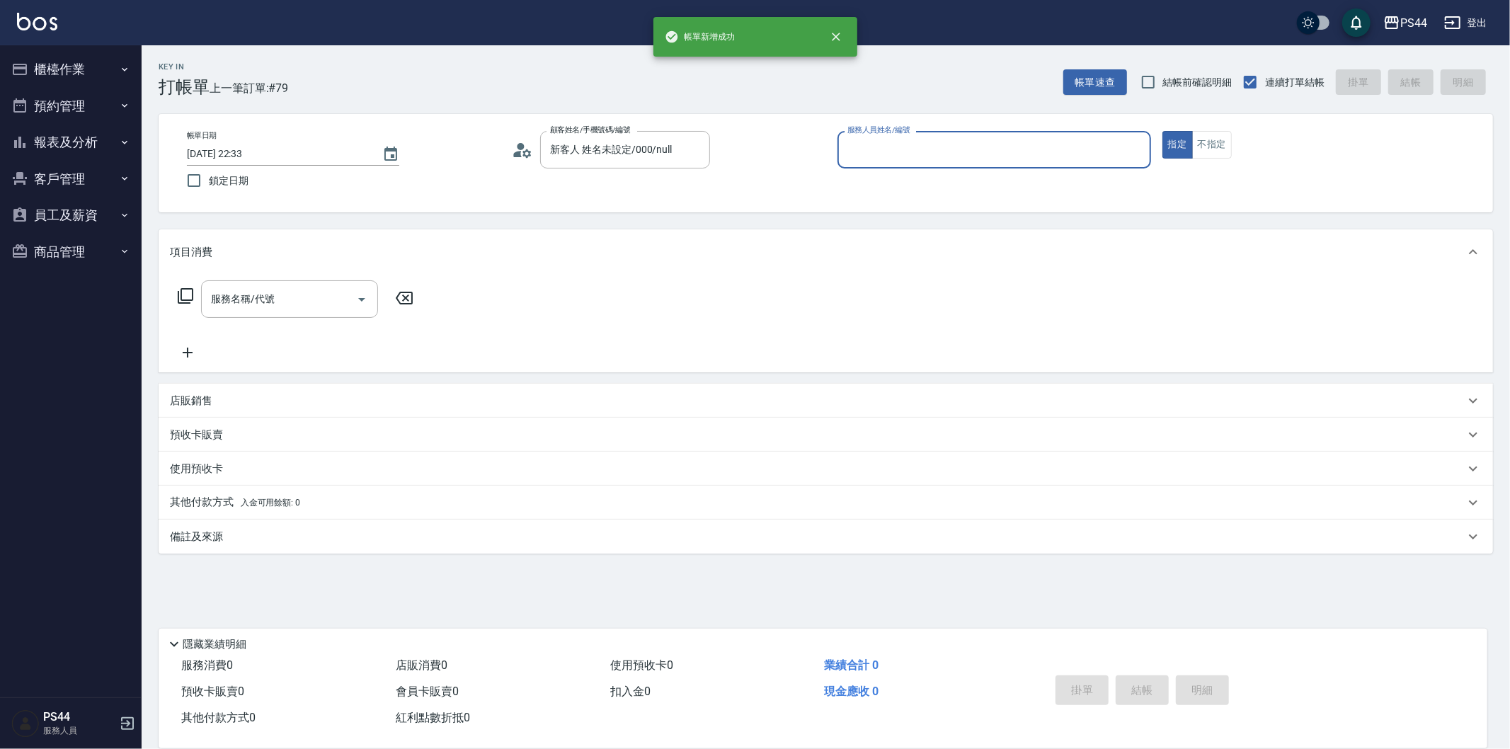
click at [1162, 131] on button "指定" at bounding box center [1177, 145] width 30 height 28
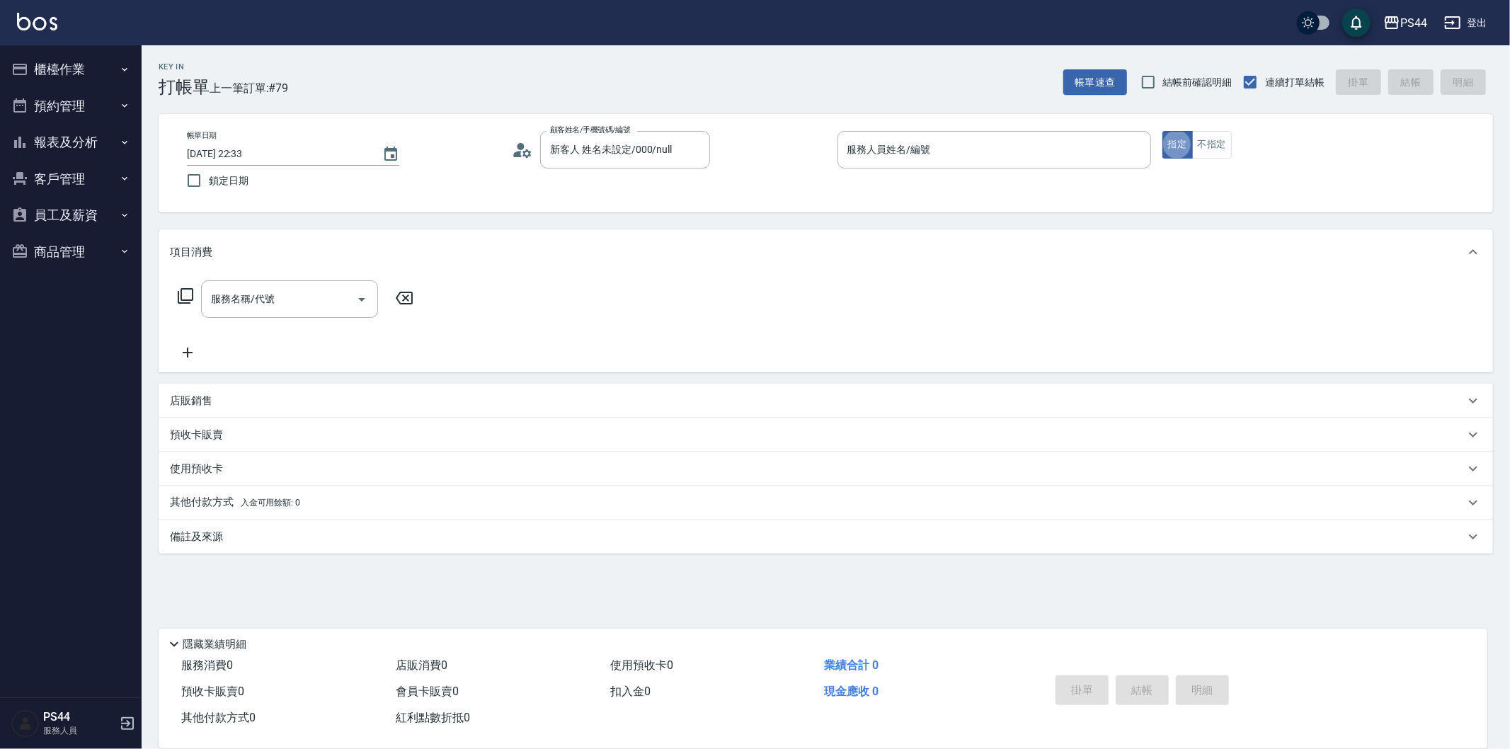
click at [937, 125] on div "帳單日期 [DATE] 22:33 鎖定日期 顧客姓名/手機號碼/編號 新客人 姓名未設定/000/null 顧客姓名/手機號碼/編號 服務人員姓名/編號 服…" at bounding box center [826, 163] width 1335 height 98
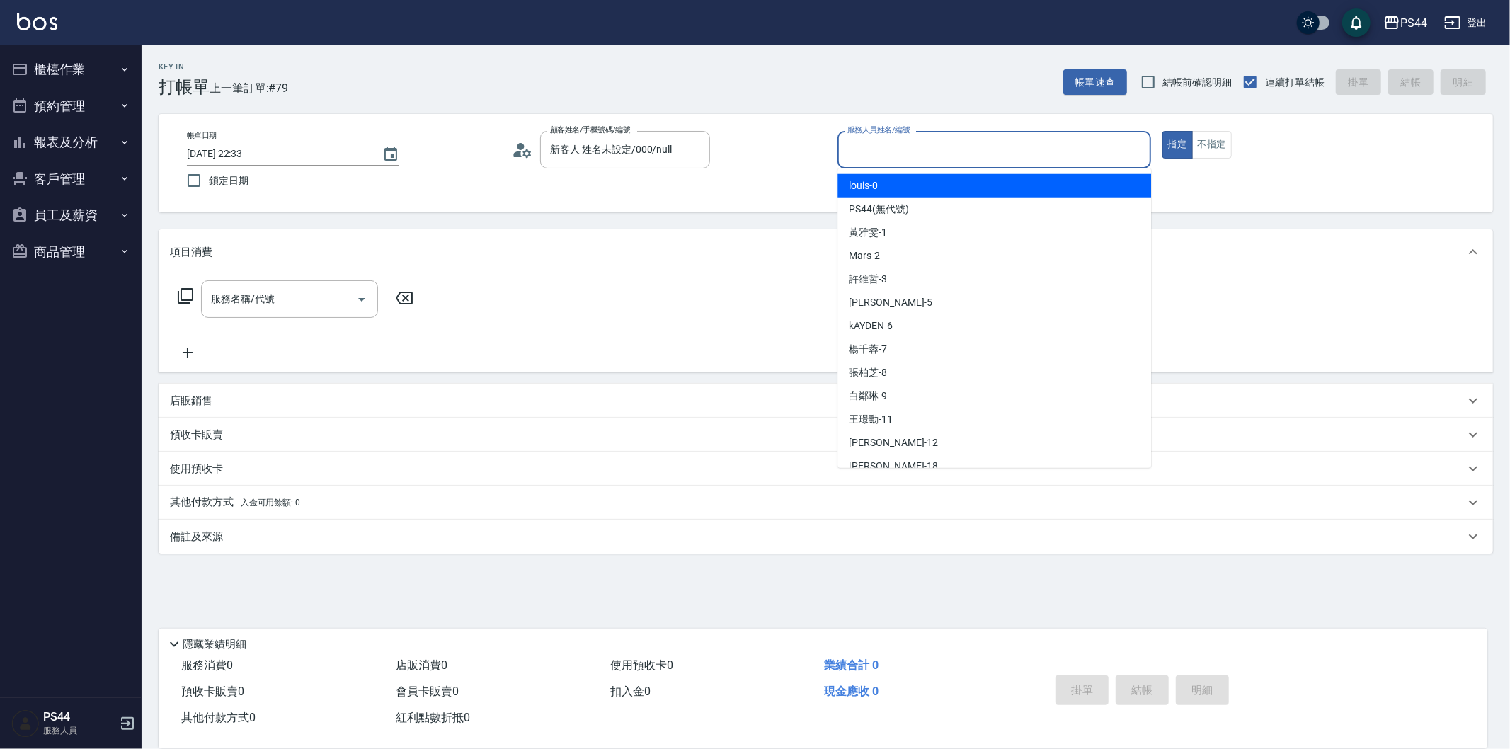
drag, startPoint x: 945, startPoint y: 139, endPoint x: 1007, endPoint y: 188, distance: 79.2
click at [947, 142] on input "服務人員姓名/編號" at bounding box center [994, 149] width 301 height 25
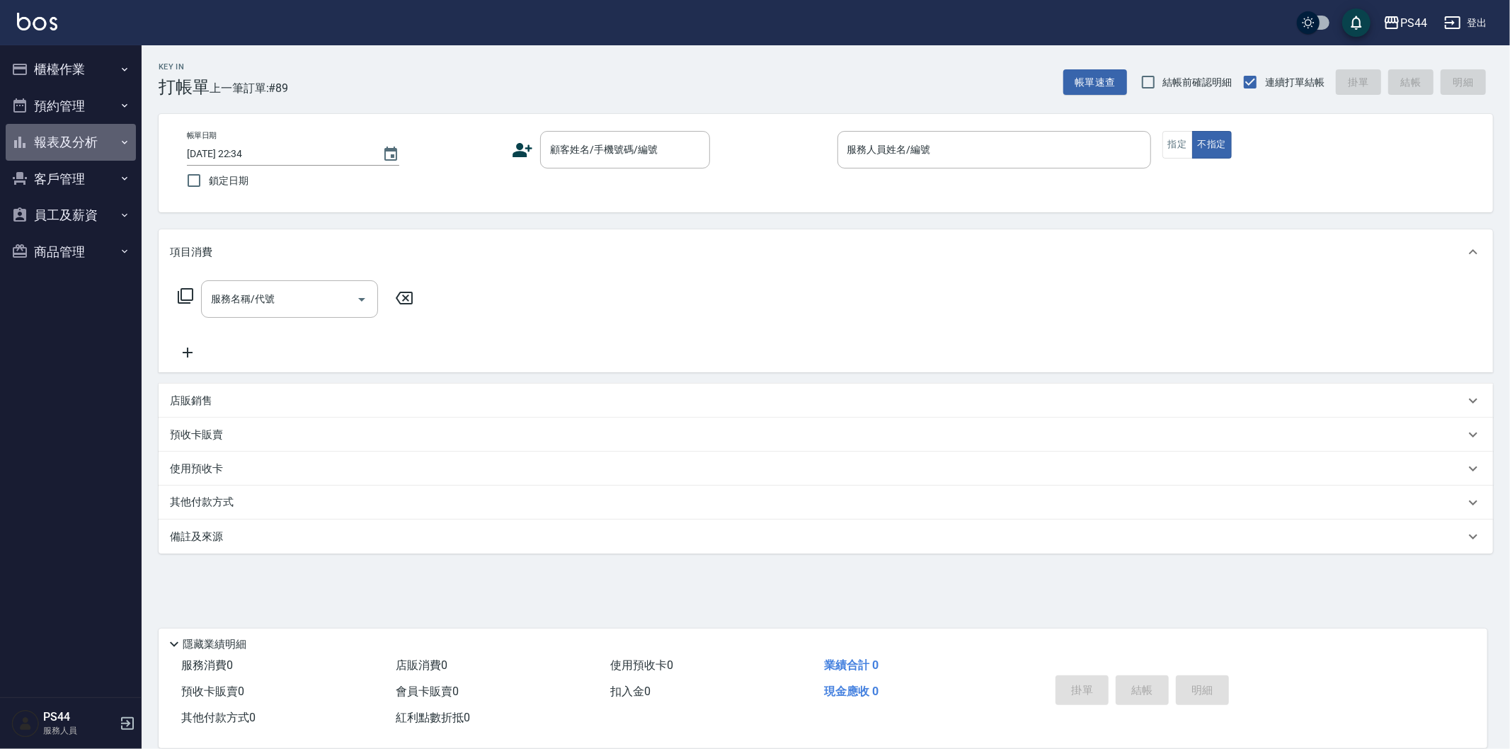
click at [78, 144] on button "報表及分析" at bounding box center [71, 142] width 130 height 37
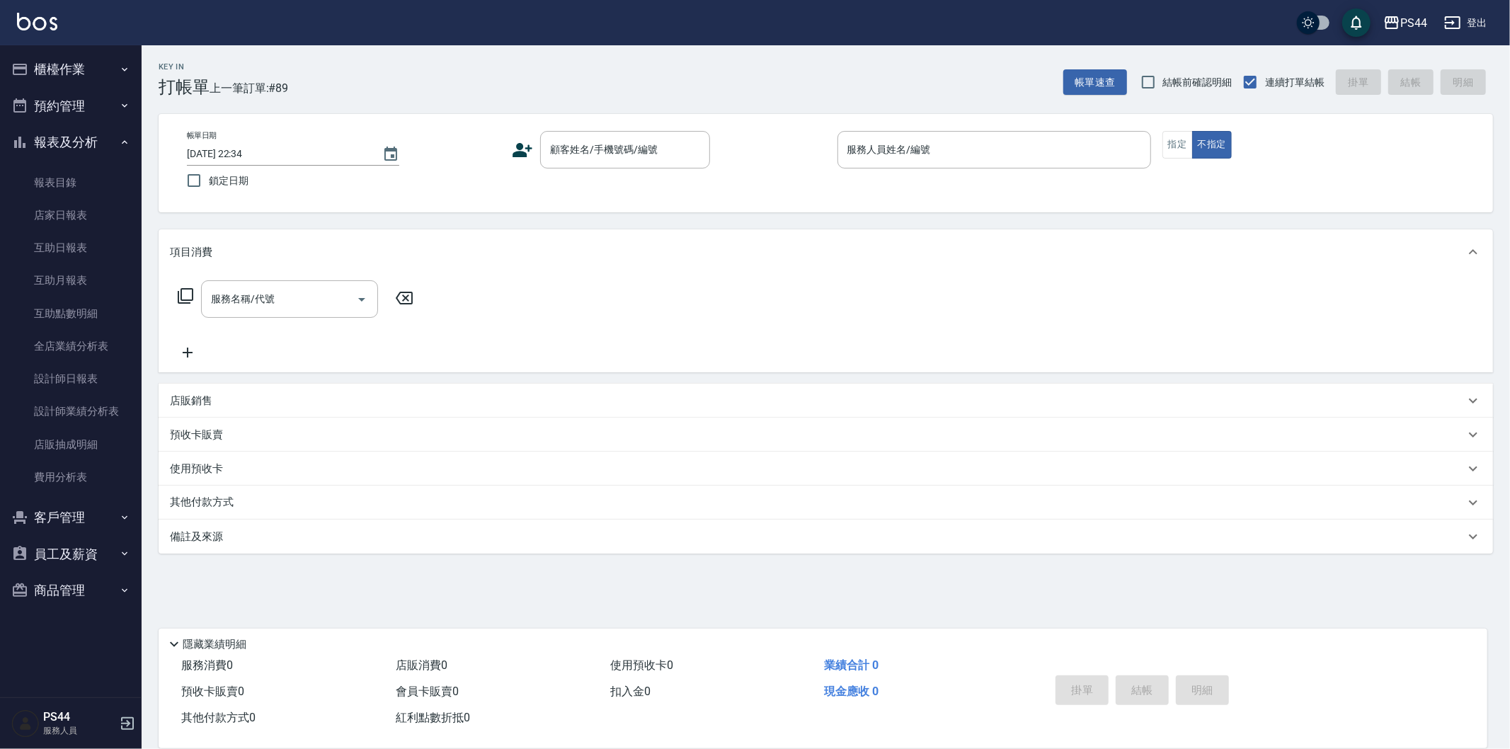
click at [108, 76] on button "櫃檯作業" at bounding box center [71, 69] width 130 height 37
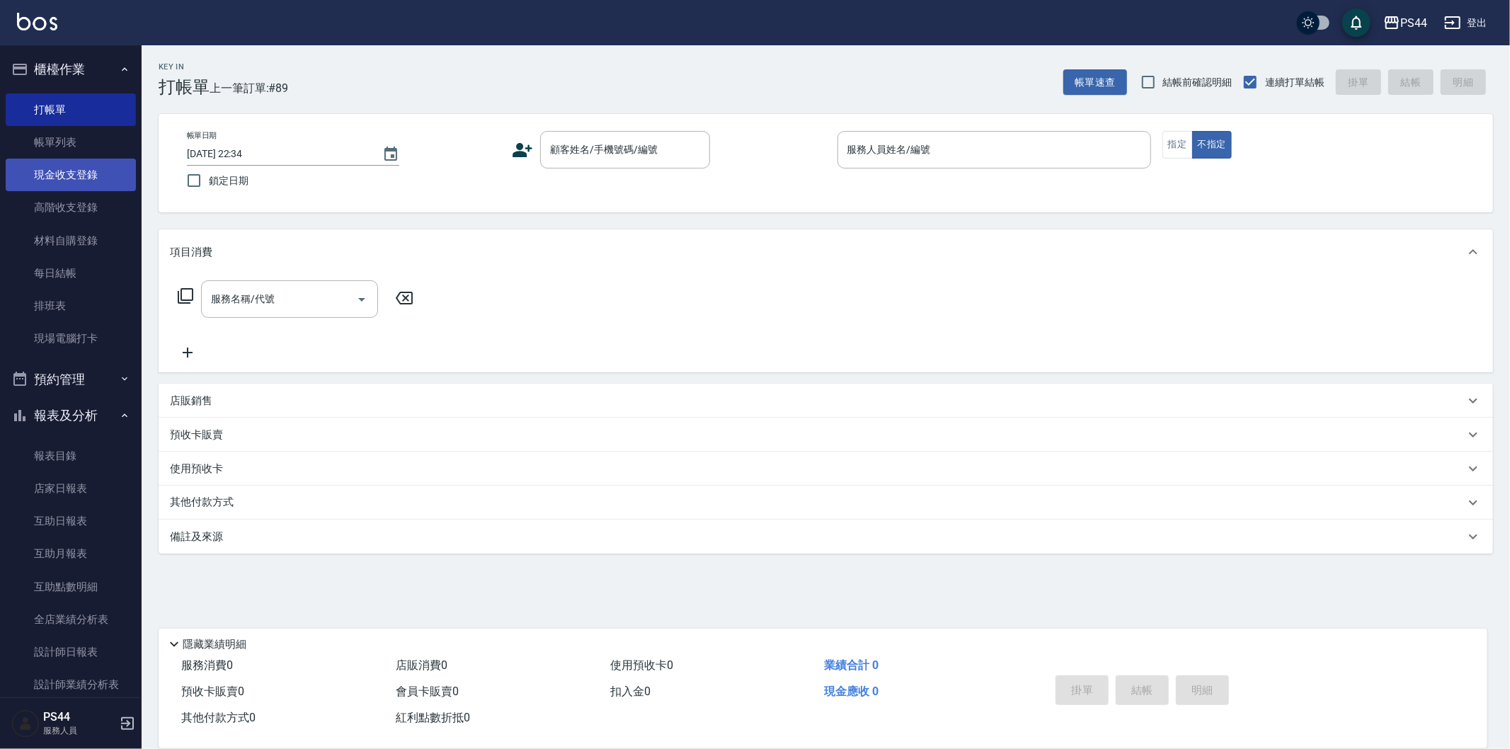
click at [93, 181] on link "現金收支登錄" at bounding box center [71, 175] width 130 height 33
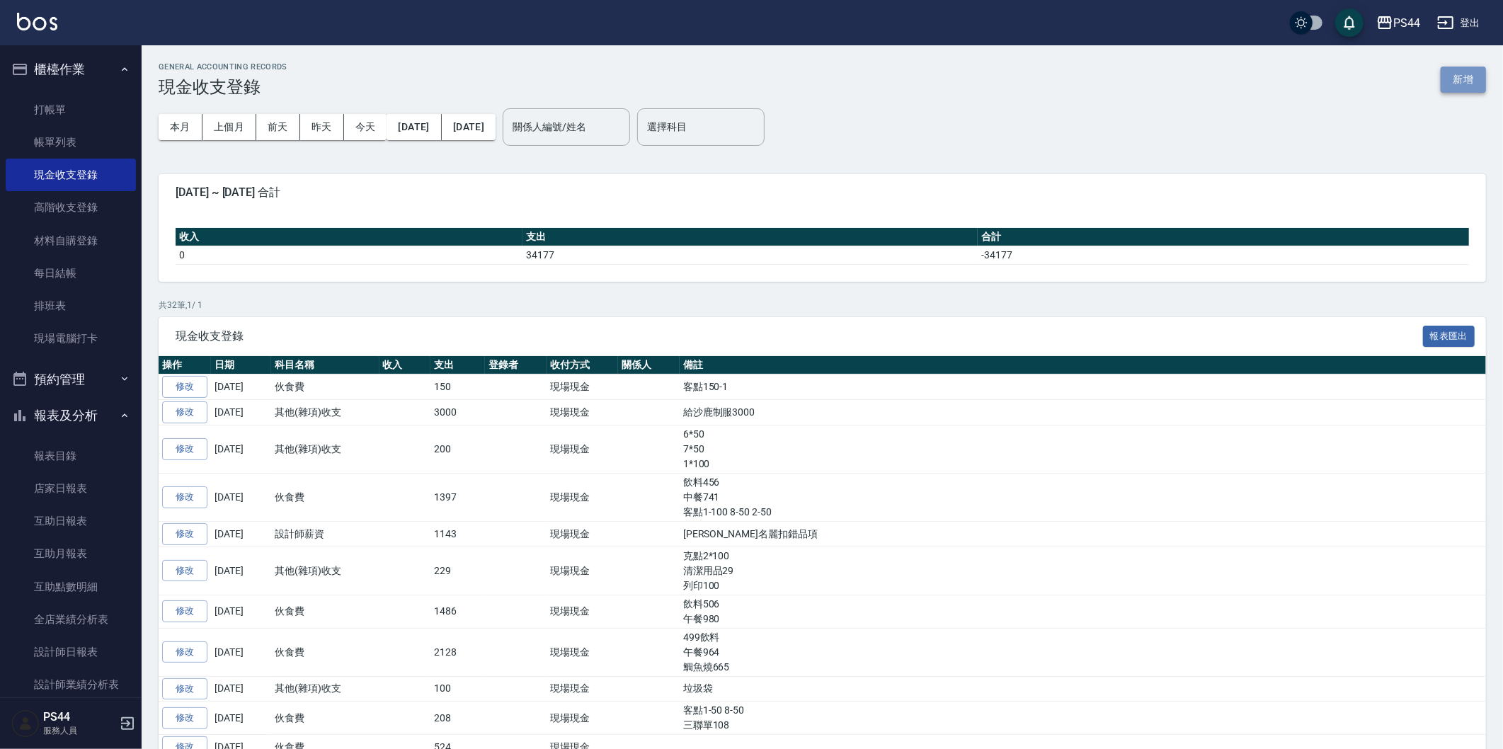
click at [1456, 76] on button "新增" at bounding box center [1463, 80] width 45 height 26
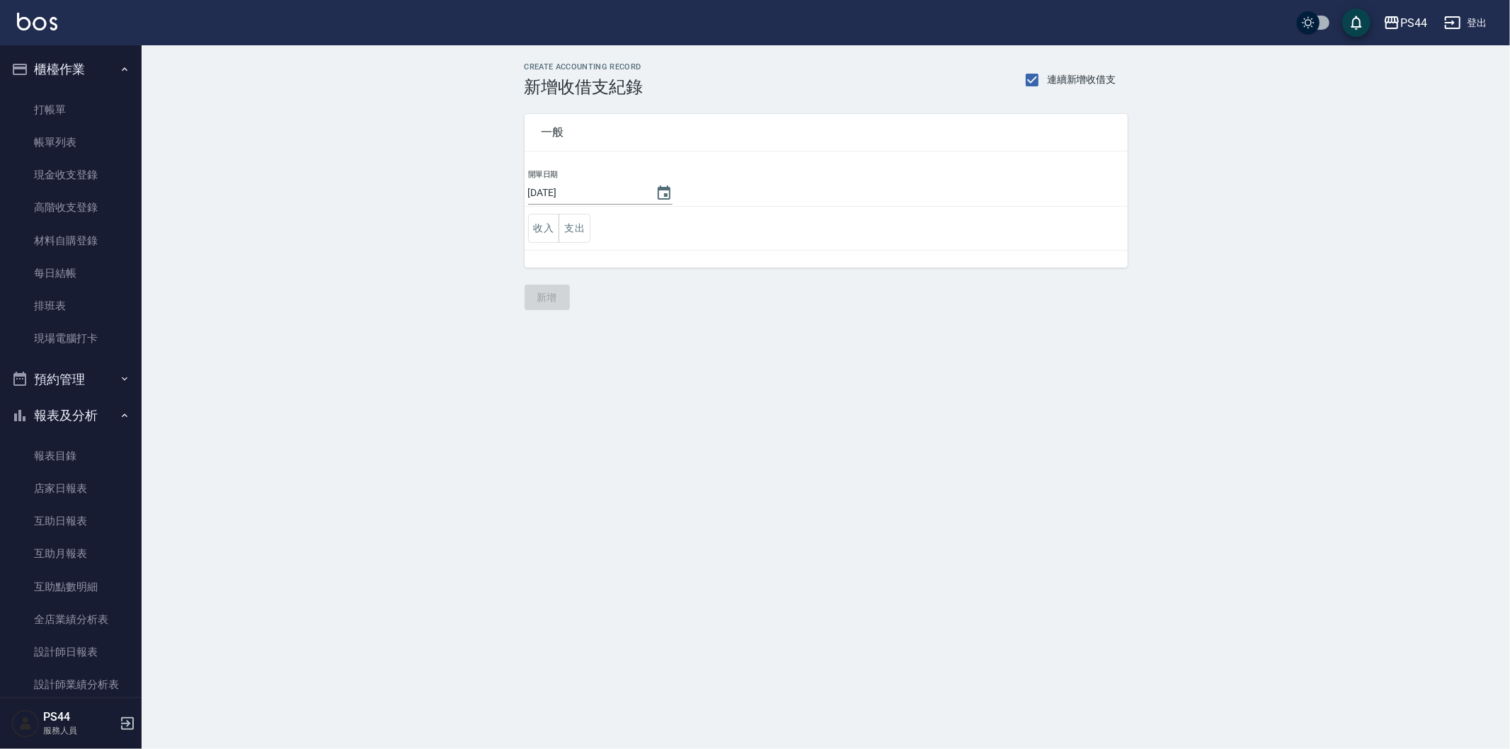
click at [591, 225] on td "收入 支出" at bounding box center [826, 229] width 603 height 44
click at [75, 161] on link "現金收支登錄" at bounding box center [71, 175] width 130 height 33
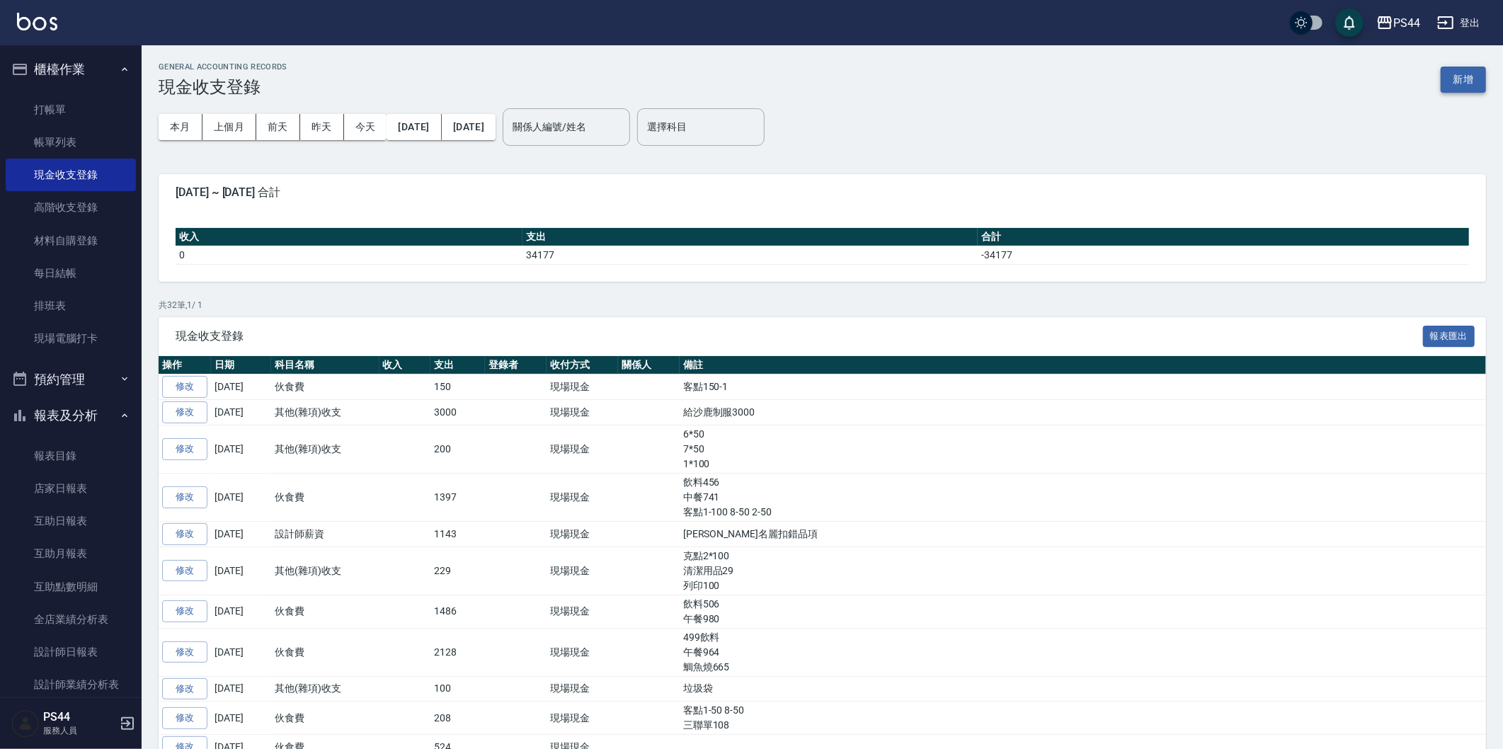
click at [1468, 74] on button "新增" at bounding box center [1463, 80] width 45 height 26
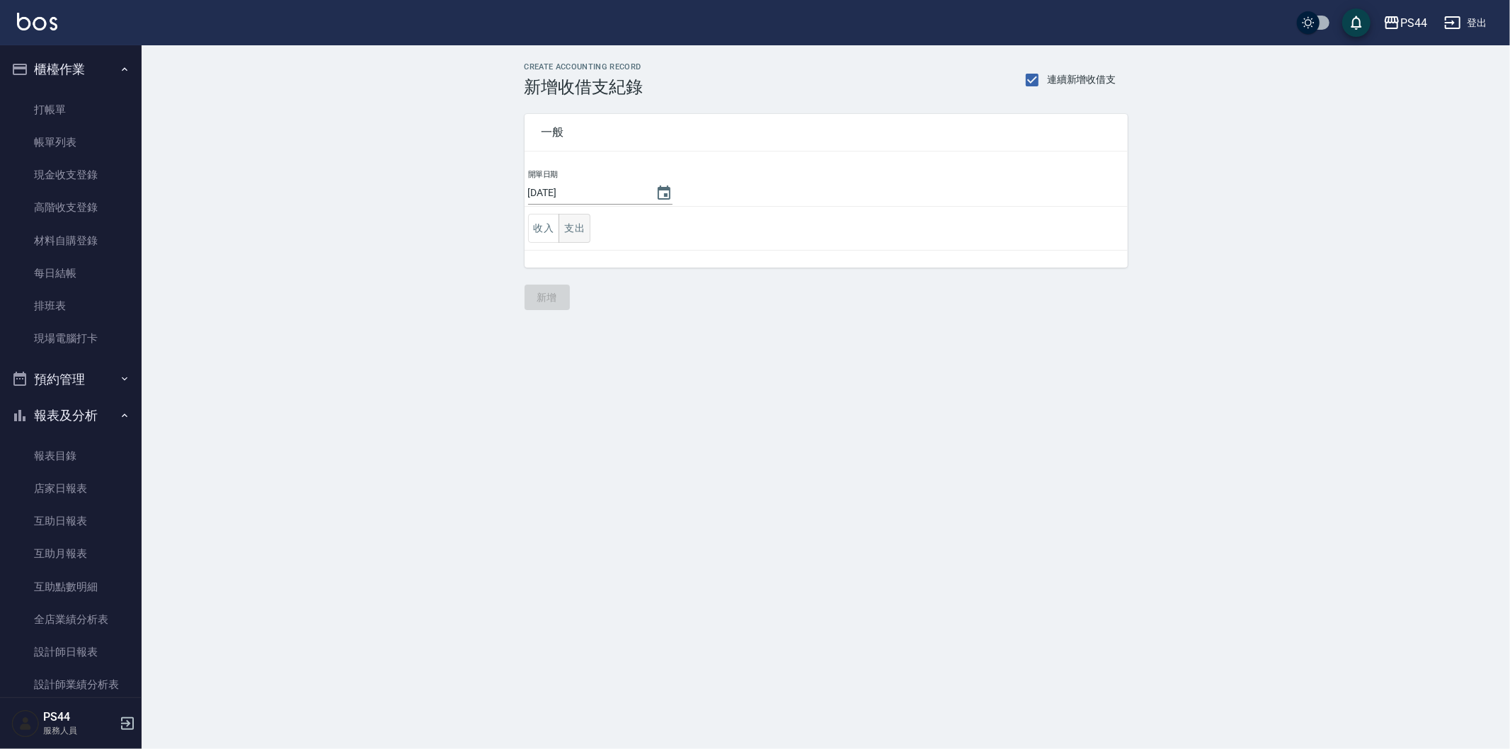
click at [583, 231] on button "支出" at bounding box center [575, 228] width 32 height 29
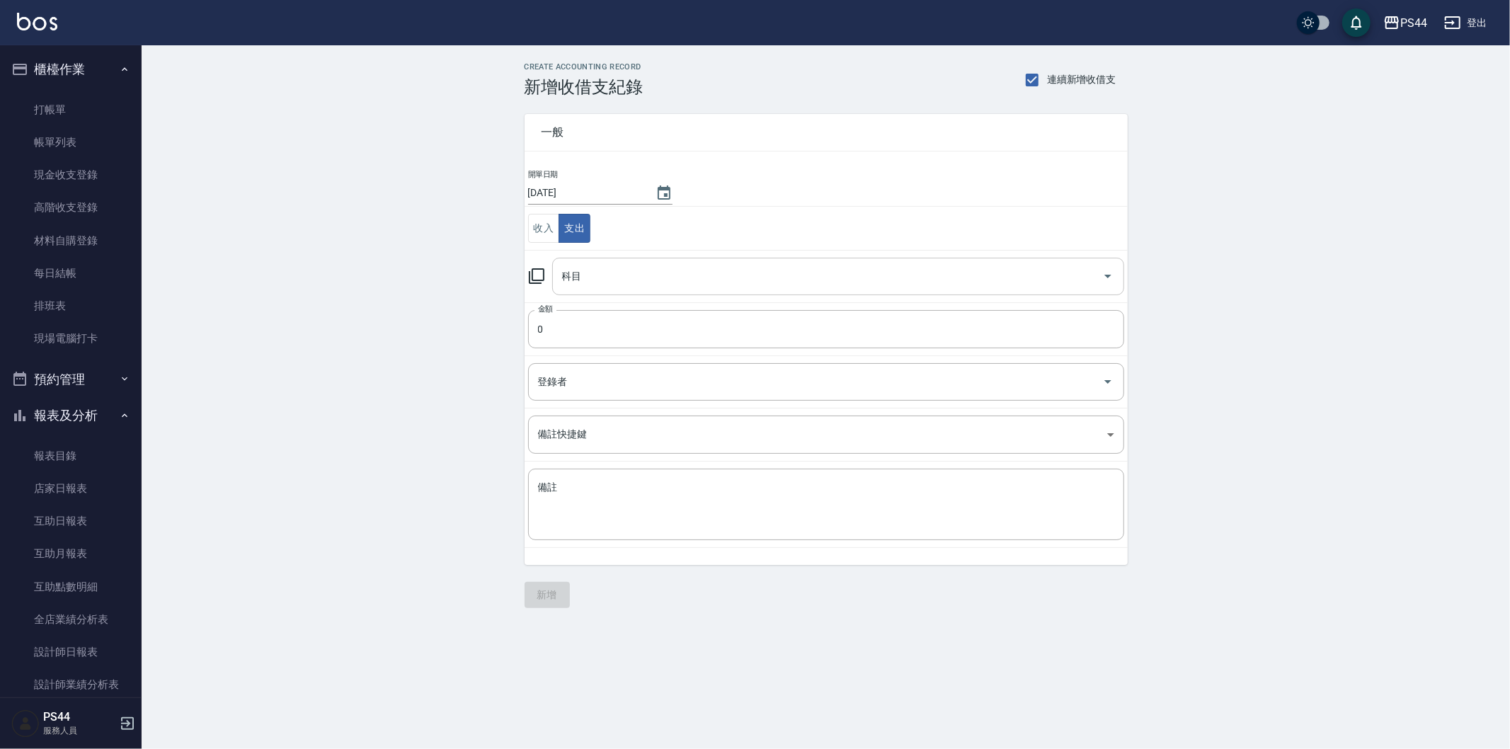
click at [600, 276] on input "科目" at bounding box center [828, 276] width 538 height 25
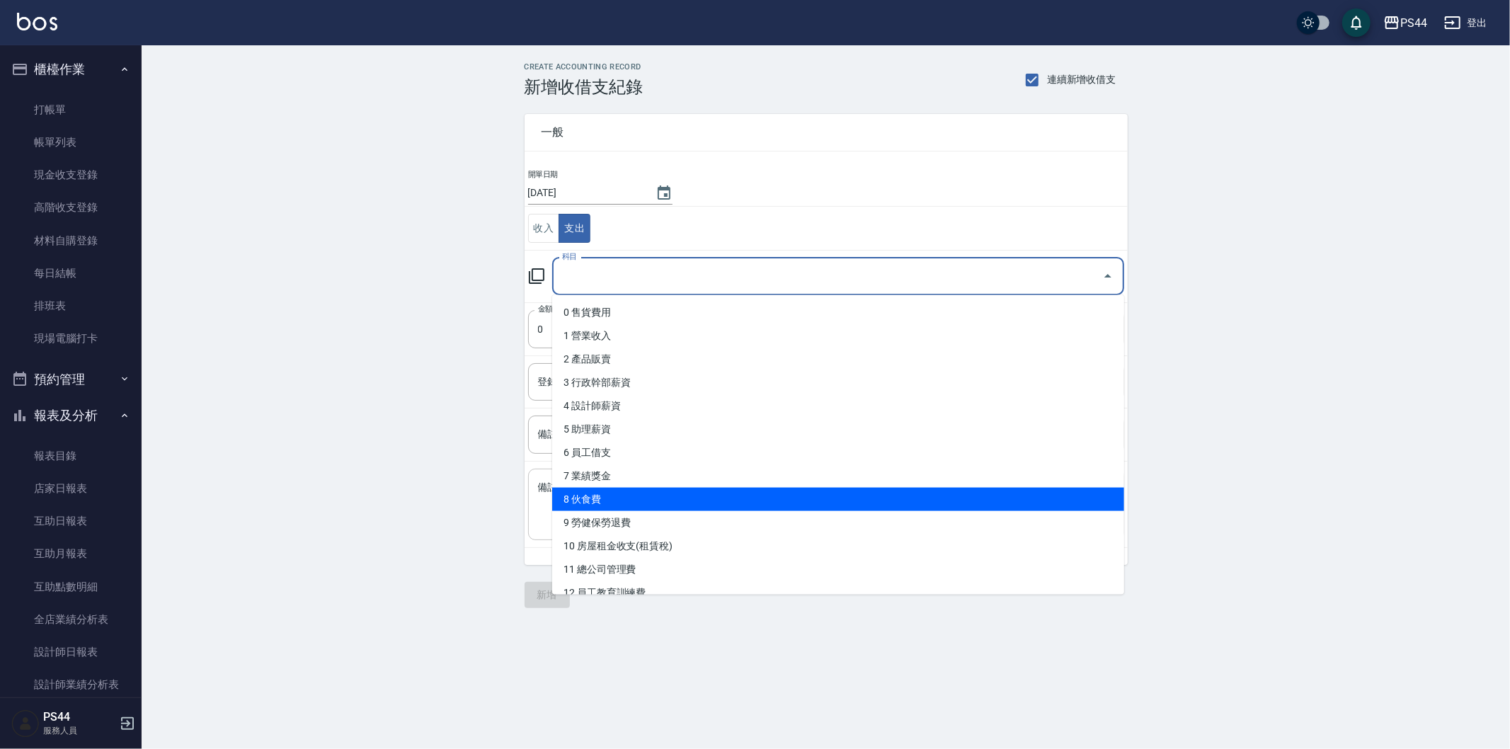
drag, startPoint x: 659, startPoint y: 492, endPoint x: 646, endPoint y: 476, distance: 21.1
click at [658, 492] on li "8 伙食費" at bounding box center [838, 499] width 572 height 23
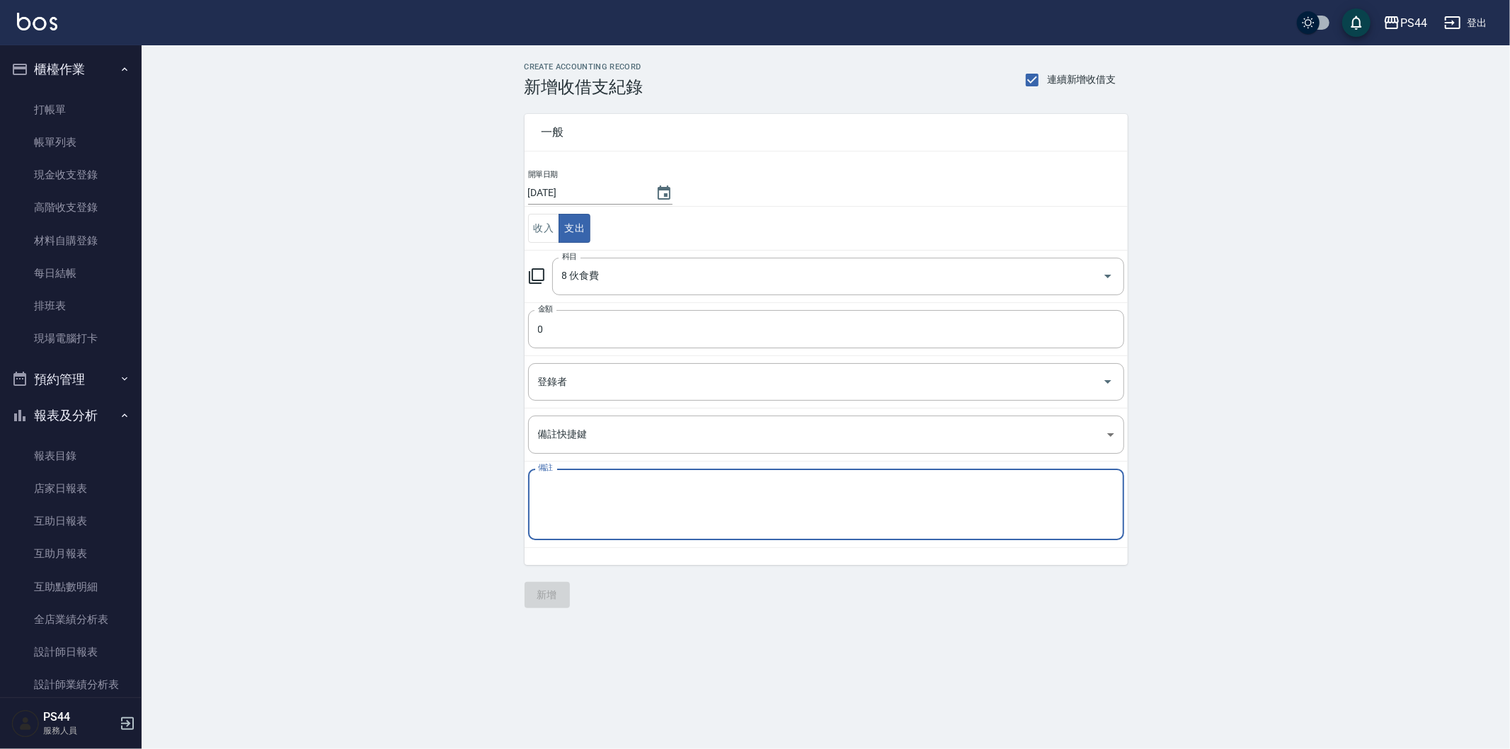
click at [636, 487] on textarea "備註" at bounding box center [826, 505] width 576 height 48
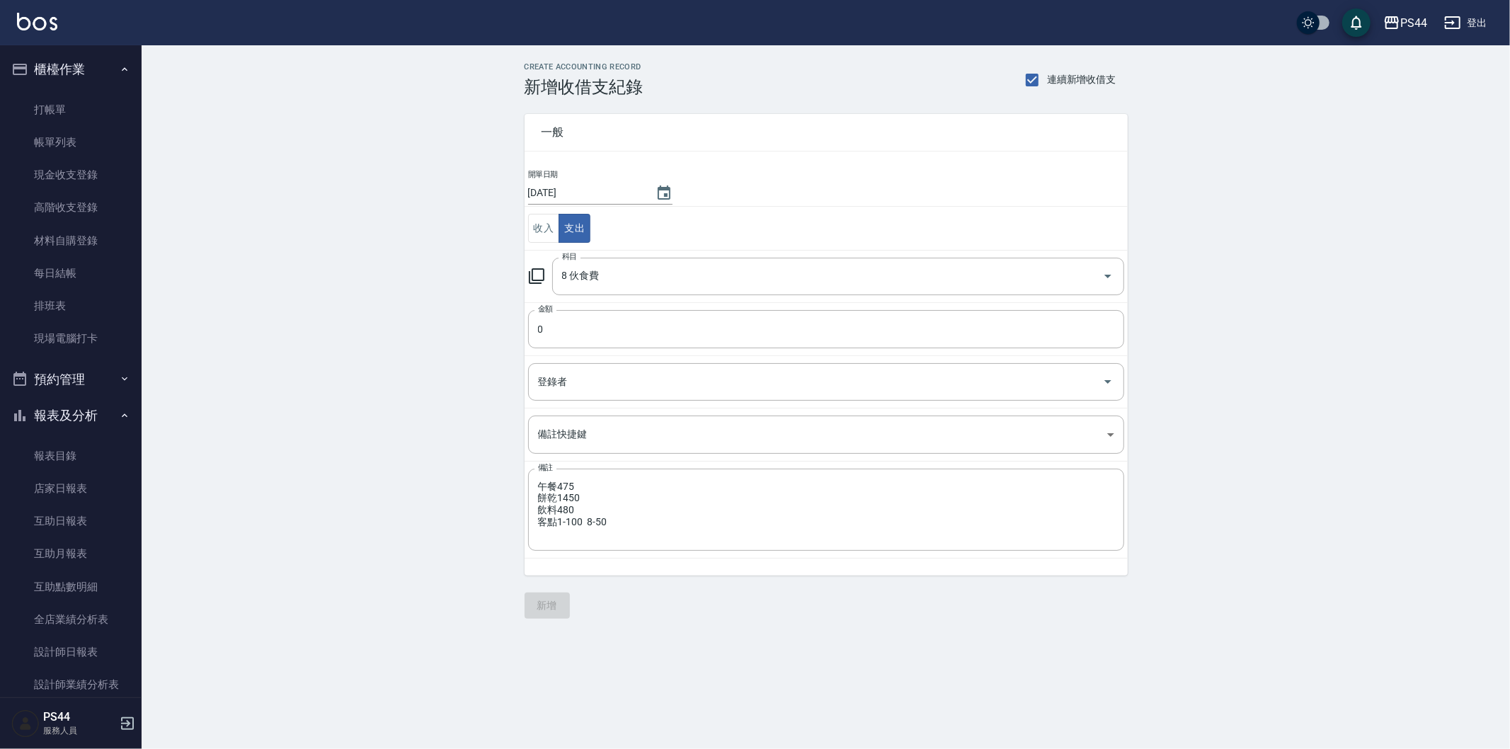
click at [724, 359] on td "登錄者 登錄者" at bounding box center [826, 381] width 603 height 52
click at [731, 334] on input "0" at bounding box center [826, 329] width 596 height 38
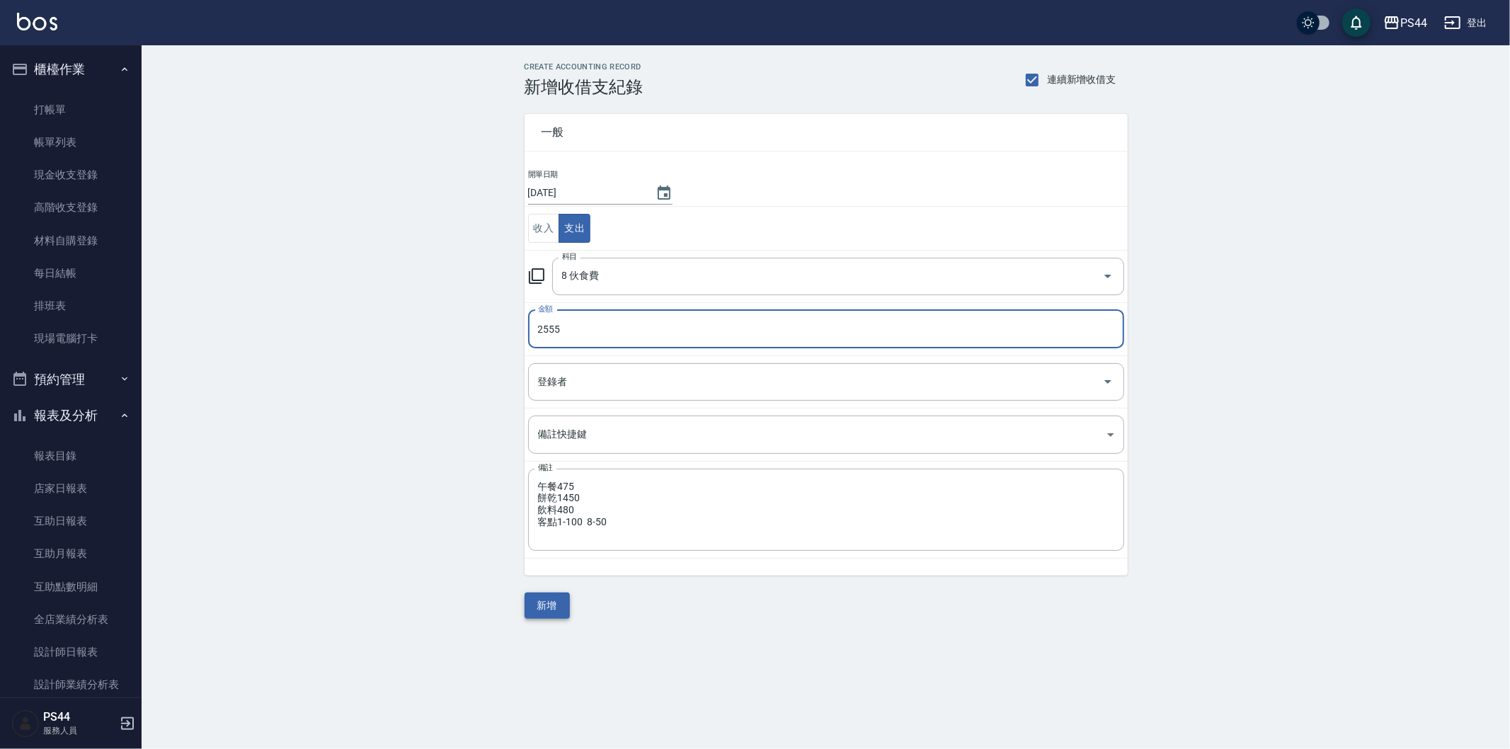
click at [561, 607] on button "新增" at bounding box center [547, 606] width 45 height 26
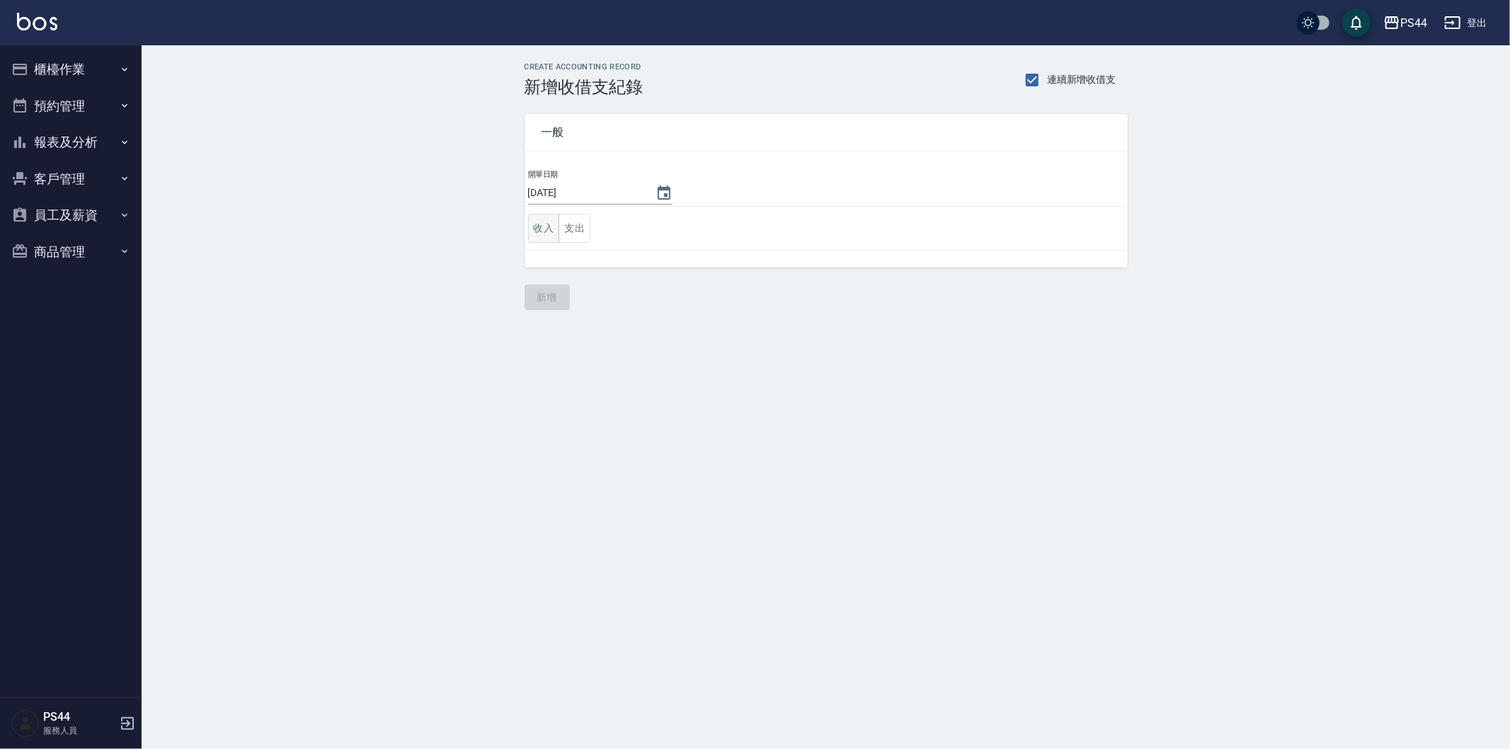
click at [546, 236] on button "收入" at bounding box center [544, 228] width 32 height 29
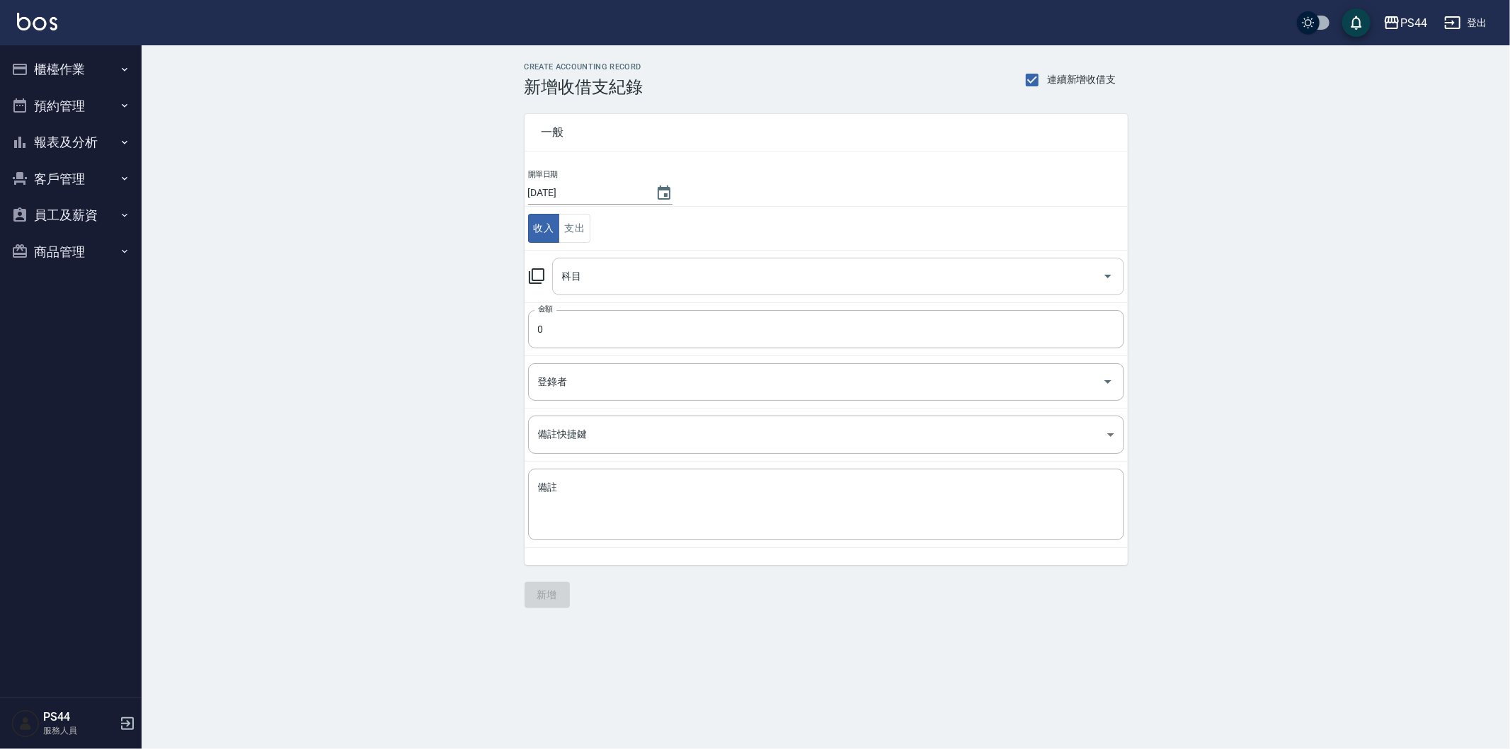
click at [619, 280] on input "科目" at bounding box center [828, 276] width 538 height 25
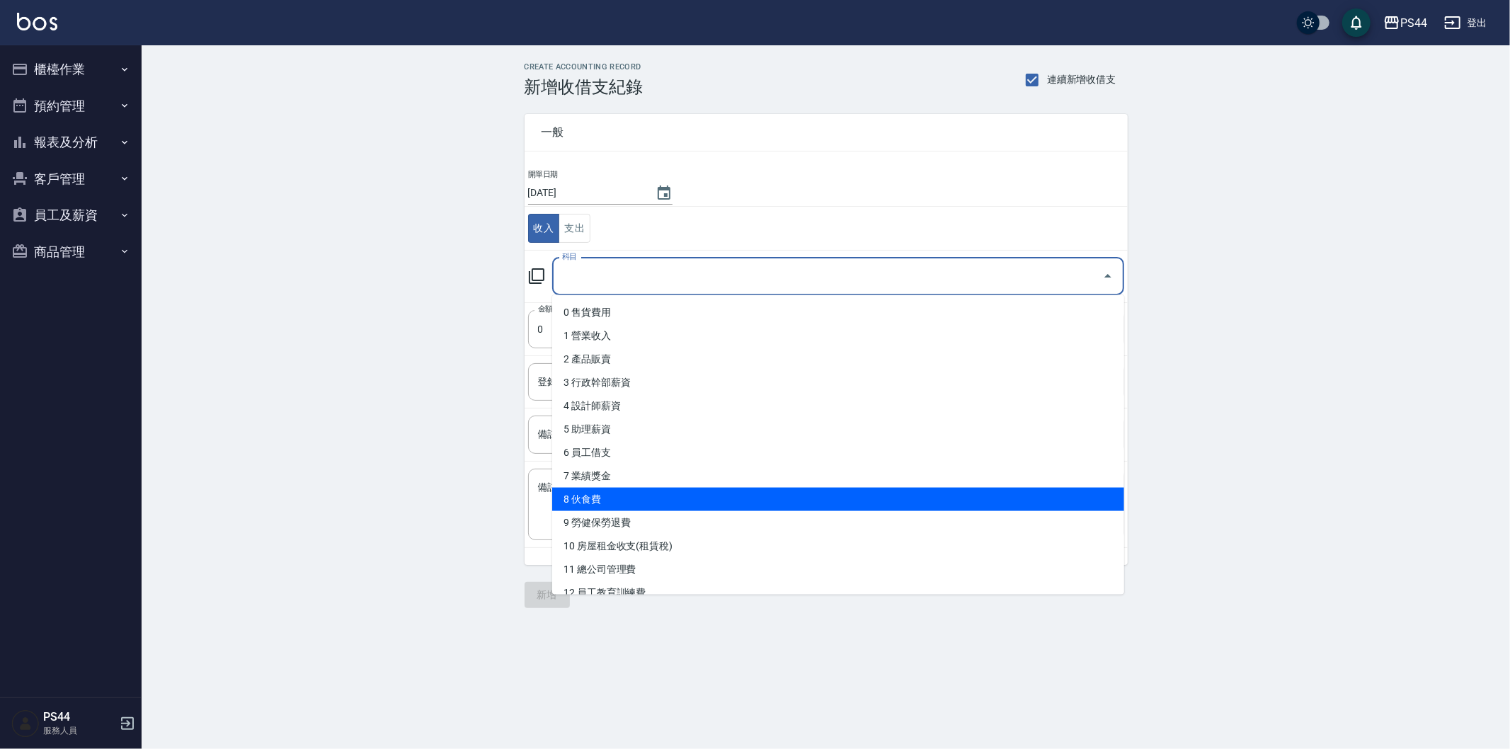
click at [738, 490] on li "8 伙食費" at bounding box center [838, 499] width 572 height 23
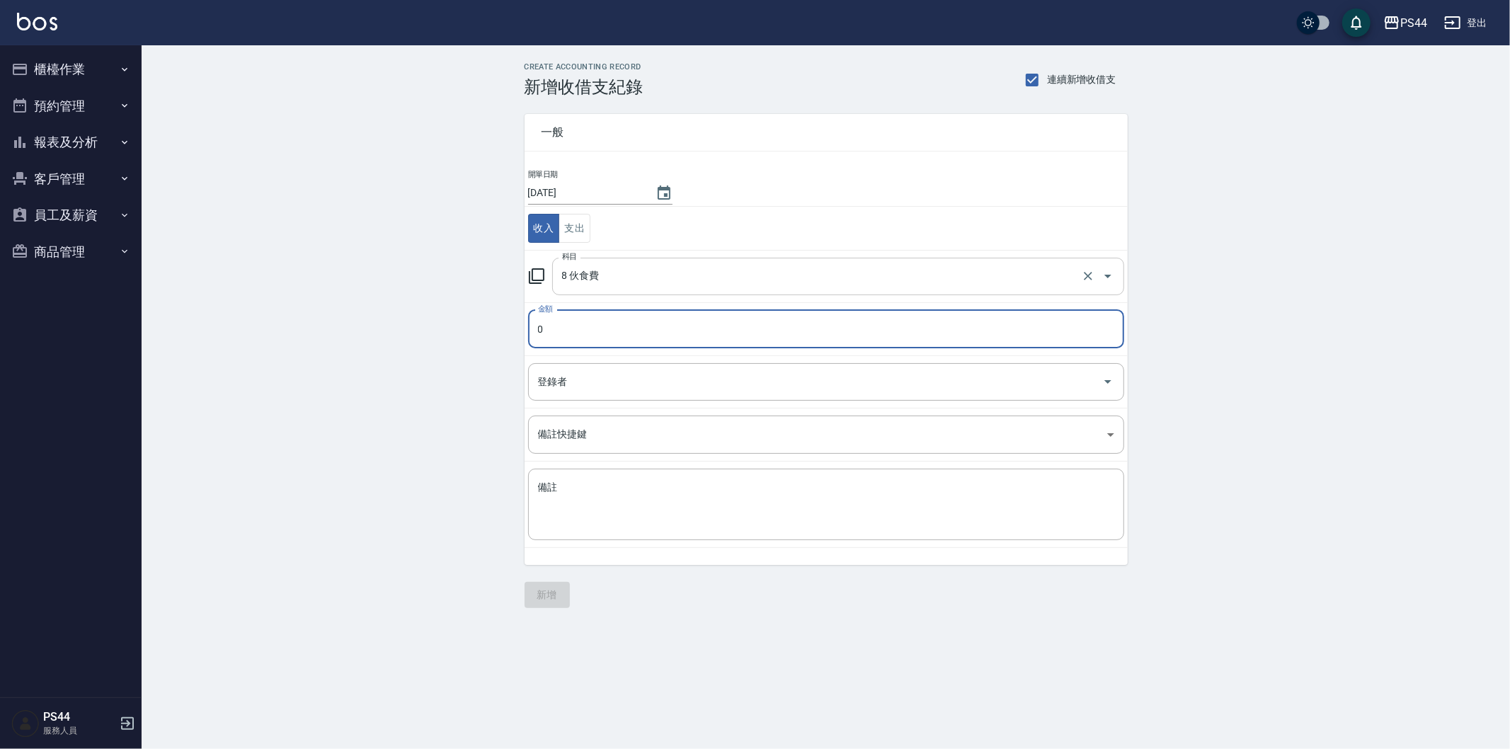
drag, startPoint x: 648, startPoint y: 271, endPoint x: 649, endPoint y: 278, distance: 7.1
click at [650, 272] on input "8 伙食費" at bounding box center [819, 276] width 520 height 25
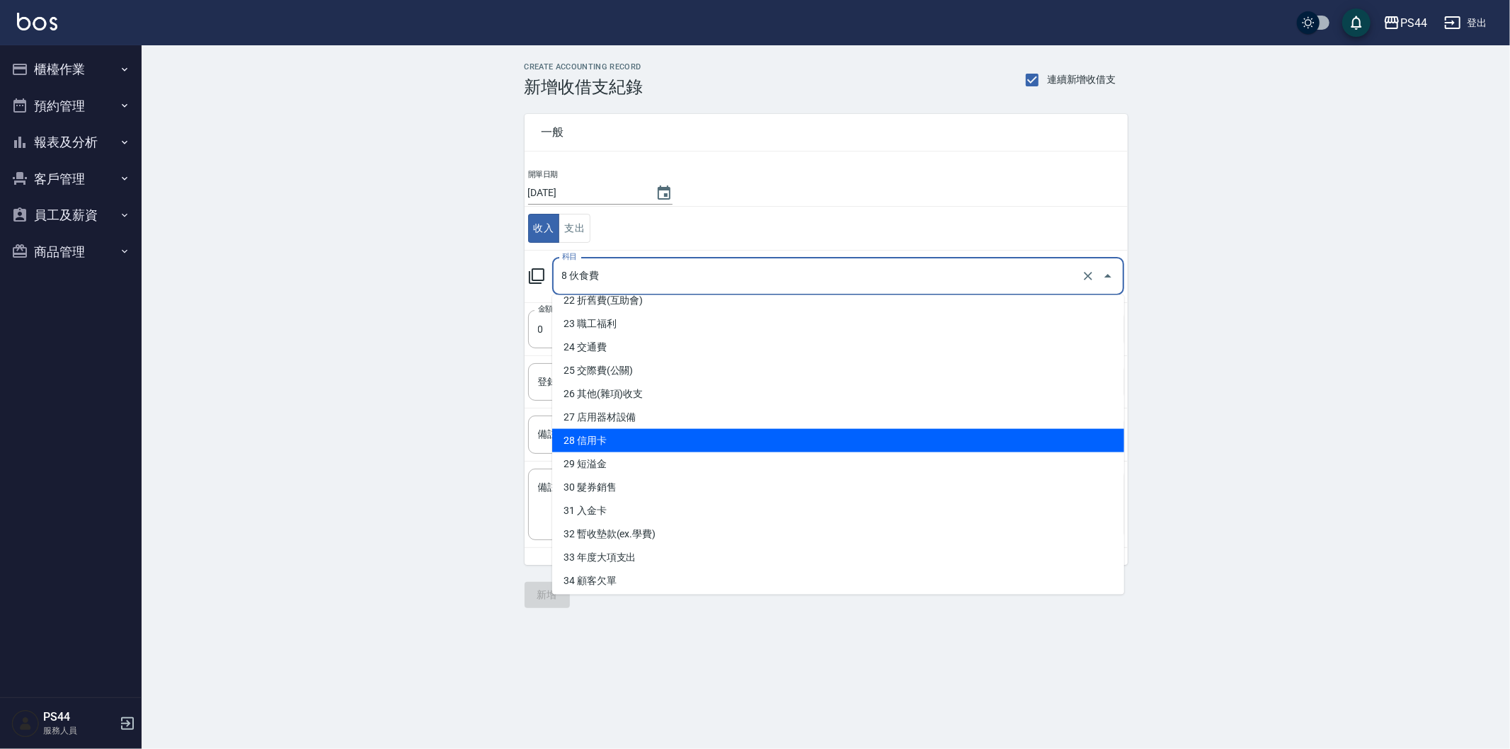
scroll to position [528, 0]
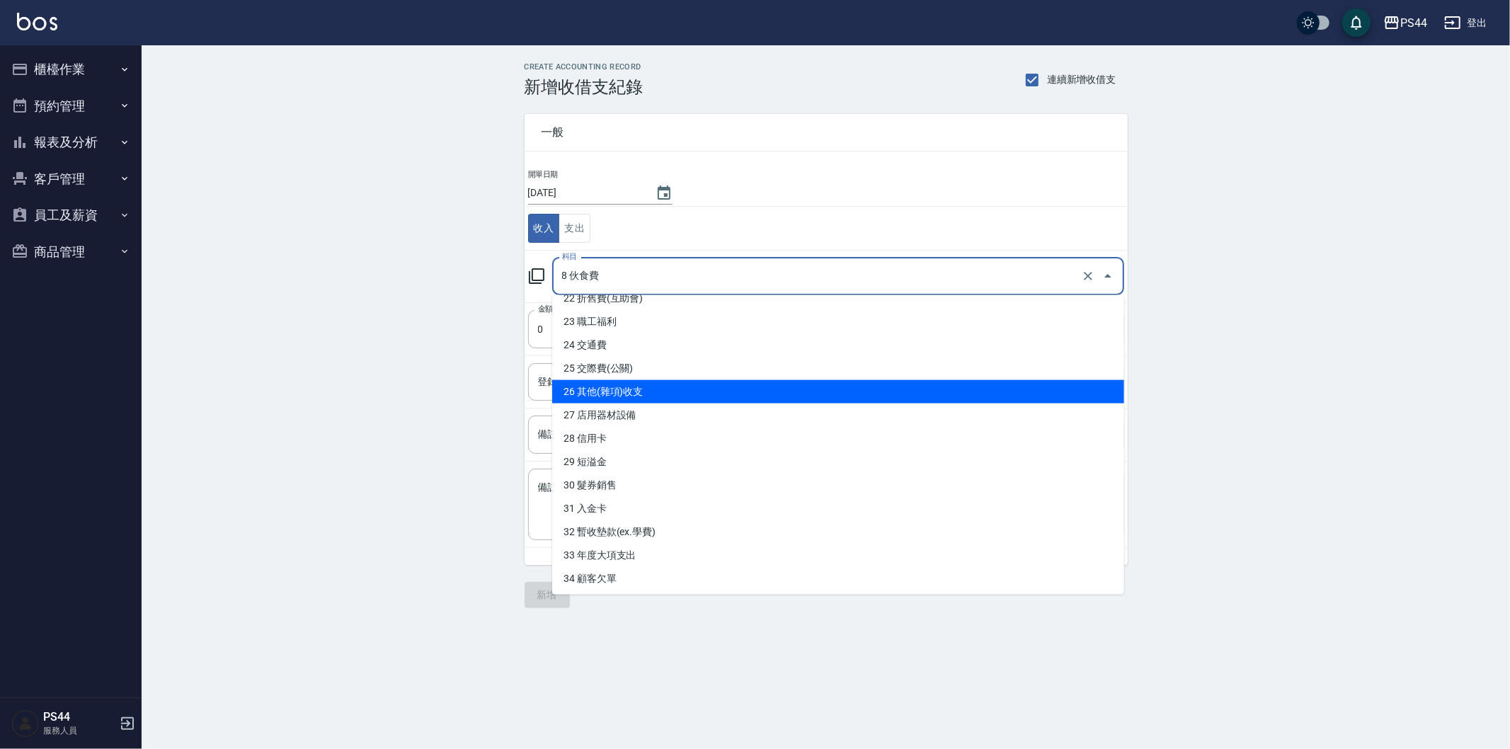
click at [683, 384] on li "26 其他(雜項)收支" at bounding box center [838, 391] width 572 height 23
type input "26 其他(雜項)收支"
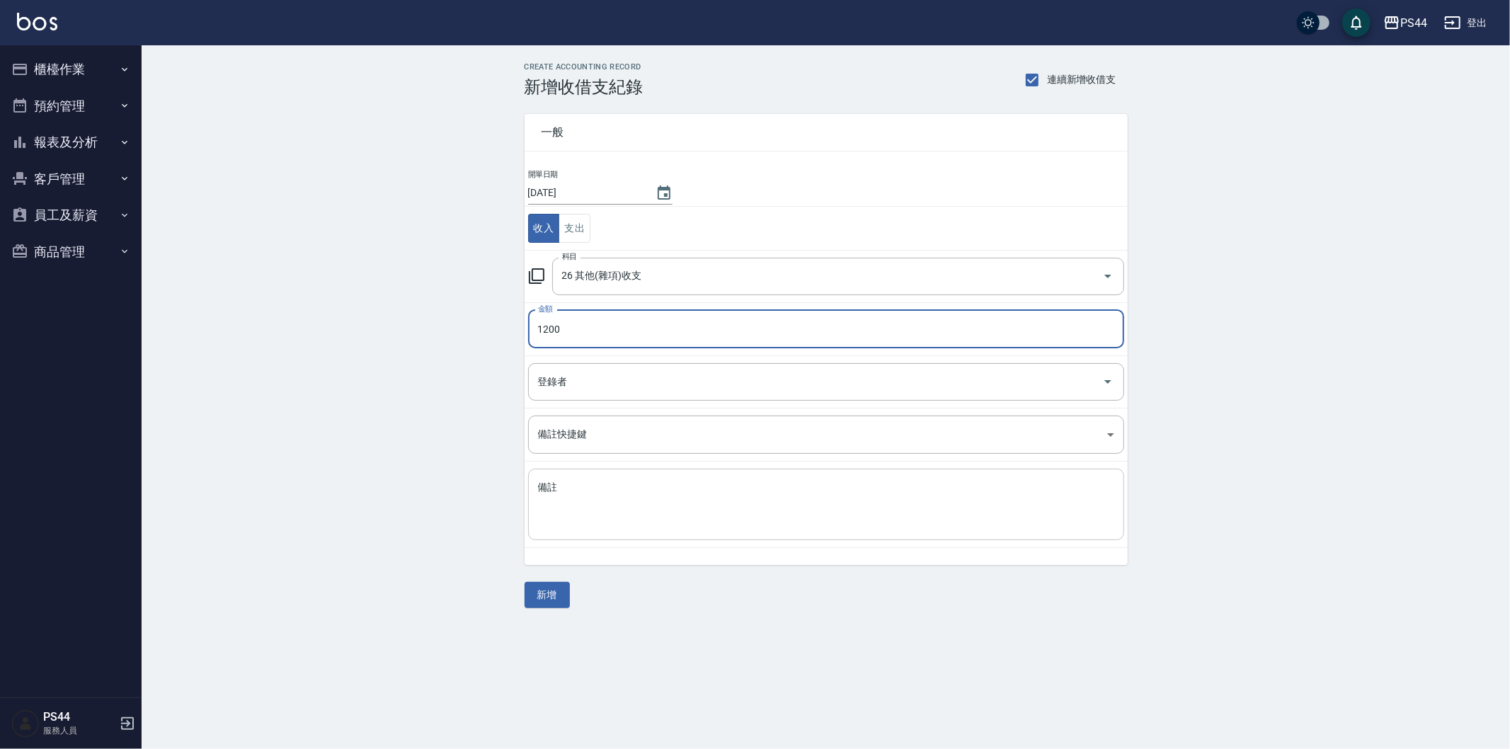
type input "1200"
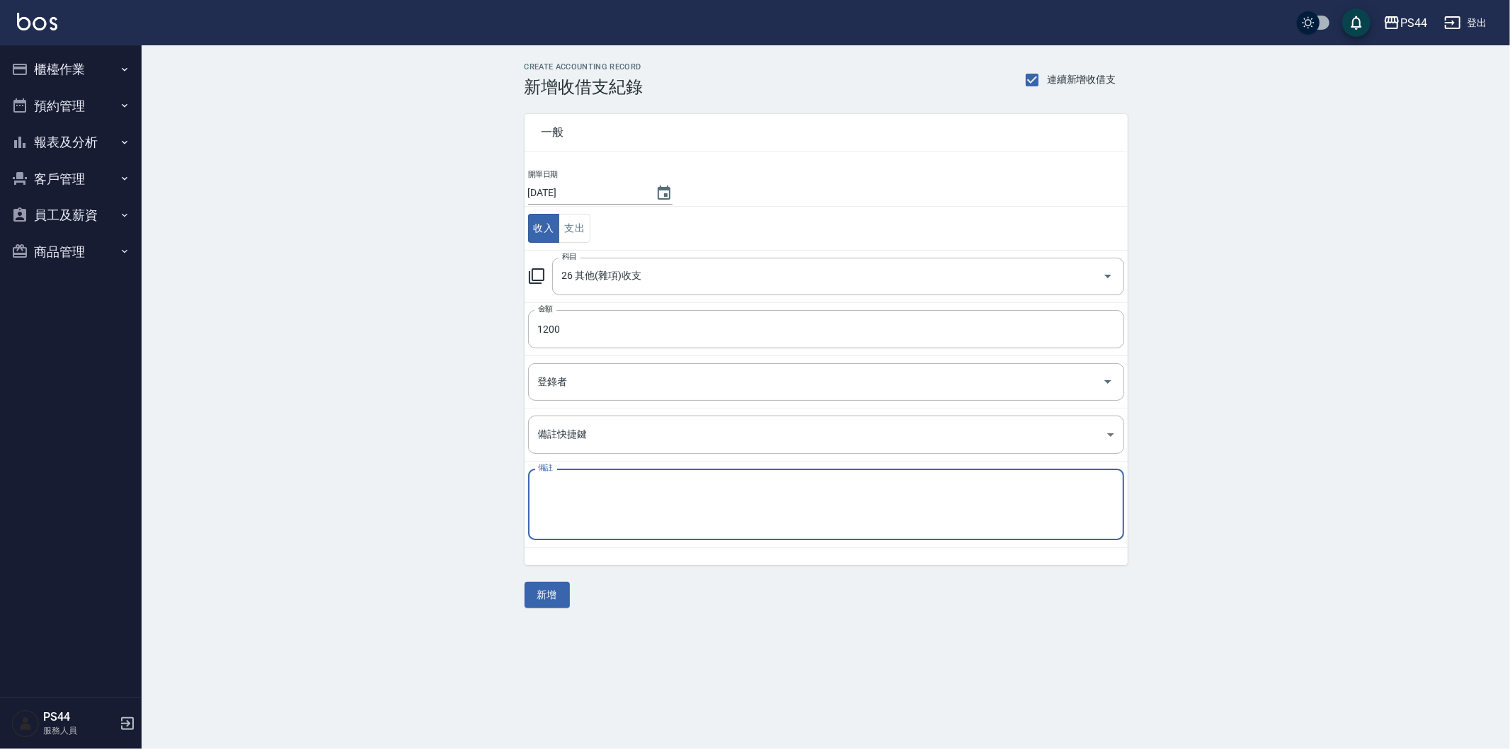
click at [641, 515] on textarea "備註" at bounding box center [826, 505] width 576 height 48
type textarea "F"
type textarea "垃圾袋"
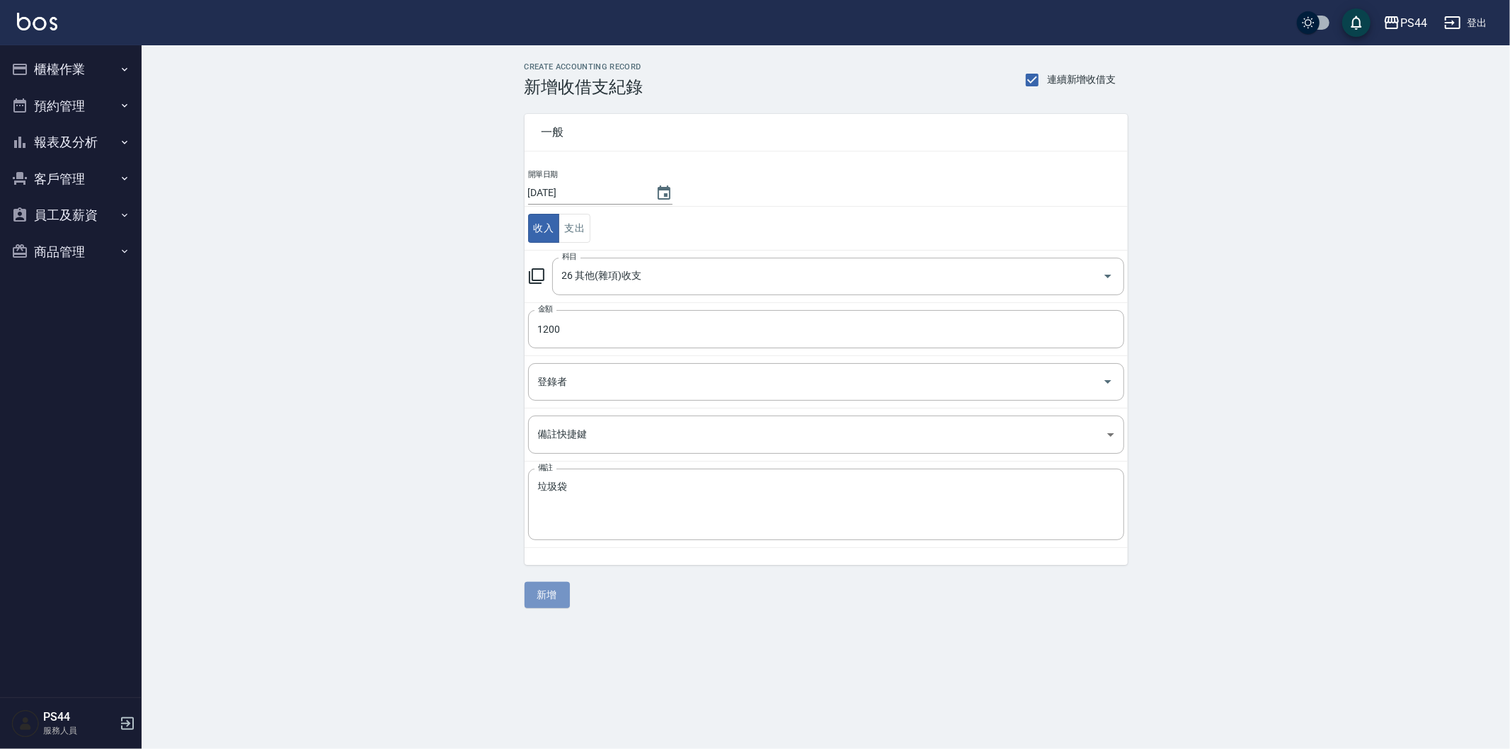
click at [547, 591] on button "新增" at bounding box center [547, 595] width 45 height 26
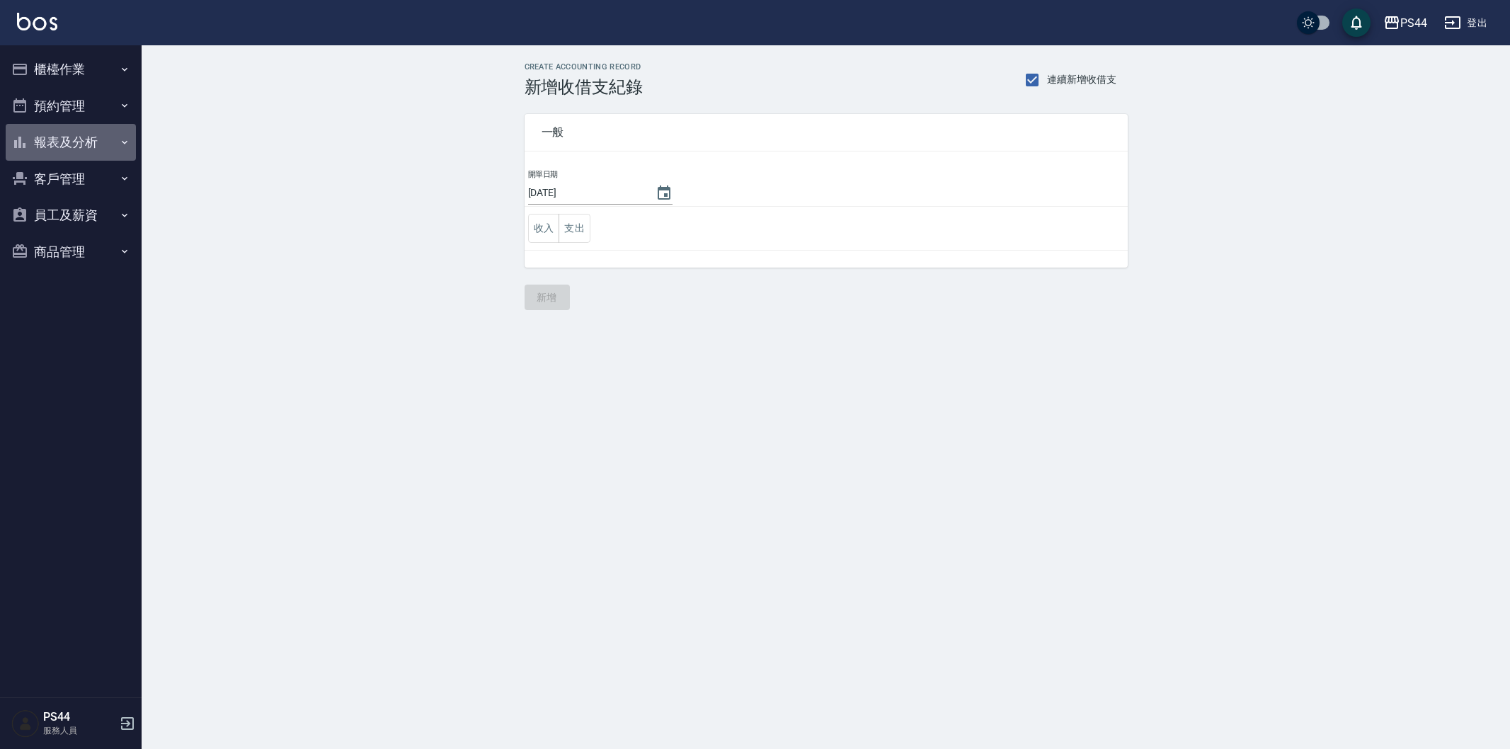
click at [48, 151] on button "報表及分析" at bounding box center [71, 142] width 130 height 37
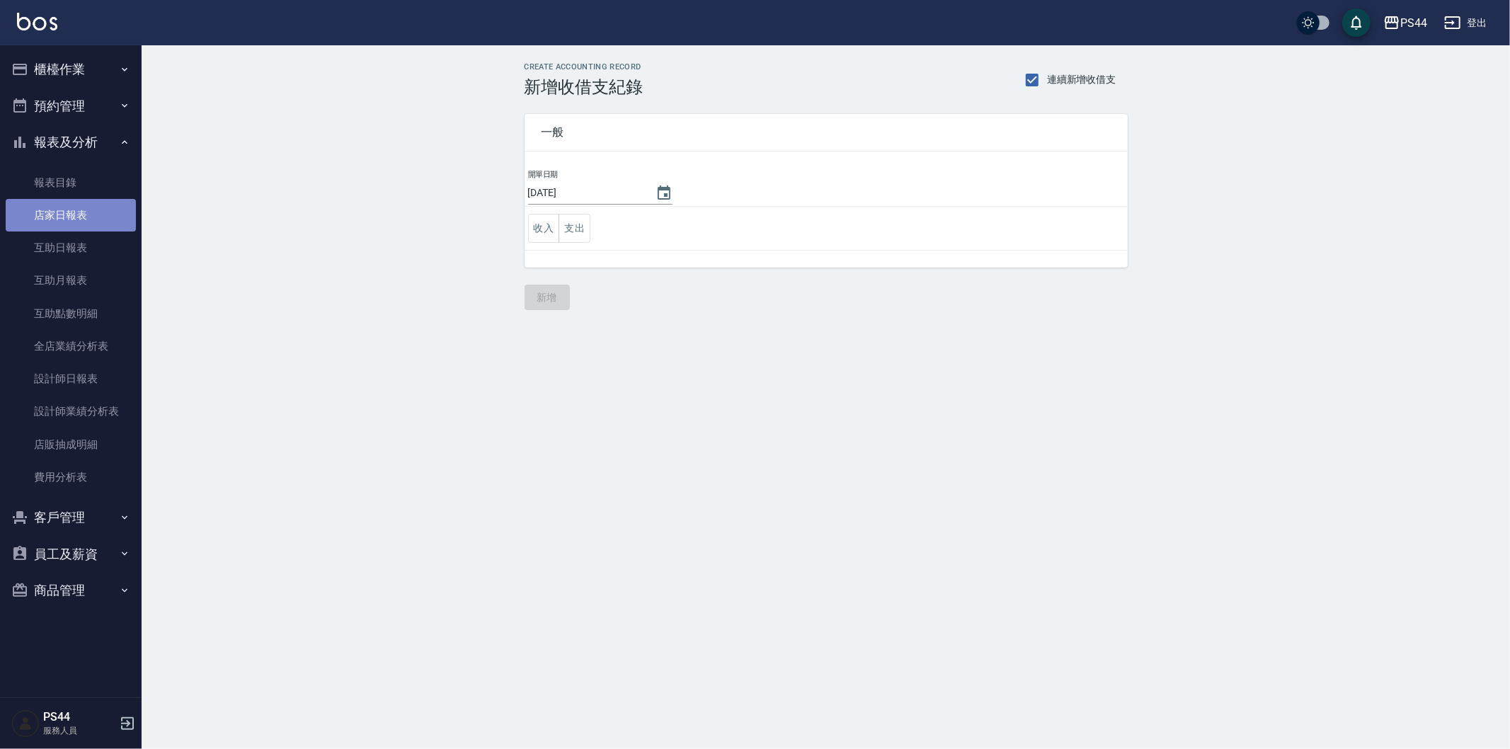
click at [86, 219] on link "店家日報表" at bounding box center [71, 215] width 130 height 33
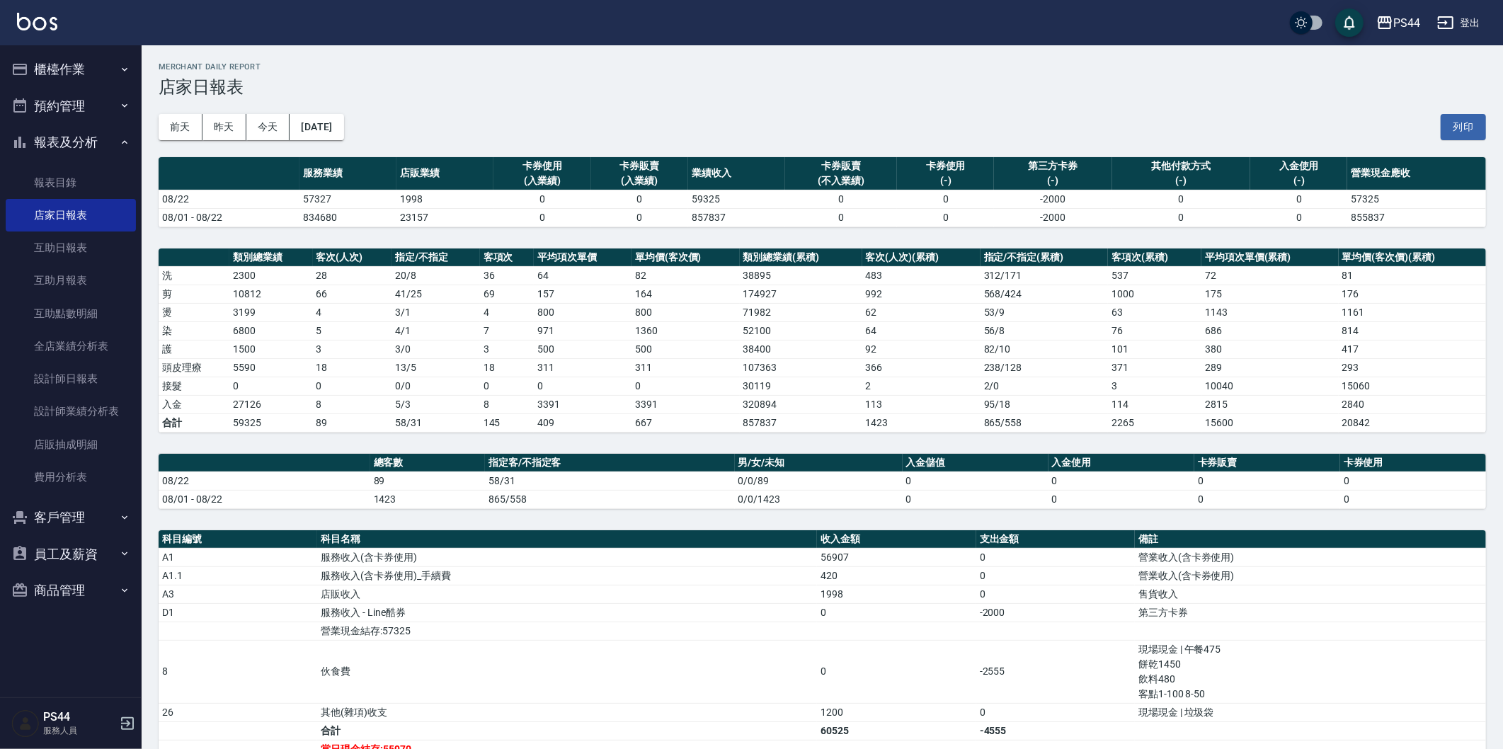
click at [86, 72] on button "櫃檯作業" at bounding box center [71, 69] width 130 height 37
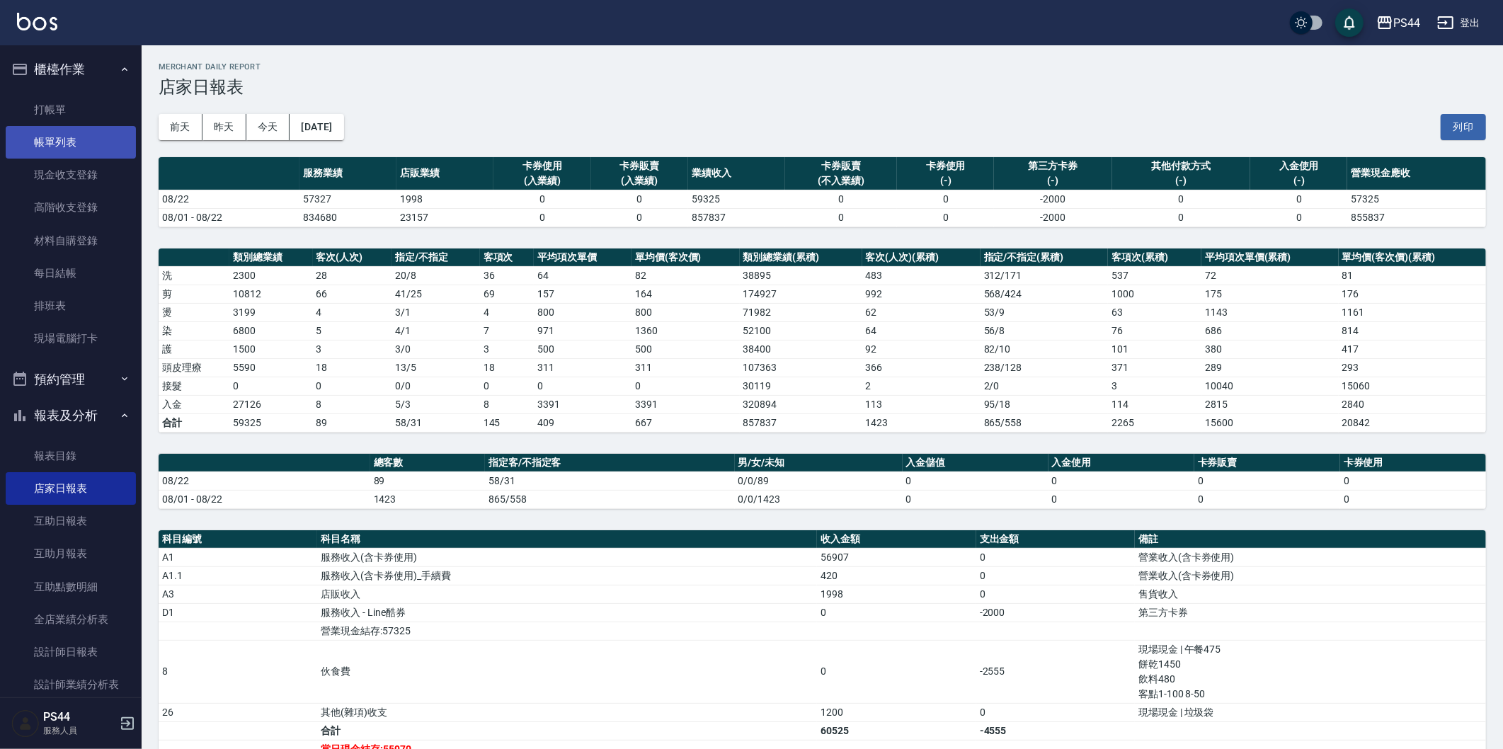
click at [118, 142] on link "帳單列表" at bounding box center [71, 142] width 130 height 33
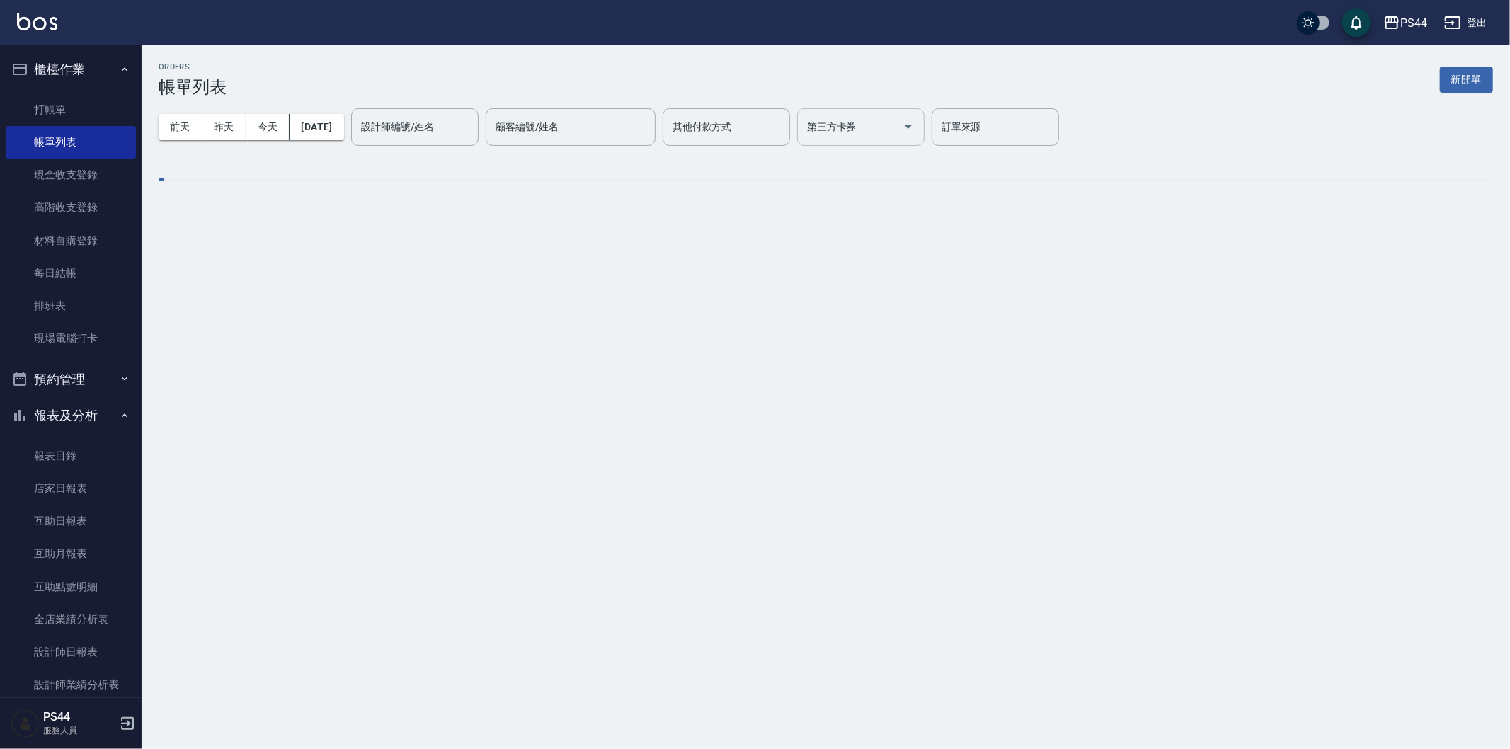
click at [897, 115] on input "第三方卡券" at bounding box center [850, 127] width 93 height 25
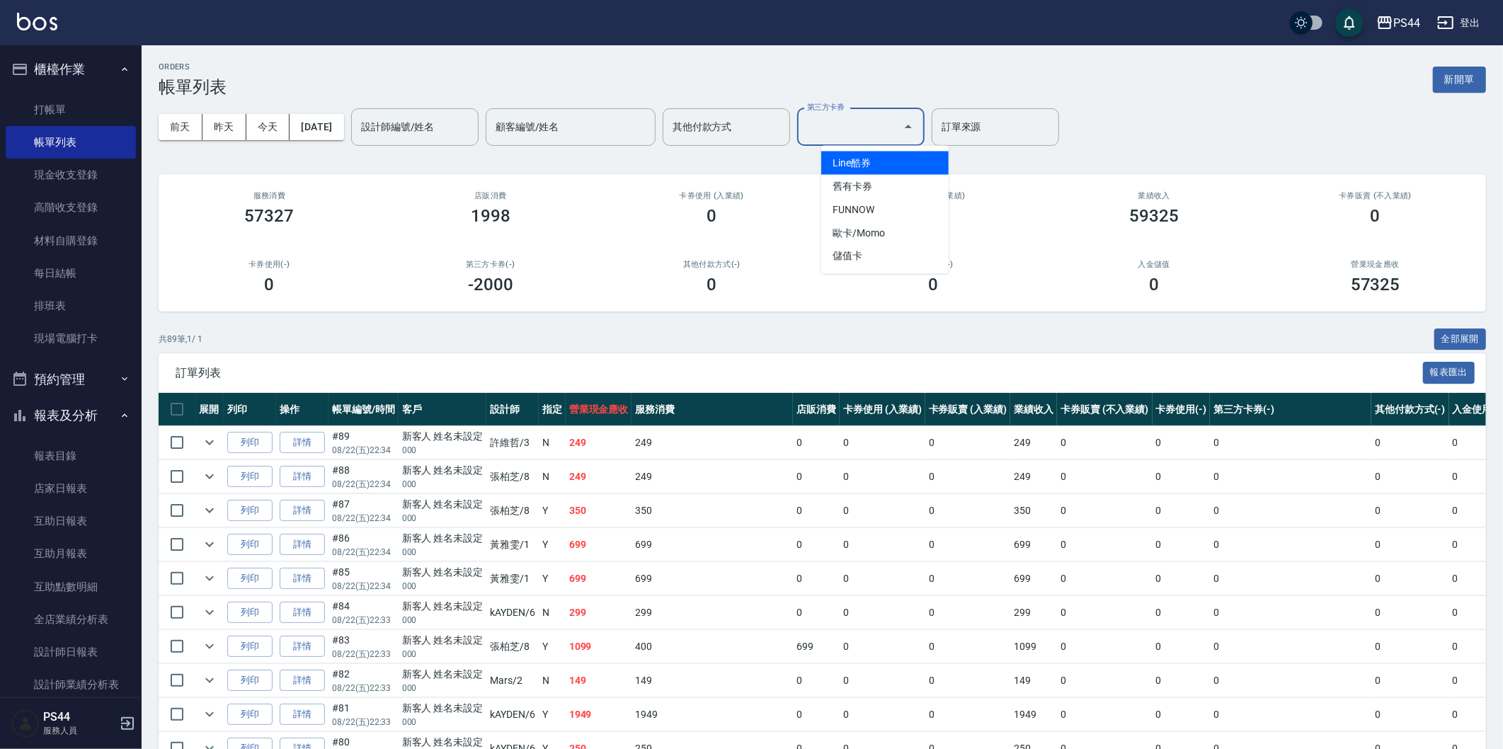
click at [896, 165] on span "Line酷券" at bounding box center [884, 163] width 127 height 23
type input "Line酷券"
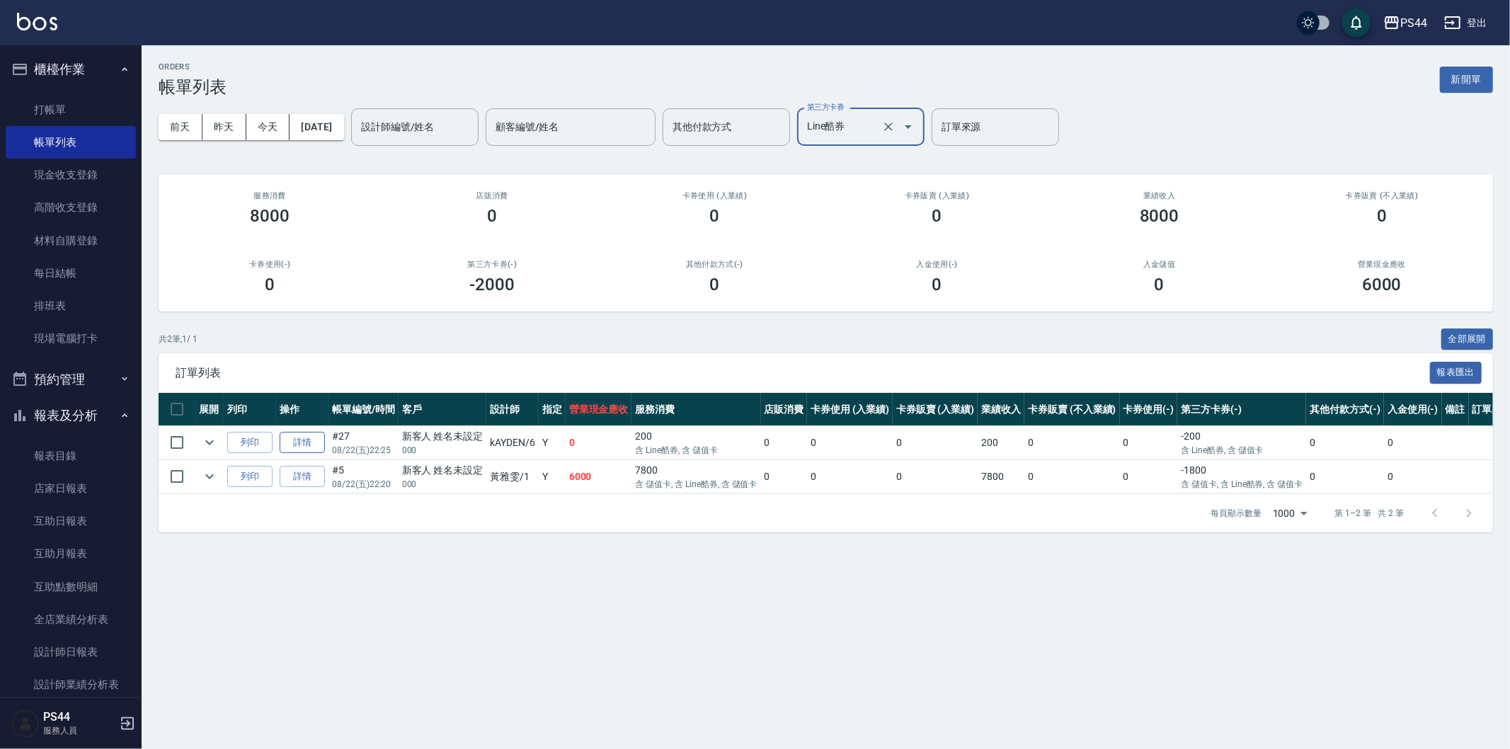
click at [307, 447] on link "詳情" at bounding box center [302, 443] width 45 height 22
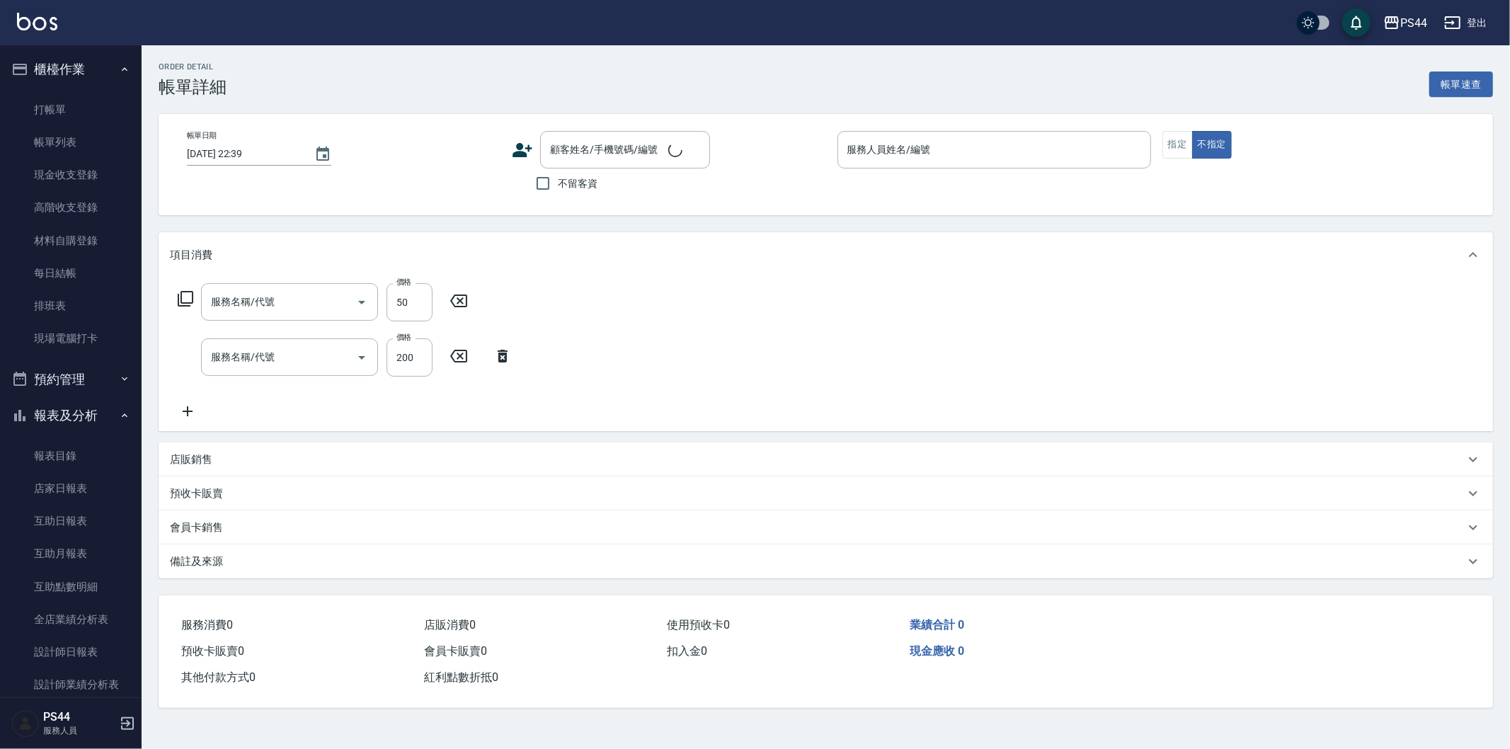
type input "2025/08/22 22:25"
type input "kAYDEN-6"
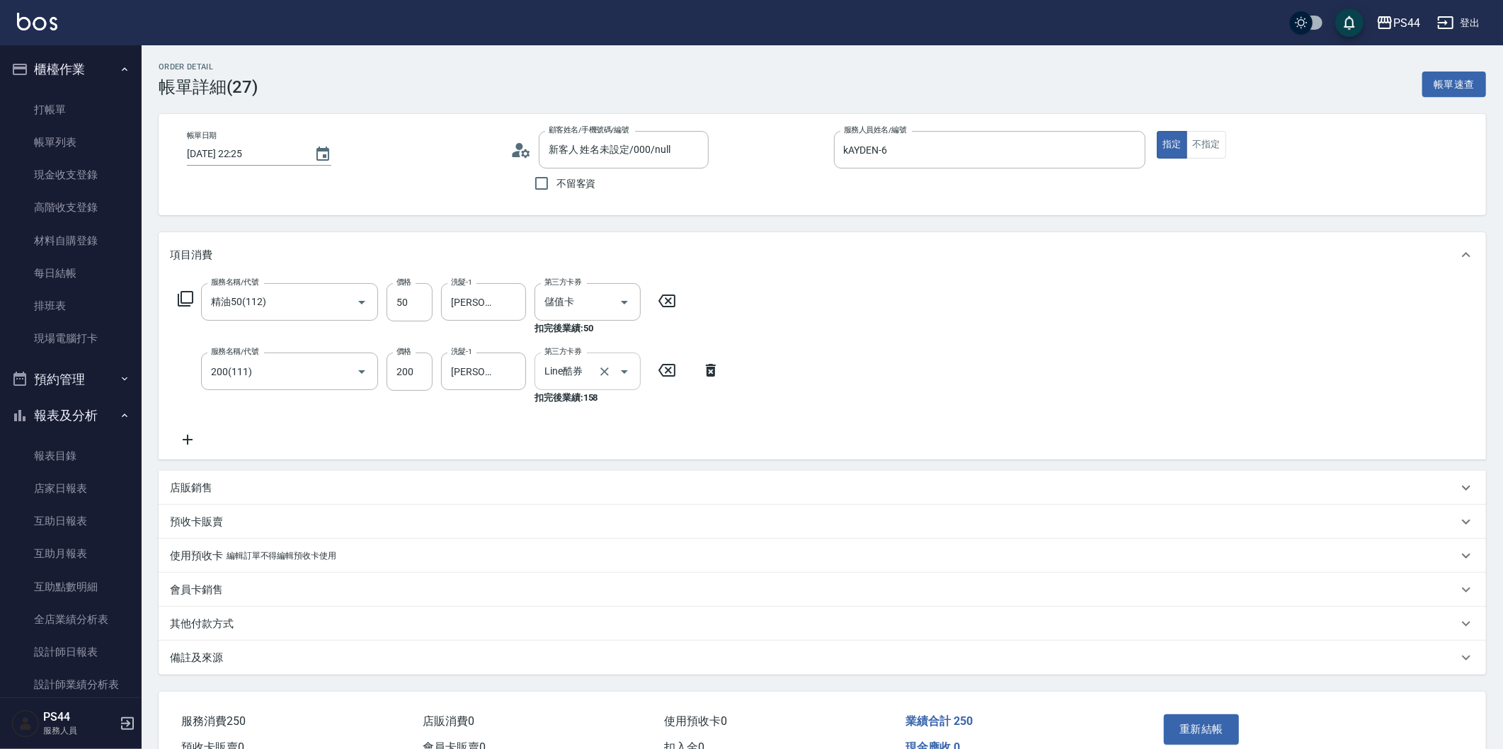
type input "新客人 姓名未設定/000/null"
type input "精油50(112)"
type input "200(111)"
click at [588, 363] on input "Line酷券" at bounding box center [568, 371] width 54 height 25
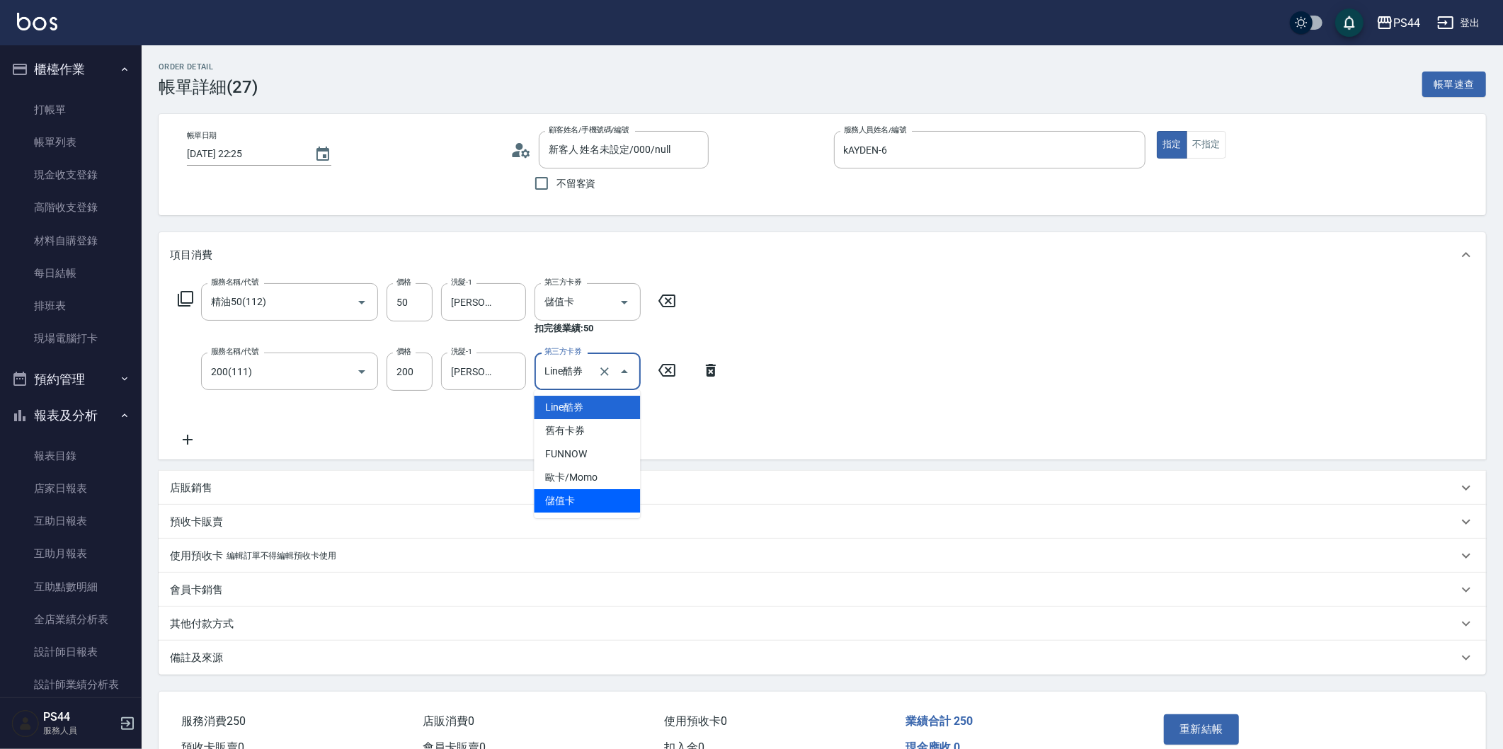
click at [585, 489] on span "儲值卡" at bounding box center [587, 500] width 106 height 23
type input "儲值卡"
click at [1225, 722] on button "重新結帳" at bounding box center [1201, 729] width 75 height 30
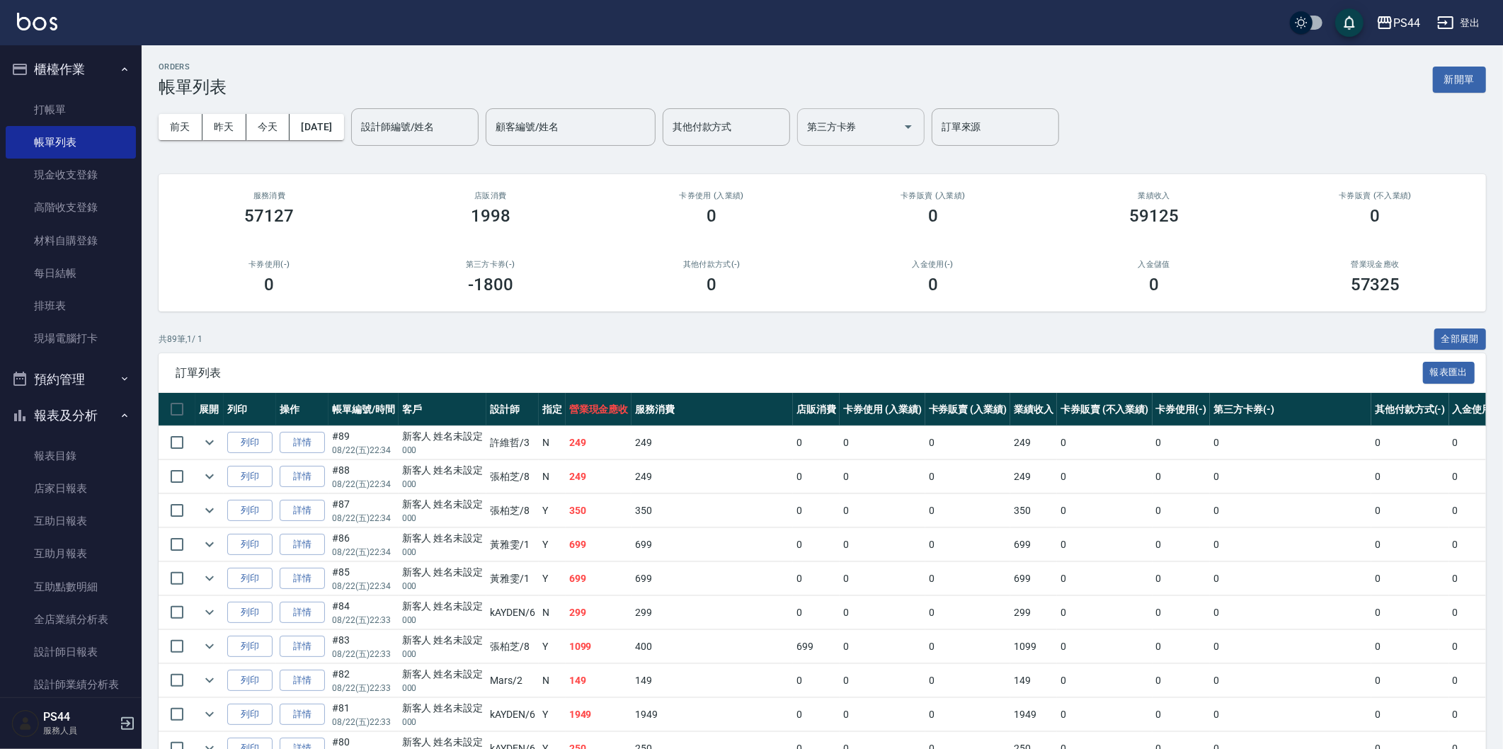
click at [896, 119] on input "第三方卡券" at bounding box center [850, 127] width 93 height 25
click at [908, 161] on span "Line酷券" at bounding box center [884, 163] width 127 height 23
type input "Line酷券"
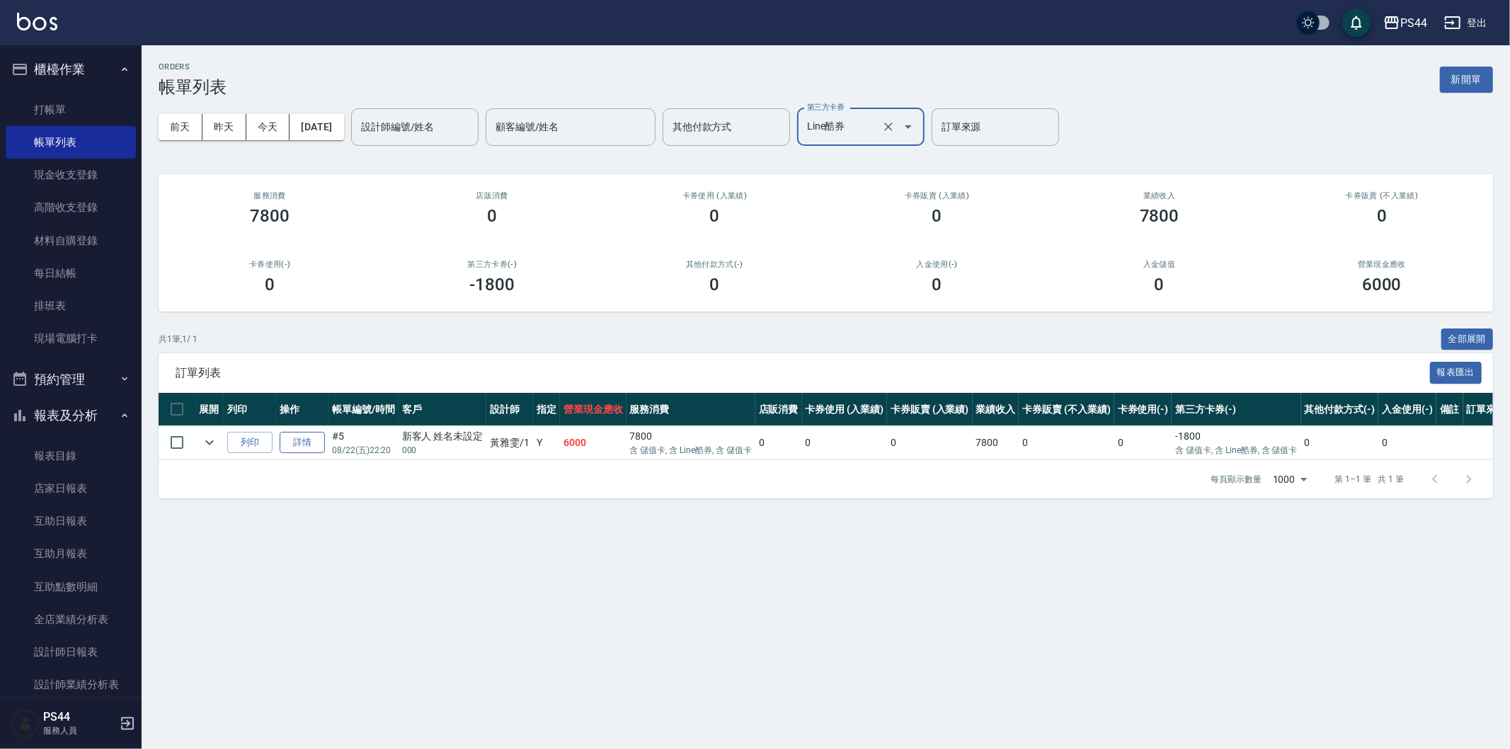
click at [297, 441] on link "詳情" at bounding box center [302, 443] width 45 height 22
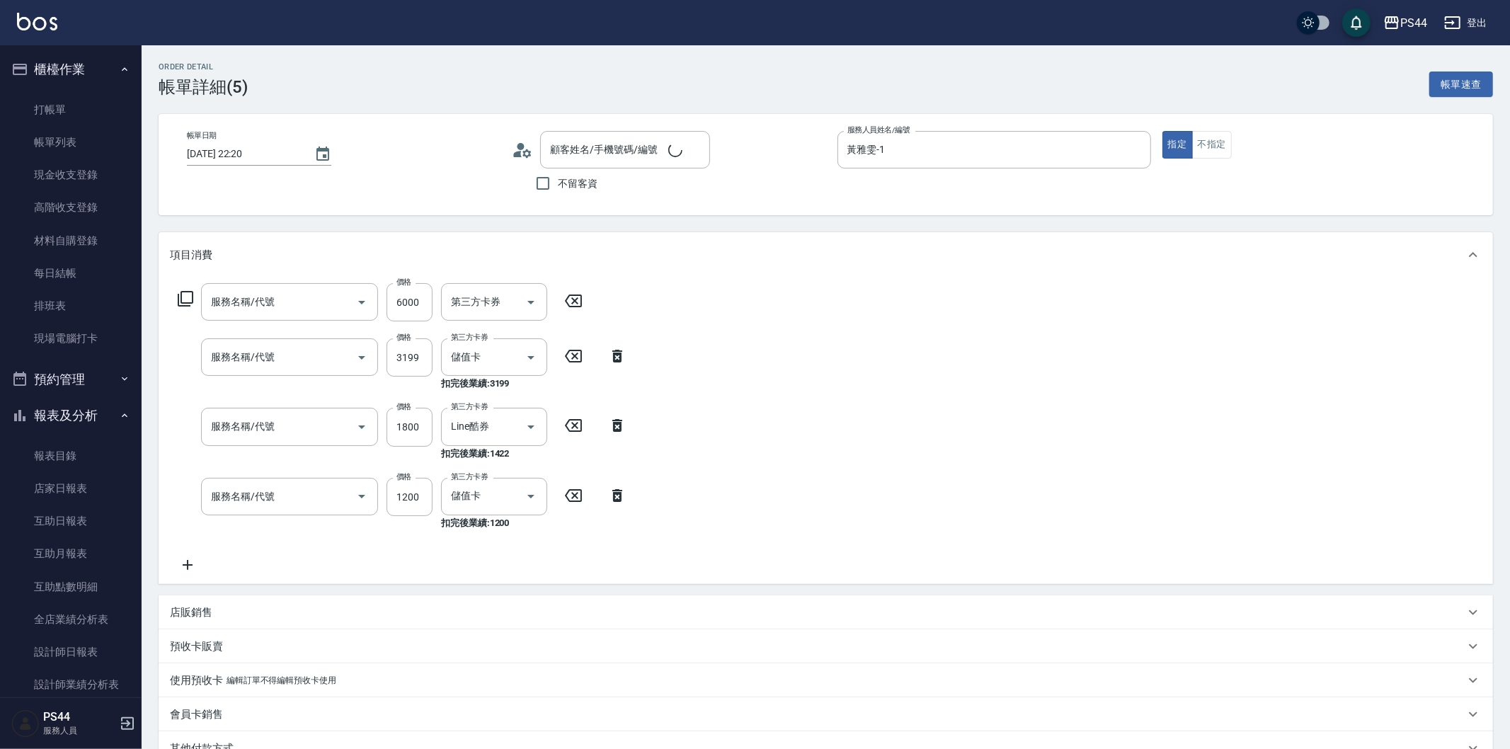
type input "[DATE] 22:20"
type input "黃雅雯-1"
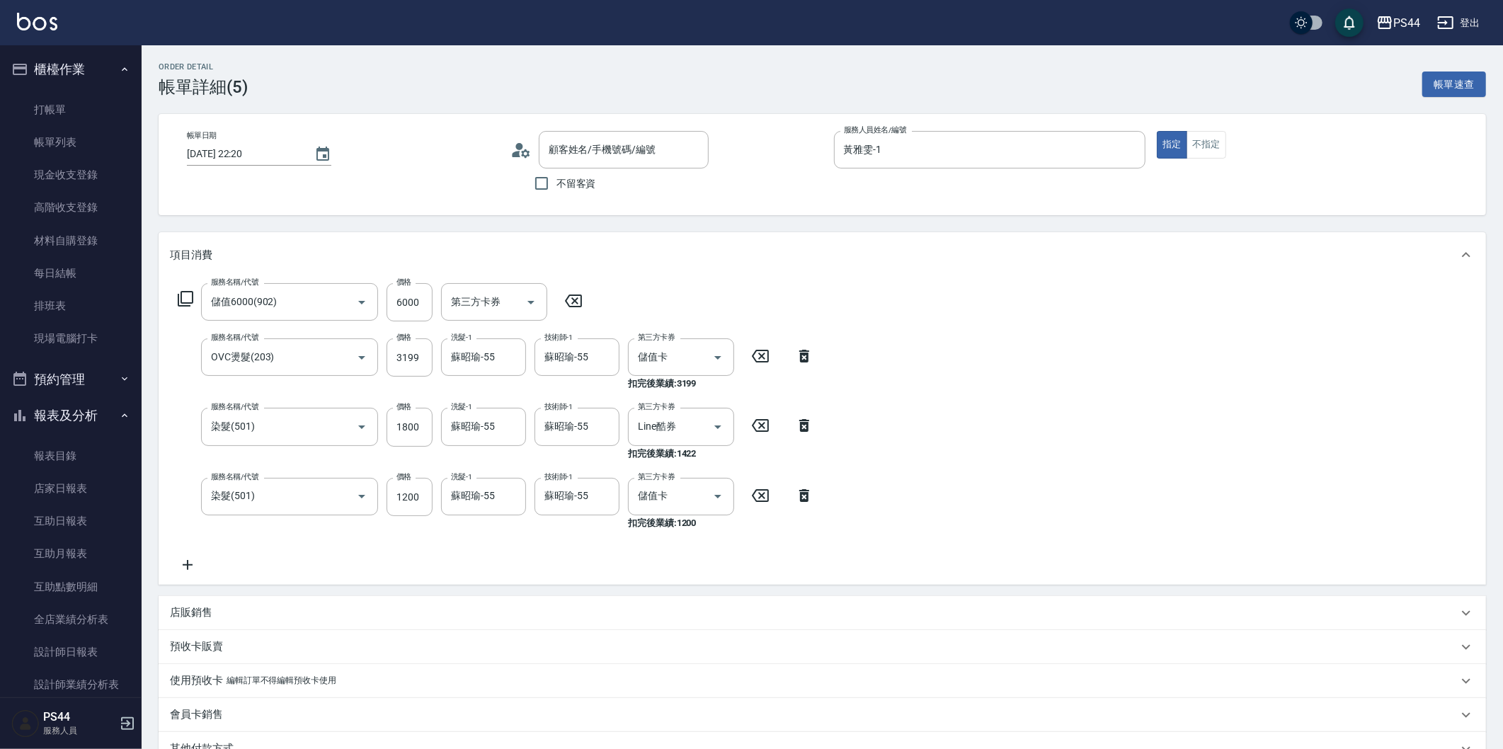
type input "儲值6000(902)"
type input "OVC燙髮(203)"
type input "染髮(501)"
type input "新客人 姓名未設定/000/null"
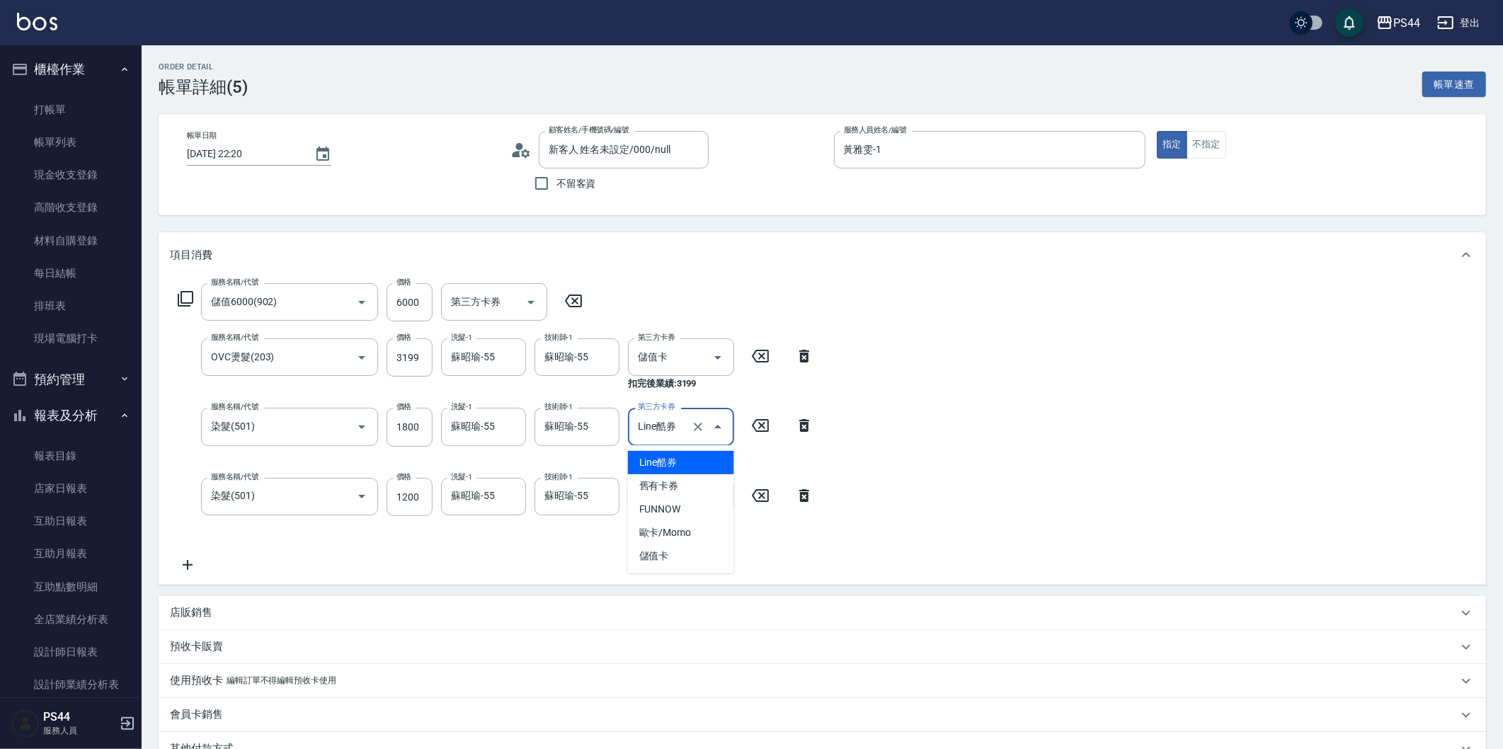
click at [669, 425] on input "Line酷券" at bounding box center [661, 426] width 54 height 25
click at [709, 550] on span "儲值卡" at bounding box center [681, 555] width 106 height 23
type input "儲值卡"
click at [683, 508] on input "儲值卡" at bounding box center [661, 496] width 54 height 25
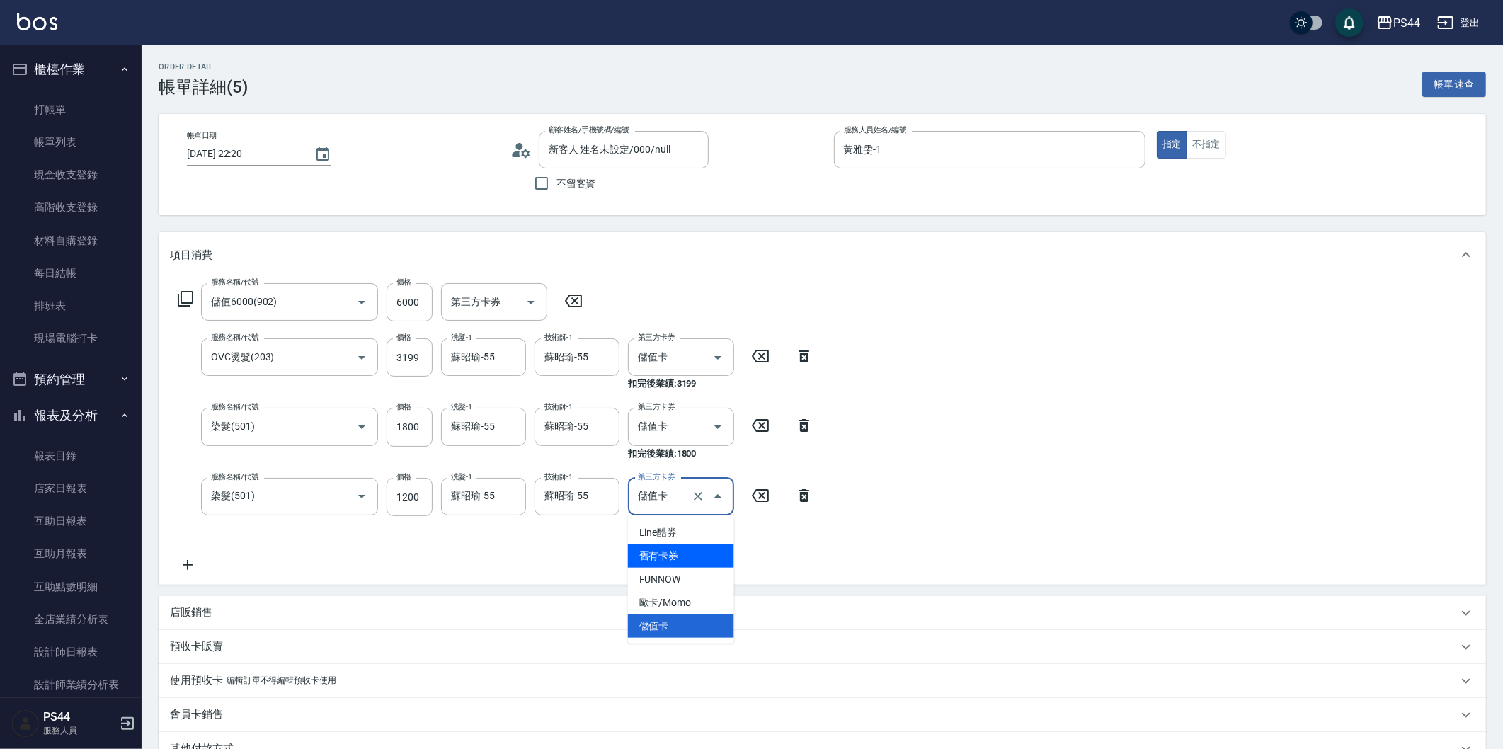
click at [1072, 452] on div "服務名稱/代號 儲值6000(902) 服務名稱/代號 價格 6000 價格 第三方卡券 第三方卡券 服務名稱/代號 OVC燙髮(203) 服務名稱/代號 價…" at bounding box center [822, 431] width 1327 height 307
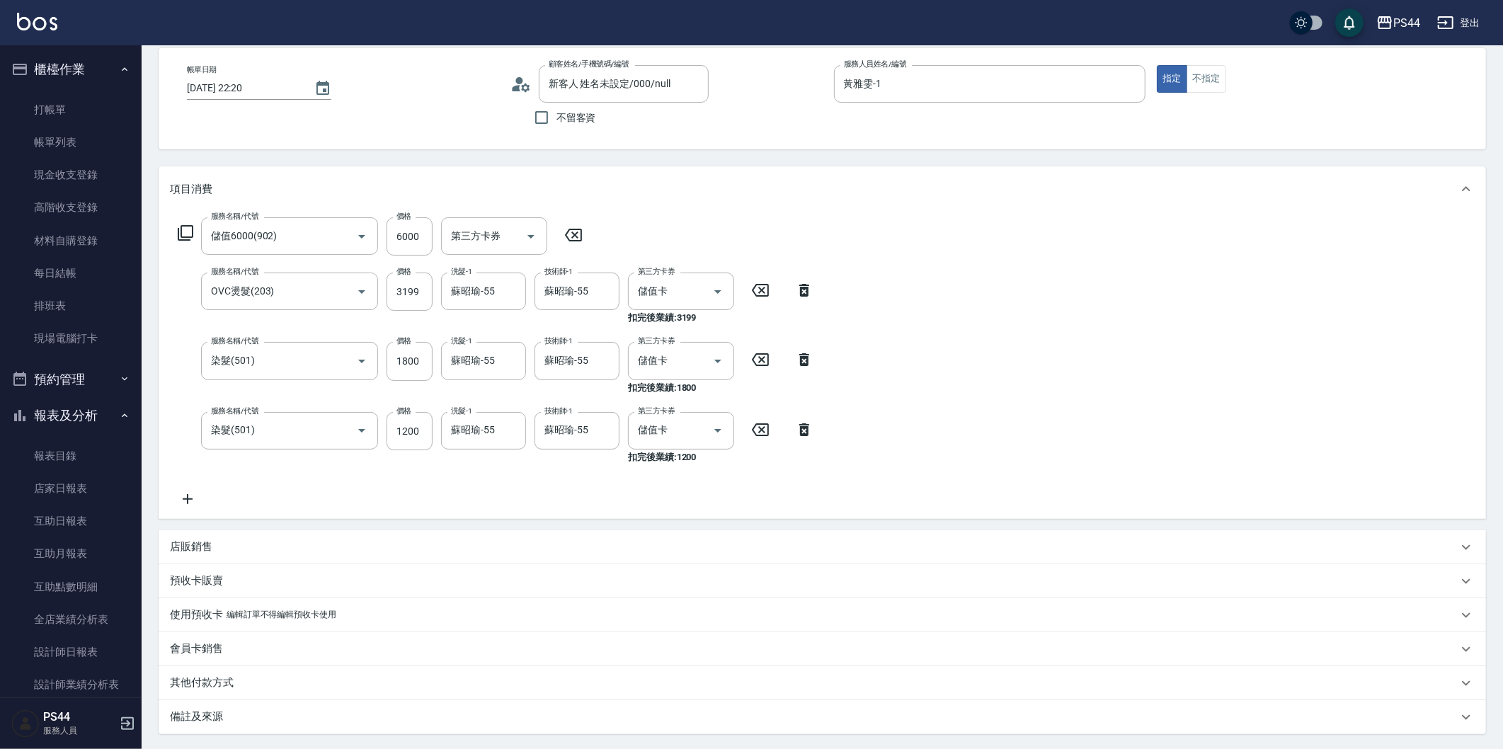
scroll to position [201, 0]
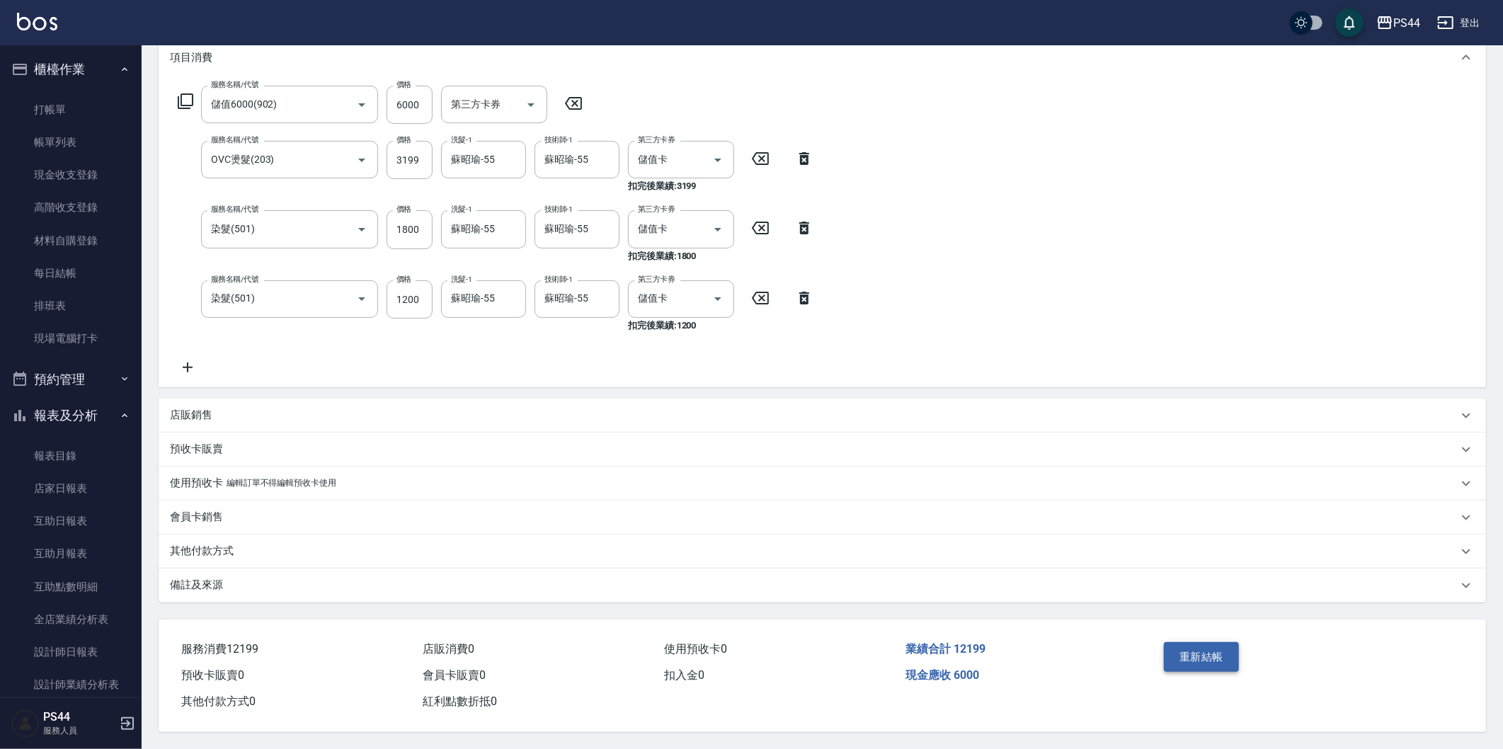
click at [1222, 663] on button "重新結帳" at bounding box center [1201, 657] width 75 height 30
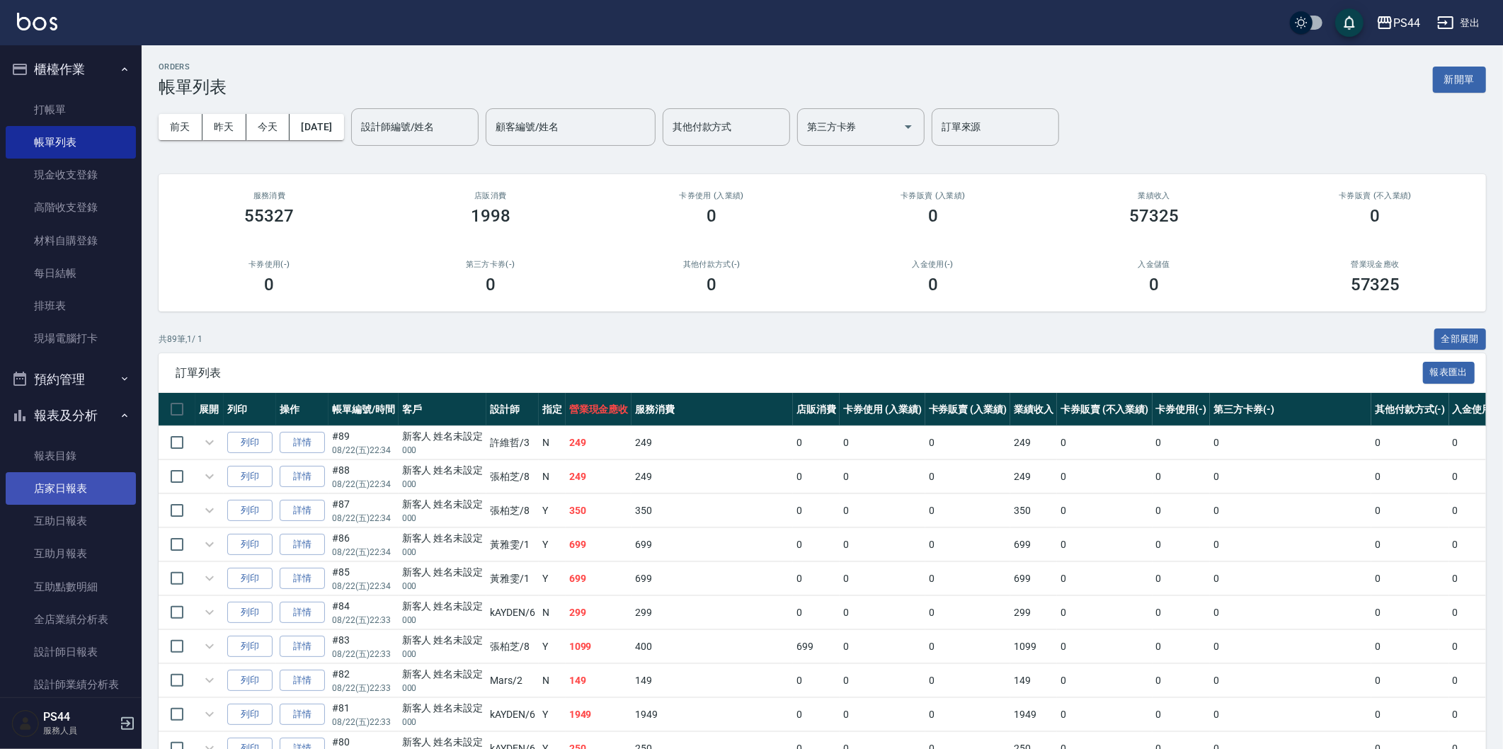
click at [83, 493] on link "店家日報表" at bounding box center [71, 488] width 130 height 33
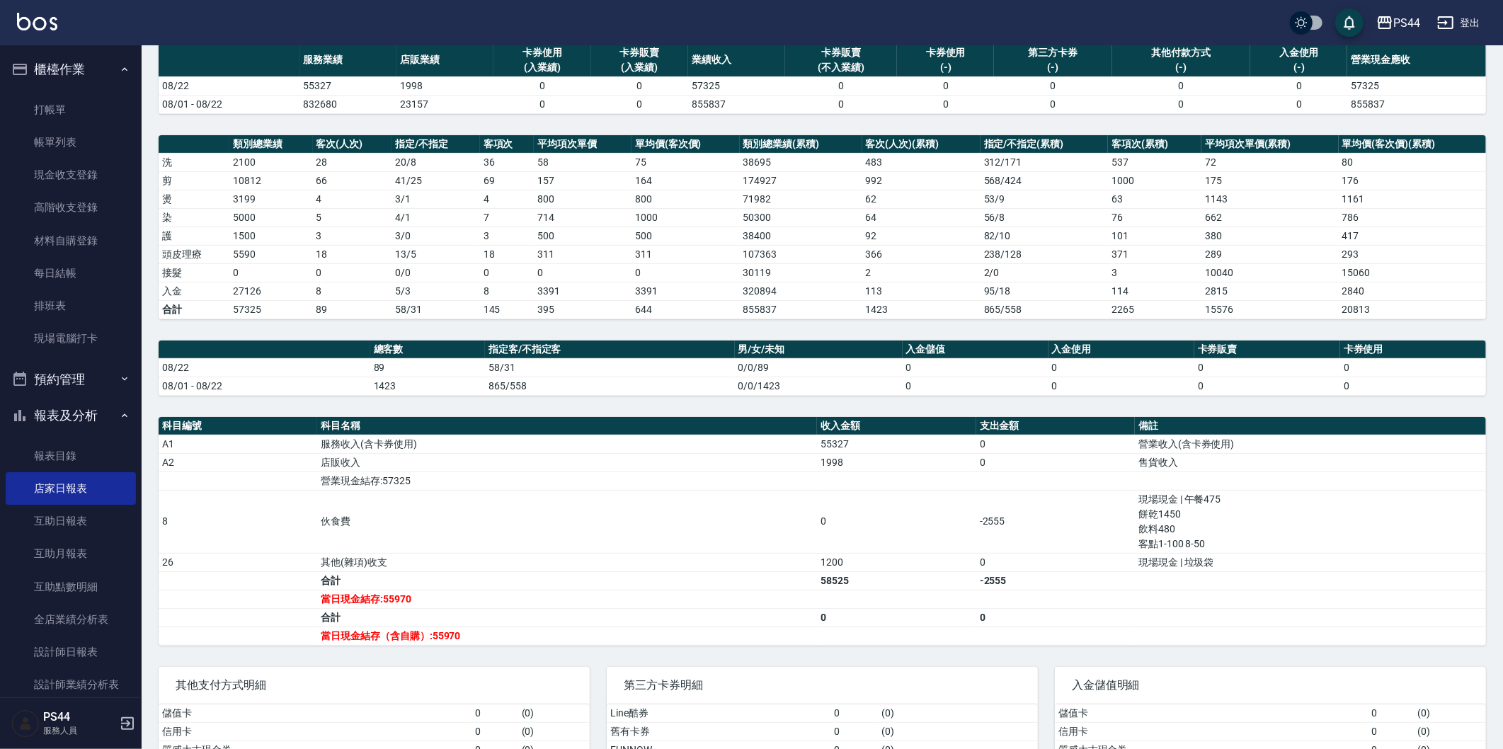
scroll to position [195, 0]
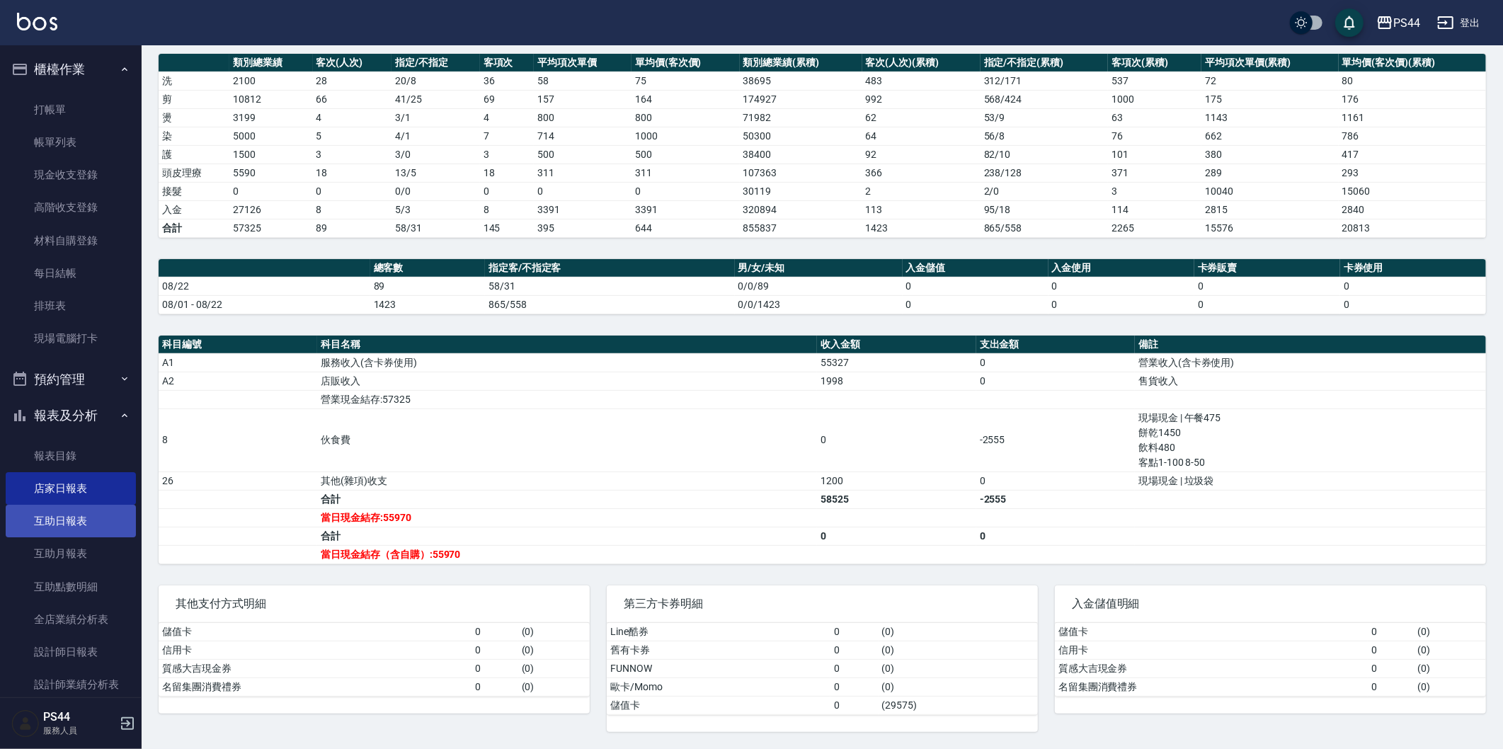
click at [106, 515] on link "互助日報表" at bounding box center [71, 521] width 130 height 33
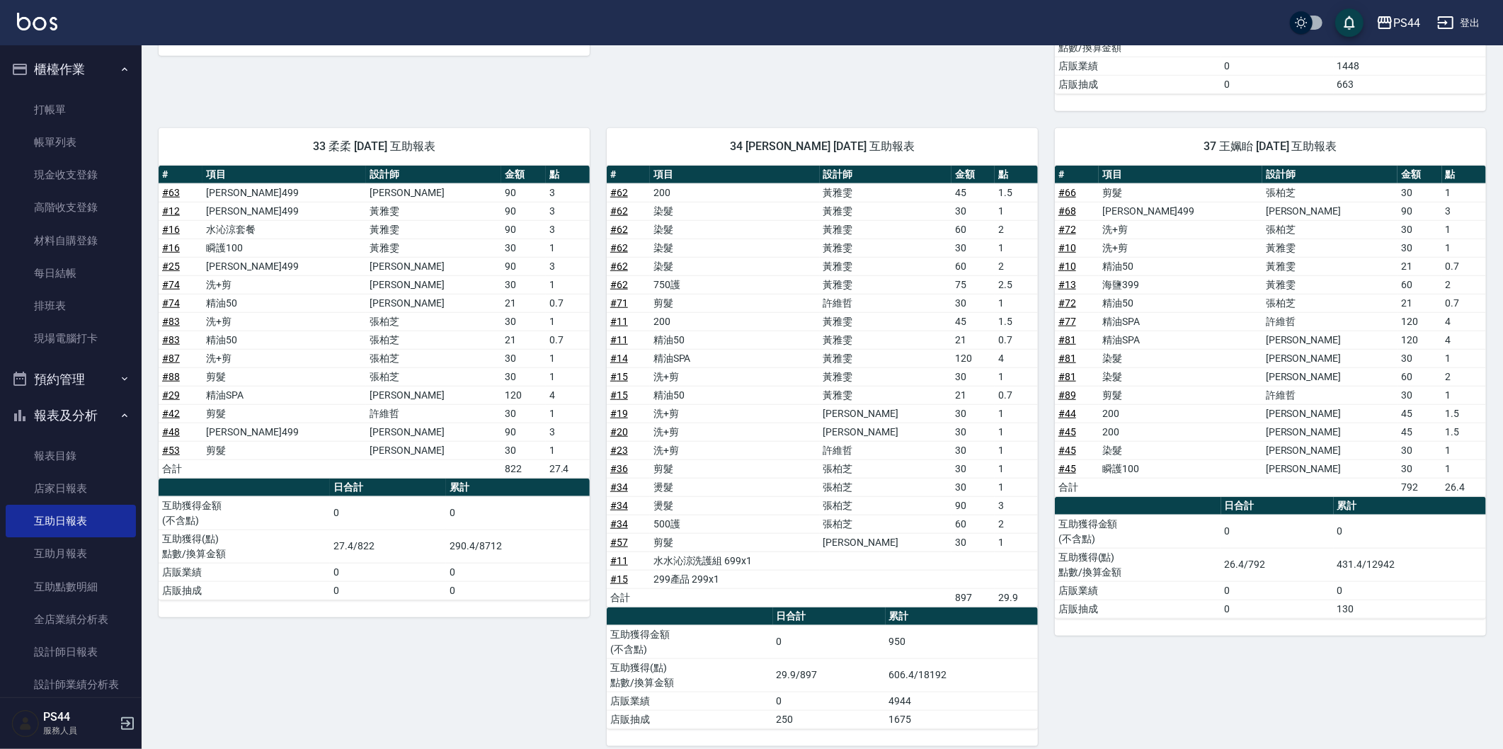
scroll to position [1473, 0]
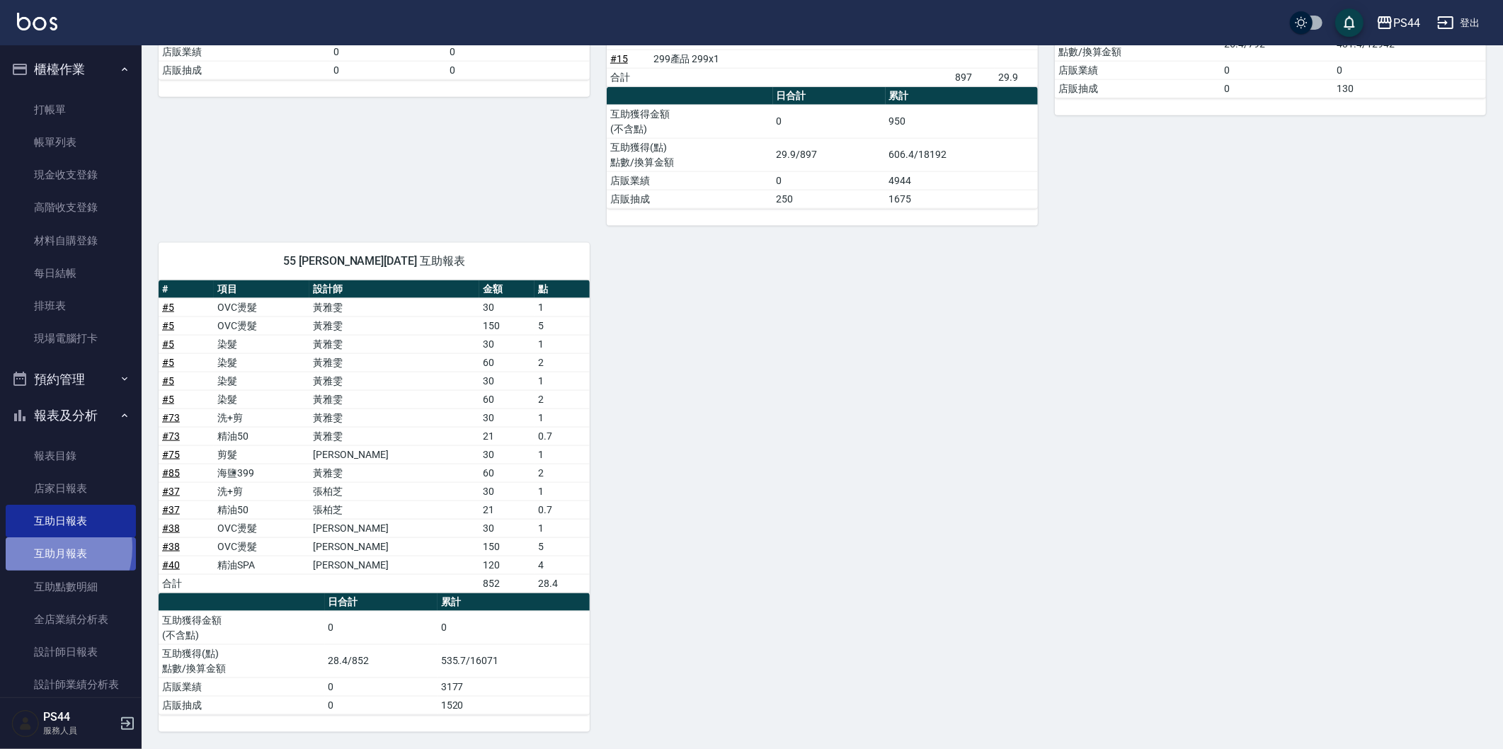
click at [45, 547] on link "互助月報表" at bounding box center [71, 553] width 130 height 33
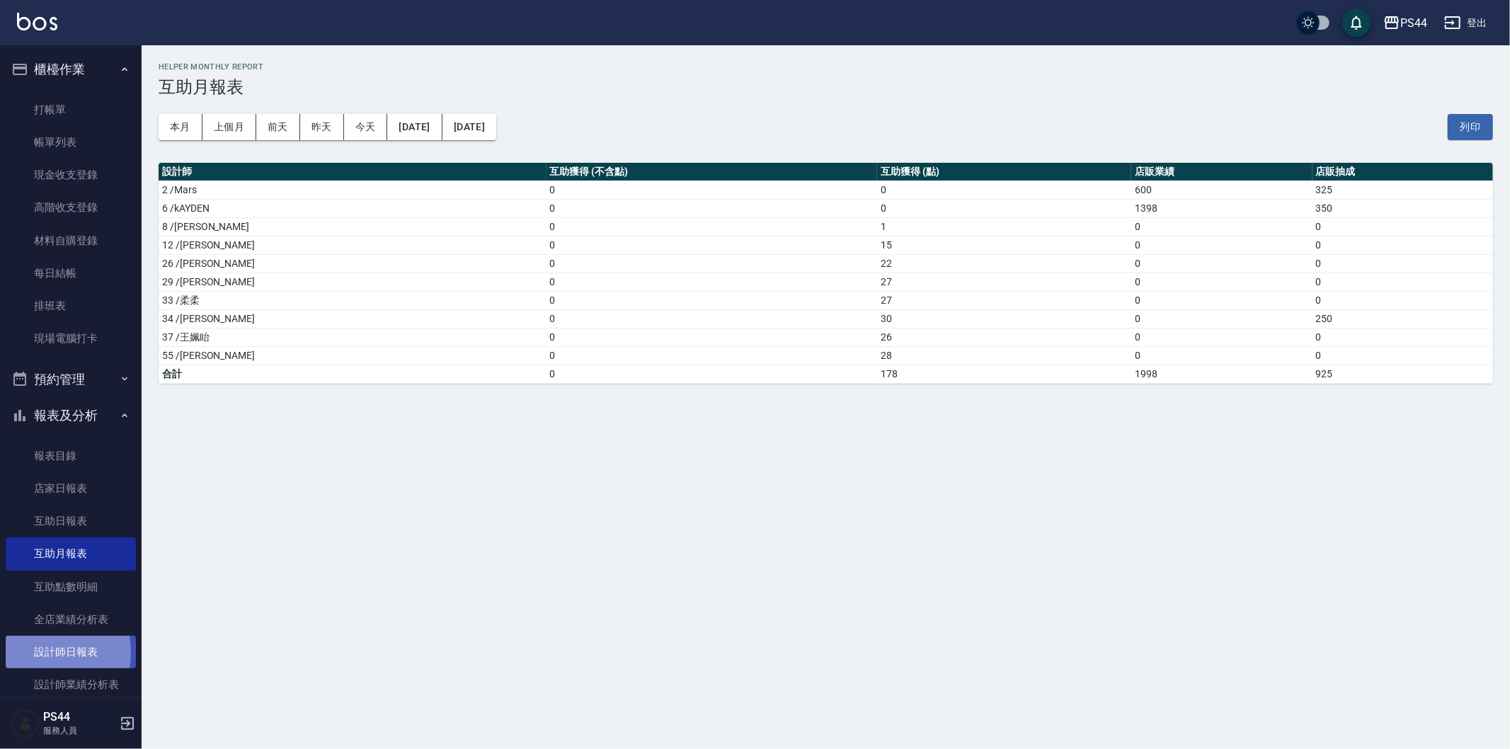
click at [30, 653] on link "設計師日報表" at bounding box center [71, 652] width 130 height 33
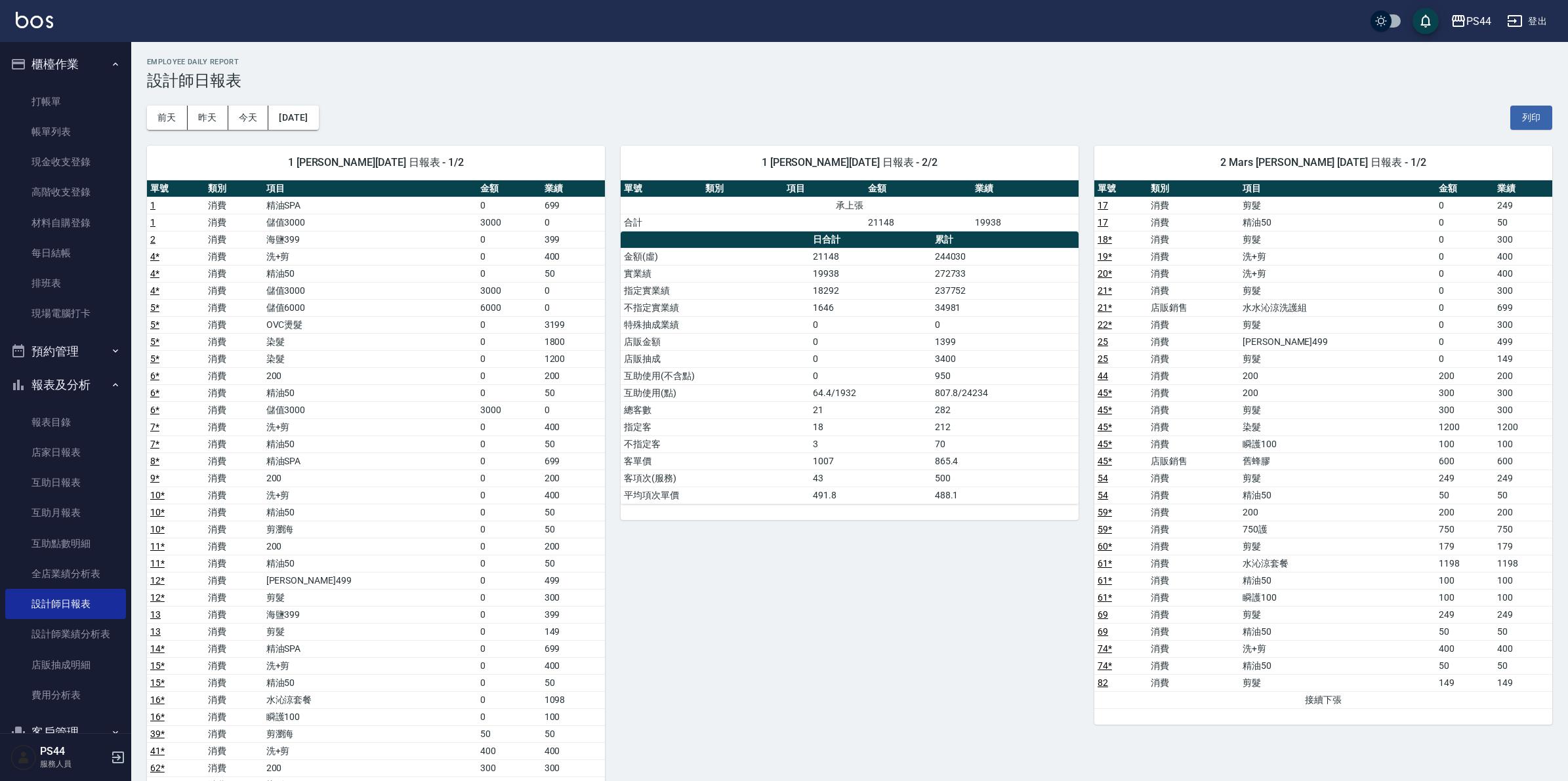
drag, startPoint x: 1397, startPoint y: 0, endPoint x: 1221, endPoint y: 181, distance: 252.5
click at [1012, 126] on div "前天 昨天 今天 2025/08/22 列印" at bounding box center [850, 118] width 1405 height 56
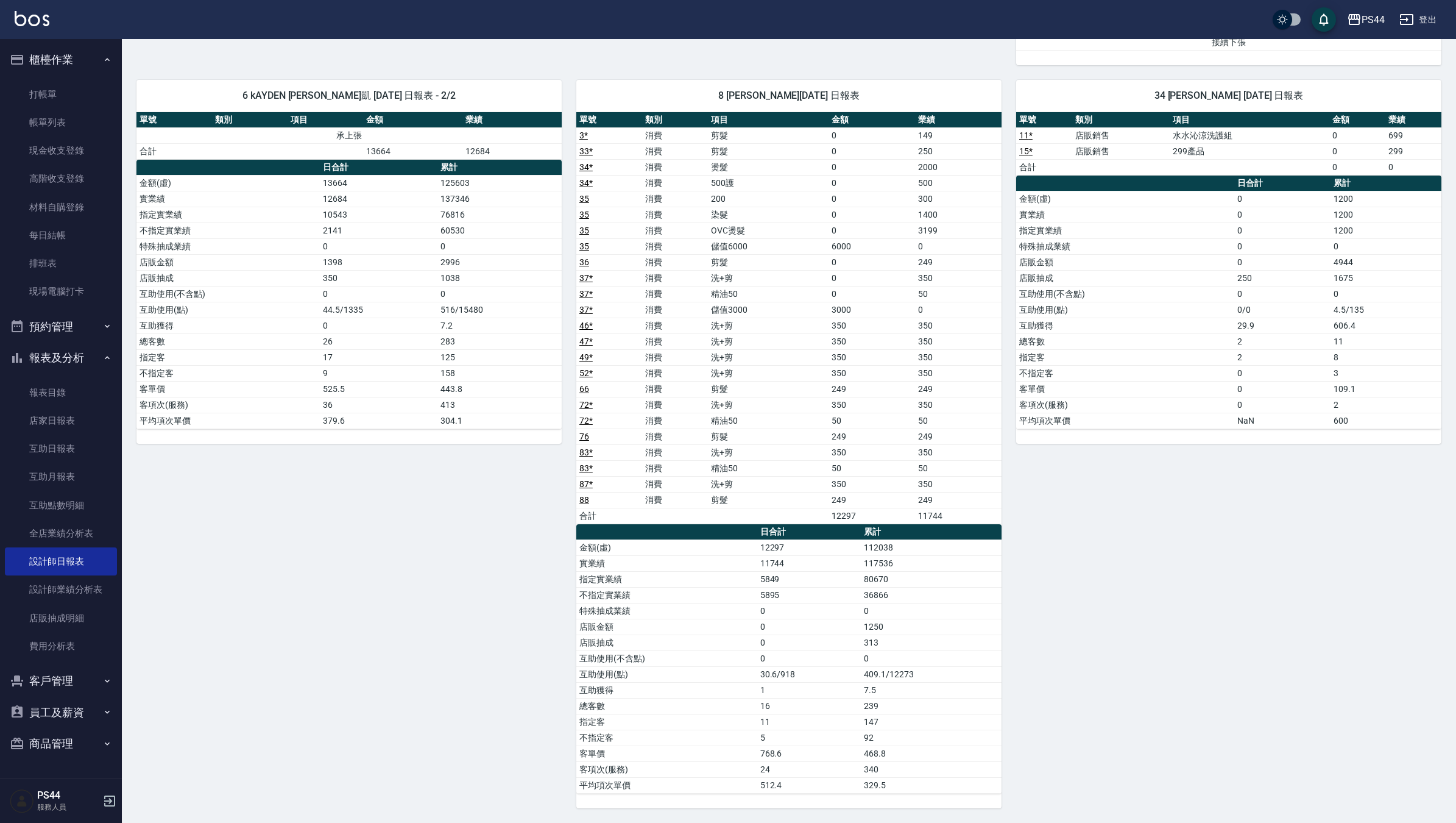
scroll to position [1544, 0]
click at [46, 422] on link "店家日報表" at bounding box center [61, 420] width 112 height 28
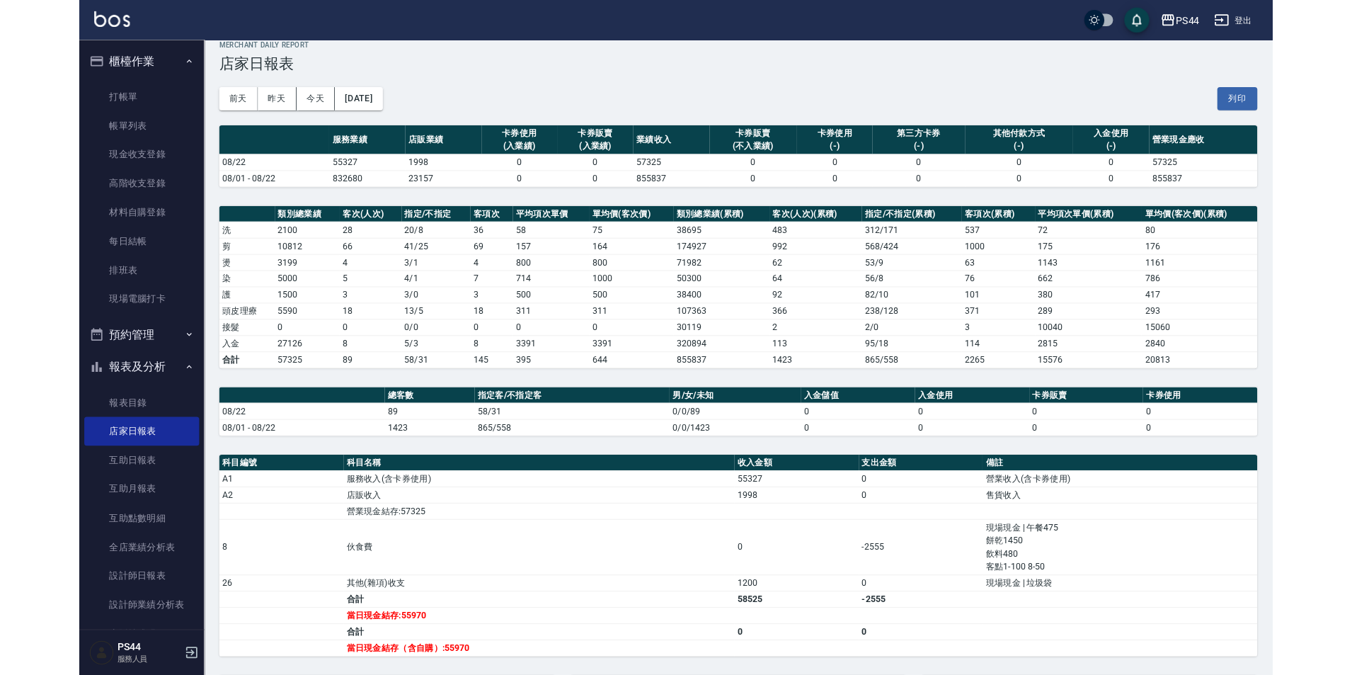
scroll to position [18, 0]
